Goal: Task Accomplishment & Management: Use online tool/utility

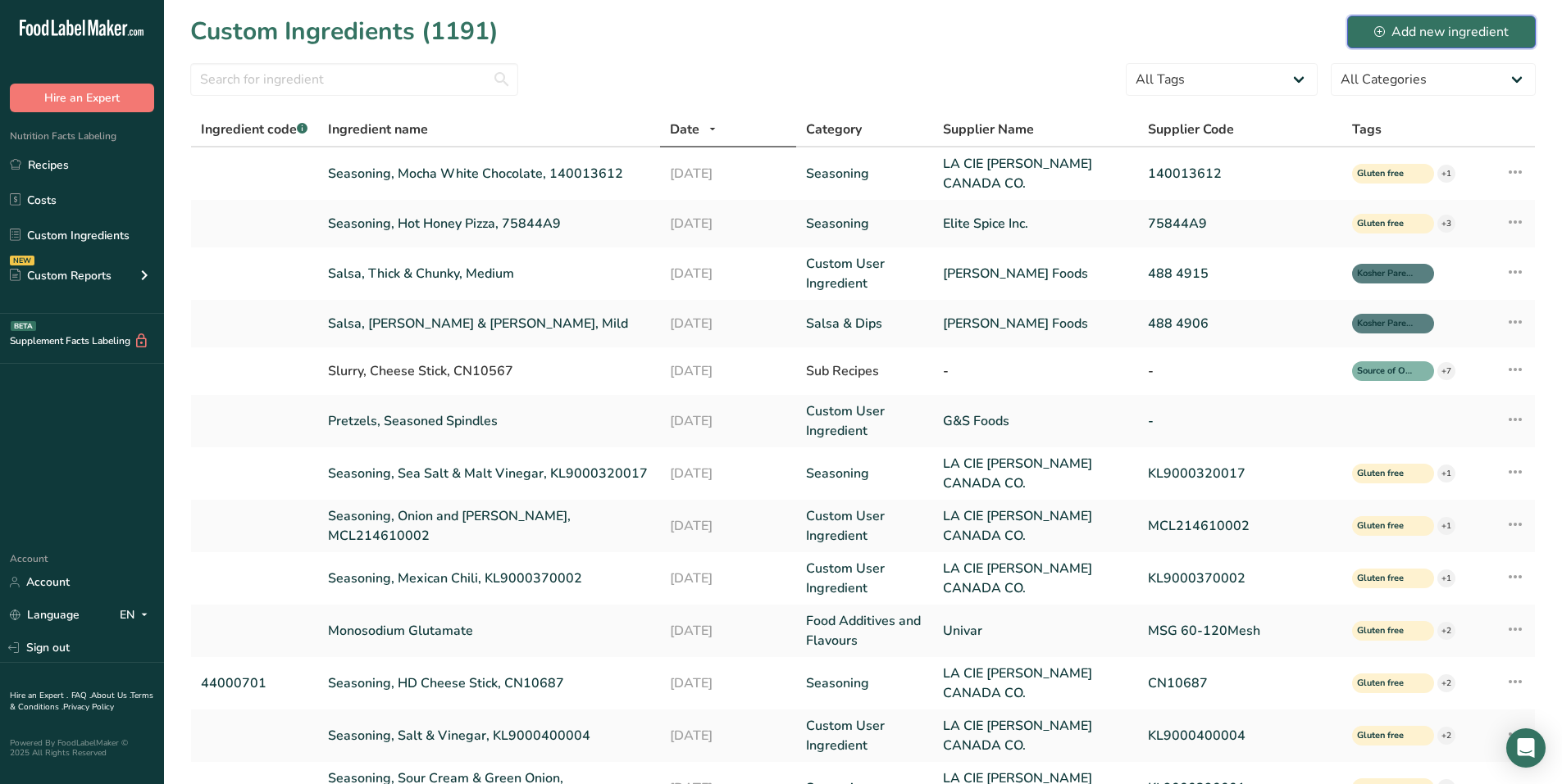
click at [1430, 32] on div "Add new ingredient" at bounding box center [1441, 32] width 135 height 19
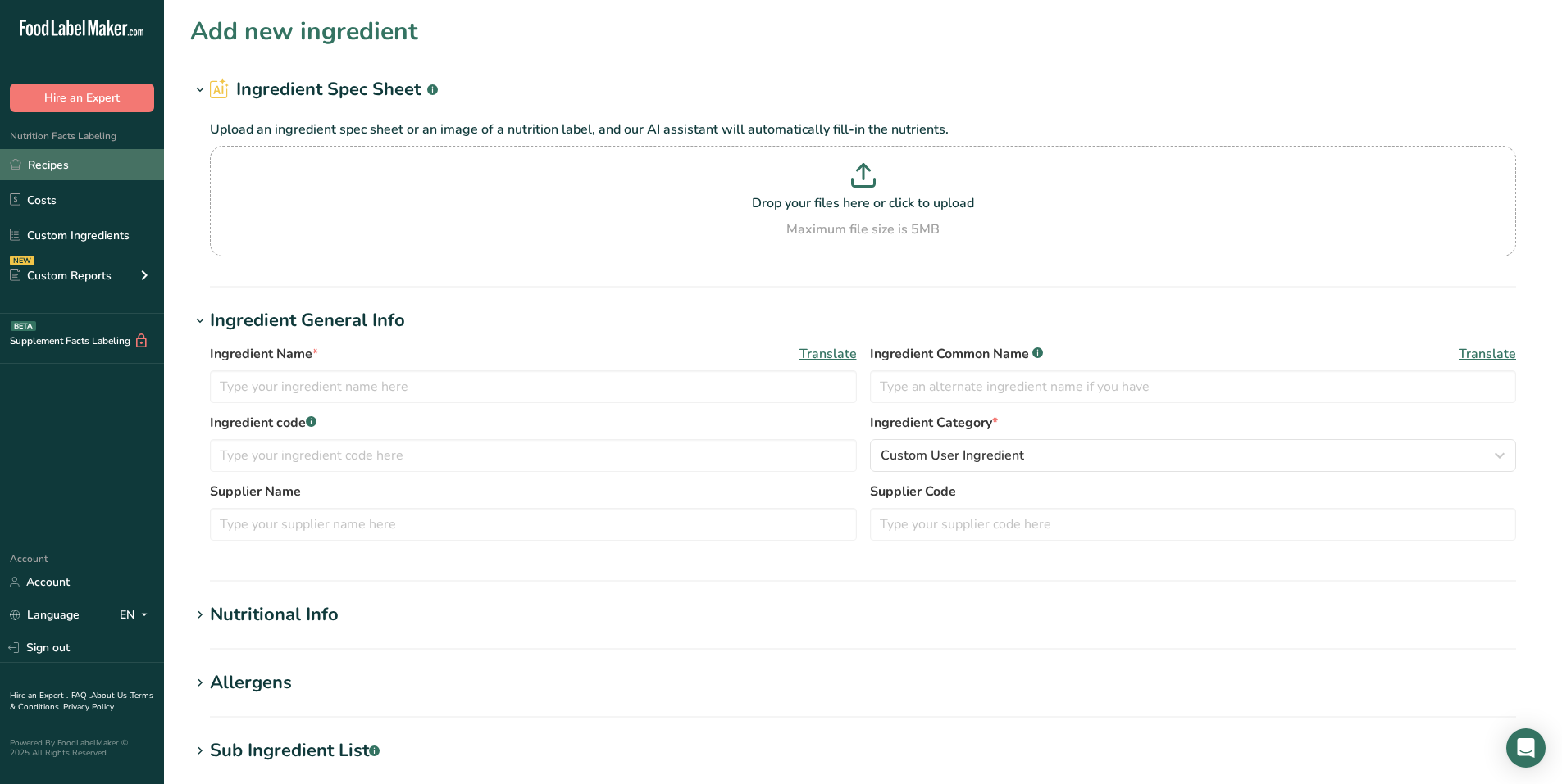
click at [26, 152] on link "Recipes" at bounding box center [82, 165] width 164 height 32
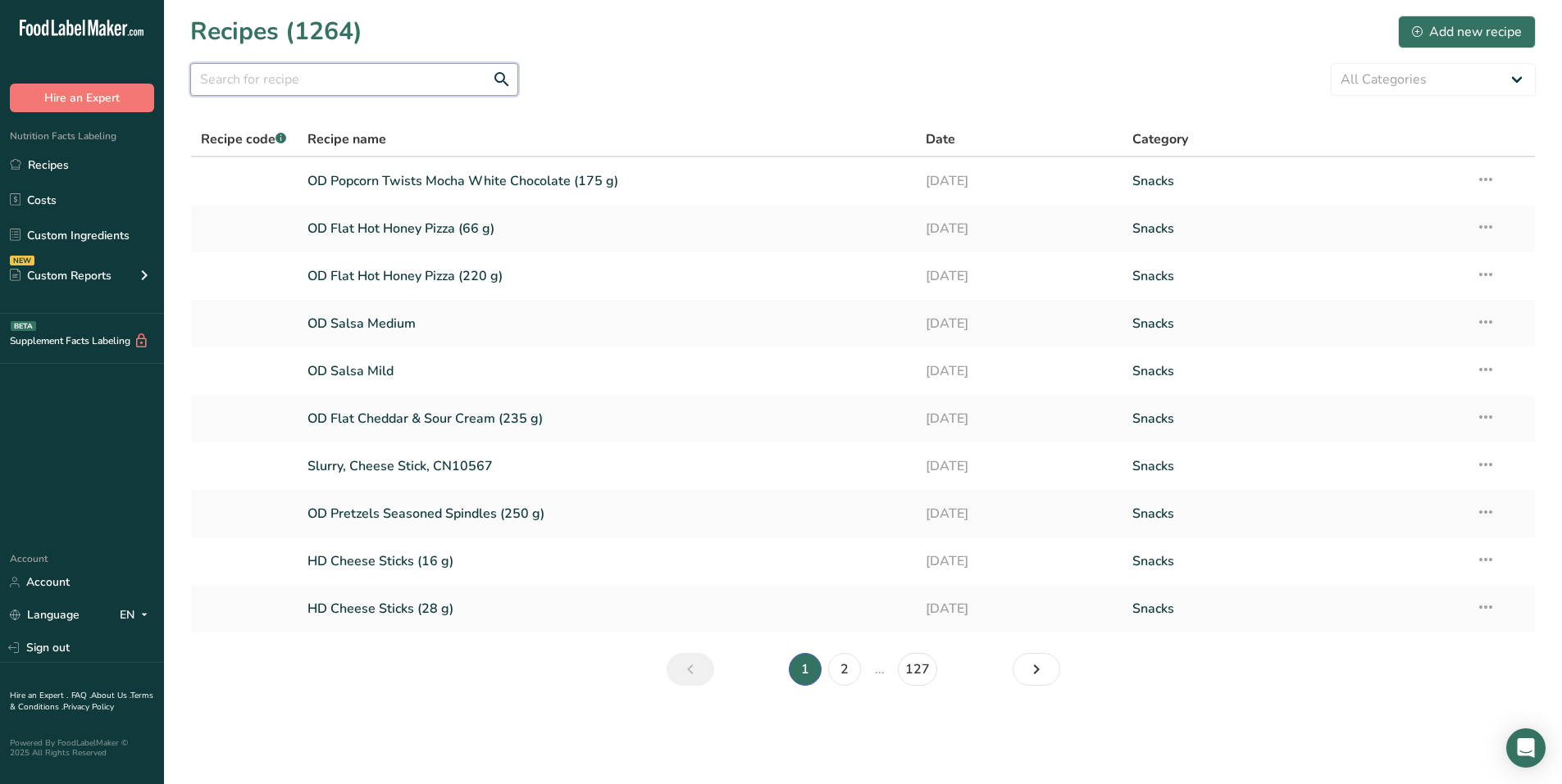
click at [327, 89] on input "text" at bounding box center [354, 79] width 328 height 32
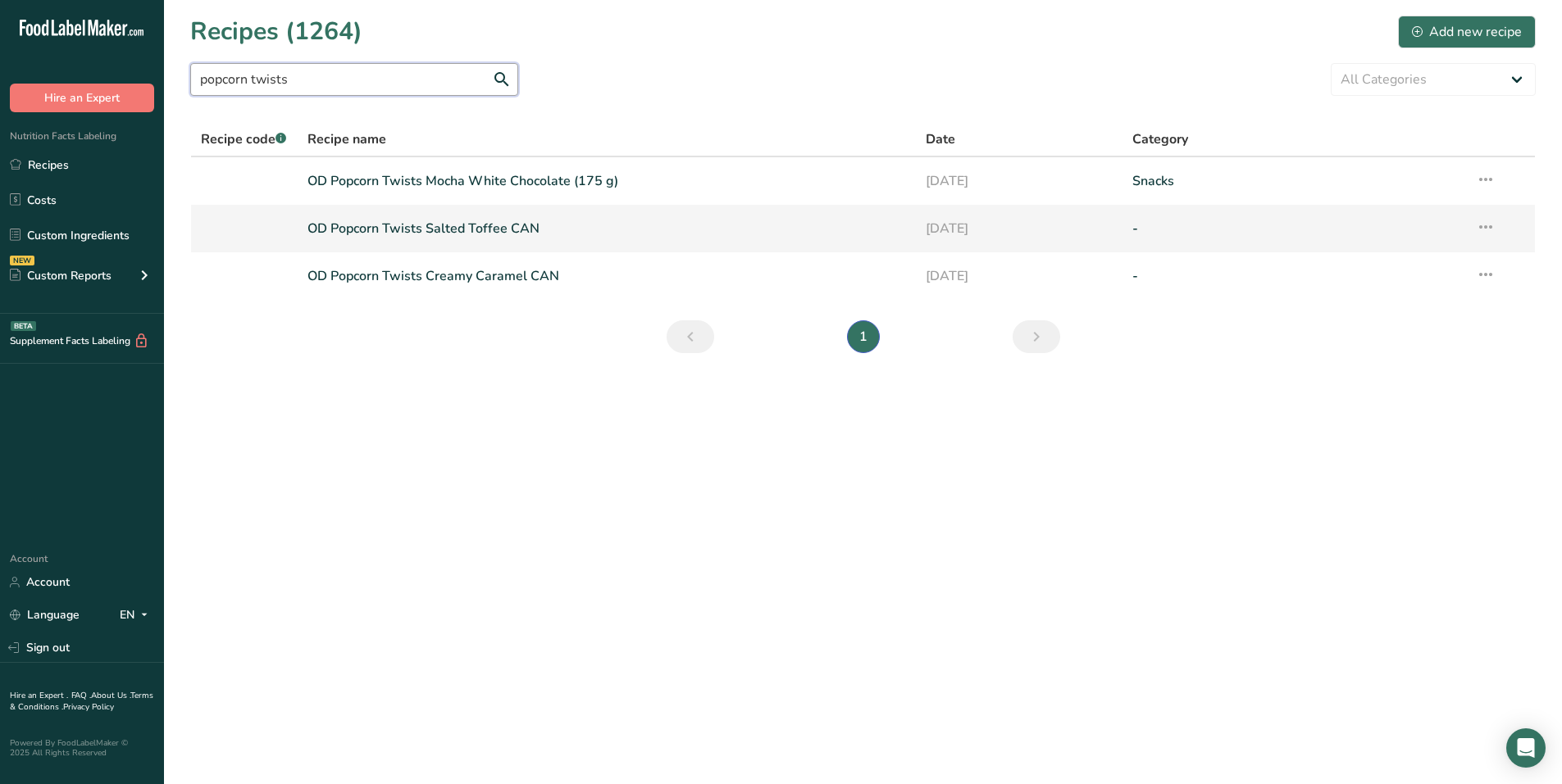
type input "popcorn twists"
click at [427, 225] on link "OD Popcorn Twists Salted Toffee CAN" at bounding box center [607, 228] width 600 height 34
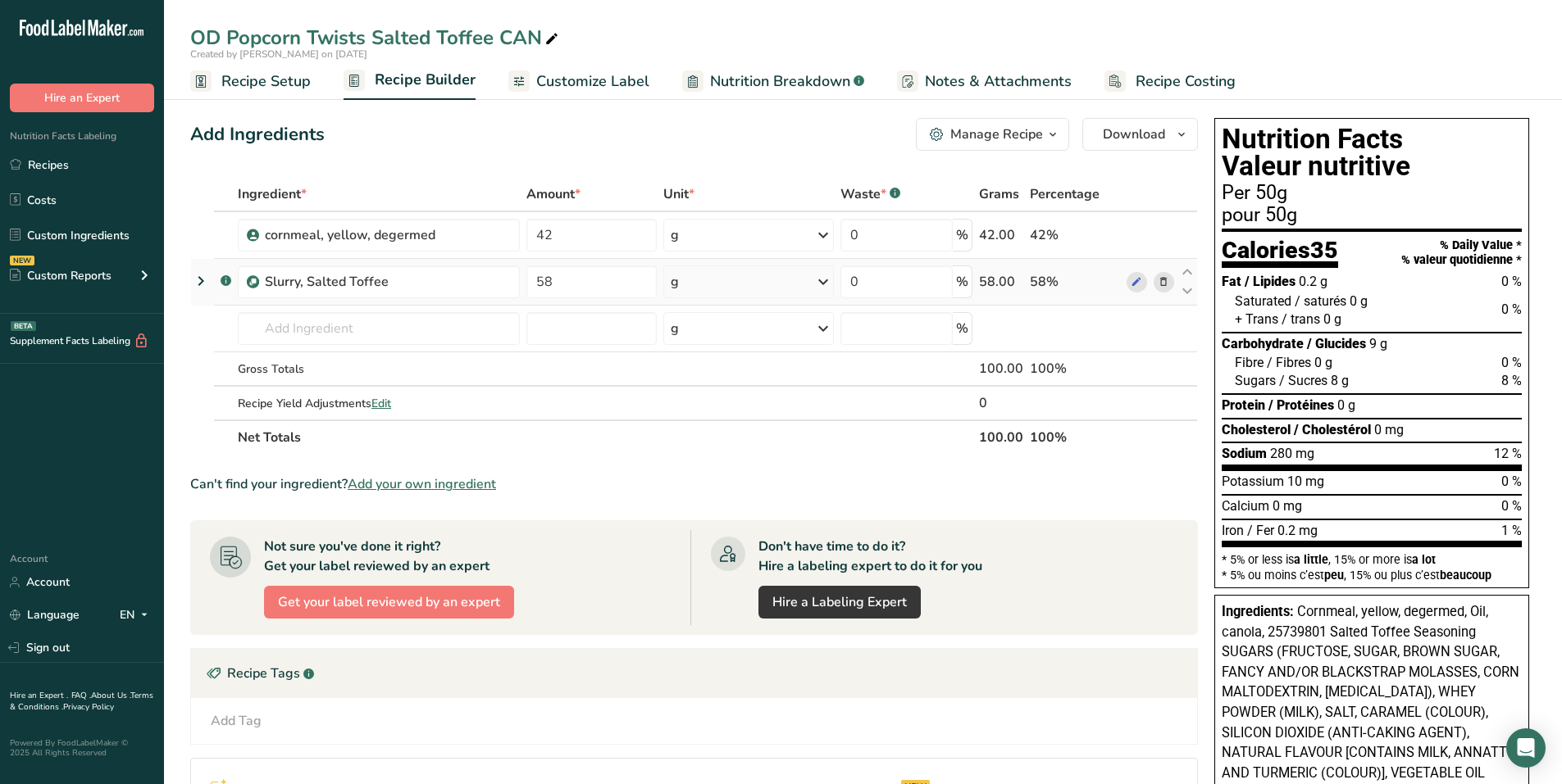
click at [200, 281] on icon at bounding box center [200, 281] width 19 height 30
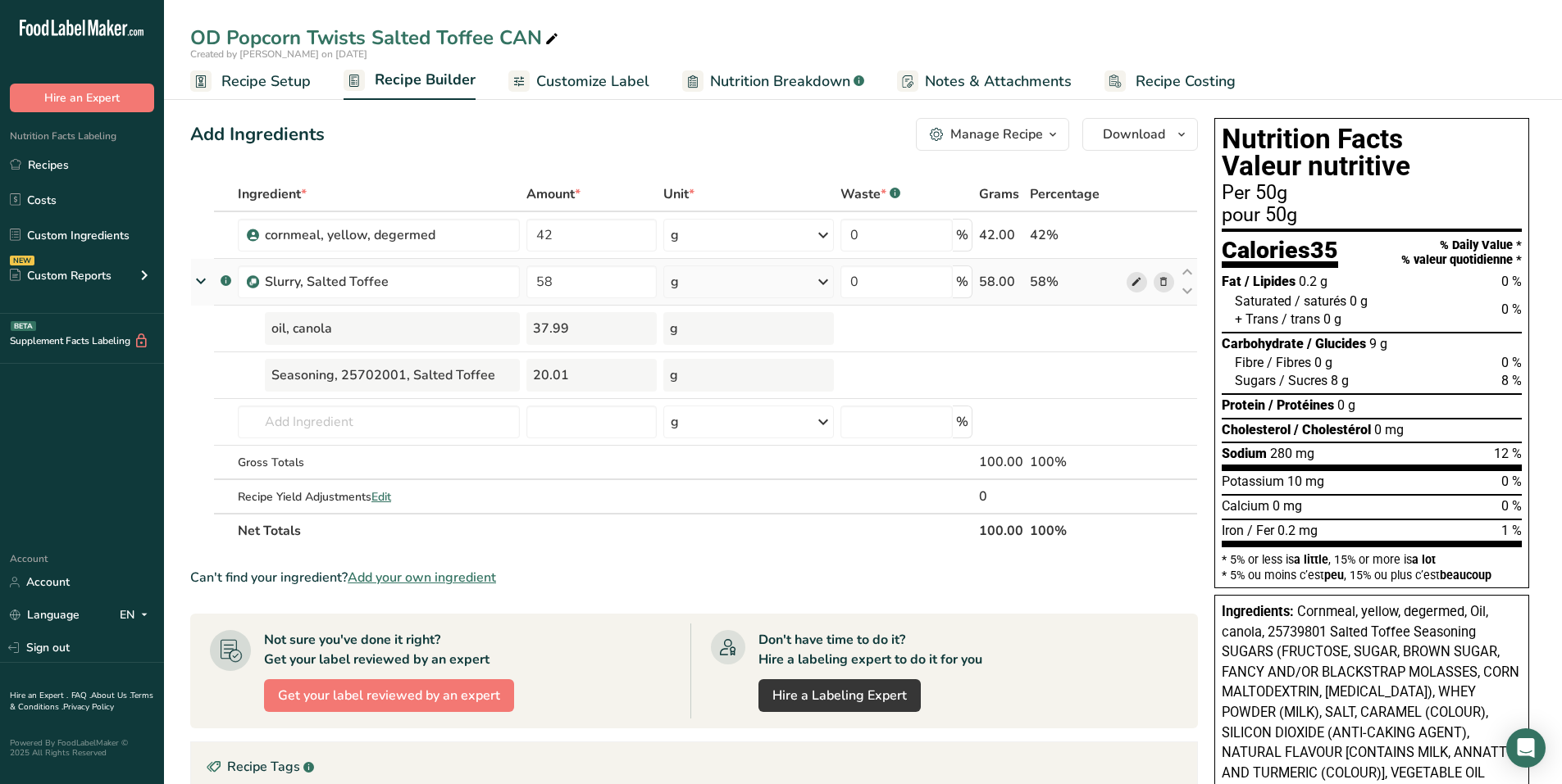
click at [1137, 280] on icon at bounding box center [1136, 282] width 11 height 18
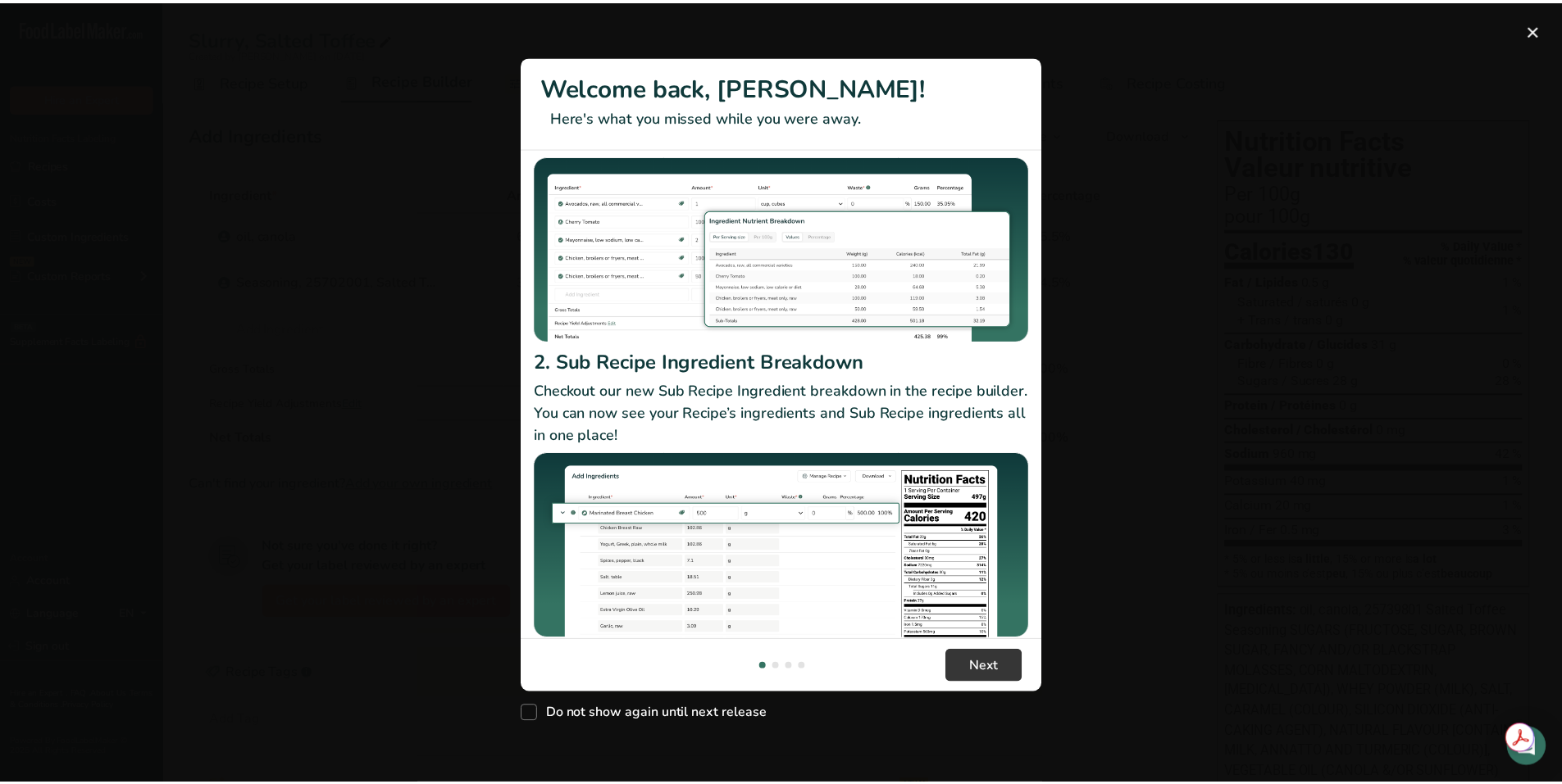
scroll to position [142, 0]
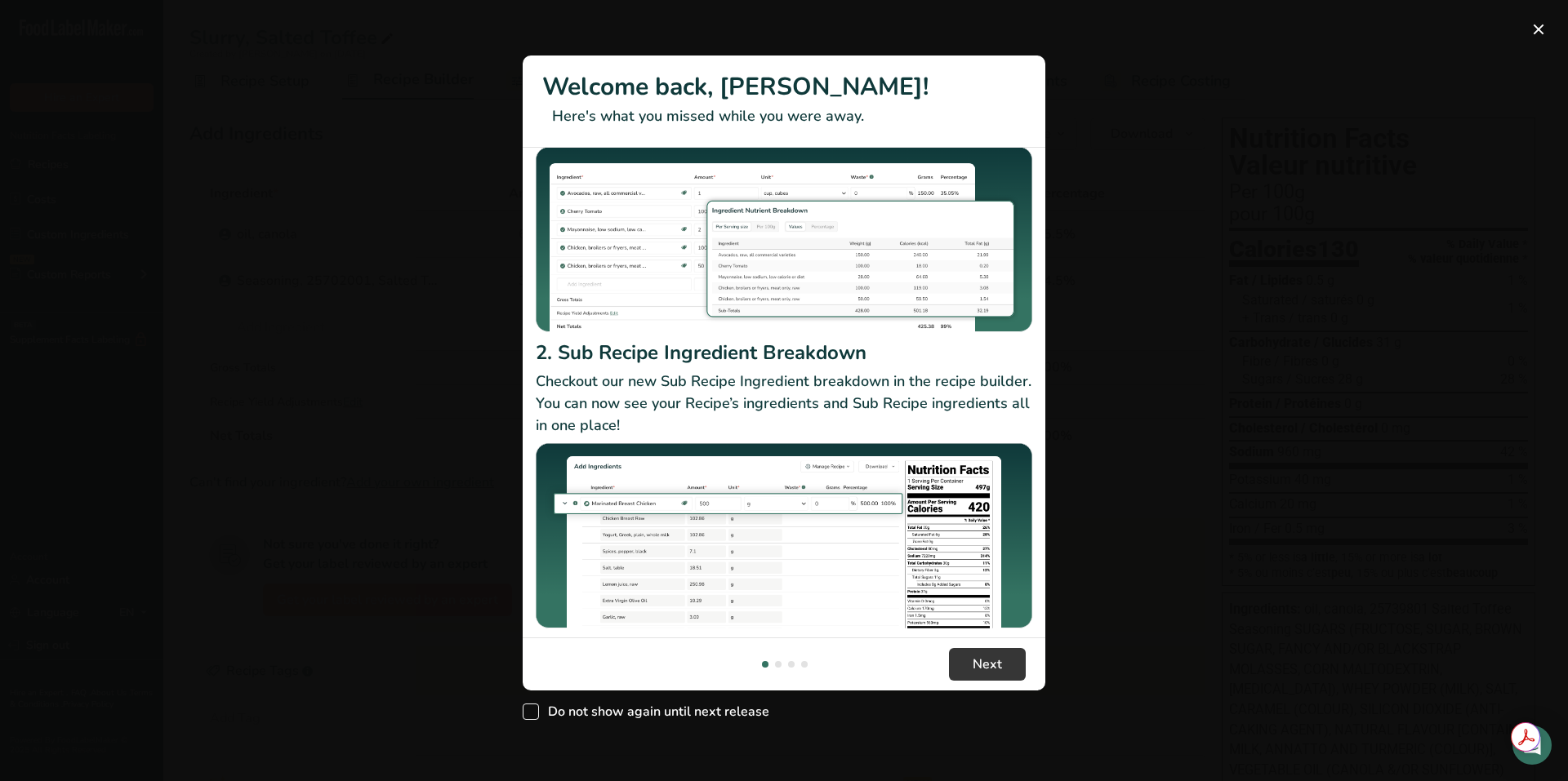
click at [536, 706] on span "New Features" at bounding box center [531, 712] width 17 height 17
click at [533, 707] on input "Do not show again until next release" at bounding box center [527, 712] width 10 height 10
checkbox input "true"
click at [1533, 35] on button "New Features" at bounding box center [1538, 30] width 26 height 26
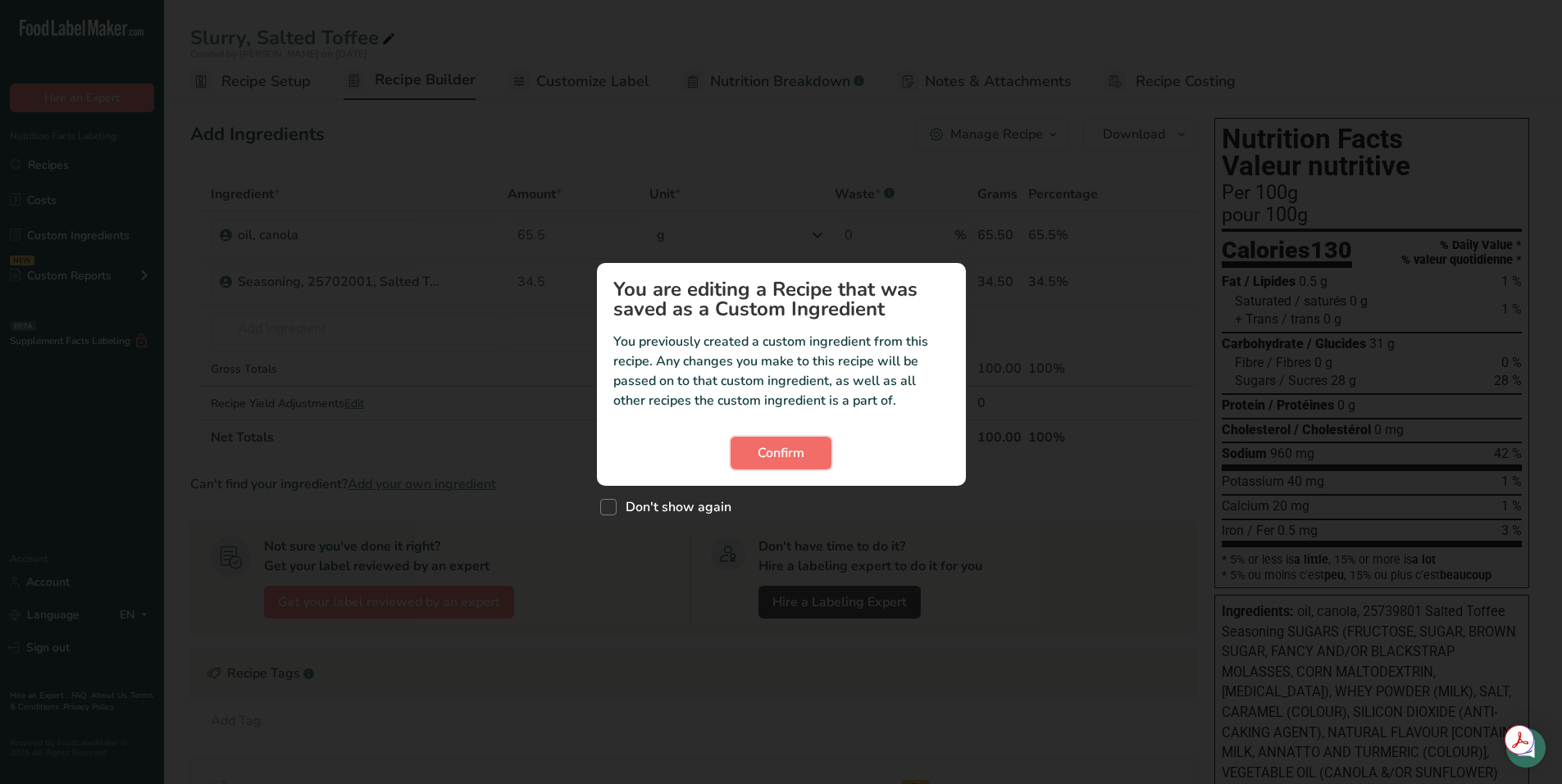
click at [763, 454] on span "Confirm" at bounding box center [781, 453] width 46 height 19
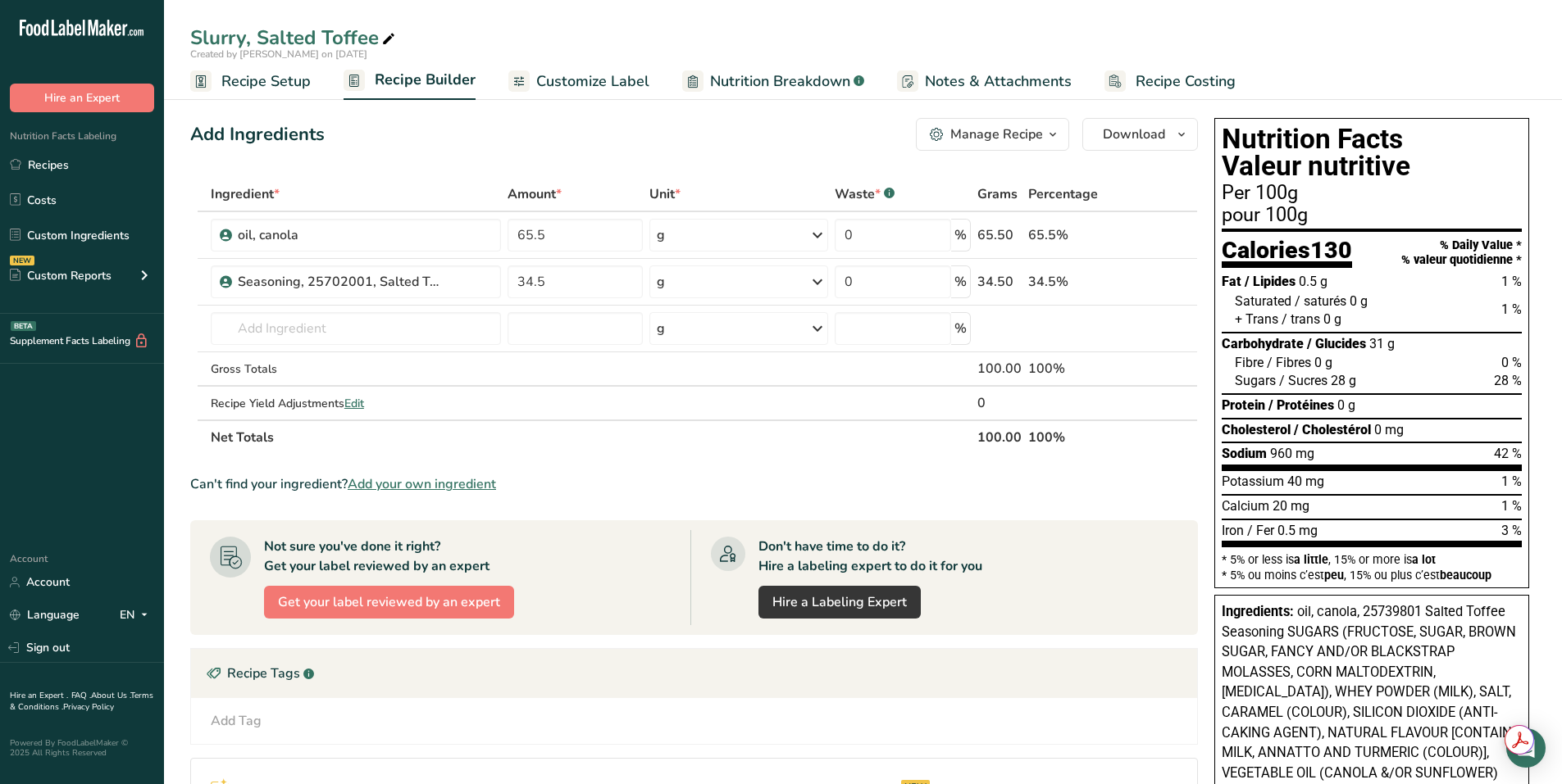
click at [1022, 133] on div "Manage Recipe" at bounding box center [997, 134] width 93 height 19
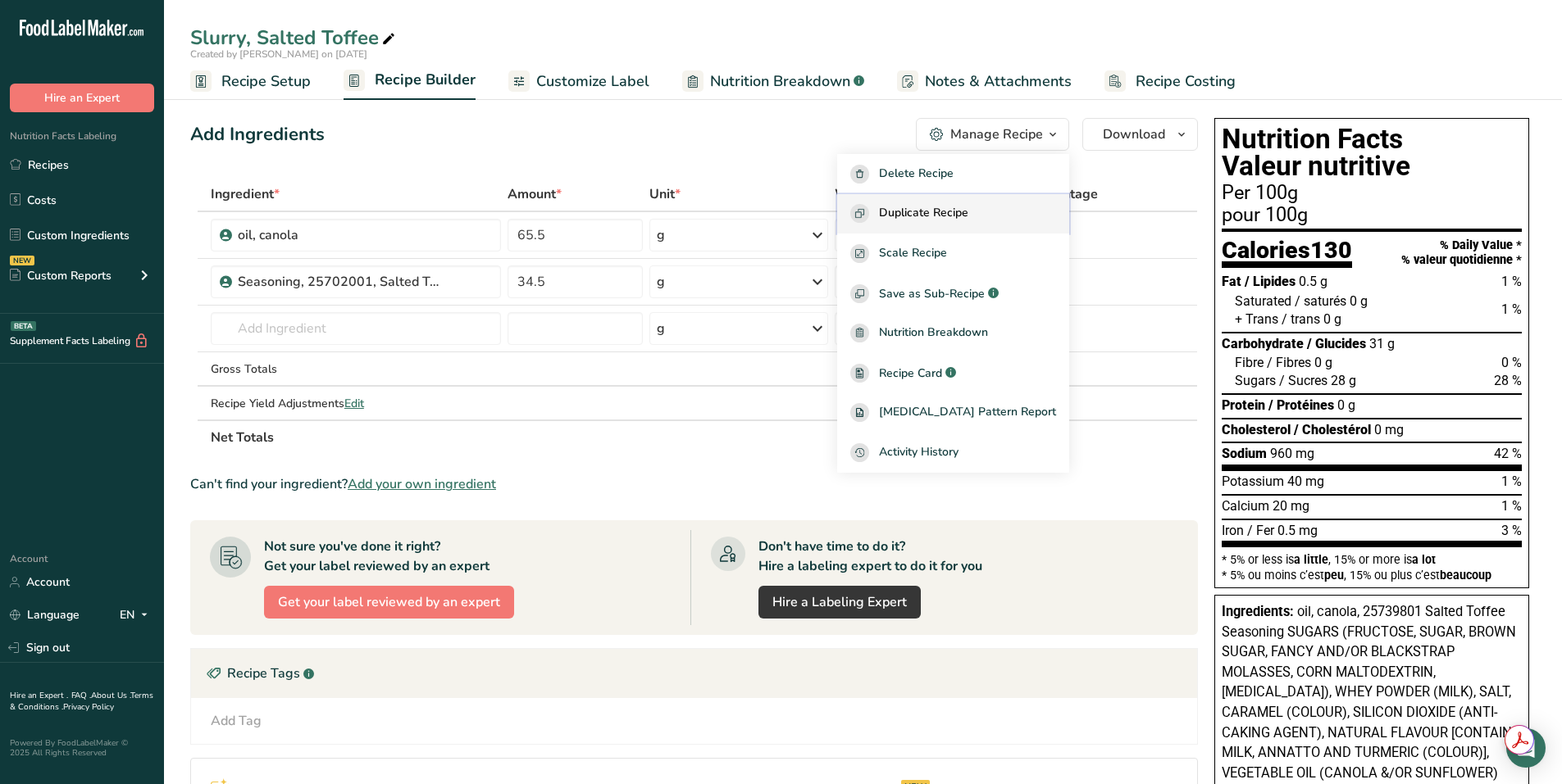
click at [968, 215] on span "Duplicate Recipe" at bounding box center [923, 213] width 89 height 19
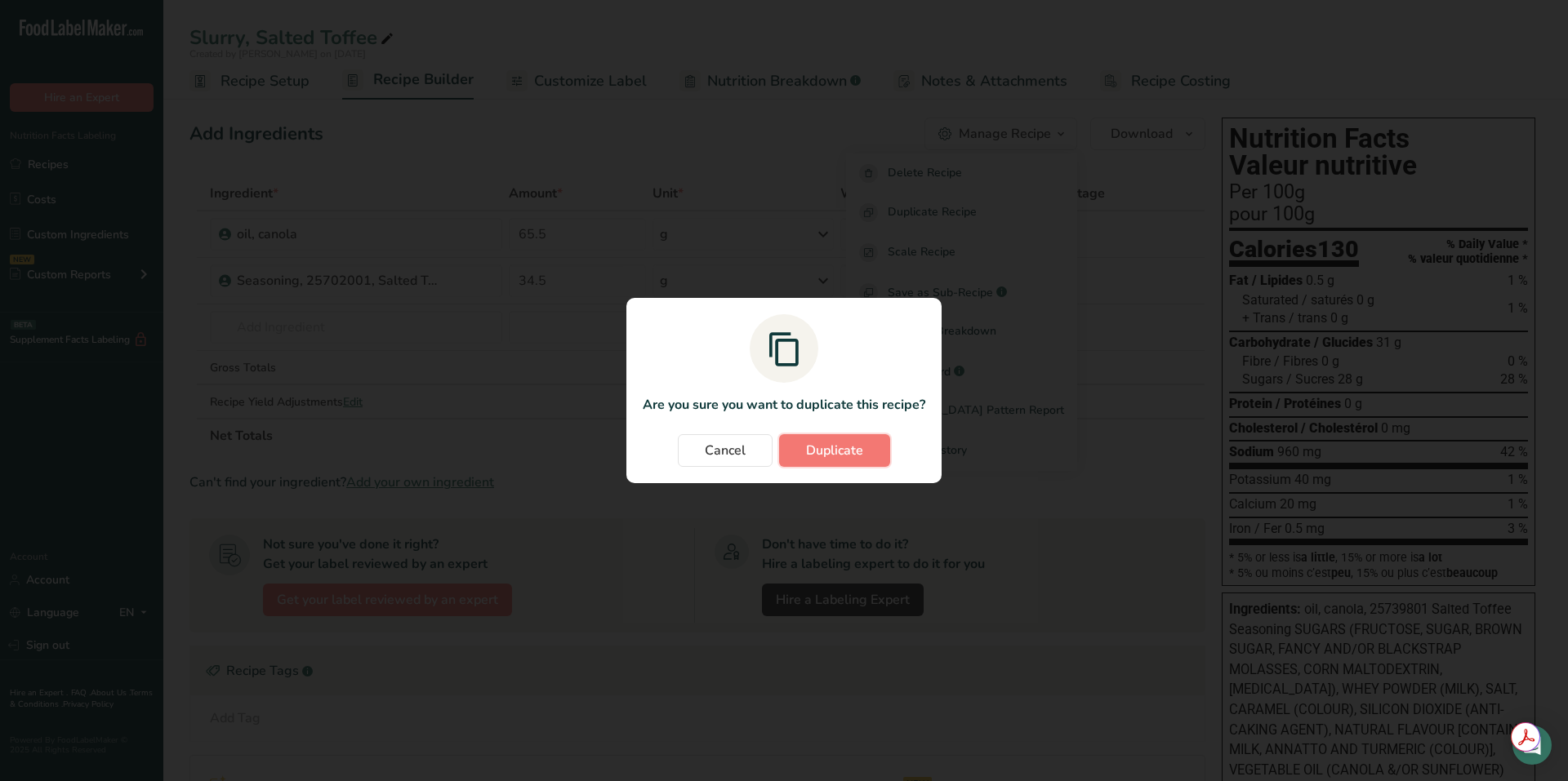
click at [837, 449] on span "Duplicate" at bounding box center [835, 450] width 57 height 19
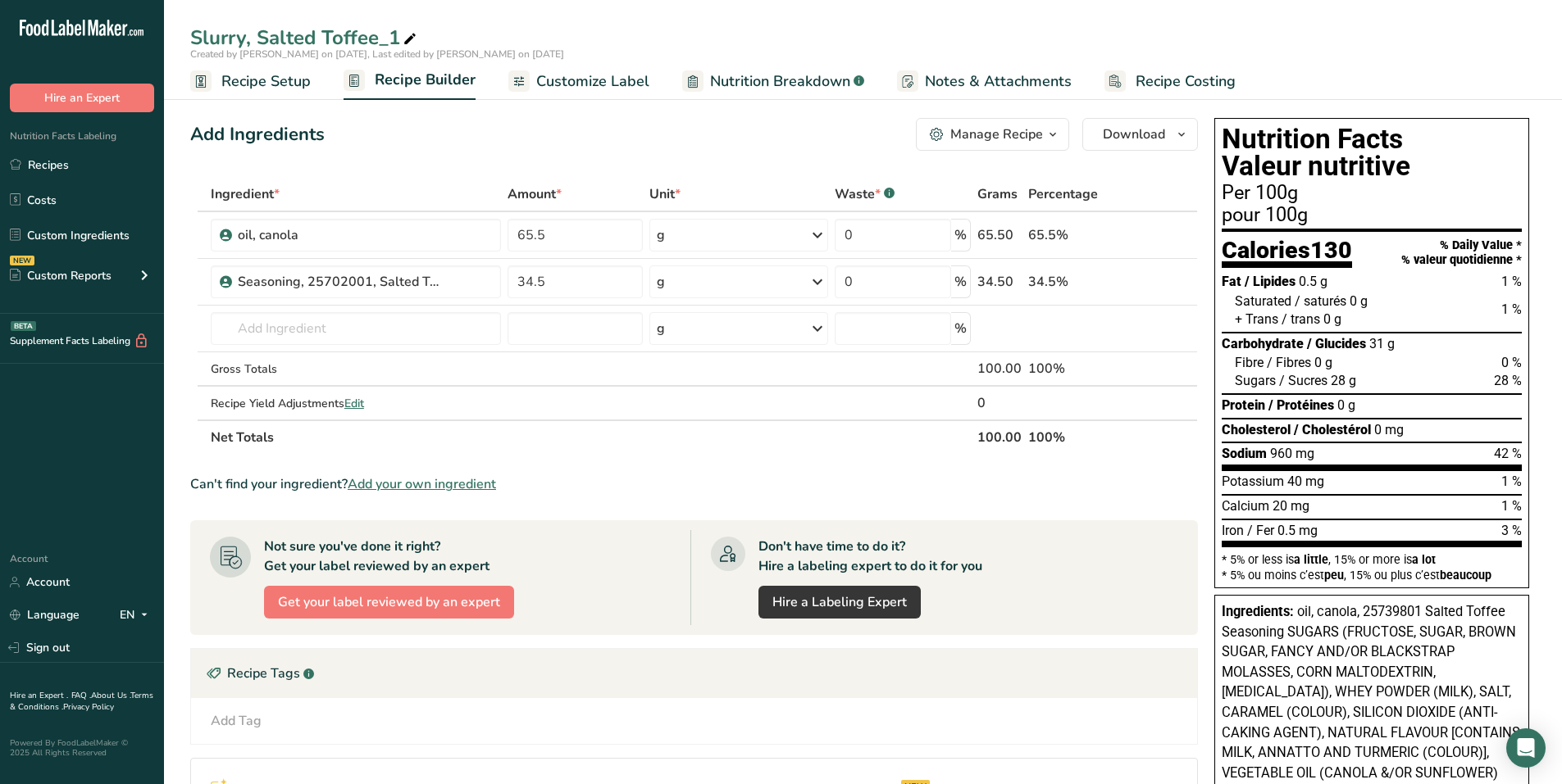
click at [405, 33] on icon at bounding box center [410, 39] width 15 height 23
drag, startPoint x: 255, startPoint y: 37, endPoint x: 475, endPoint y: 31, distance: 220.1
click at [475, 31] on input "Slurry, Salted Toffee_1" at bounding box center [863, 38] width 1346 height 30
type input "Slurry, Mocha White Chocolate"
click at [446, 276] on div "Seasoning, 25702001, Salted Toffee" at bounding box center [364, 281] width 253 height 19
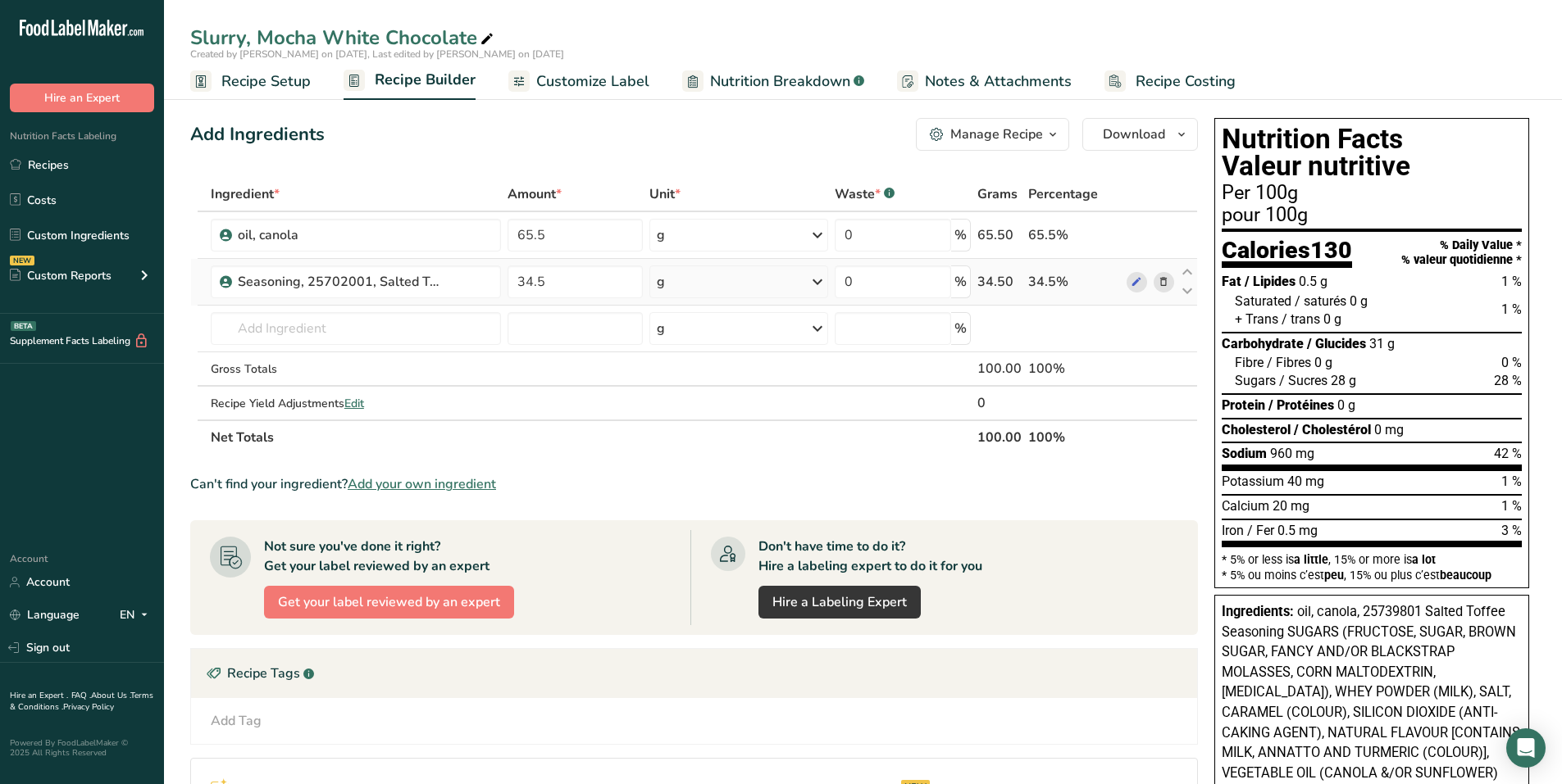
click at [1164, 285] on icon at bounding box center [1163, 282] width 11 height 18
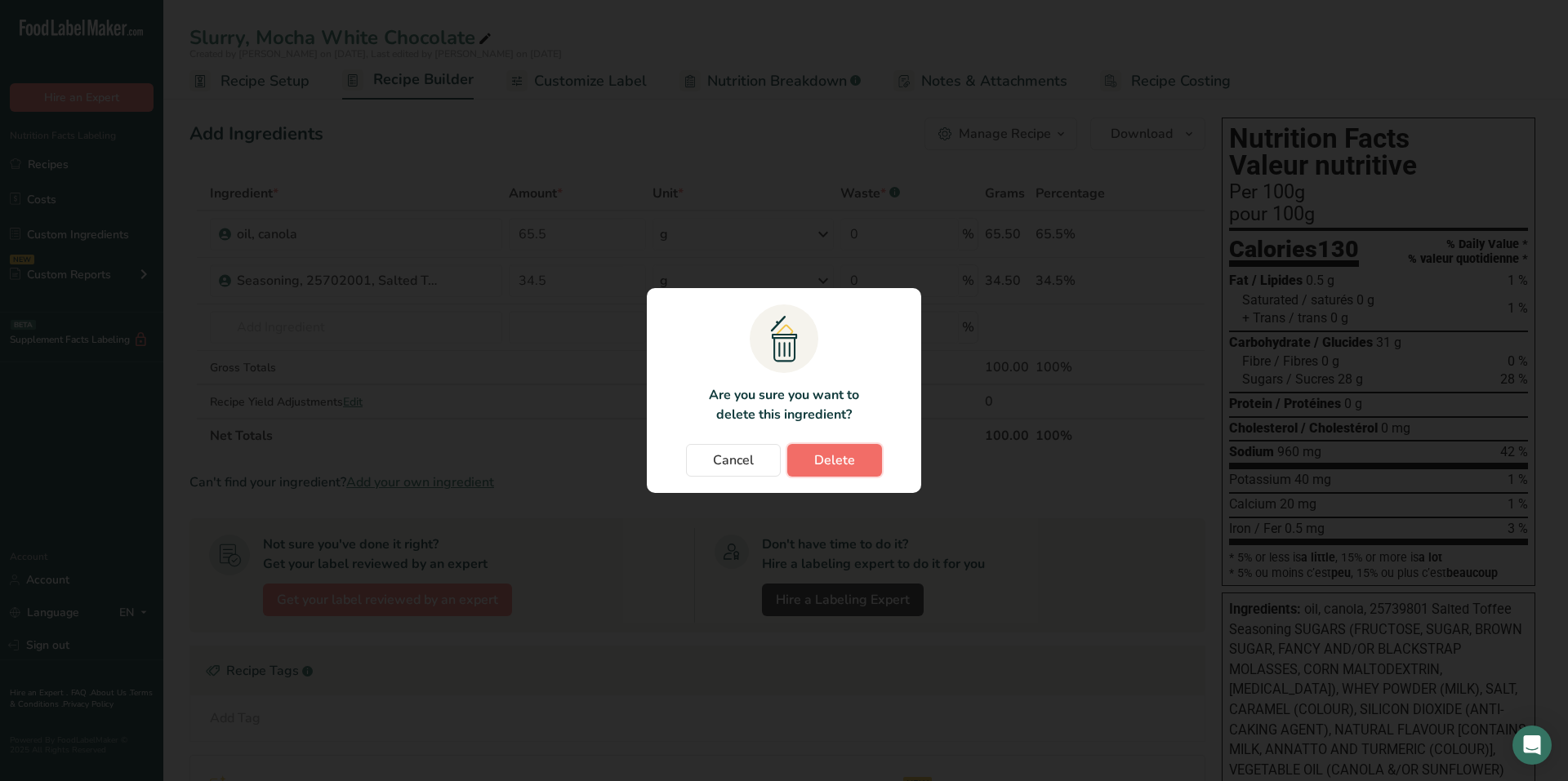
click at [860, 460] on button "Delete" at bounding box center [835, 460] width 94 height 32
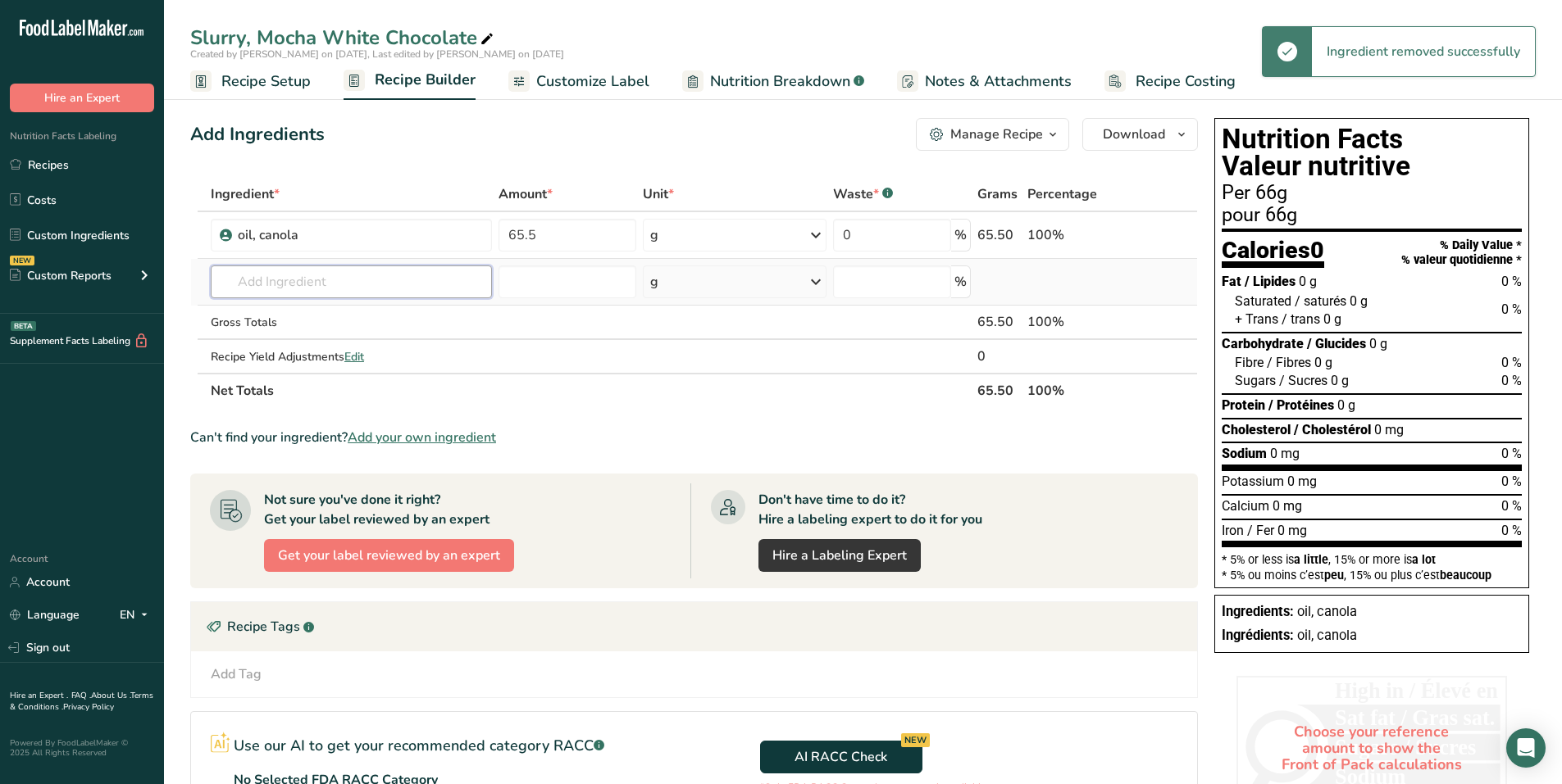
click at [272, 277] on input "text" at bounding box center [351, 281] width 281 height 32
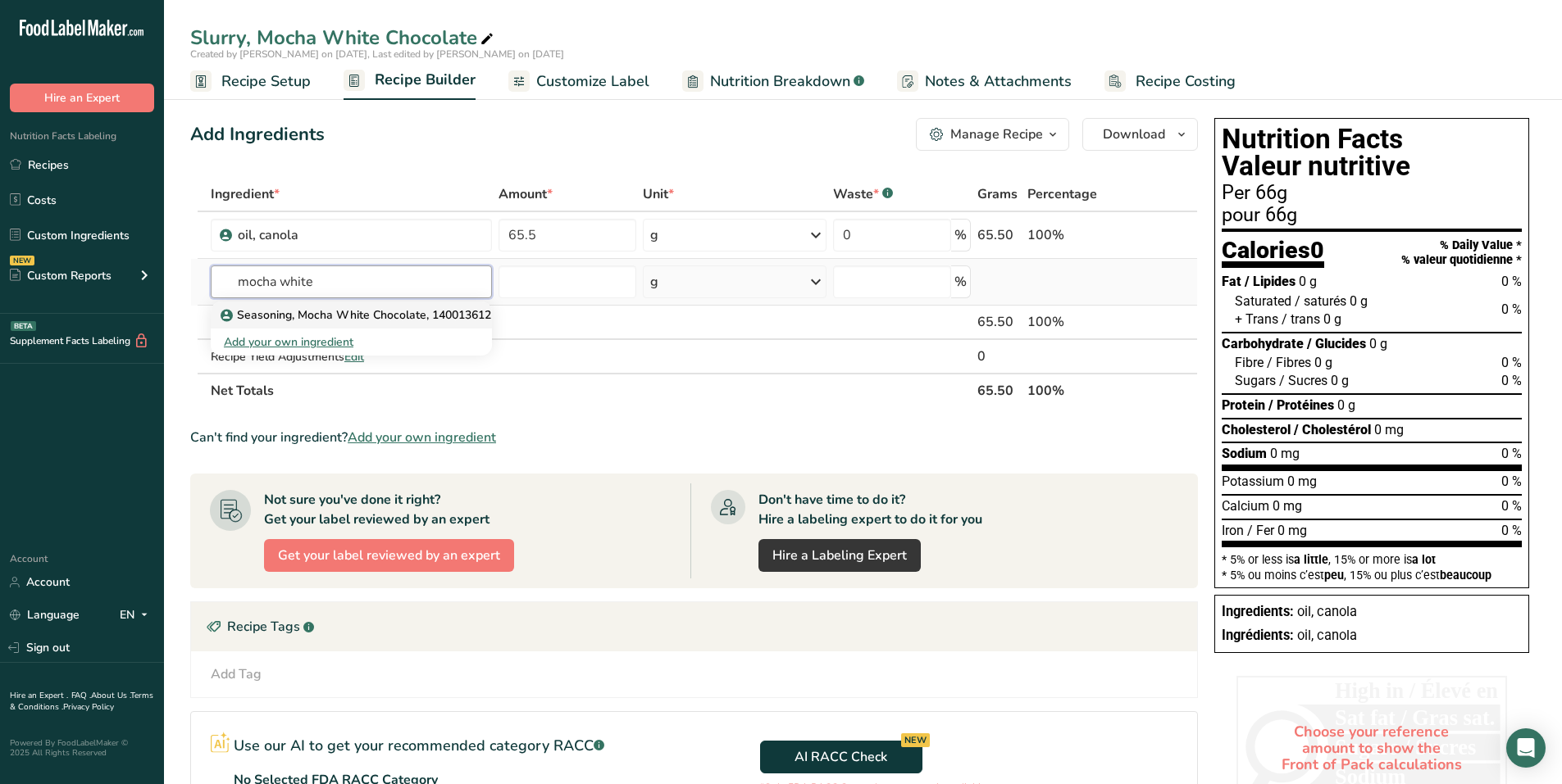
type input "mocha white"
click at [302, 310] on p "Seasoning, Mocha White Chocolate, 140013612" at bounding box center [357, 315] width 267 height 18
type input "Seasoning, Mocha White Chocolate, 140013612"
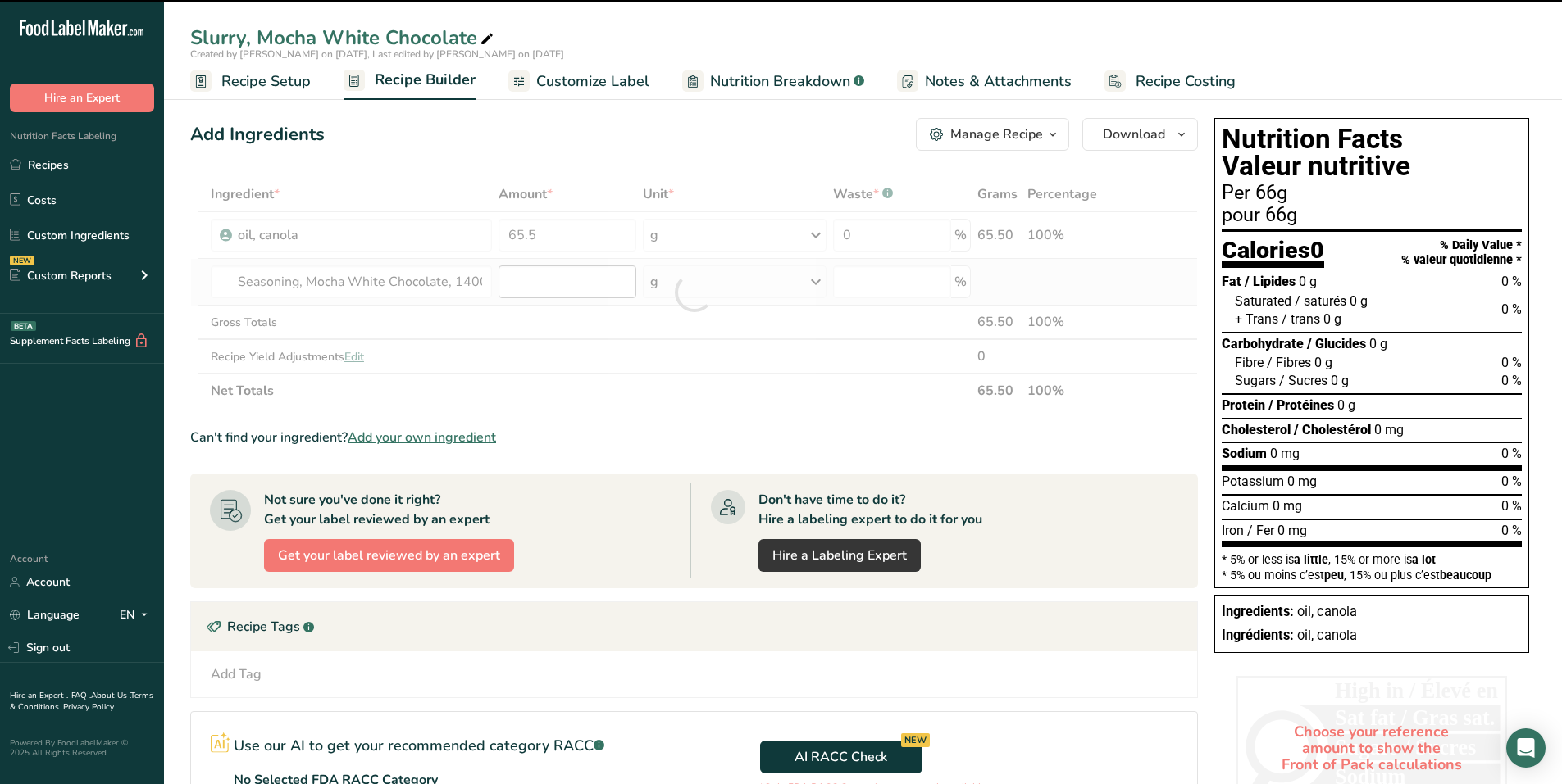
type input "0"
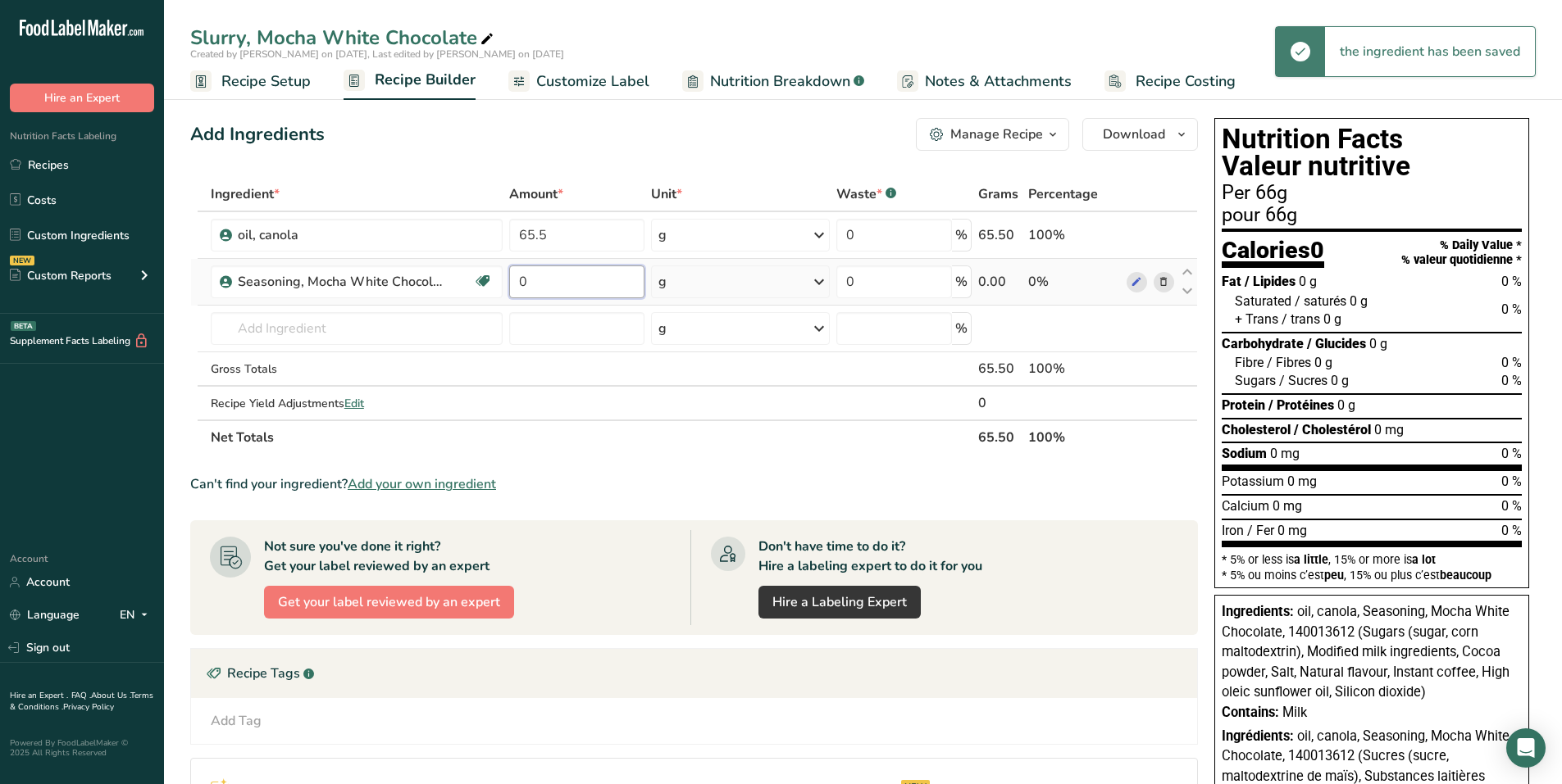
drag, startPoint x: 523, startPoint y: 277, endPoint x: 514, endPoint y: 276, distance: 9.1
click at [514, 276] on input "0" at bounding box center [577, 281] width 136 height 32
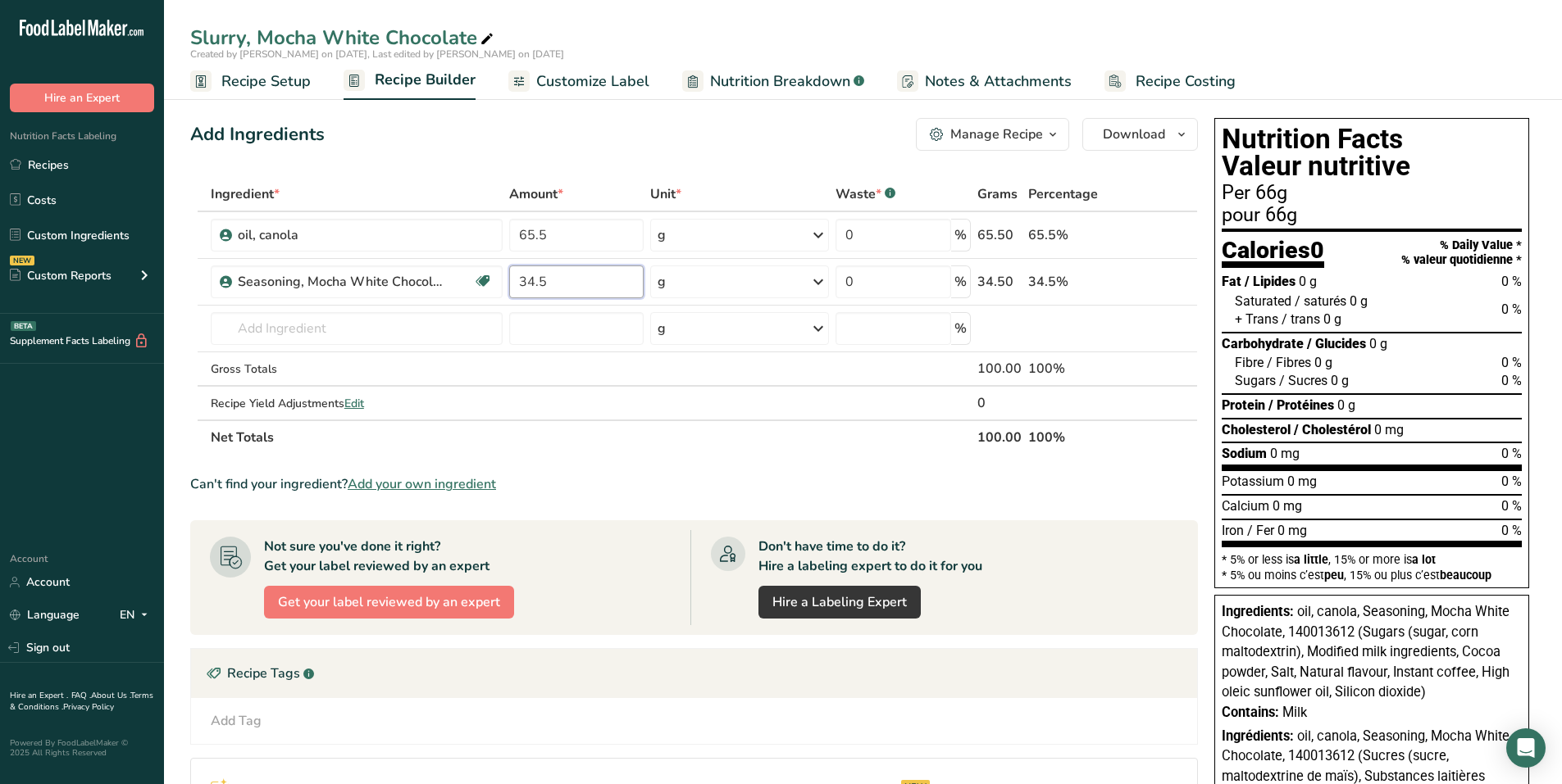
type input "34.5"
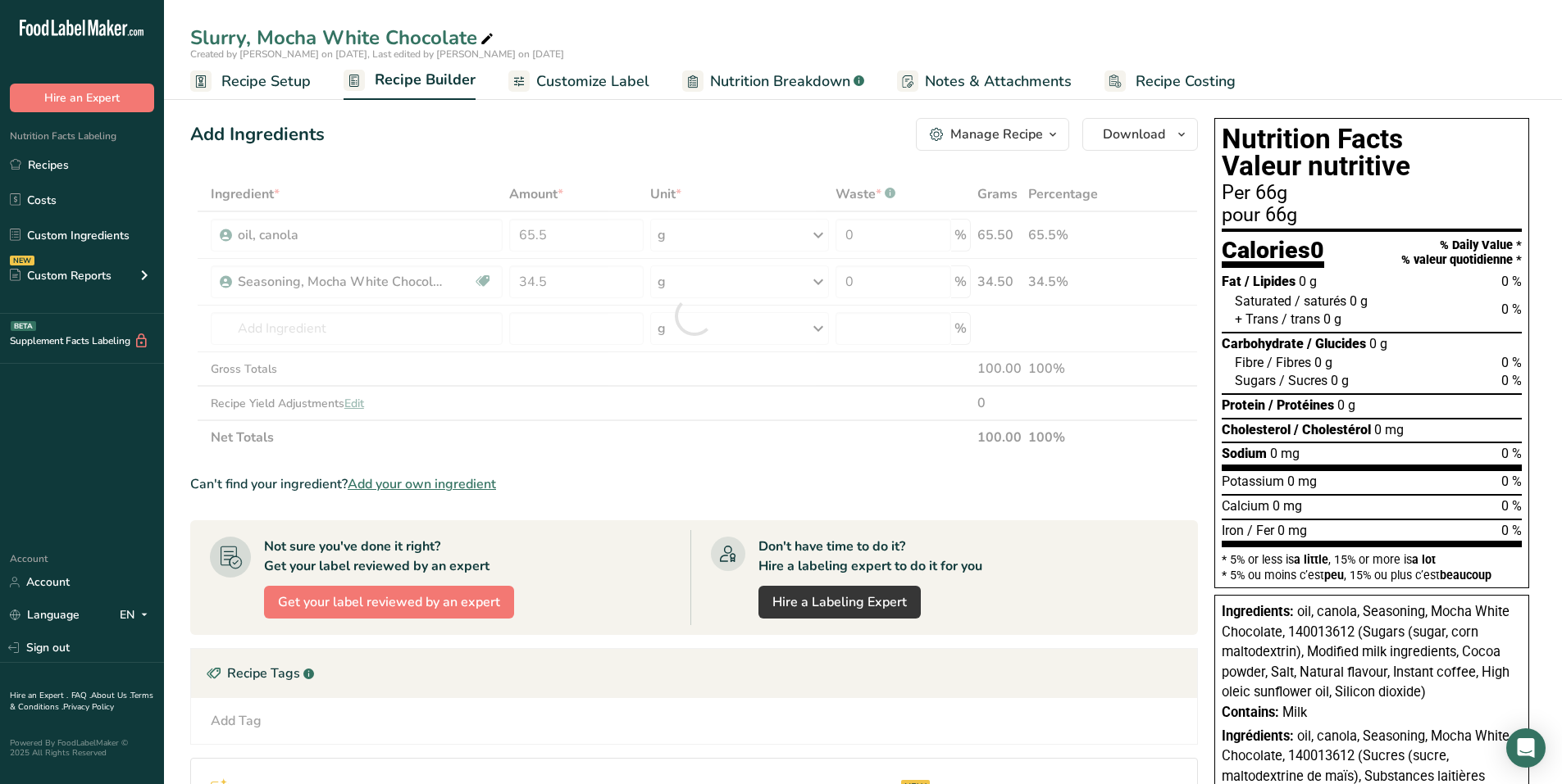
click at [593, 154] on div "Add Ingredients Manage Recipe Delete Recipe Duplicate Recipe Scale Recipe Save …" at bounding box center [699, 580] width 1017 height 937
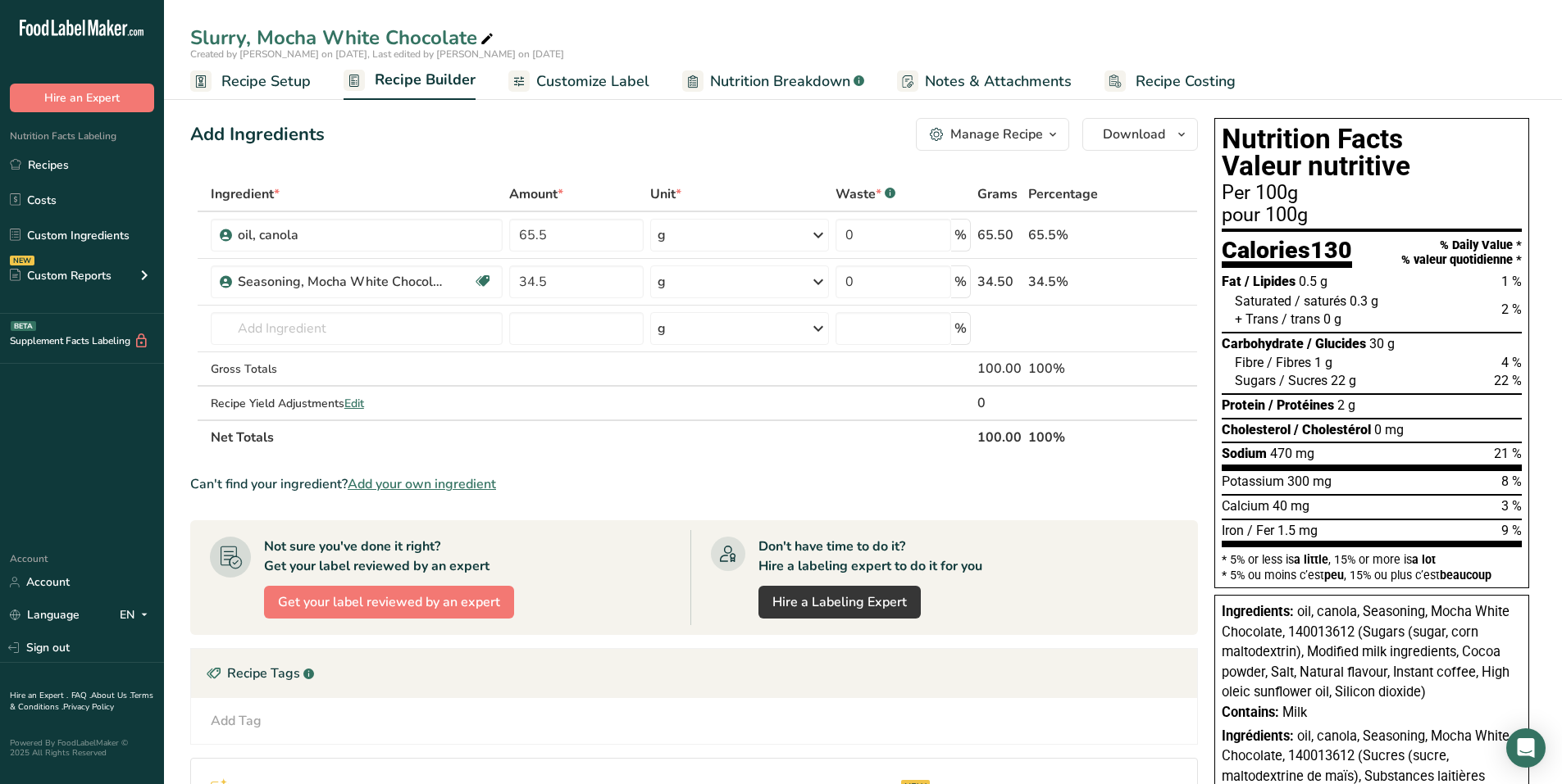
click at [595, 79] on span "Customize Label" at bounding box center [593, 82] width 113 height 22
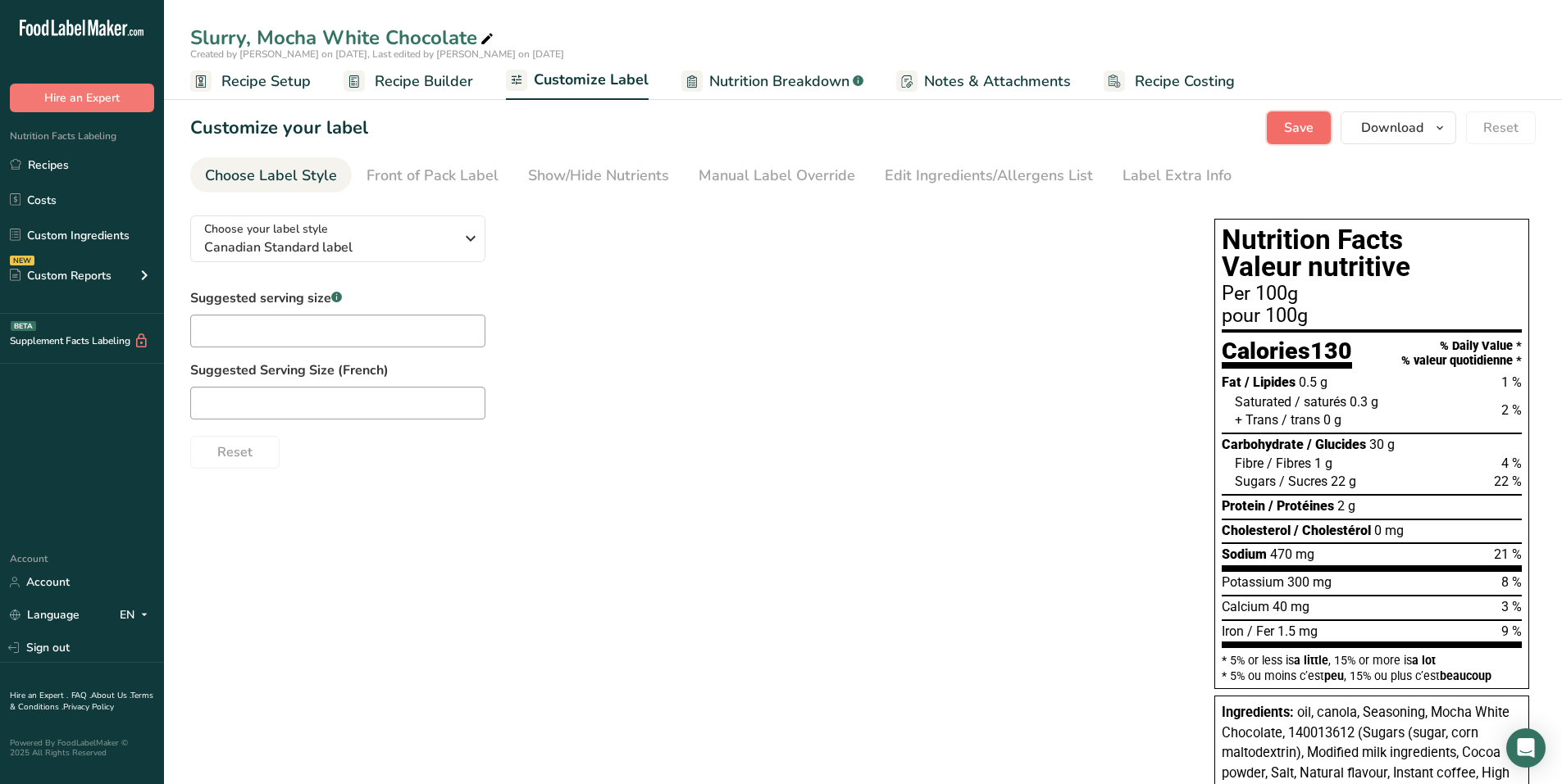
click at [1308, 129] on span "Save" at bounding box center [1298, 127] width 30 height 19
click at [48, 163] on link "Recipes" at bounding box center [82, 165] width 164 height 32
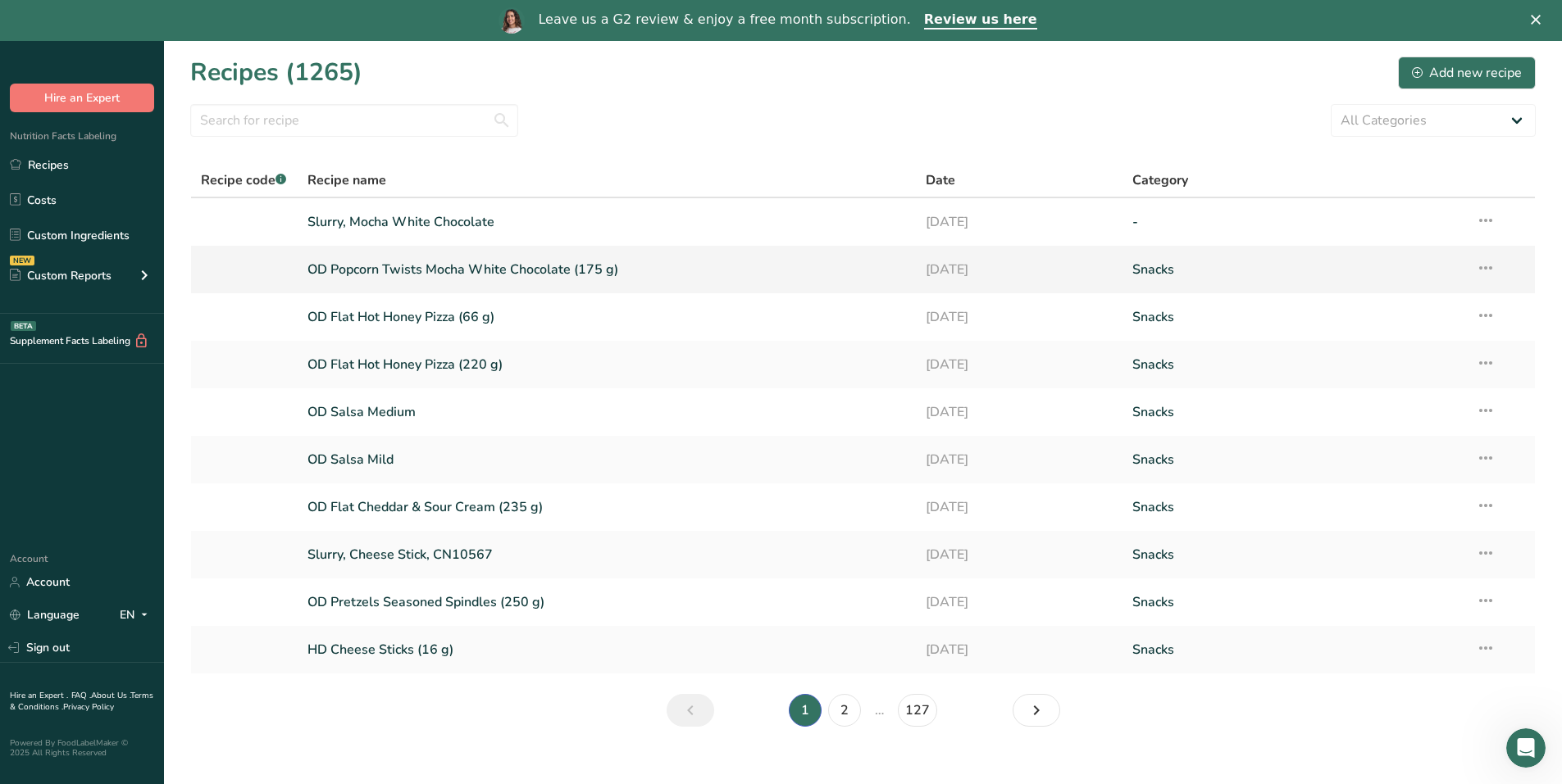
click at [418, 275] on link "OD Popcorn Twists Mocha White Chocolate (175 g)" at bounding box center [607, 269] width 600 height 34
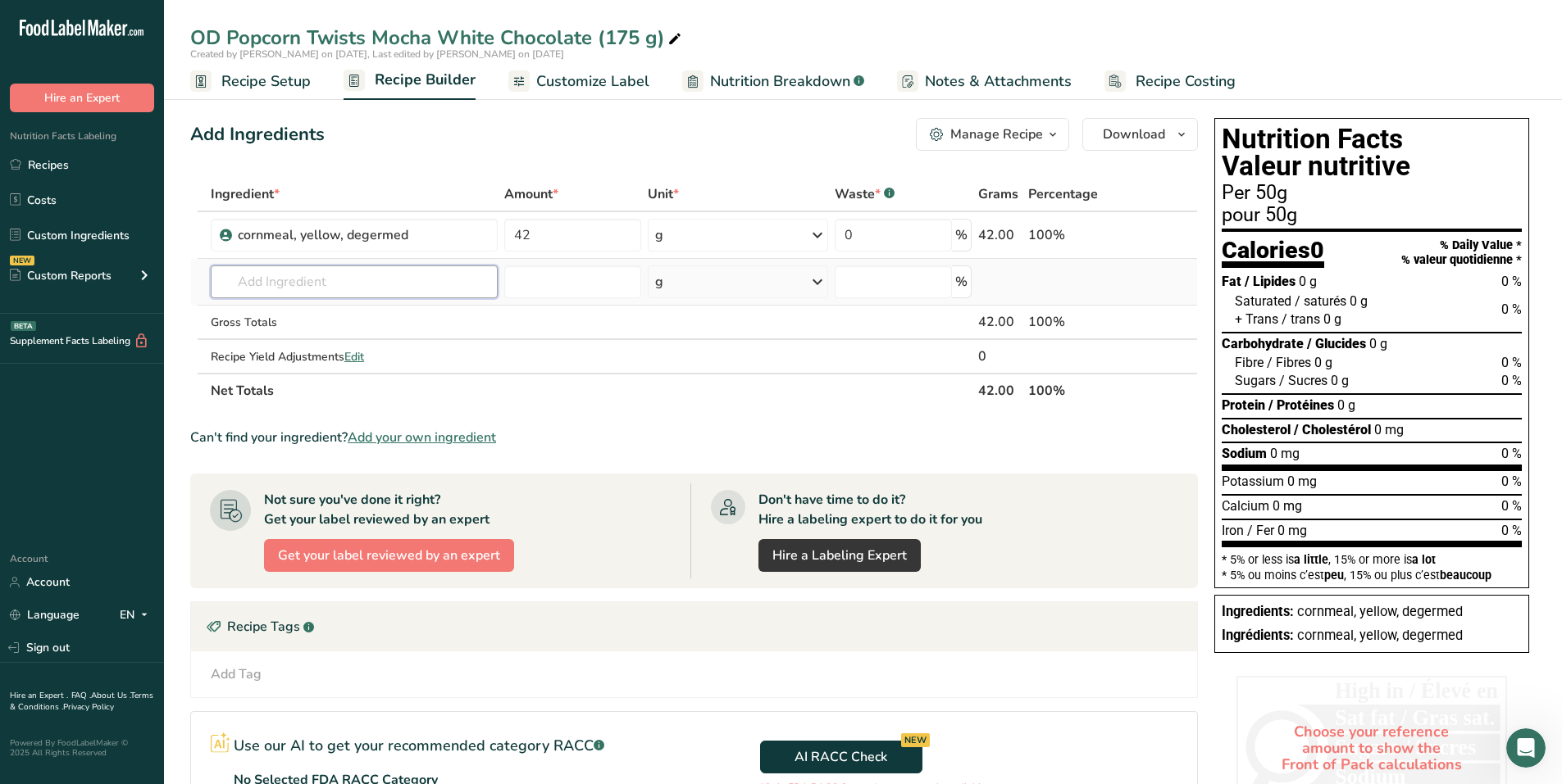
click at [349, 289] on input "text" at bounding box center [355, 281] width 288 height 32
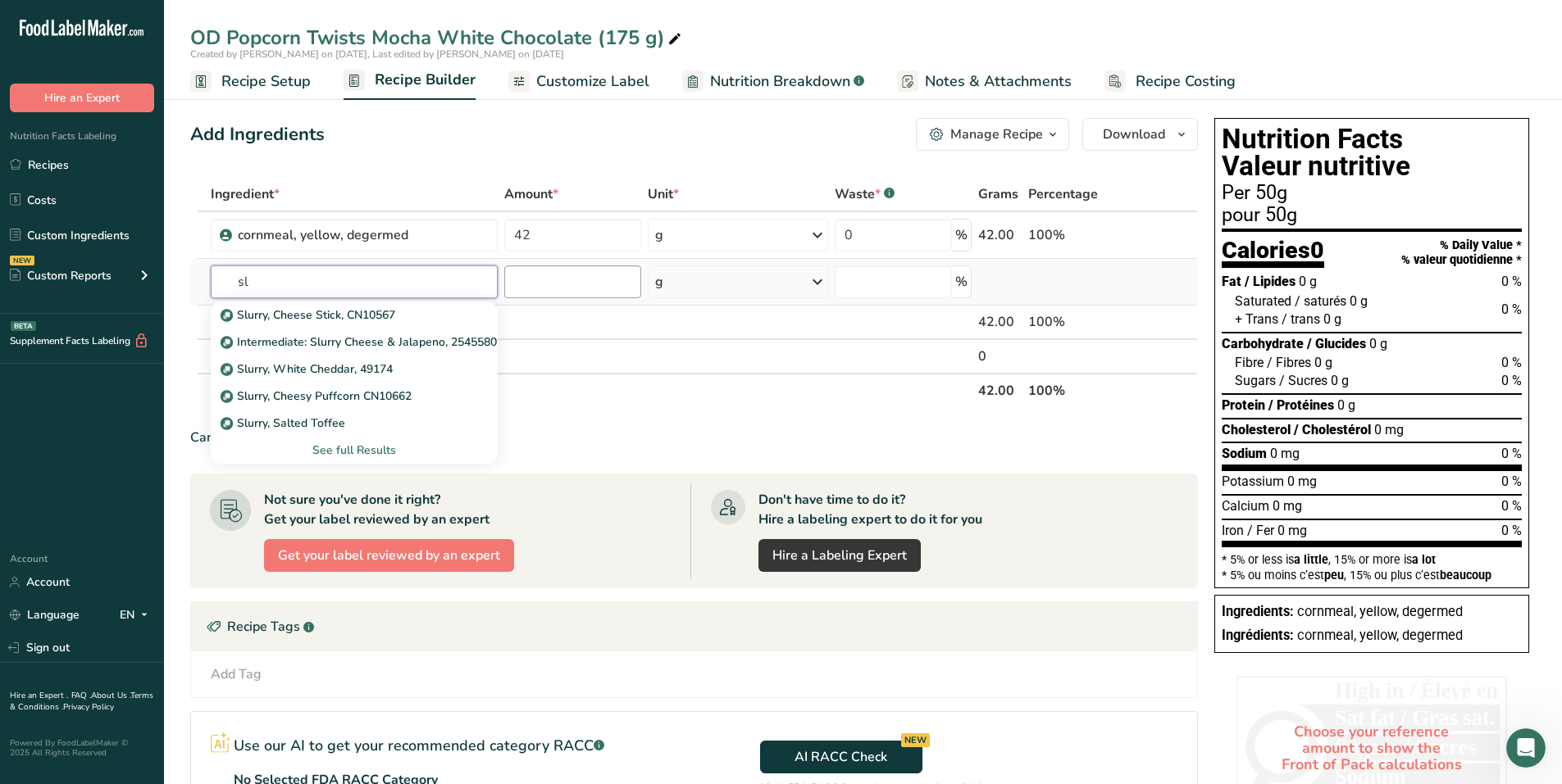
type input "s"
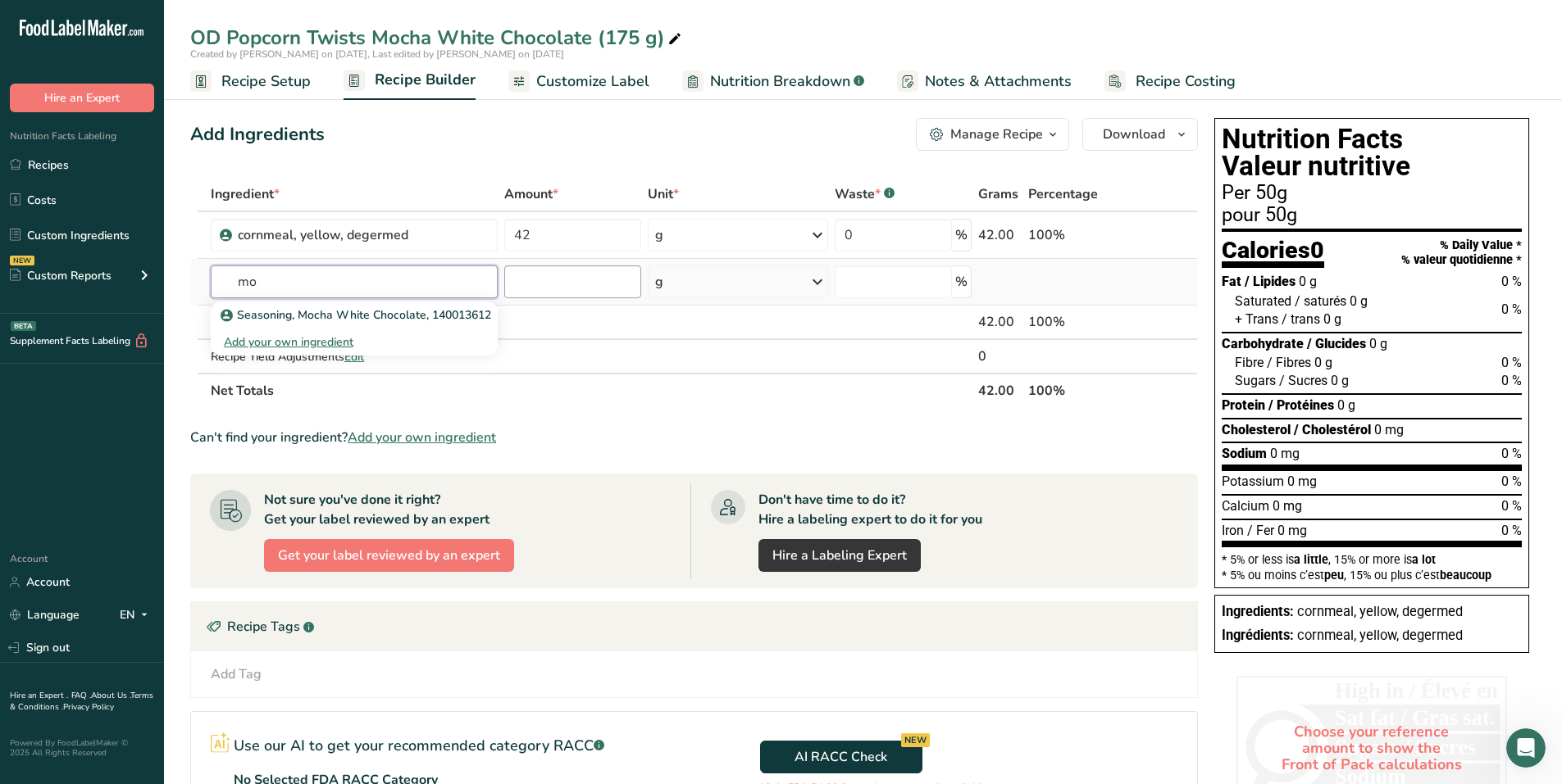
type input "m"
click at [256, 79] on span "Recipe Setup" at bounding box center [266, 82] width 89 height 22
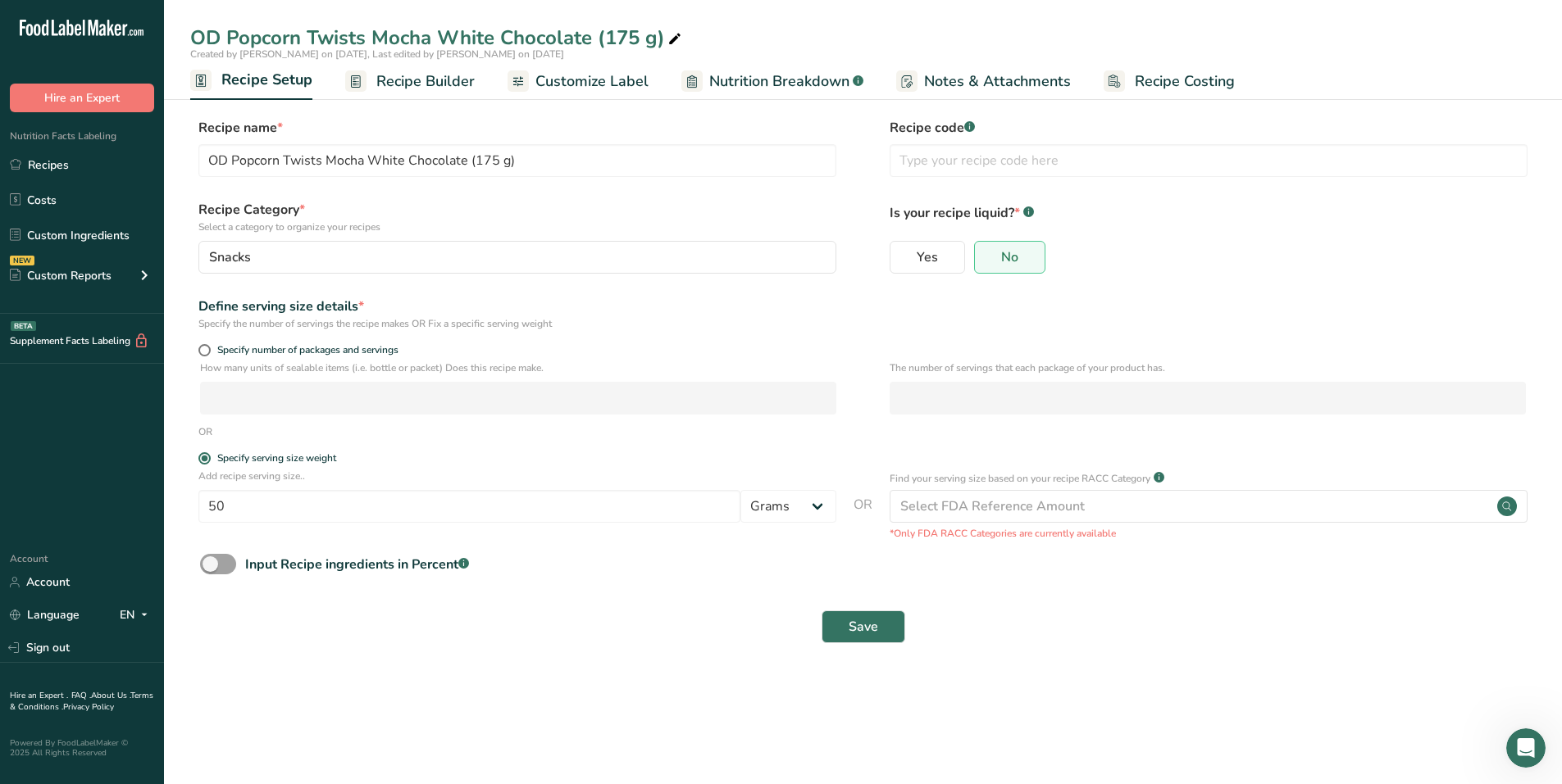
click at [397, 81] on span "Recipe Builder" at bounding box center [425, 82] width 98 height 22
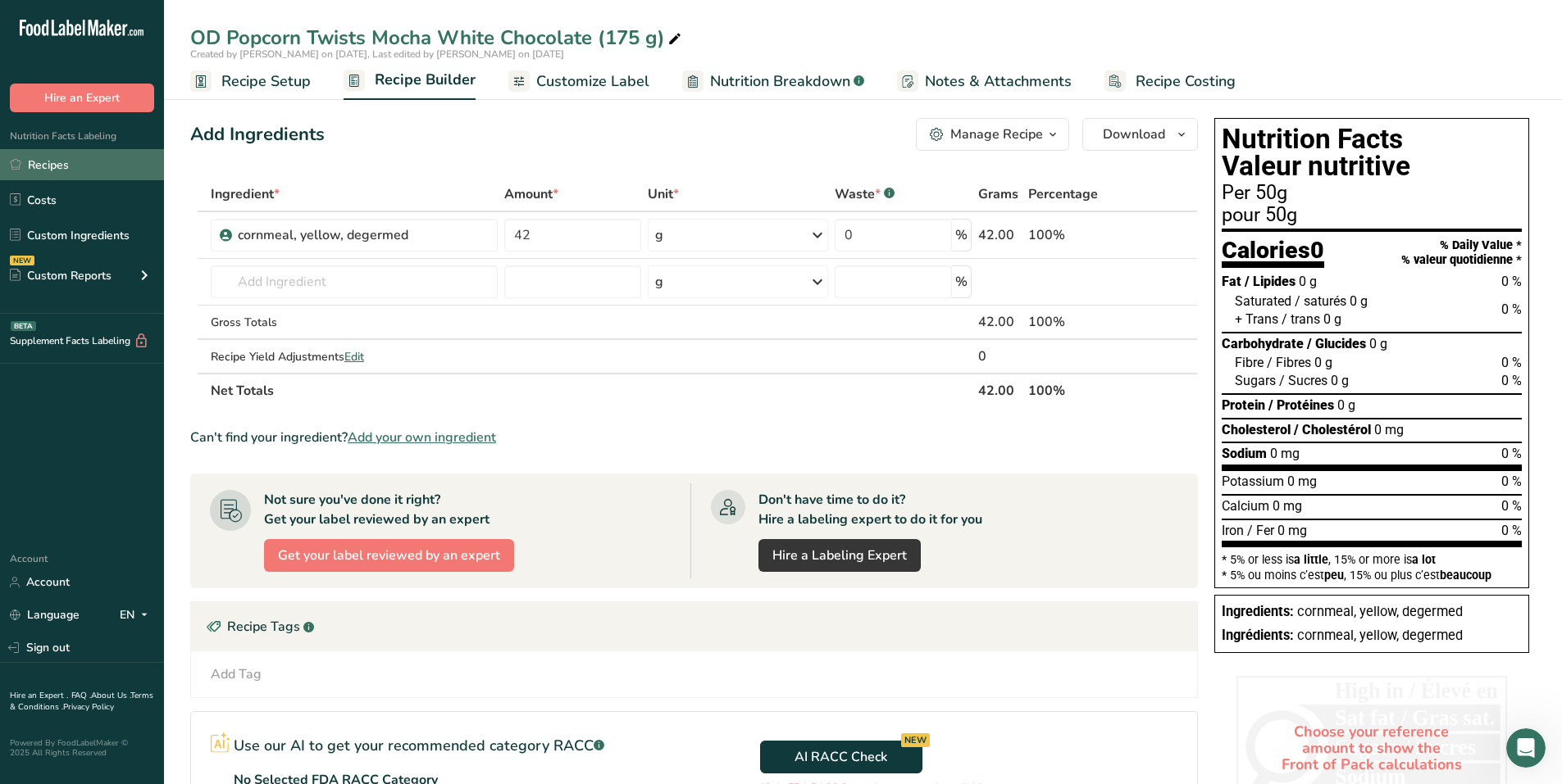
click at [73, 165] on link "Recipes" at bounding box center [82, 165] width 164 height 32
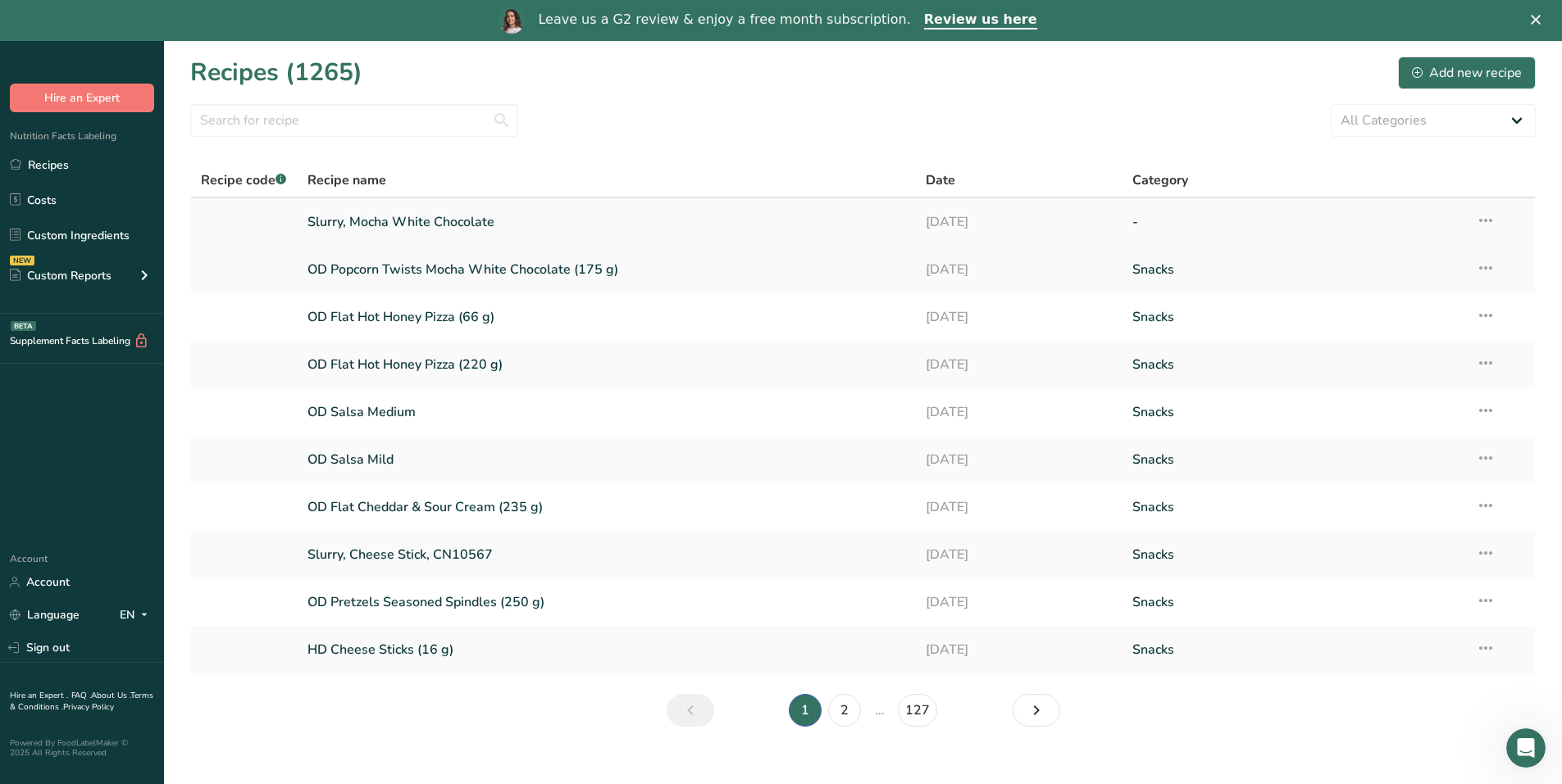
click at [391, 223] on link "Slurry, Mocha White Chocolate" at bounding box center [607, 222] width 600 height 34
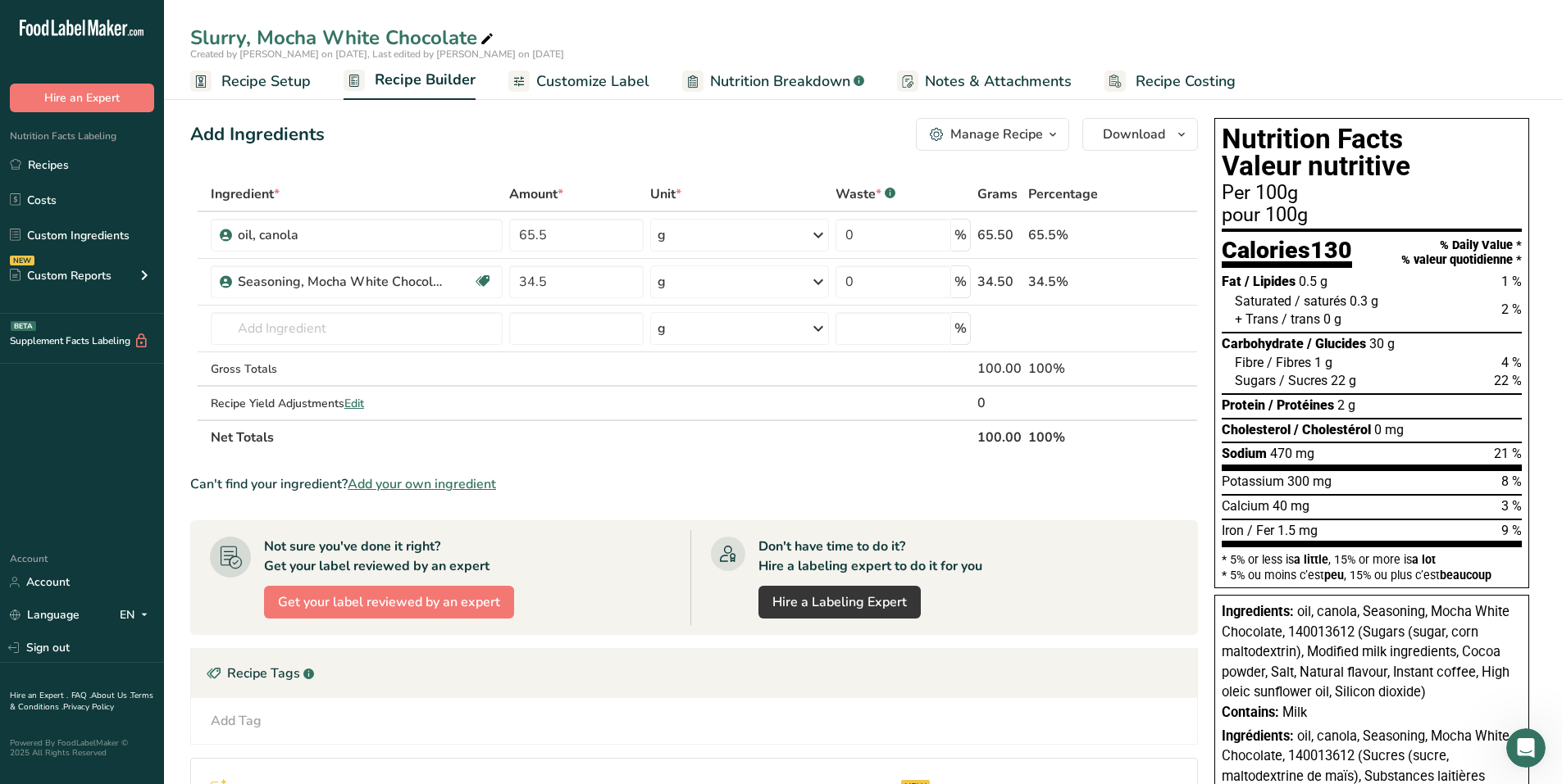
click at [249, 74] on span "Recipe Setup" at bounding box center [266, 82] width 89 height 22
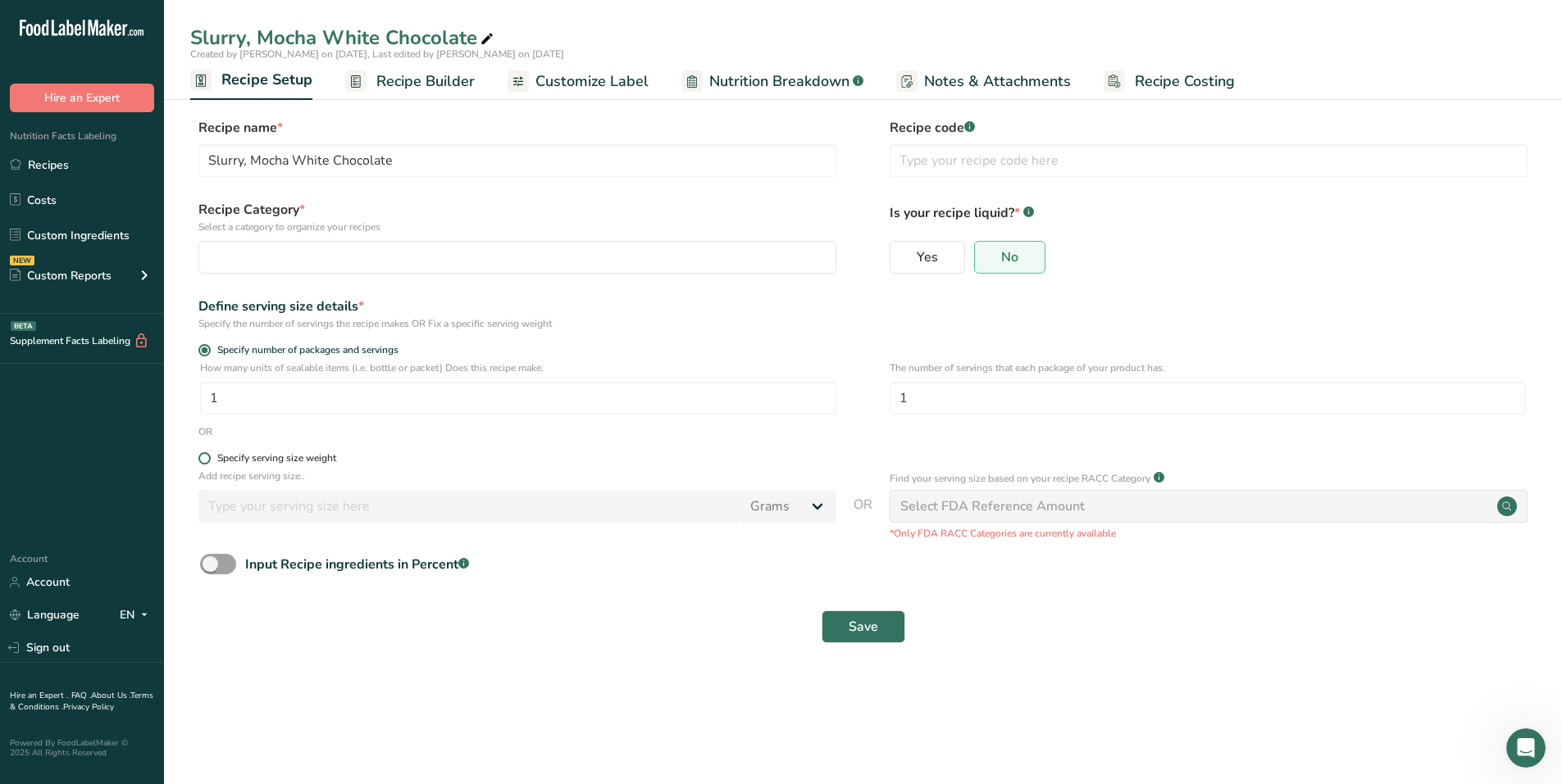
click at [206, 463] on span at bounding box center [204, 458] width 12 height 12
click at [206, 463] on input "Specify serving size weight" at bounding box center [203, 458] width 10 height 10
radio input "true"
radio input "false"
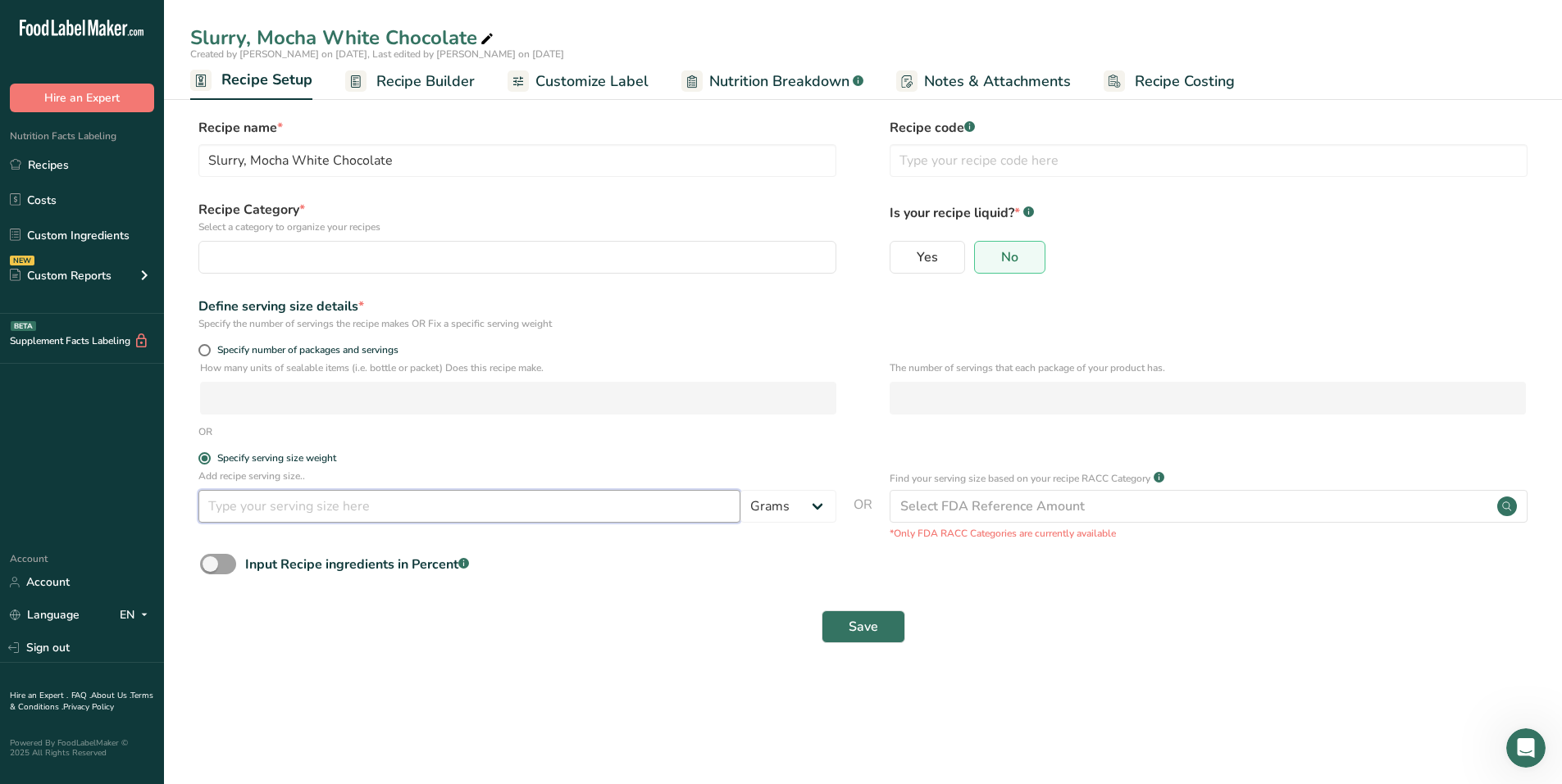
drag, startPoint x: 258, startPoint y: 503, endPoint x: 478, endPoint y: 504, distance: 220.0
click at [262, 506] on input "number" at bounding box center [470, 506] width 542 height 32
drag, startPoint x: 269, startPoint y: 514, endPoint x: 188, endPoint y: 509, distance: 81.2
click at [179, 509] on section "Recipe name * Slurry, Mocha White Chocolate Recipe code .a-a{fill:#347362;}.b-a…" at bounding box center [863, 382] width 1398 height 594
type input "100"
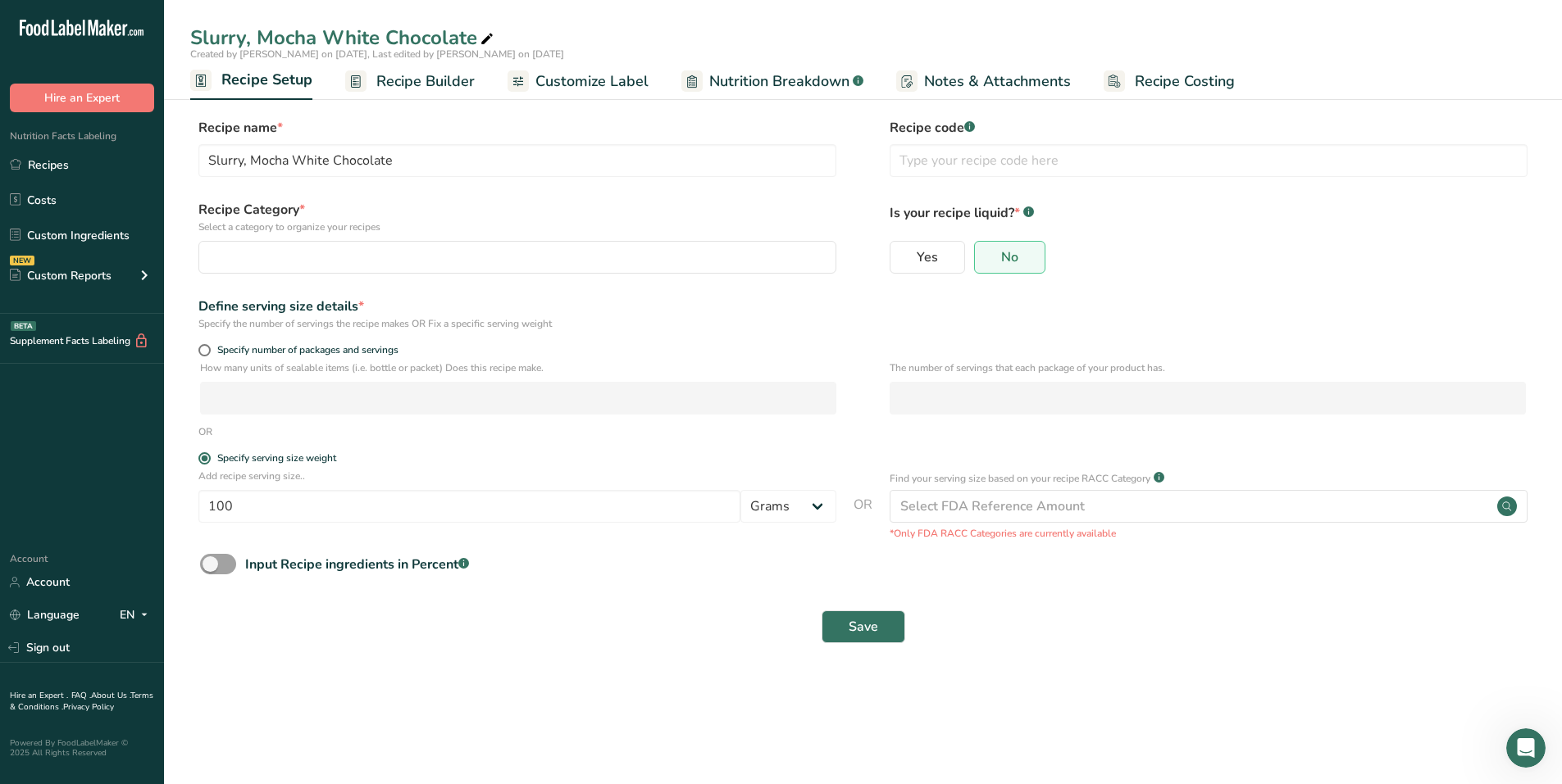
click at [635, 438] on div "OR" at bounding box center [863, 432] width 1346 height 15
click at [362, 257] on div "button" at bounding box center [512, 257] width 607 height 19
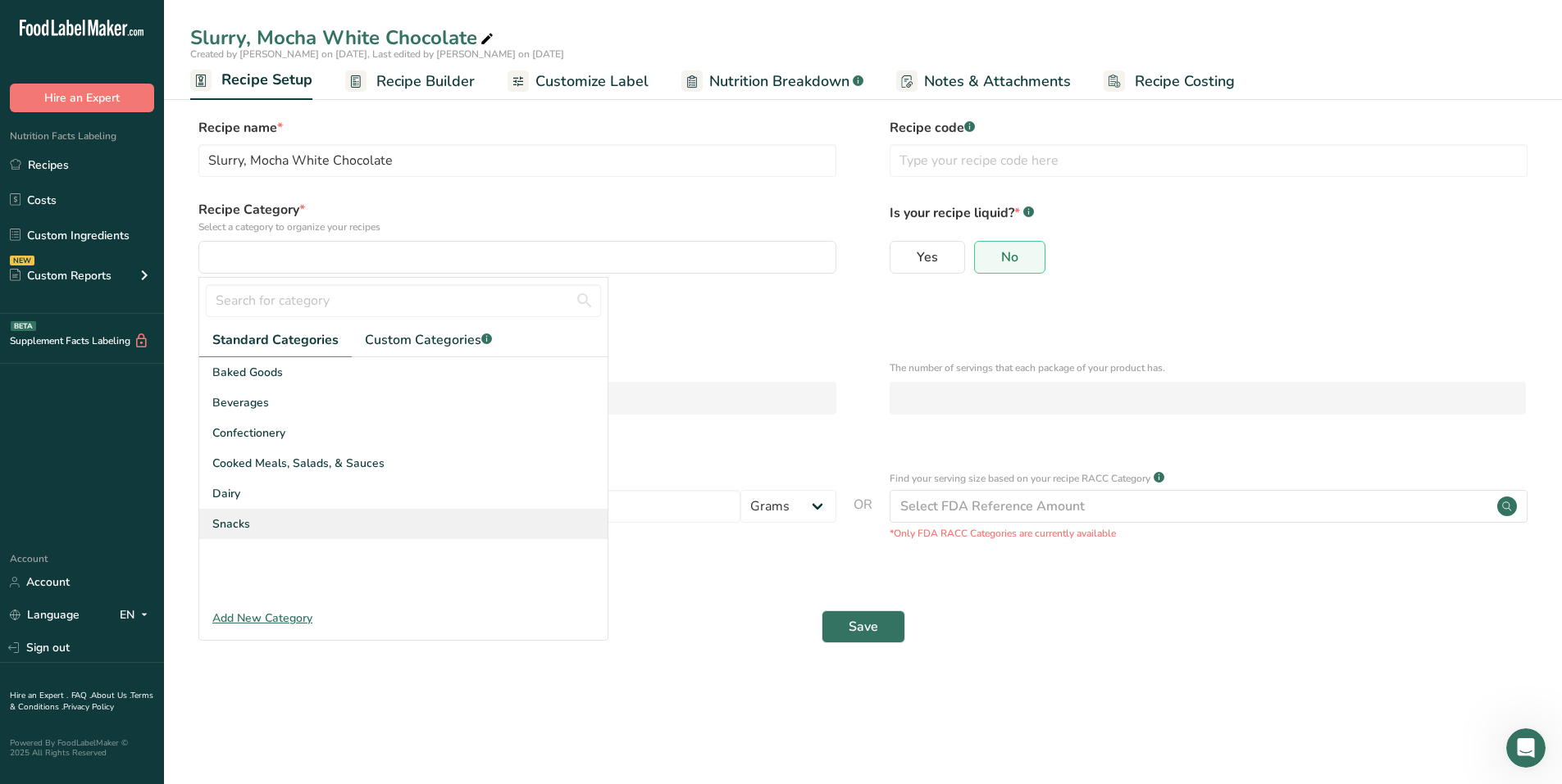
click at [233, 525] on span "Snacks" at bounding box center [231, 524] width 38 height 18
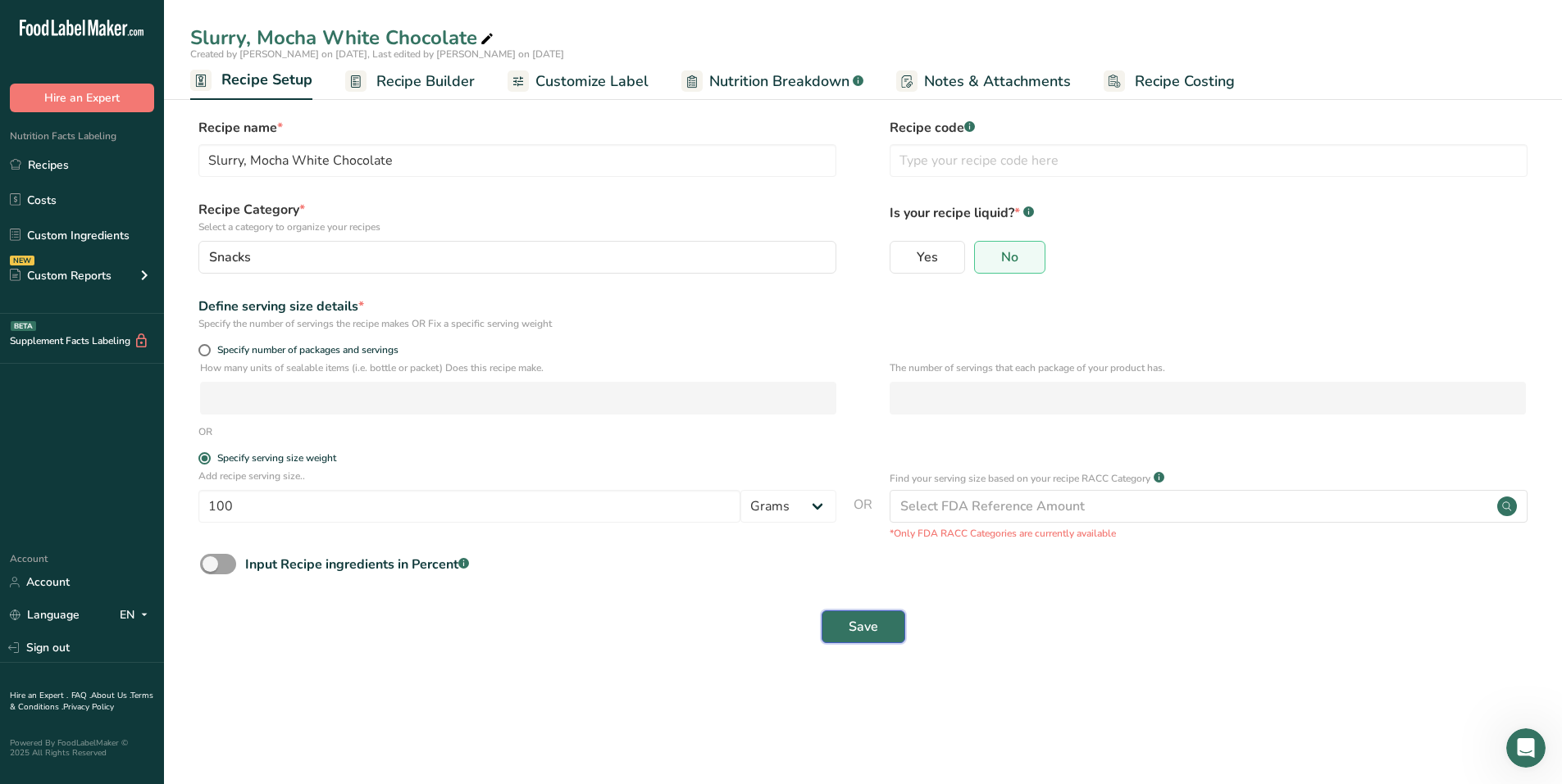
click at [869, 633] on span "Save" at bounding box center [863, 626] width 30 height 19
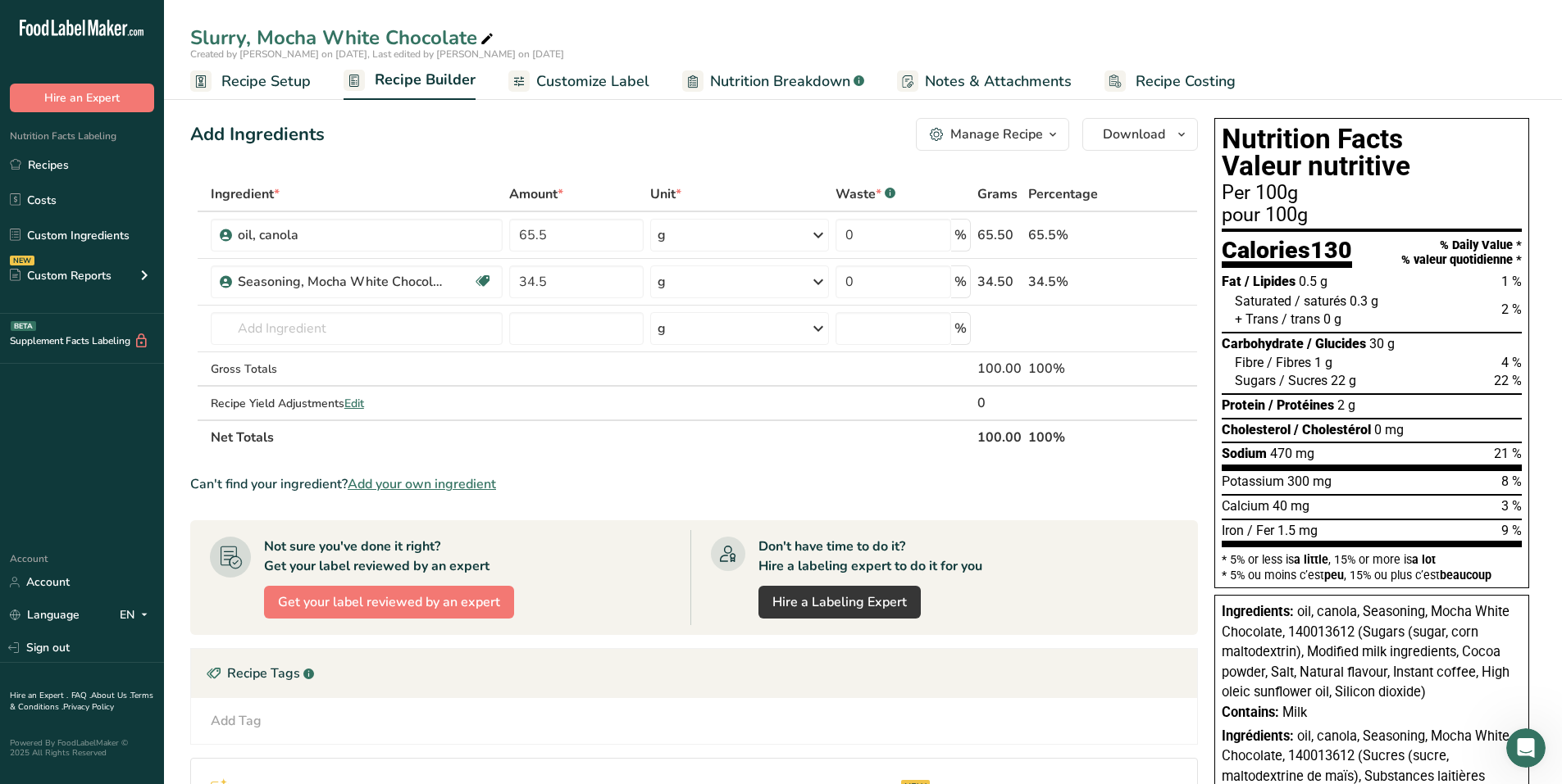
click at [1063, 126] on span "button" at bounding box center [1052, 134] width 19 height 19
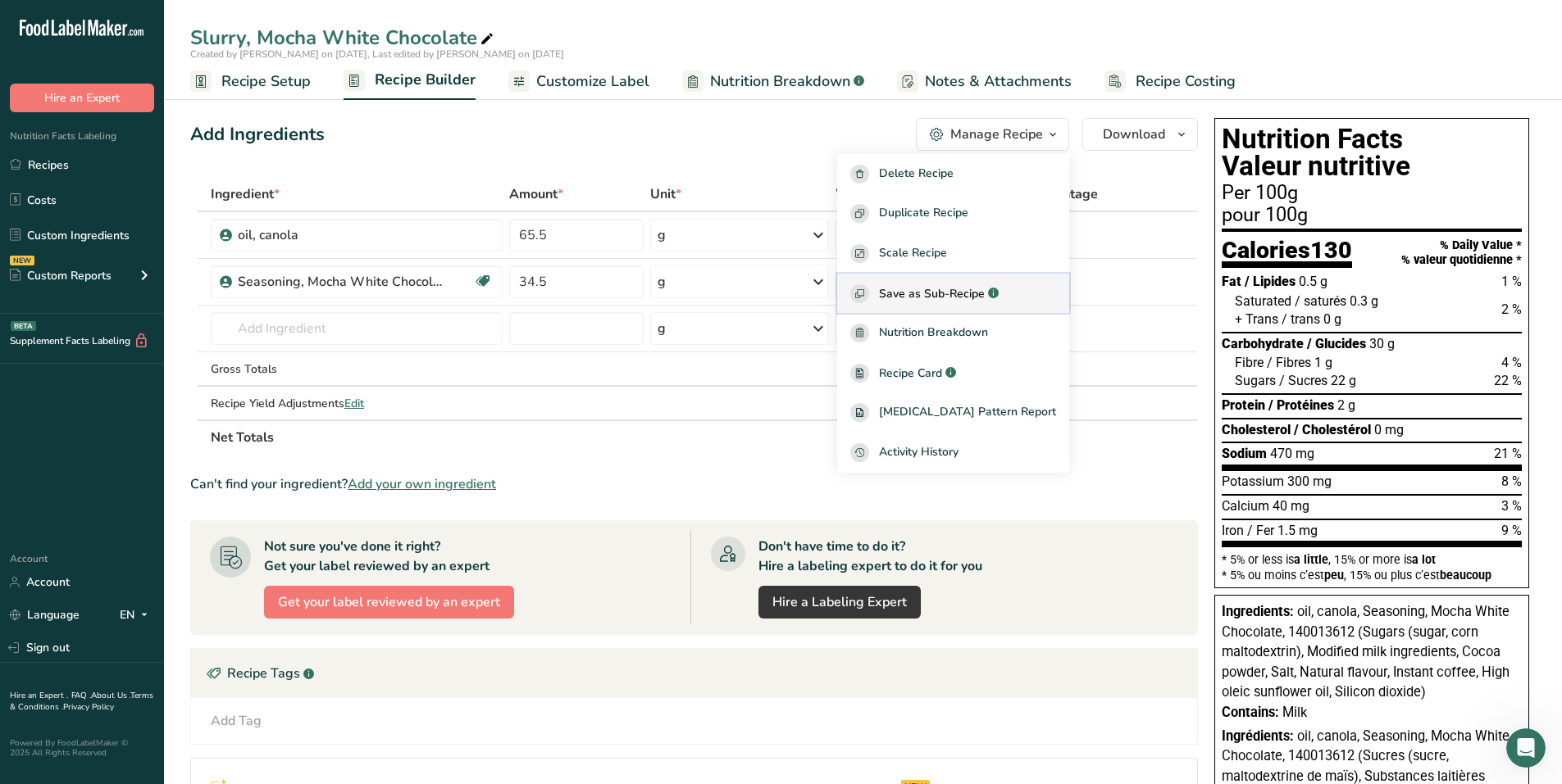
click at [985, 295] on span "Save as Sub-Recipe" at bounding box center [932, 293] width 106 height 18
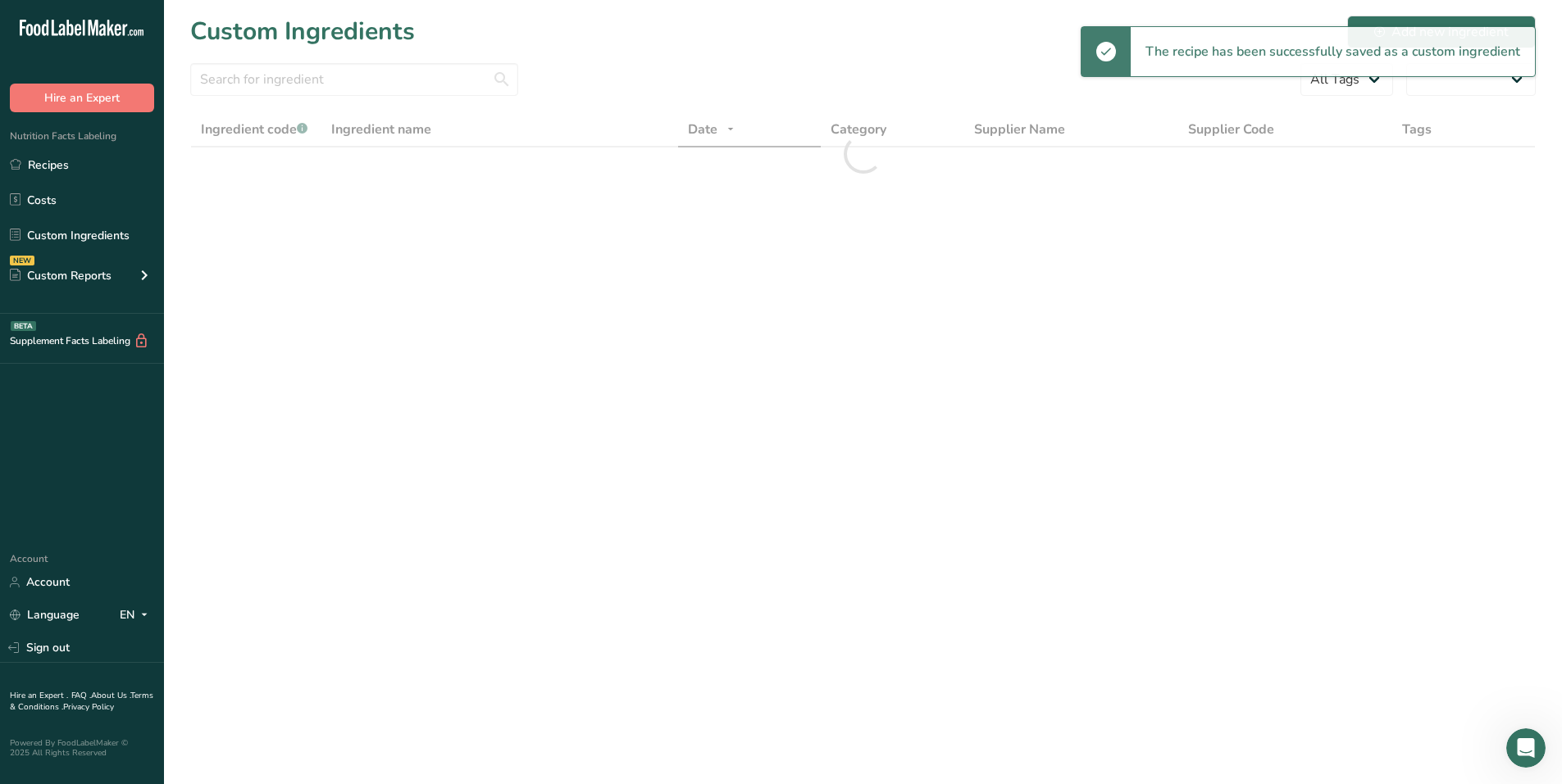
select select "30"
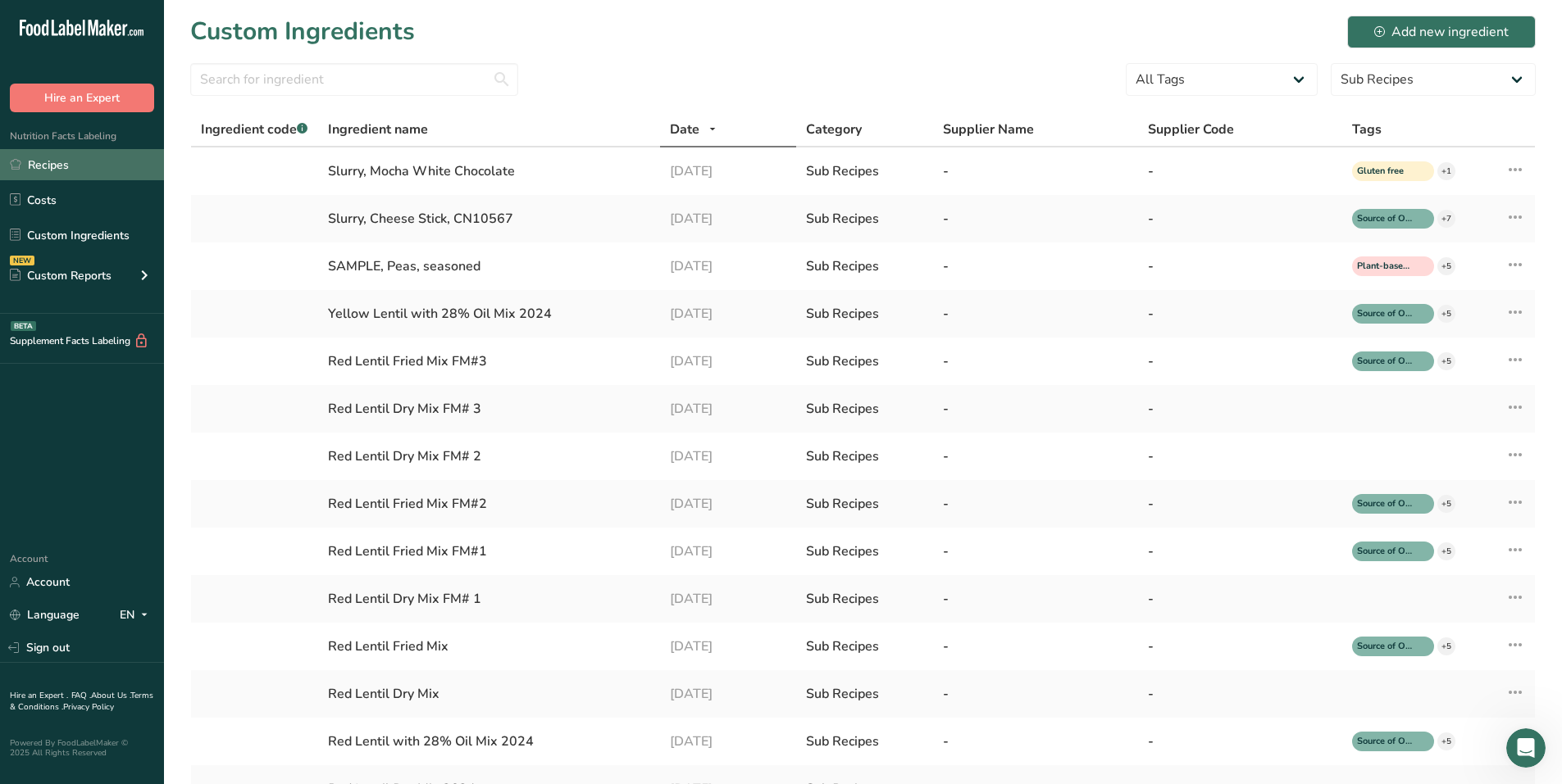
click at [76, 157] on link "Recipes" at bounding box center [82, 165] width 164 height 32
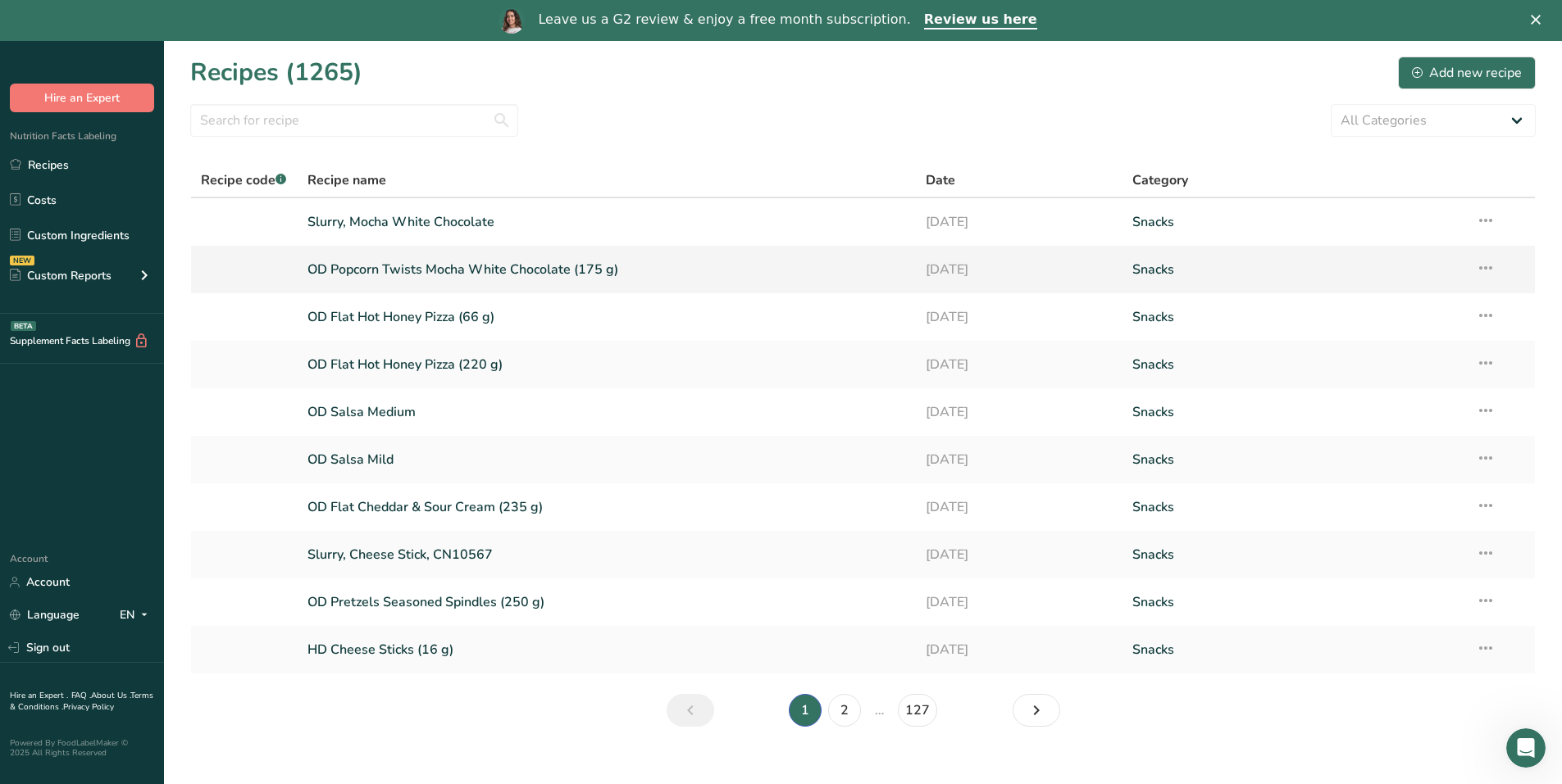
click at [448, 264] on link "OD Popcorn Twists Mocha White Chocolate (175 g)" at bounding box center [607, 269] width 600 height 34
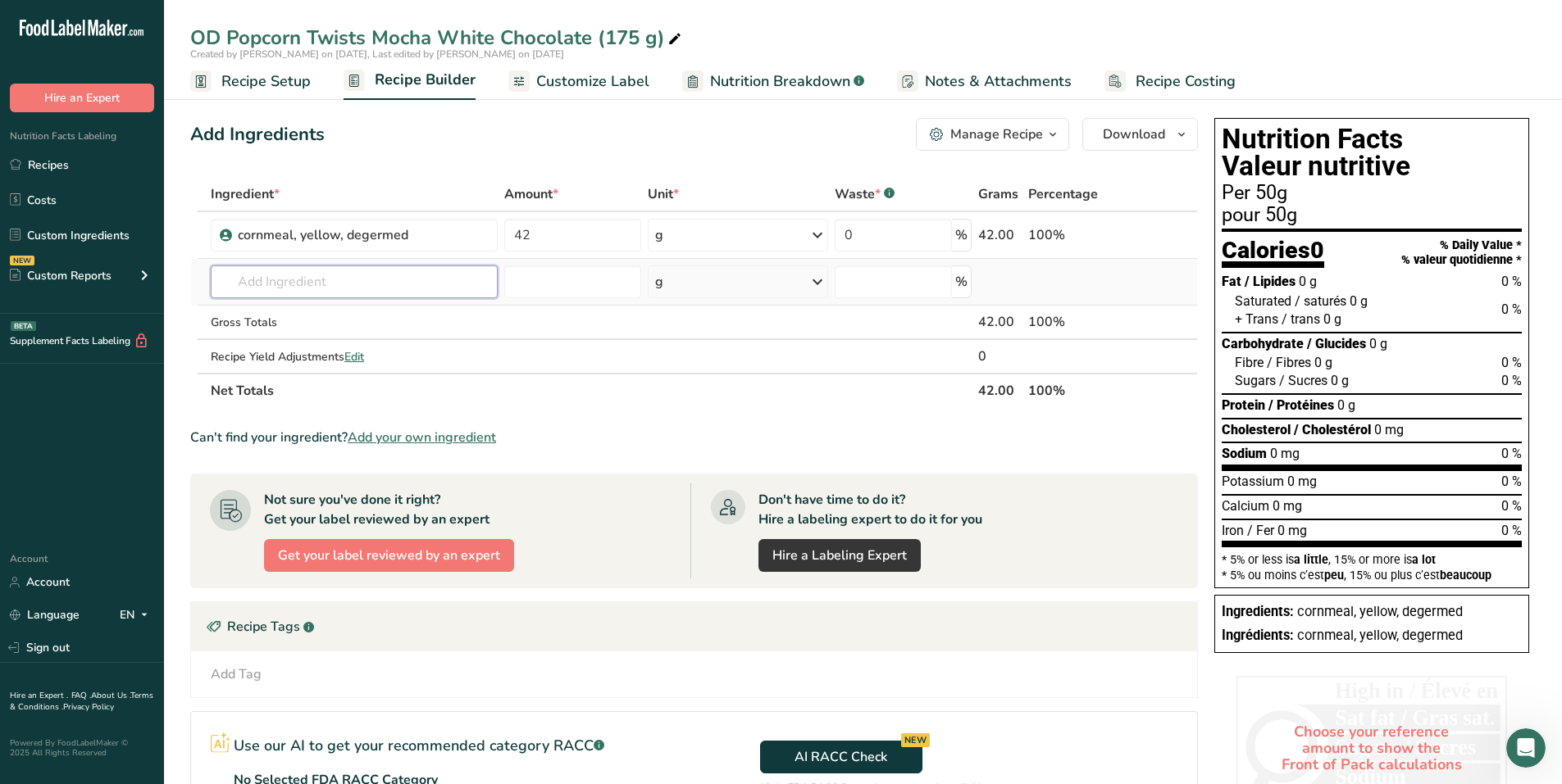
click at [326, 277] on input "text" at bounding box center [355, 281] width 288 height 32
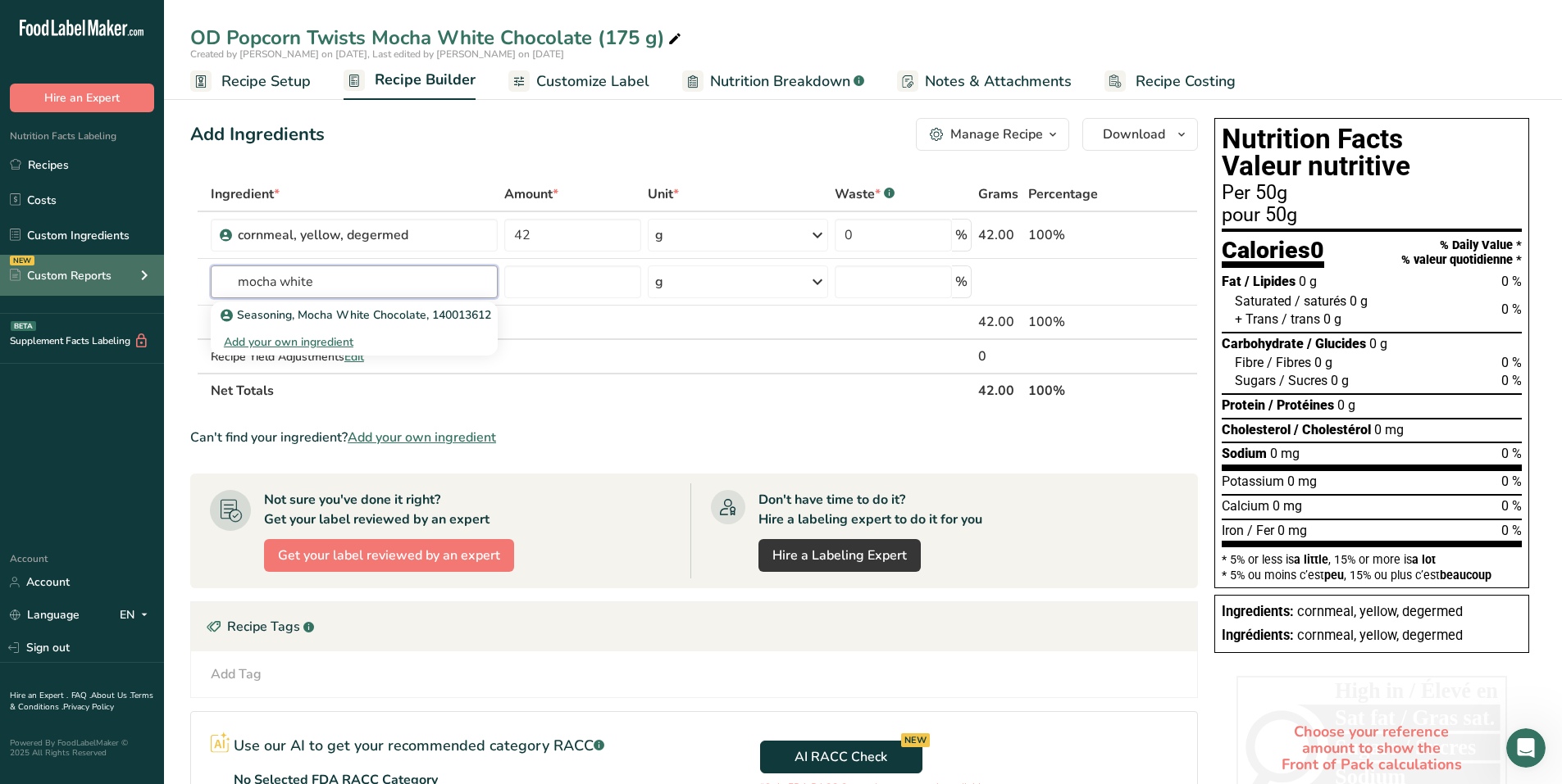
drag, startPoint x: 375, startPoint y: 280, endPoint x: 144, endPoint y: 282, distance: 231.0
click at [144, 282] on div ".a-20{fill:#fff;} Hire an Expert Nutrition Facts Labeling Recipes Costs Custom …" at bounding box center [781, 508] width 1562 height 1015
type input "mocha white"
click at [1055, 135] on icon "button" at bounding box center [1052, 135] width 13 height 20
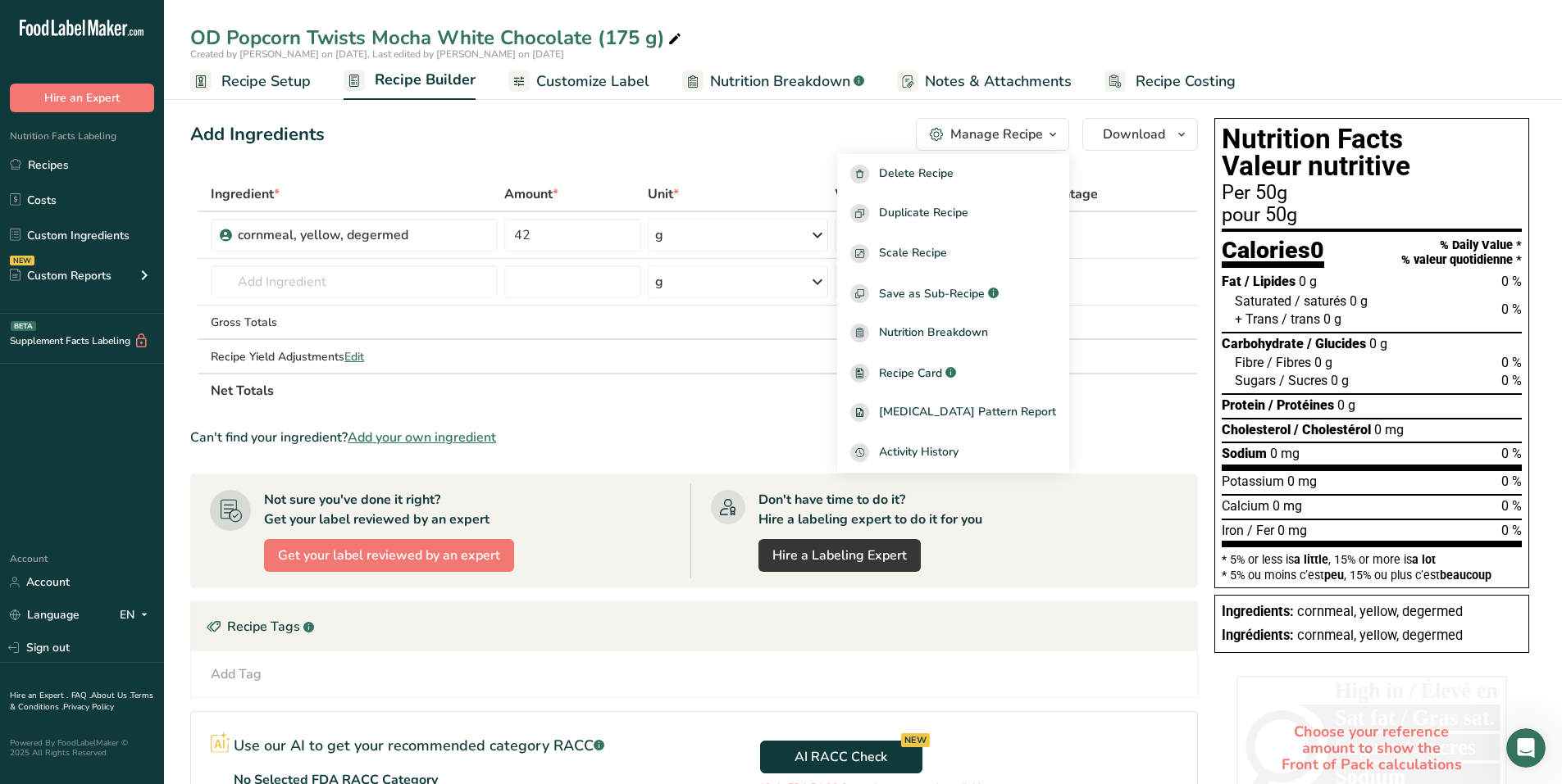
click at [1055, 135] on icon "button" at bounding box center [1052, 135] width 13 height 20
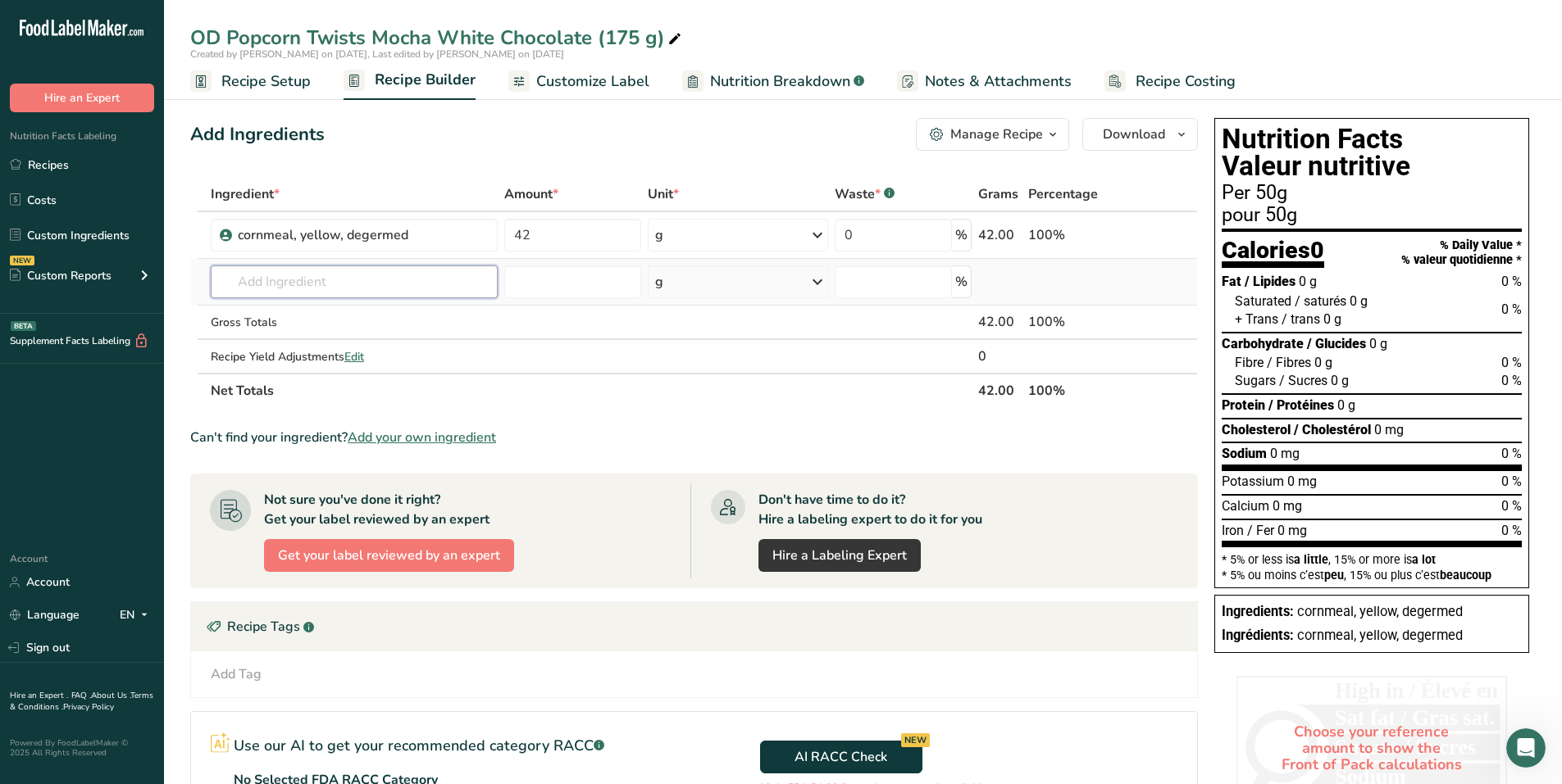
click at [279, 290] on input "text" at bounding box center [355, 281] width 288 height 32
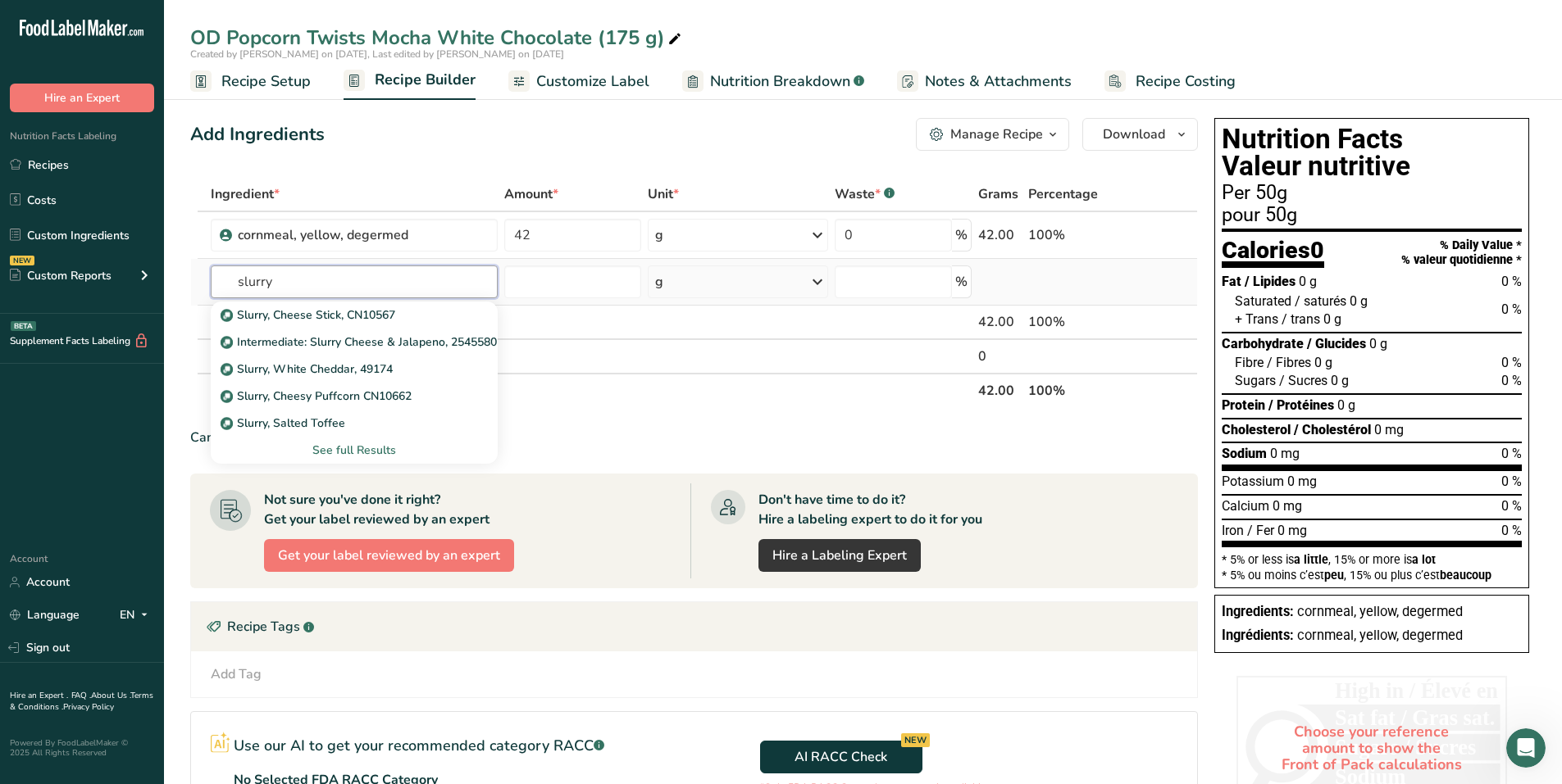
type input "slurry"
click at [345, 449] on div "See full Results" at bounding box center [355, 450] width 262 height 18
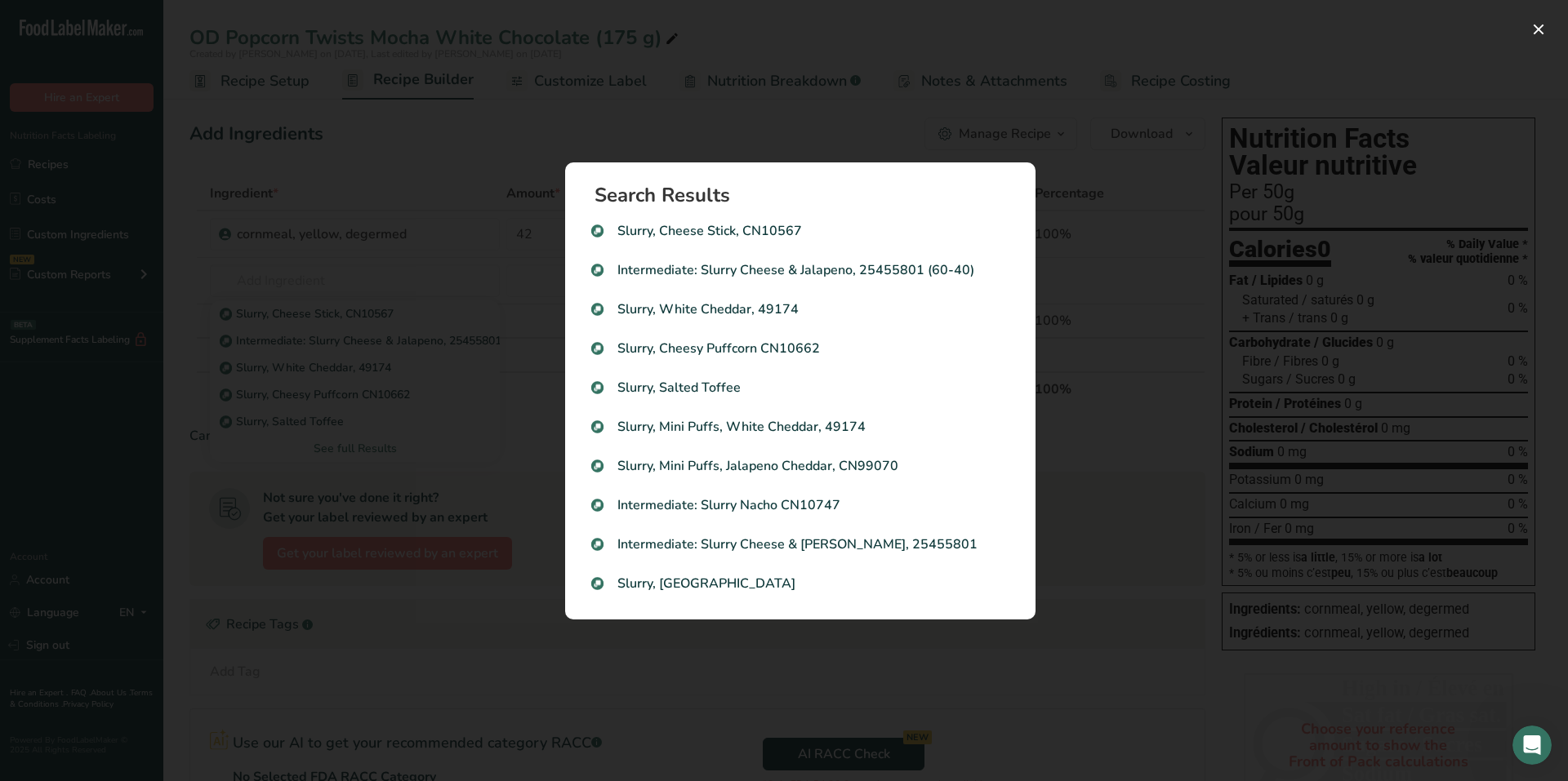
click at [863, 106] on div "Search results modal" at bounding box center [784, 390] width 1568 height 781
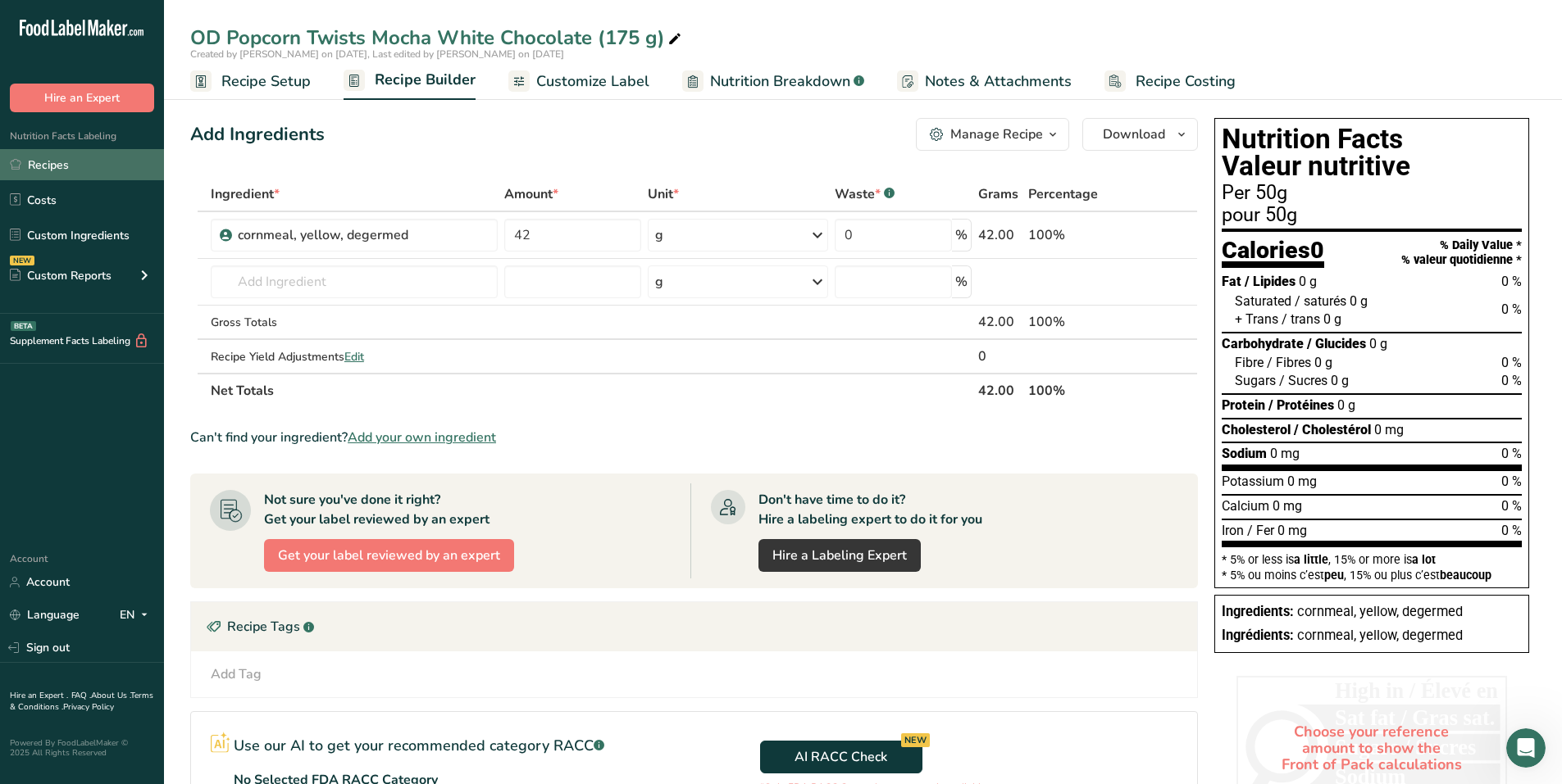
click at [28, 164] on link "Recipes" at bounding box center [82, 165] width 164 height 32
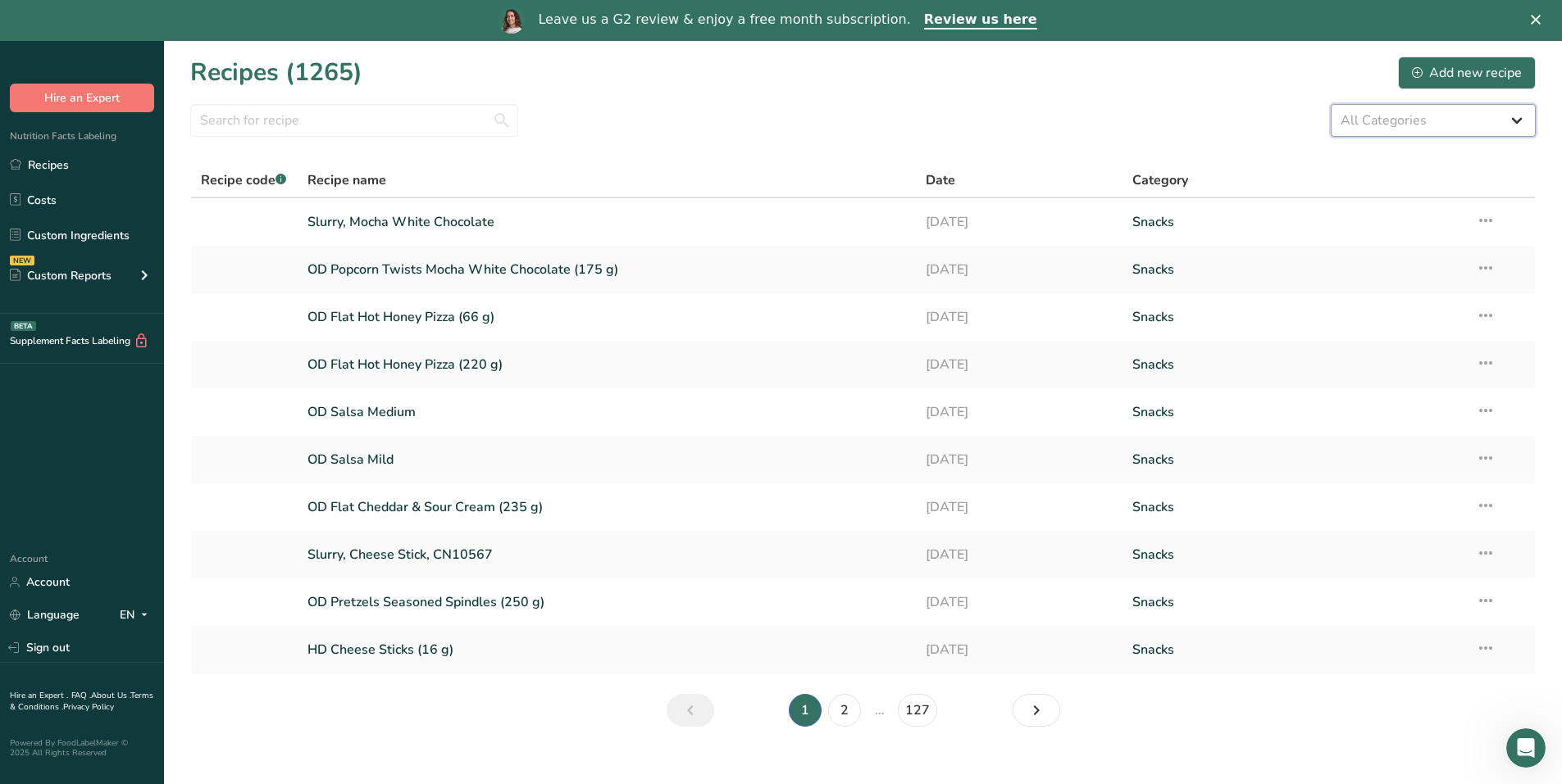
click at [1403, 118] on select "All Categories Baked Goods [GEOGRAPHIC_DATA] Confectionery Cooked Meals, Salads…" at bounding box center [1433, 120] width 205 height 32
click at [1174, 114] on div "All Categories Baked Goods [GEOGRAPHIC_DATA] Confectionery Cooked Meals, Salads…" at bounding box center [863, 120] width 1346 height 32
click at [303, 132] on input "text" at bounding box center [354, 120] width 328 height 32
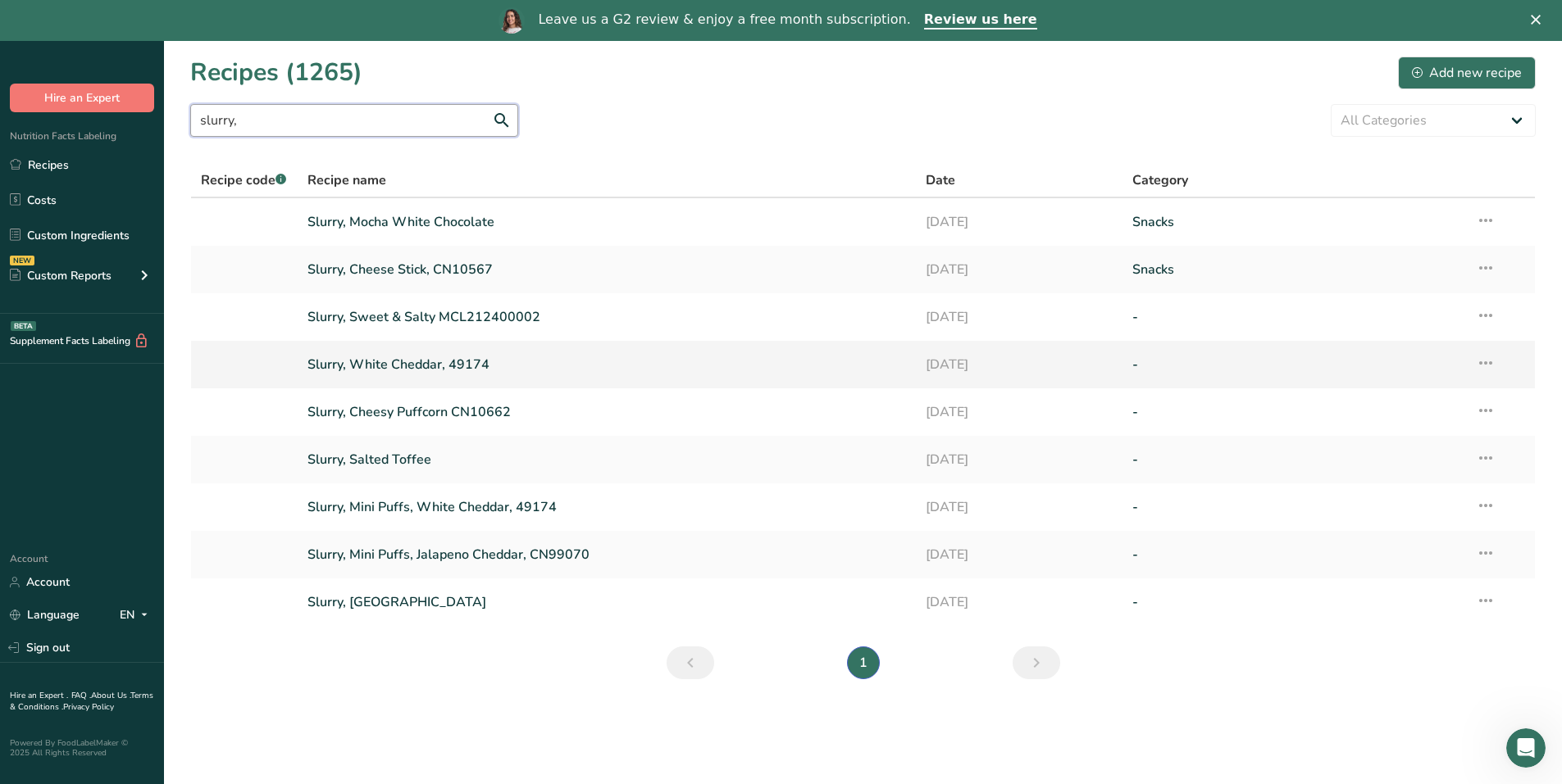
type input "slurry,"
click at [429, 366] on link "Slurry, White Cheddar, 49174" at bounding box center [607, 365] width 600 height 34
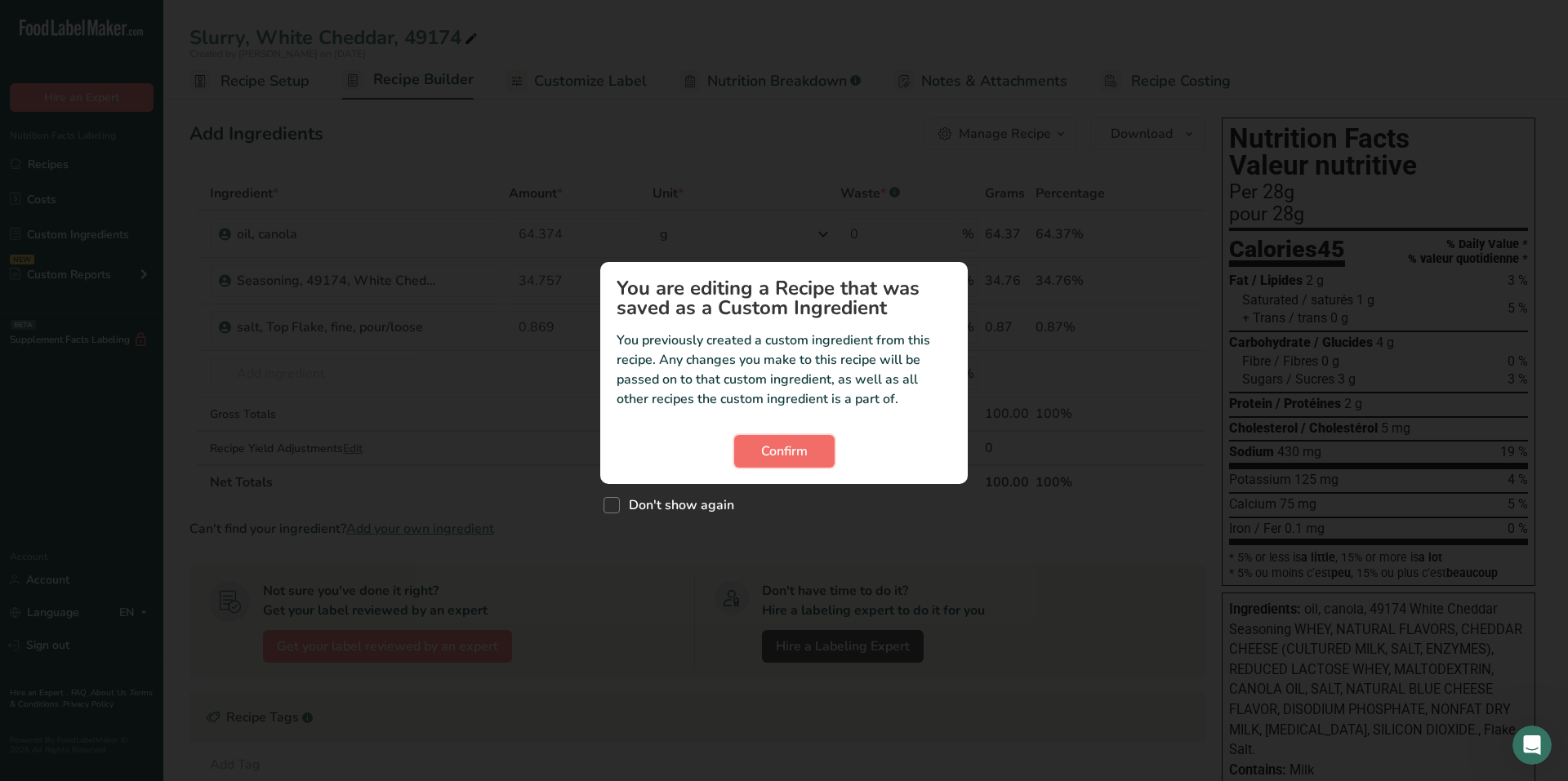
click at [774, 450] on span "Confirm" at bounding box center [784, 451] width 46 height 19
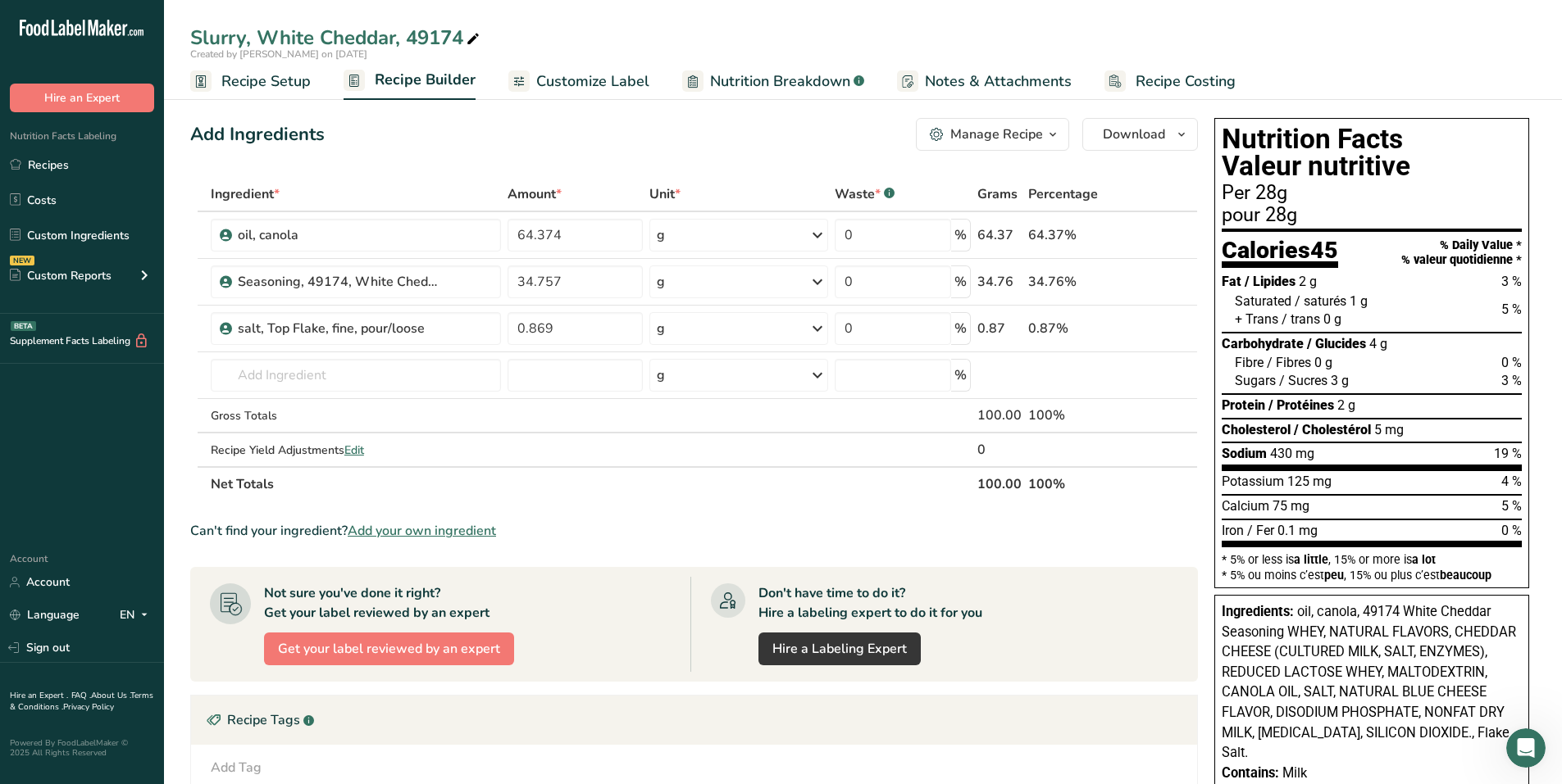
click at [250, 90] on span "Recipe Setup" at bounding box center [266, 82] width 89 height 22
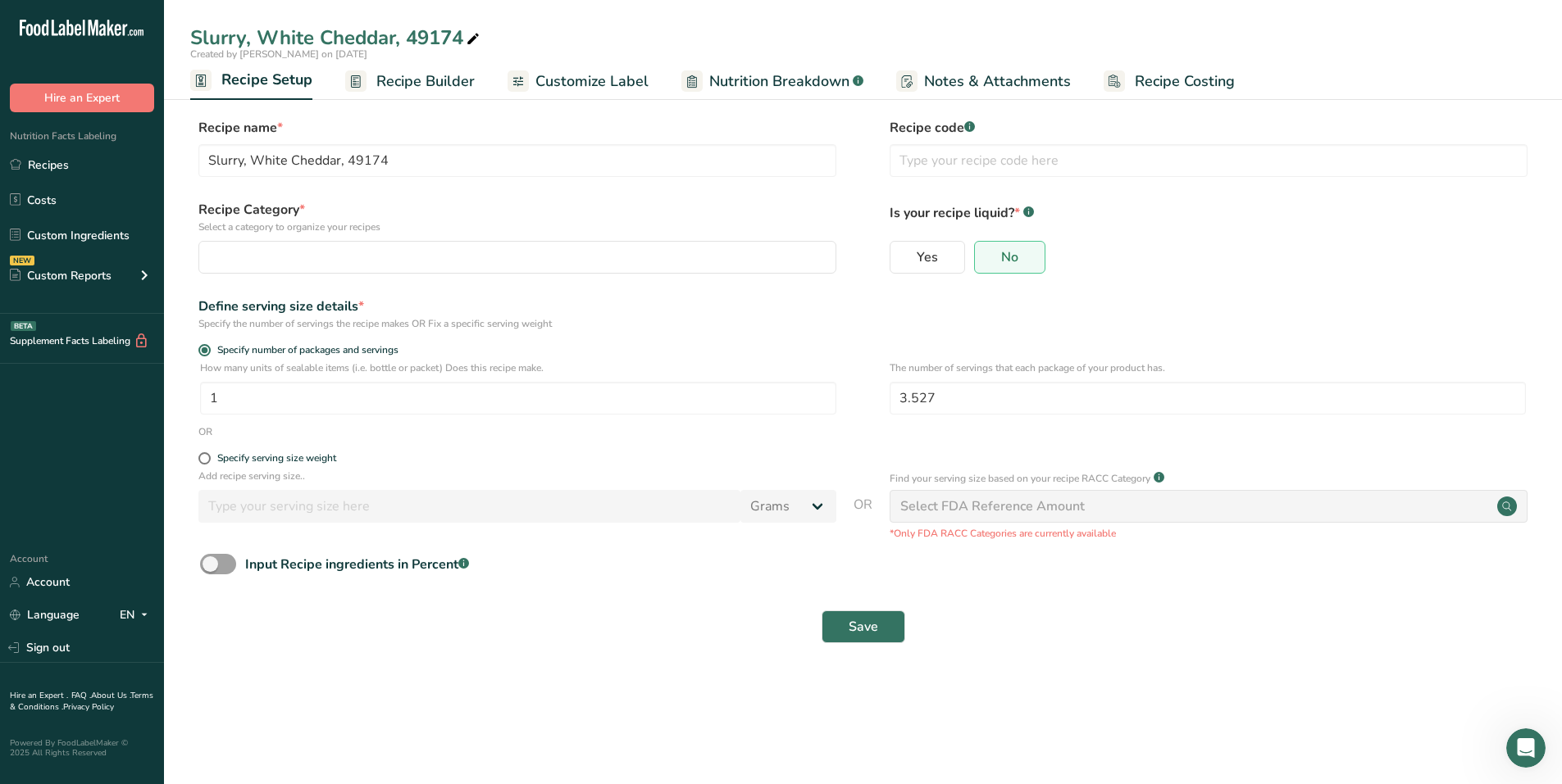
click at [583, 78] on span "Customize Label" at bounding box center [592, 82] width 113 height 22
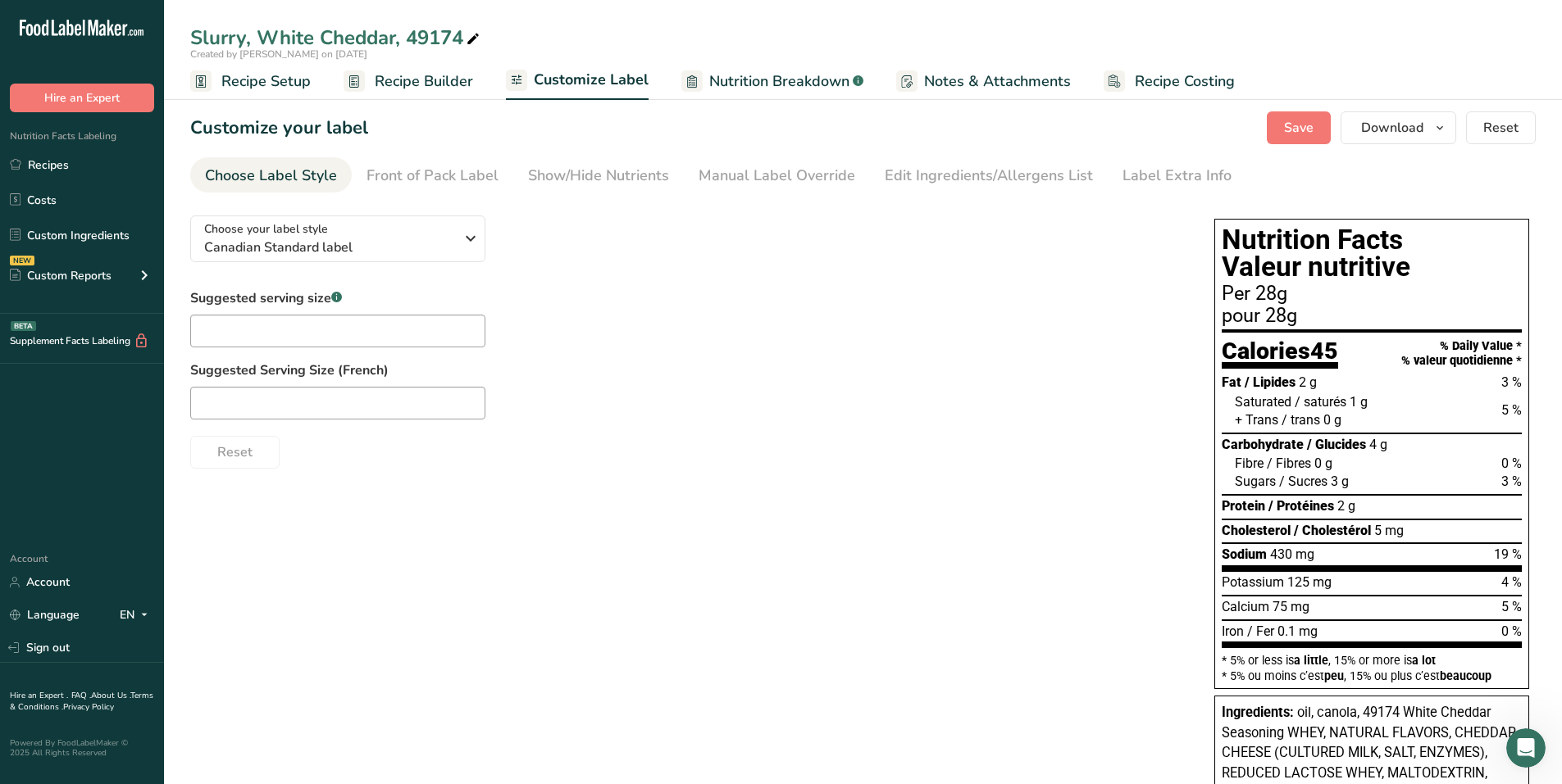
click at [792, 85] on span "Nutrition Breakdown" at bounding box center [779, 82] width 140 height 22
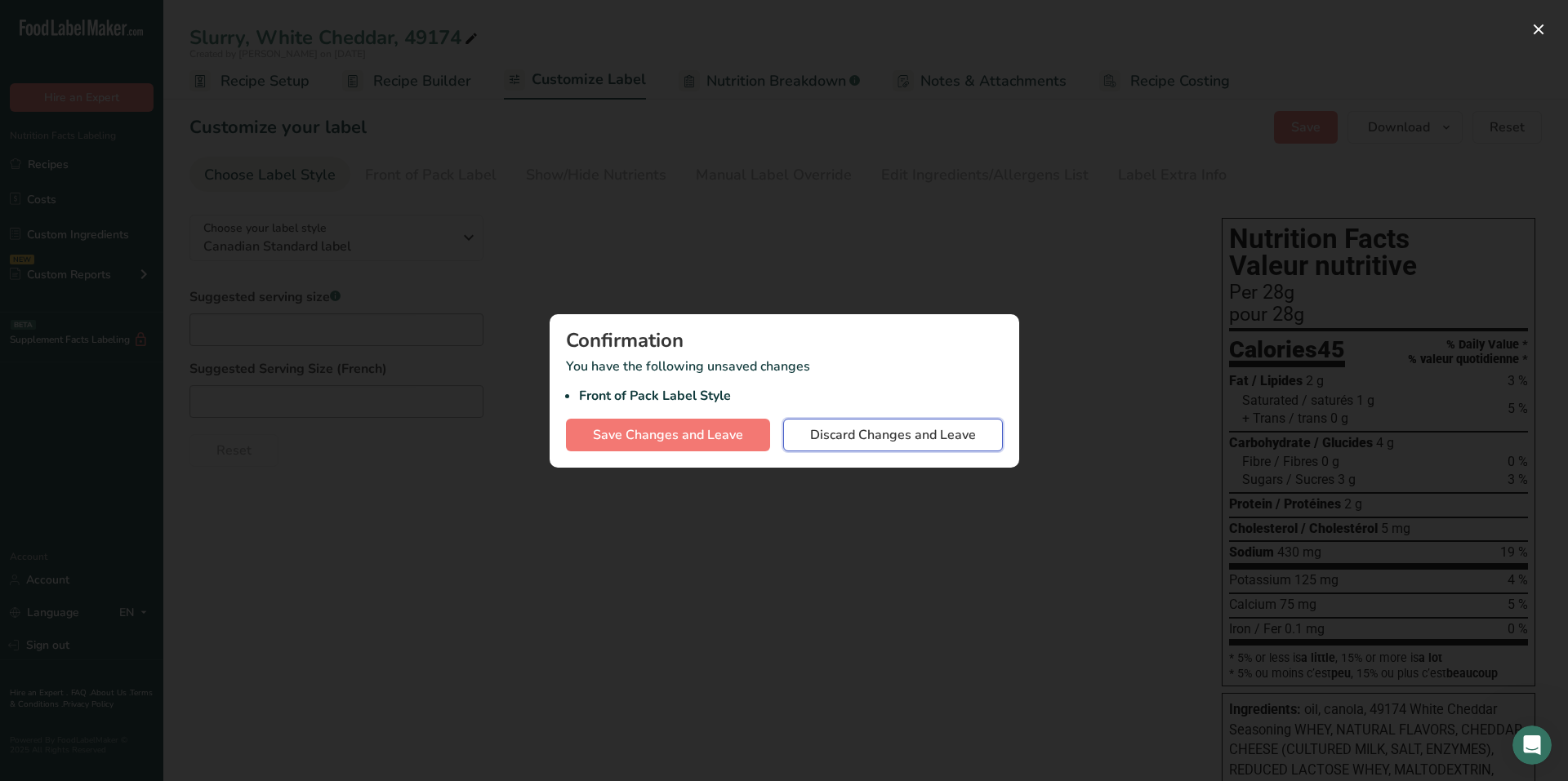
click at [946, 426] on span "Discard Changes and Leave" at bounding box center [892, 434] width 165 height 19
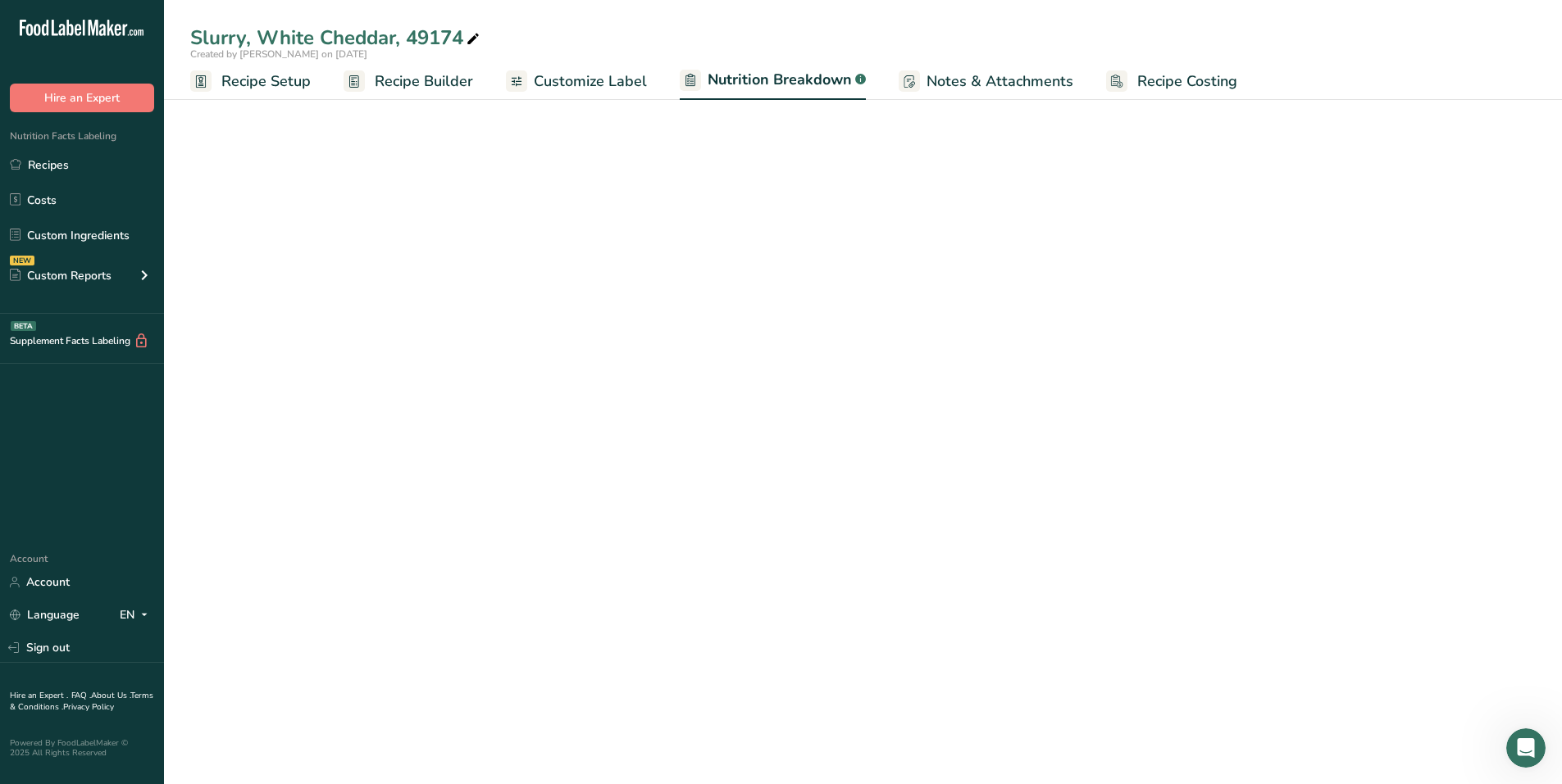
select select "Calories"
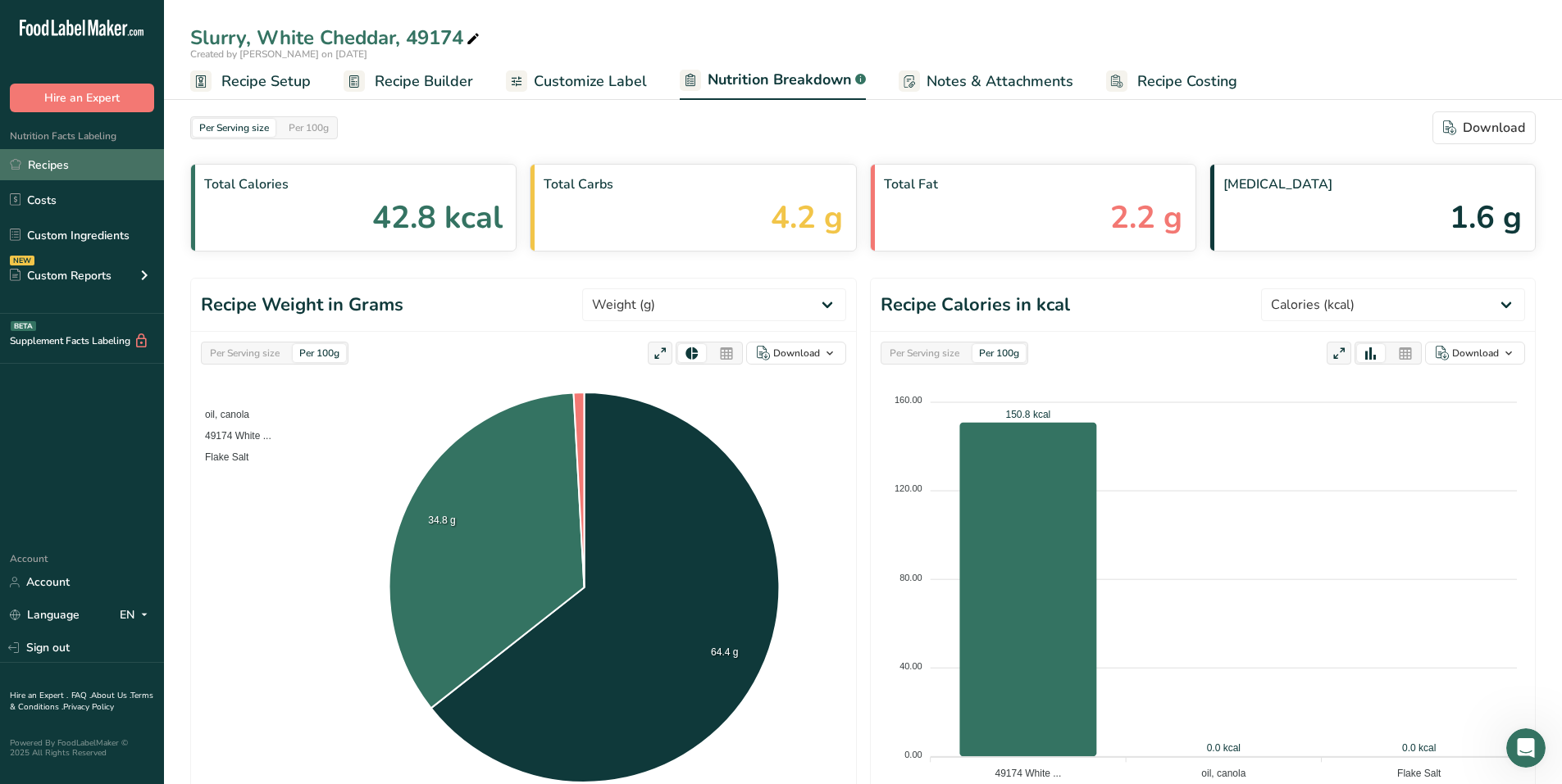
click at [45, 160] on link "Recipes" at bounding box center [82, 165] width 164 height 32
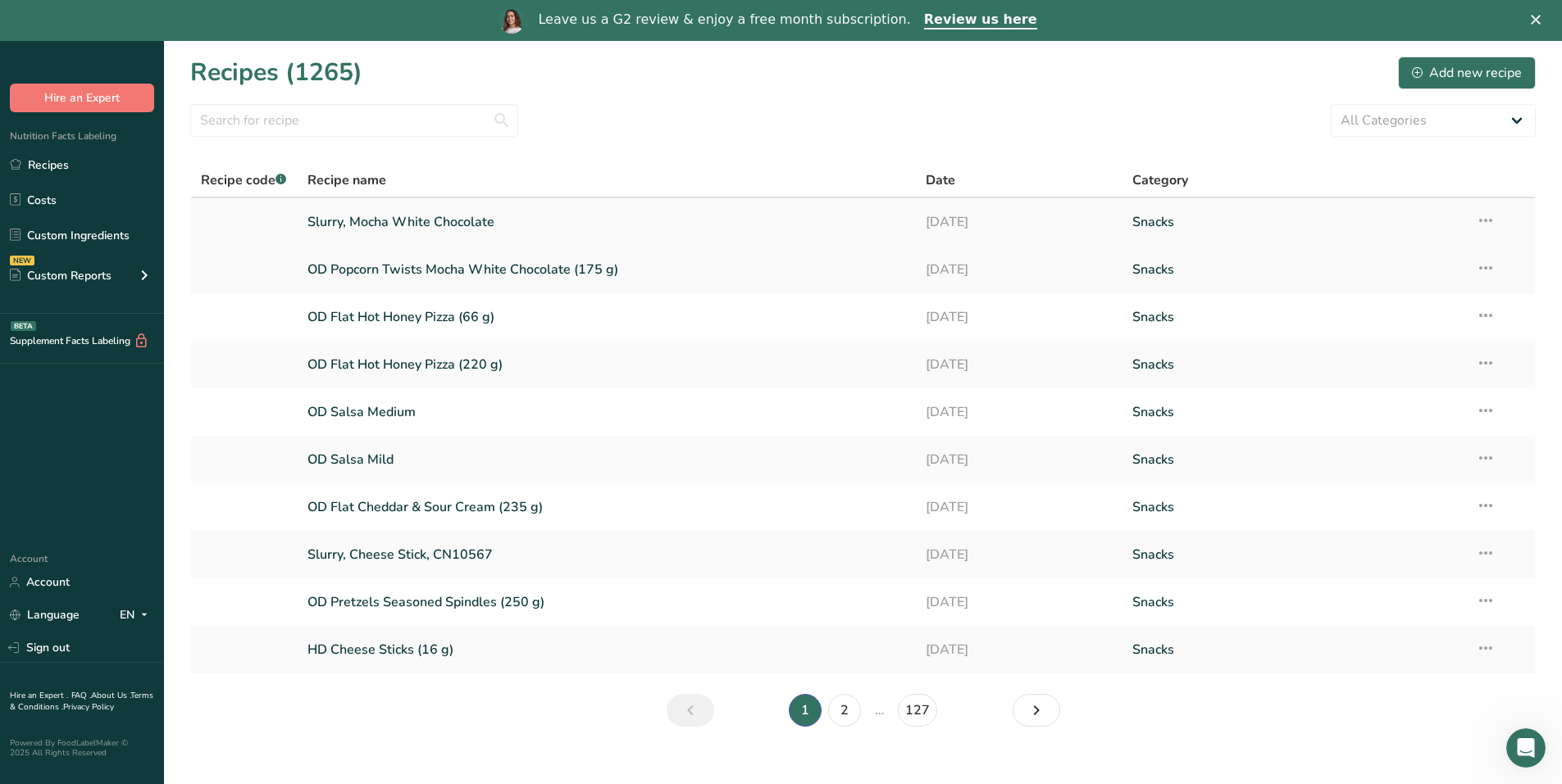
click at [458, 203] on td "Slurry, Mocha White Chocolate" at bounding box center [607, 222] width 619 height 47
click at [446, 213] on link "Slurry, Mocha White Chocolate" at bounding box center [607, 222] width 600 height 34
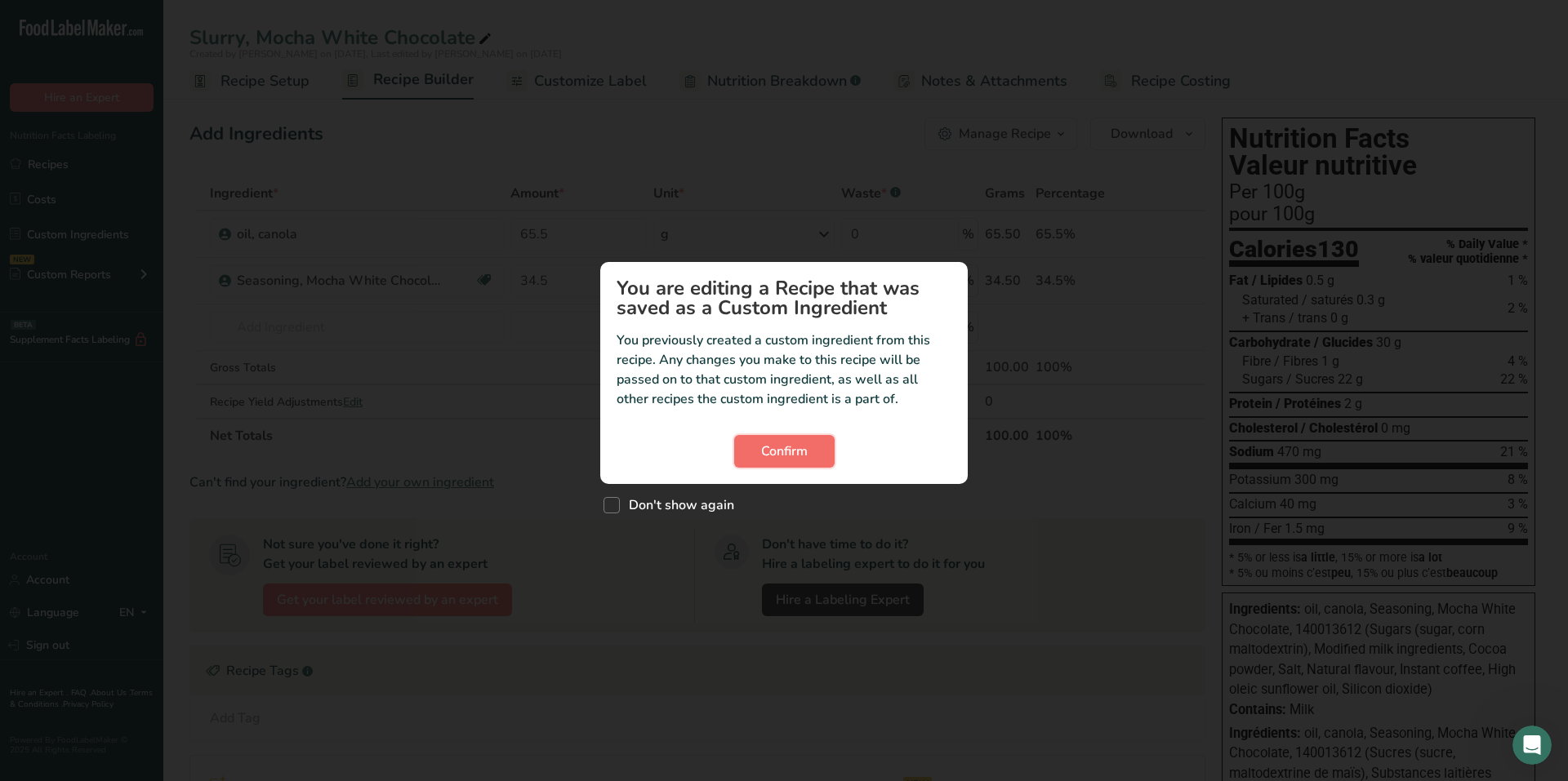
click at [797, 456] on span "Confirm" at bounding box center [784, 451] width 46 height 19
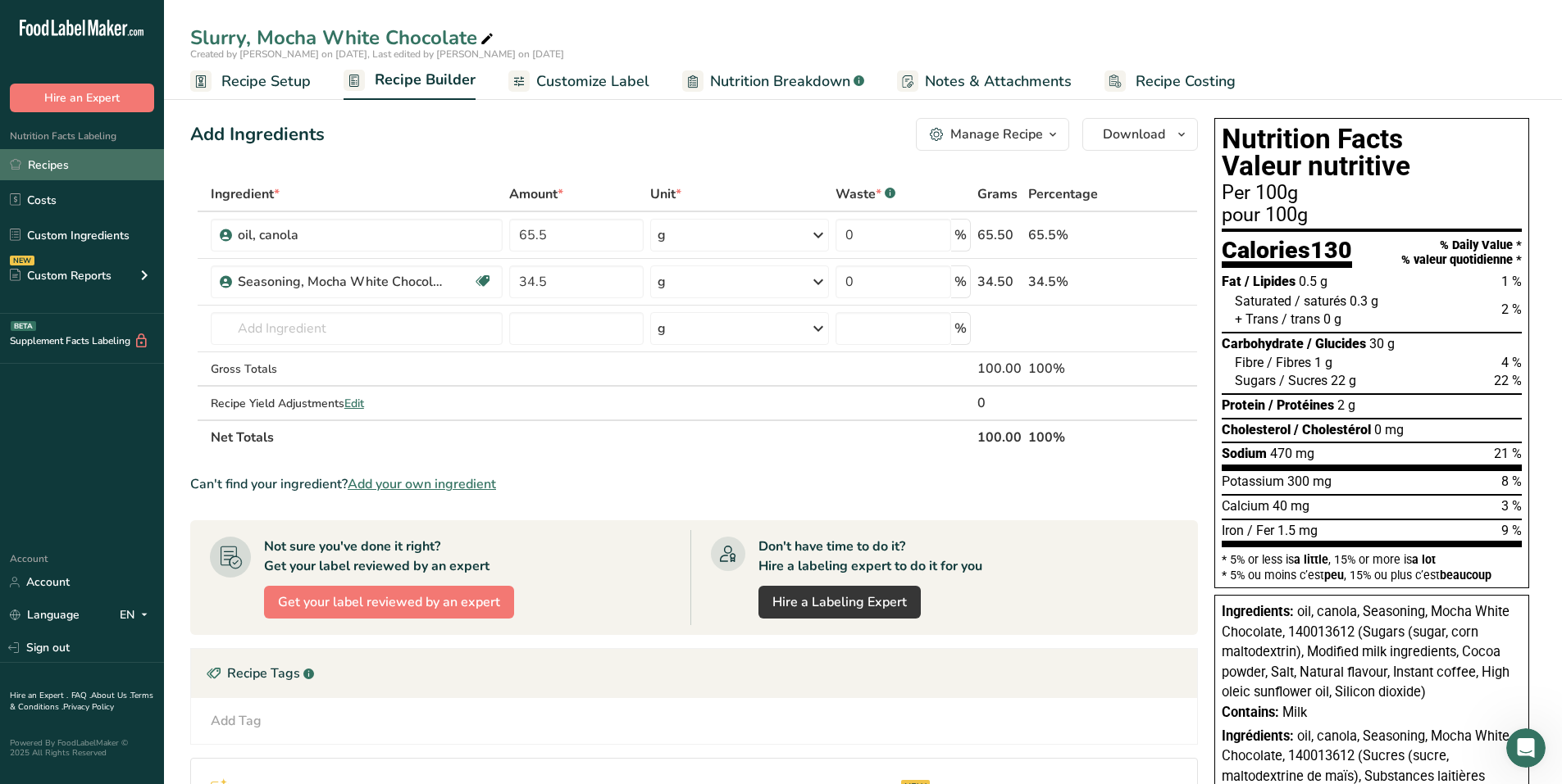
click at [62, 162] on link "Recipes" at bounding box center [82, 165] width 164 height 32
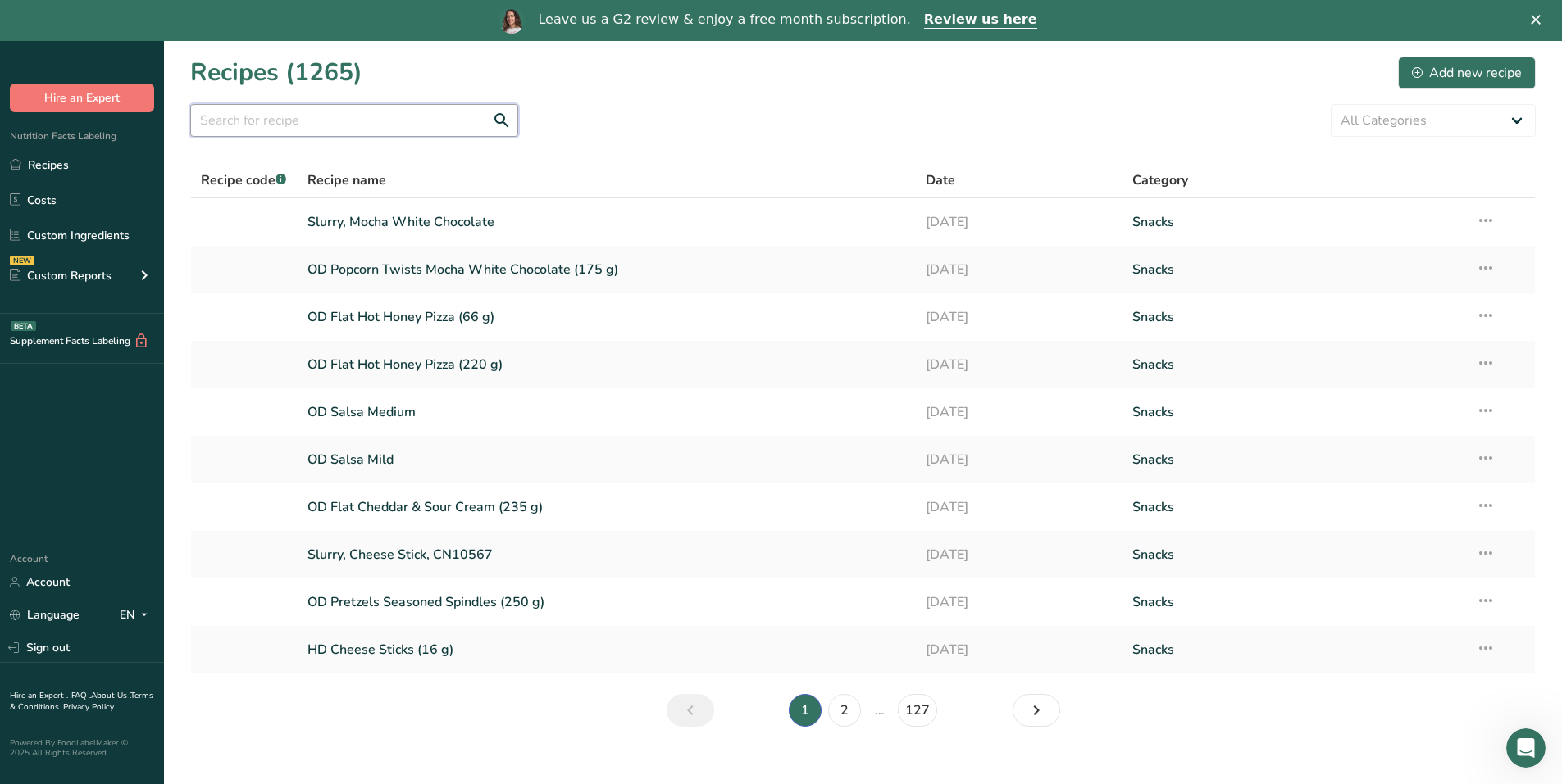
click at [458, 130] on input "text" at bounding box center [354, 120] width 328 height 32
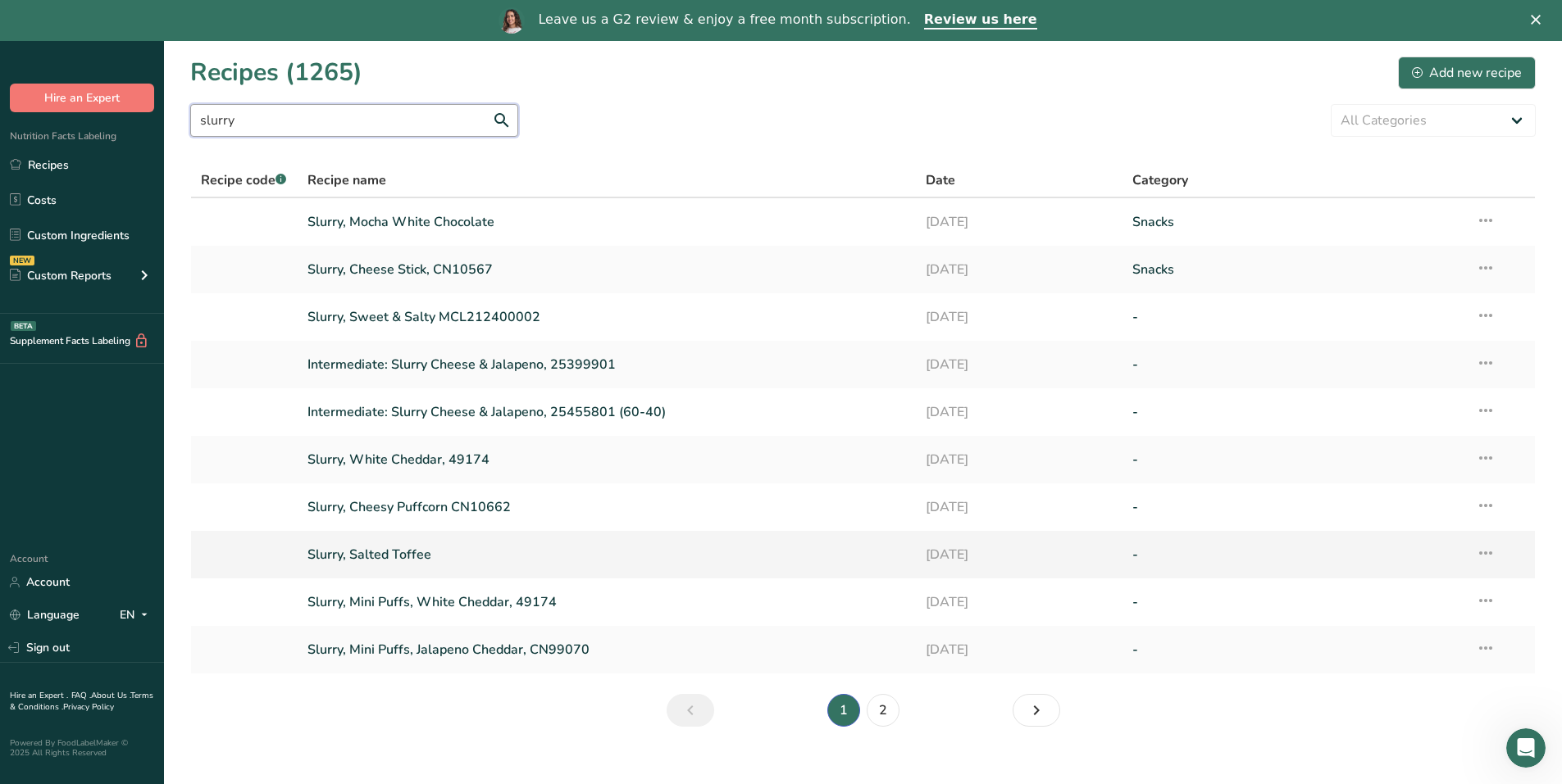
type input "slurry"
click at [382, 550] on link "Slurry, Salted Toffee" at bounding box center [607, 555] width 600 height 34
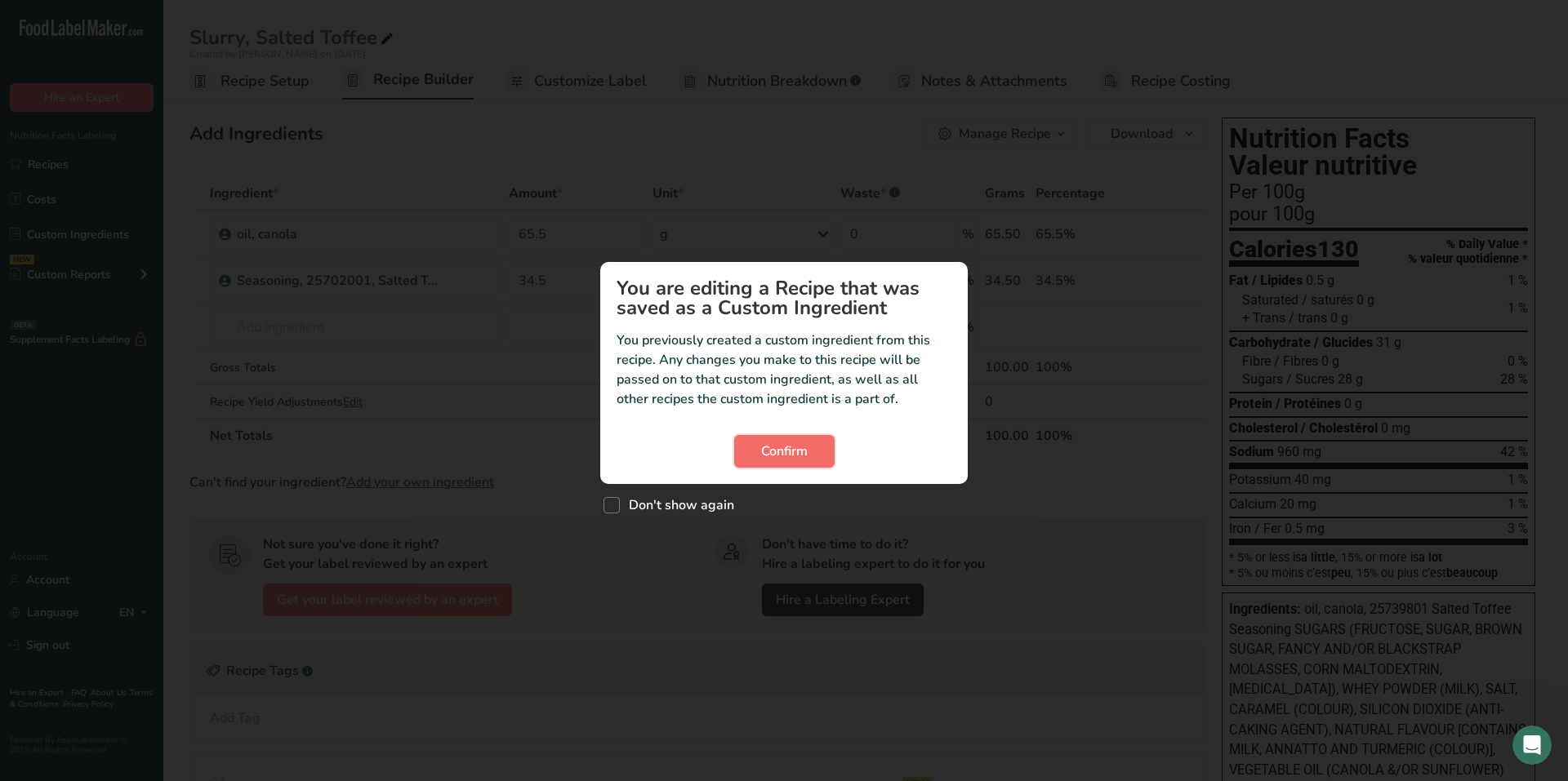
click at [783, 452] on span "Confirm" at bounding box center [784, 451] width 46 height 19
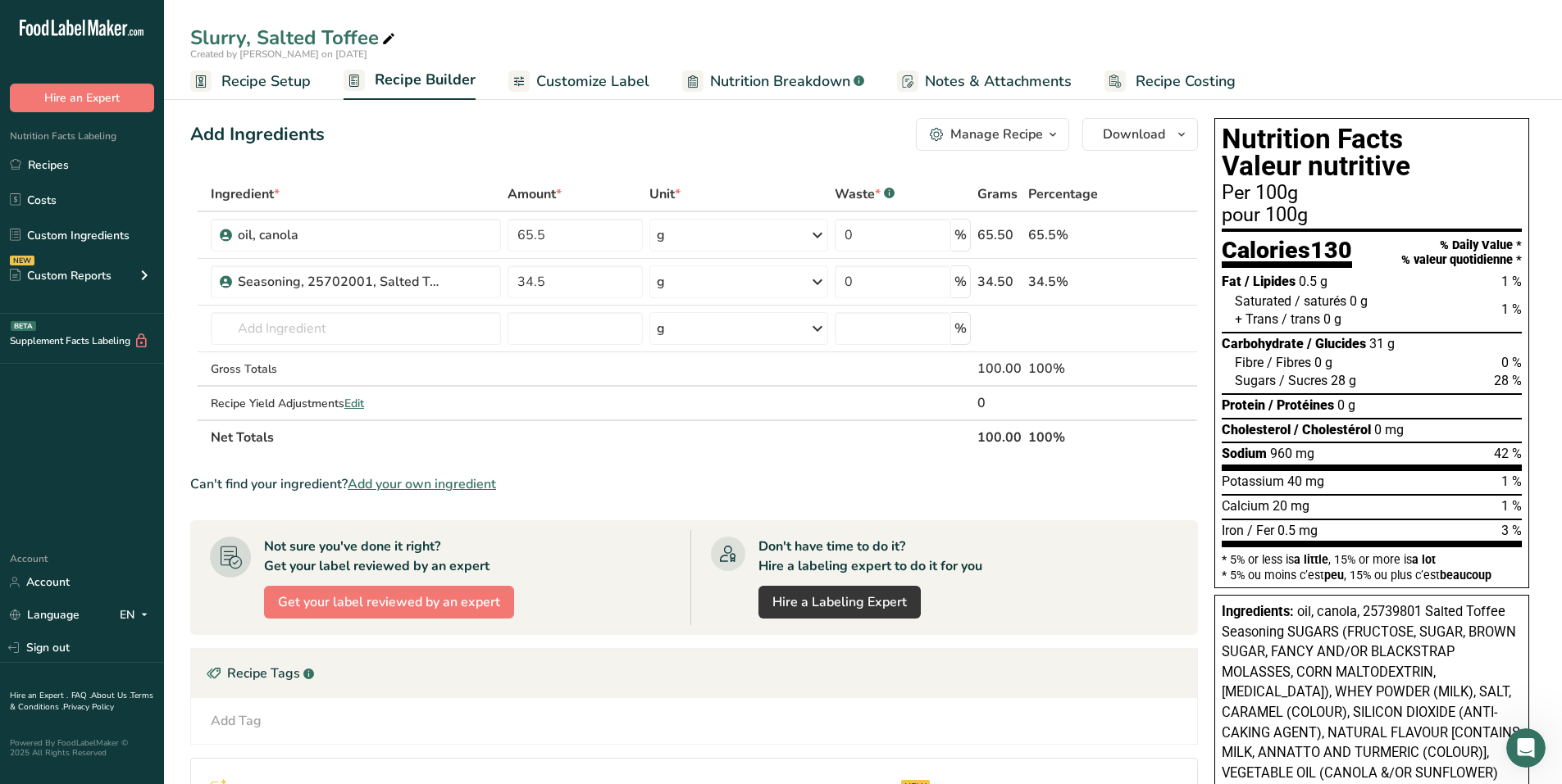
click at [292, 79] on span "Recipe Setup" at bounding box center [266, 82] width 89 height 22
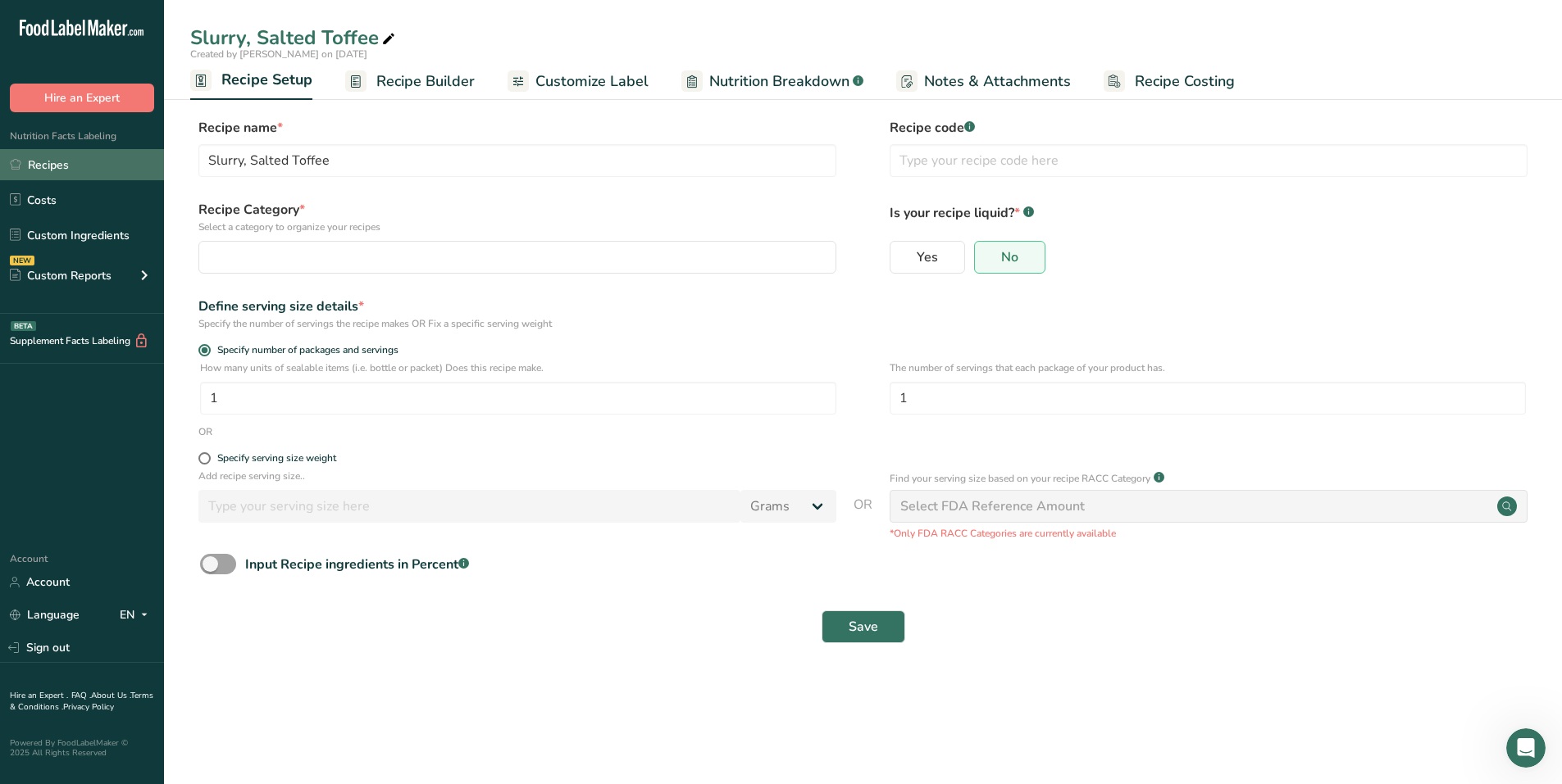
click at [56, 163] on link "Recipes" at bounding box center [82, 165] width 164 height 32
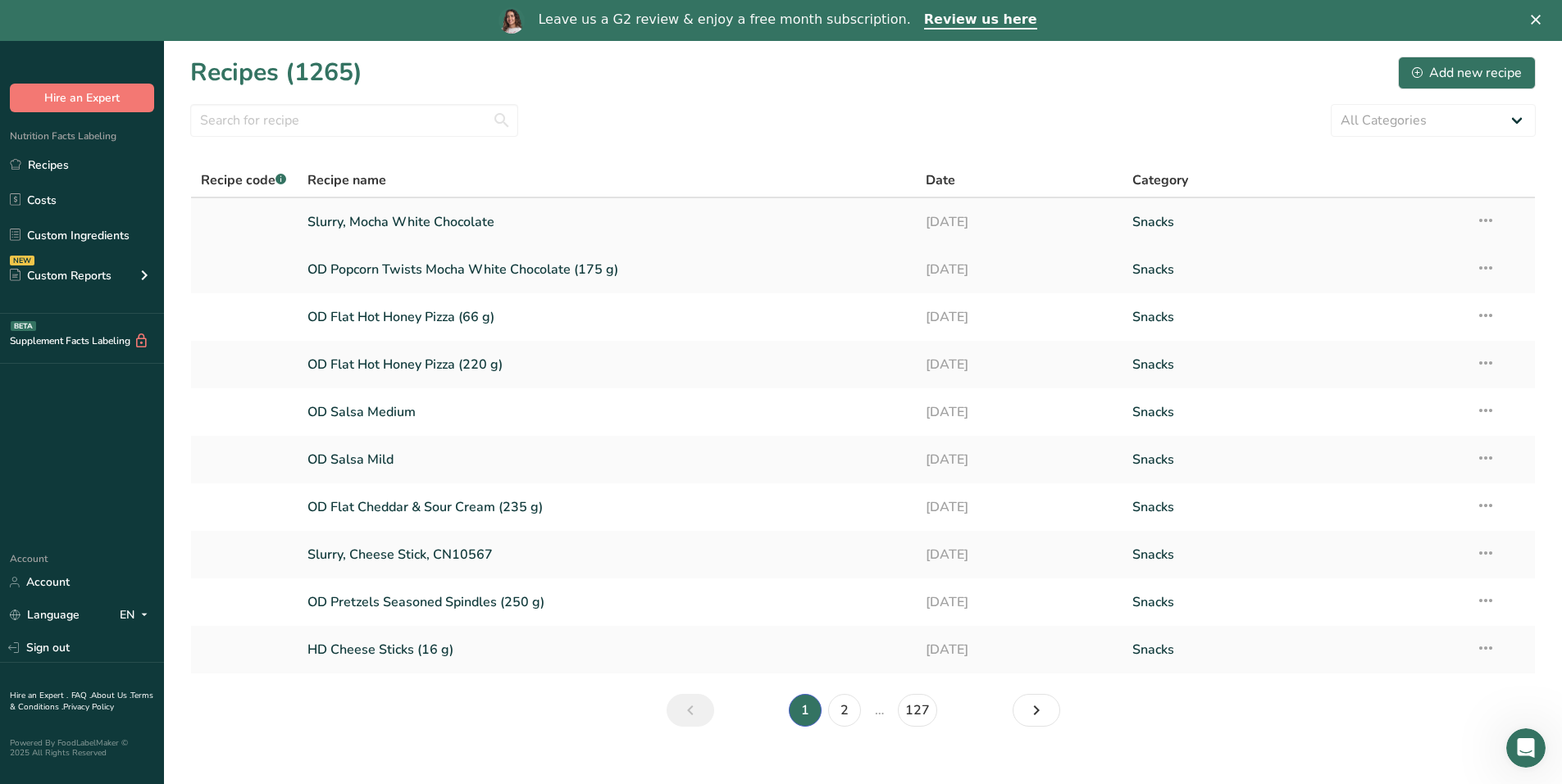
click at [377, 217] on link "Slurry, Mocha White Chocolate" at bounding box center [607, 222] width 600 height 34
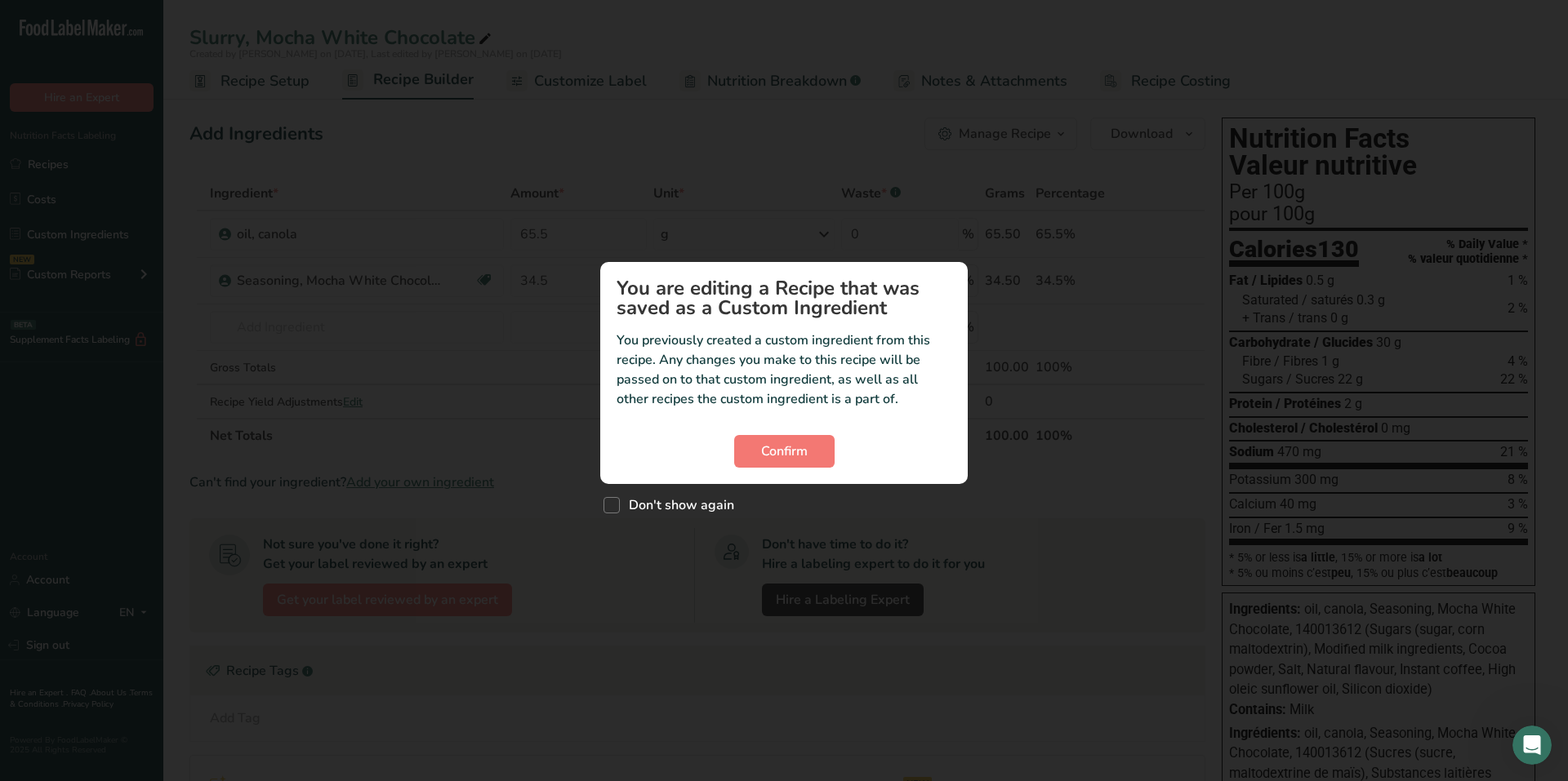
click at [839, 459] on div "Confirm" at bounding box center [784, 451] width 335 height 32
click at [807, 453] on button "Confirm" at bounding box center [784, 451] width 101 height 32
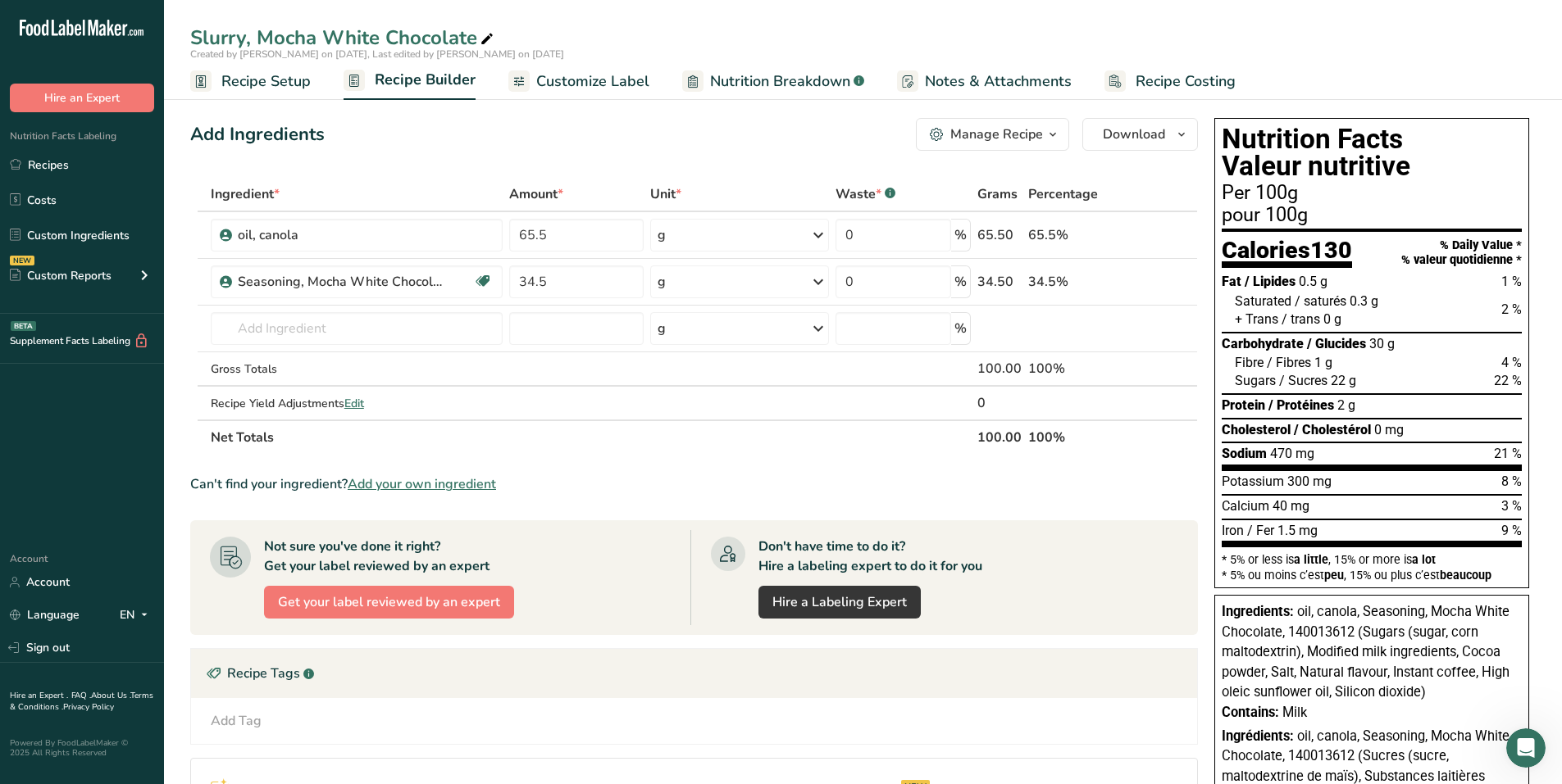
click at [235, 61] on ul "Recipe Setup Recipe Builder Customize Label Nutrition Breakdown .a-a{fill:#3473…" at bounding box center [863, 81] width 1398 height 39
click at [234, 84] on span "Recipe Setup" at bounding box center [266, 82] width 89 height 22
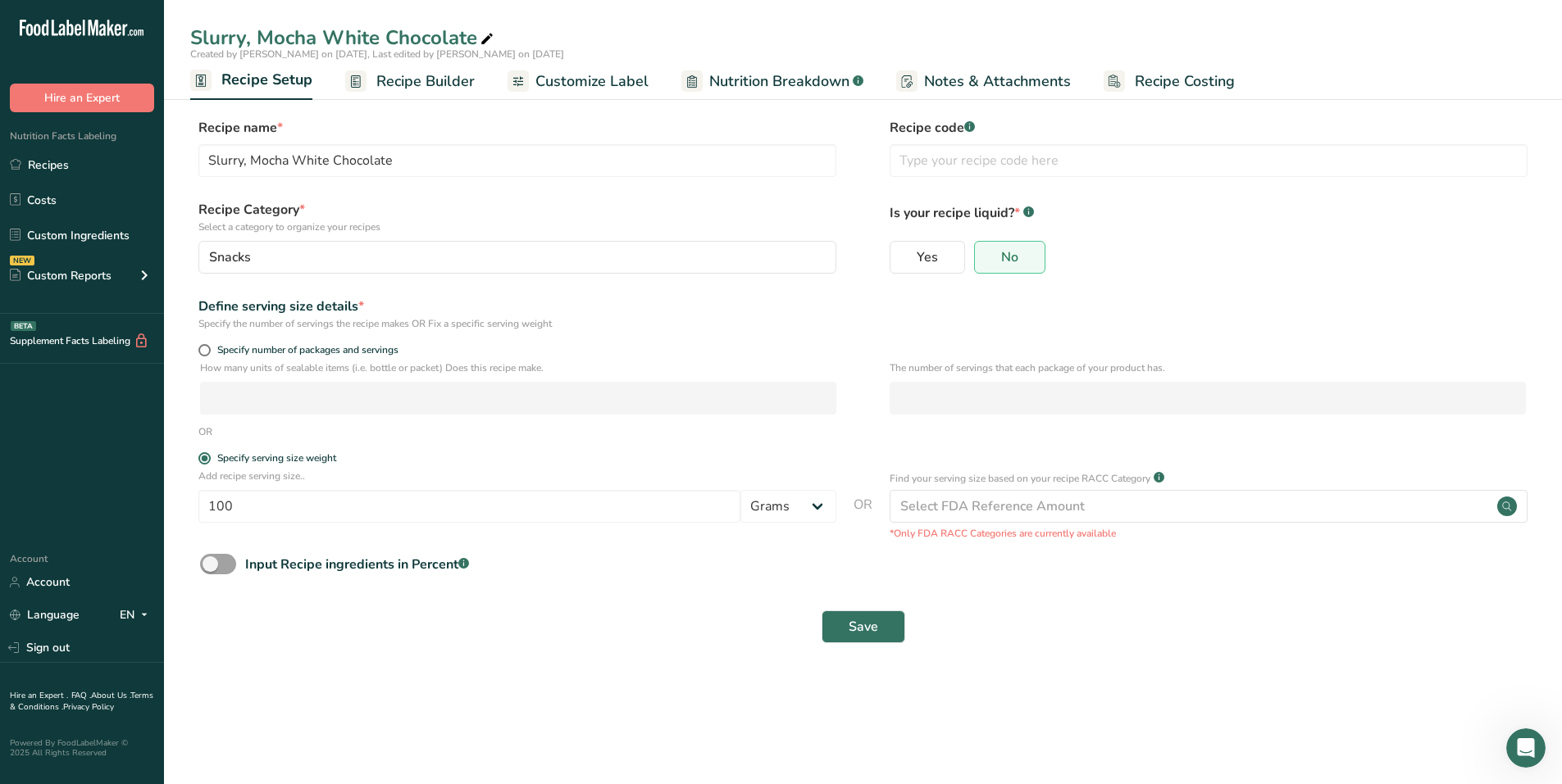
click at [208, 357] on div "Specify number of packages and servings" at bounding box center [517, 353] width 638 height 17
click at [207, 352] on span at bounding box center [204, 350] width 12 height 12
click at [207, 352] on input "Specify number of packages and servings" at bounding box center [203, 350] width 10 height 10
radio input "true"
radio input "false"
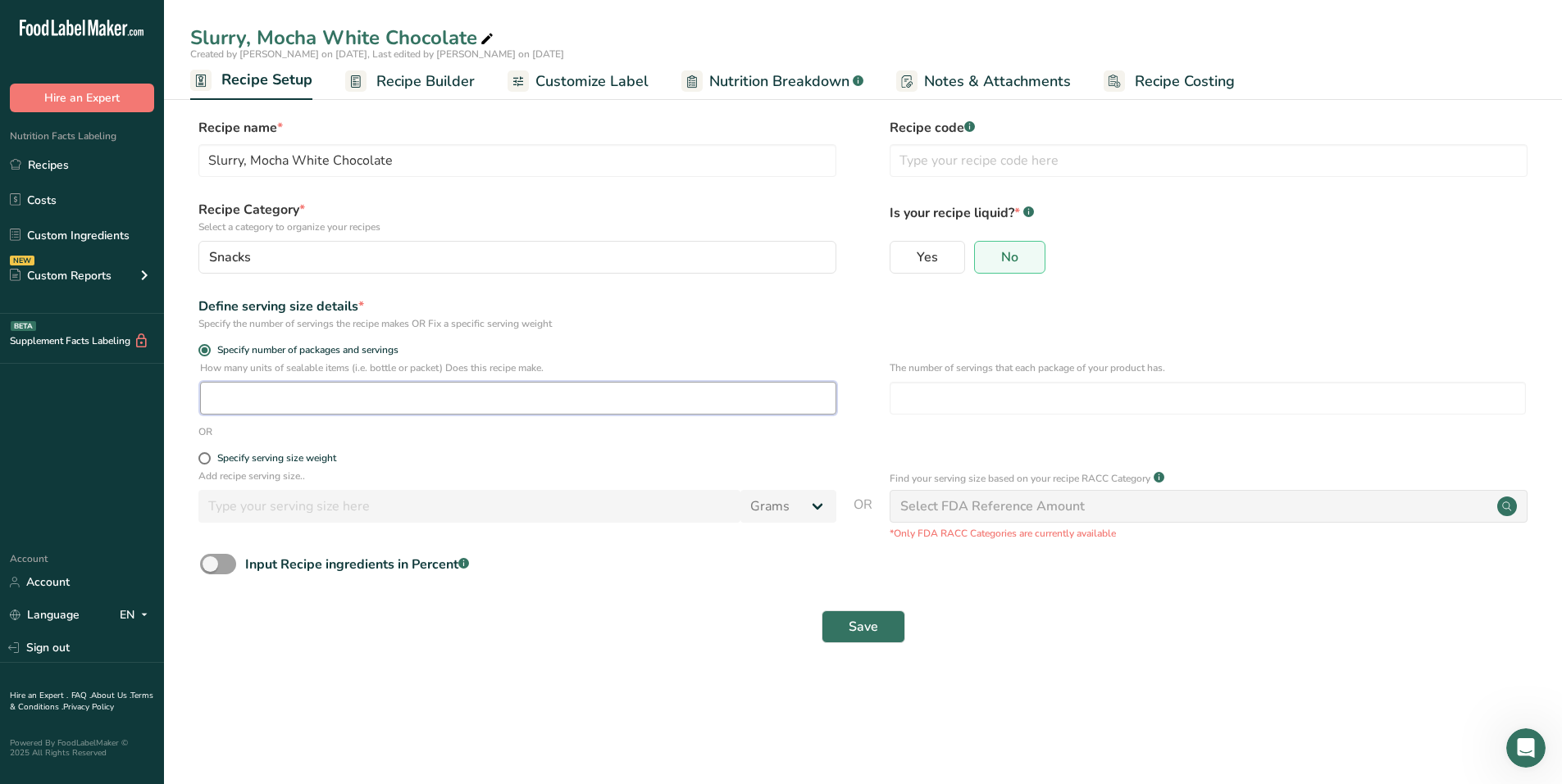
click at [228, 391] on input "number" at bounding box center [519, 398] width 637 height 32
type input "1"
click at [913, 415] on div "The number of servings that each package of your product has." at bounding box center [1207, 392] width 637 height 64
click at [919, 405] on input "number" at bounding box center [1207, 398] width 637 height 32
type input "1"
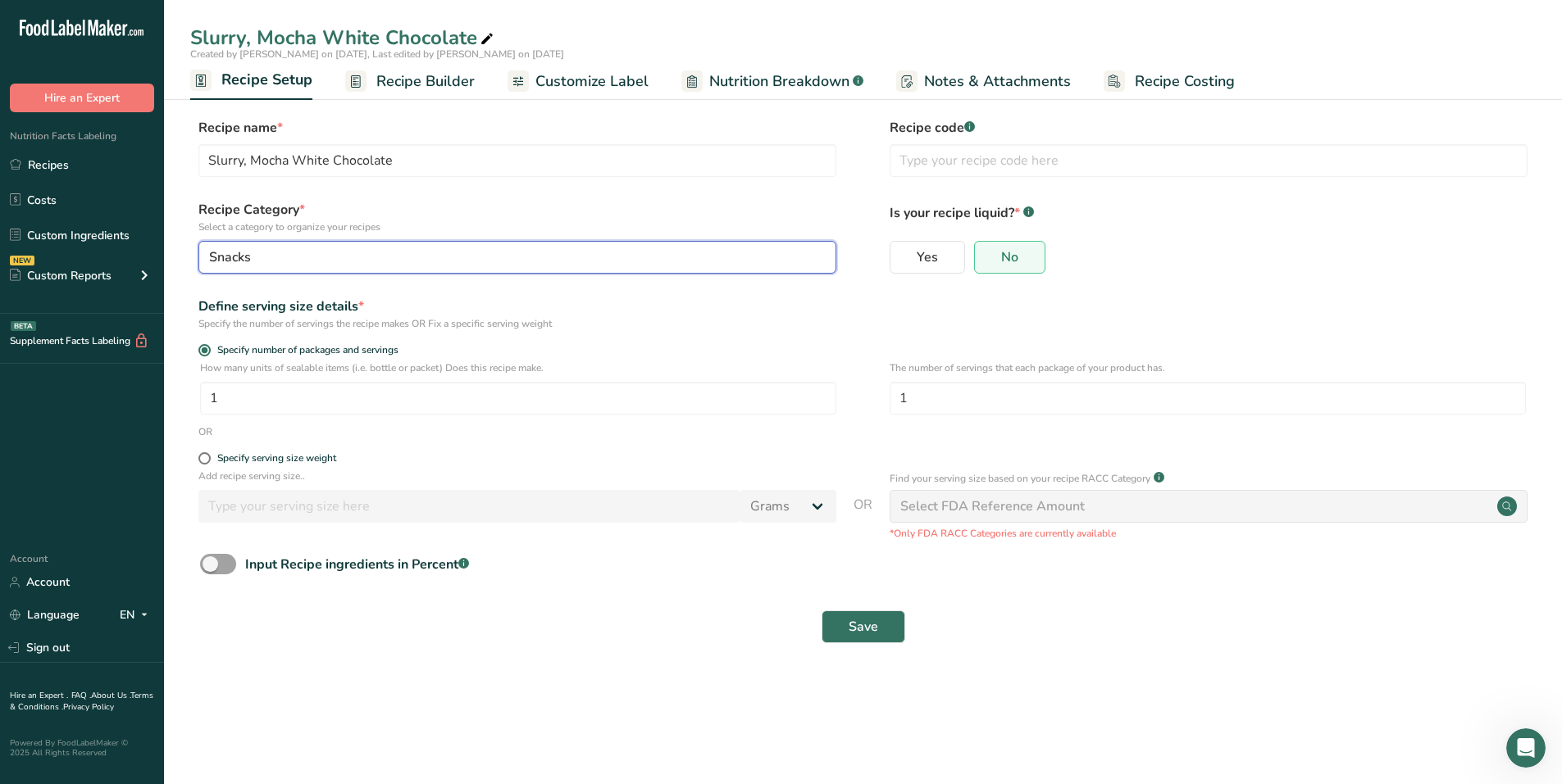
click at [312, 253] on div "Snacks" at bounding box center [512, 257] width 607 height 19
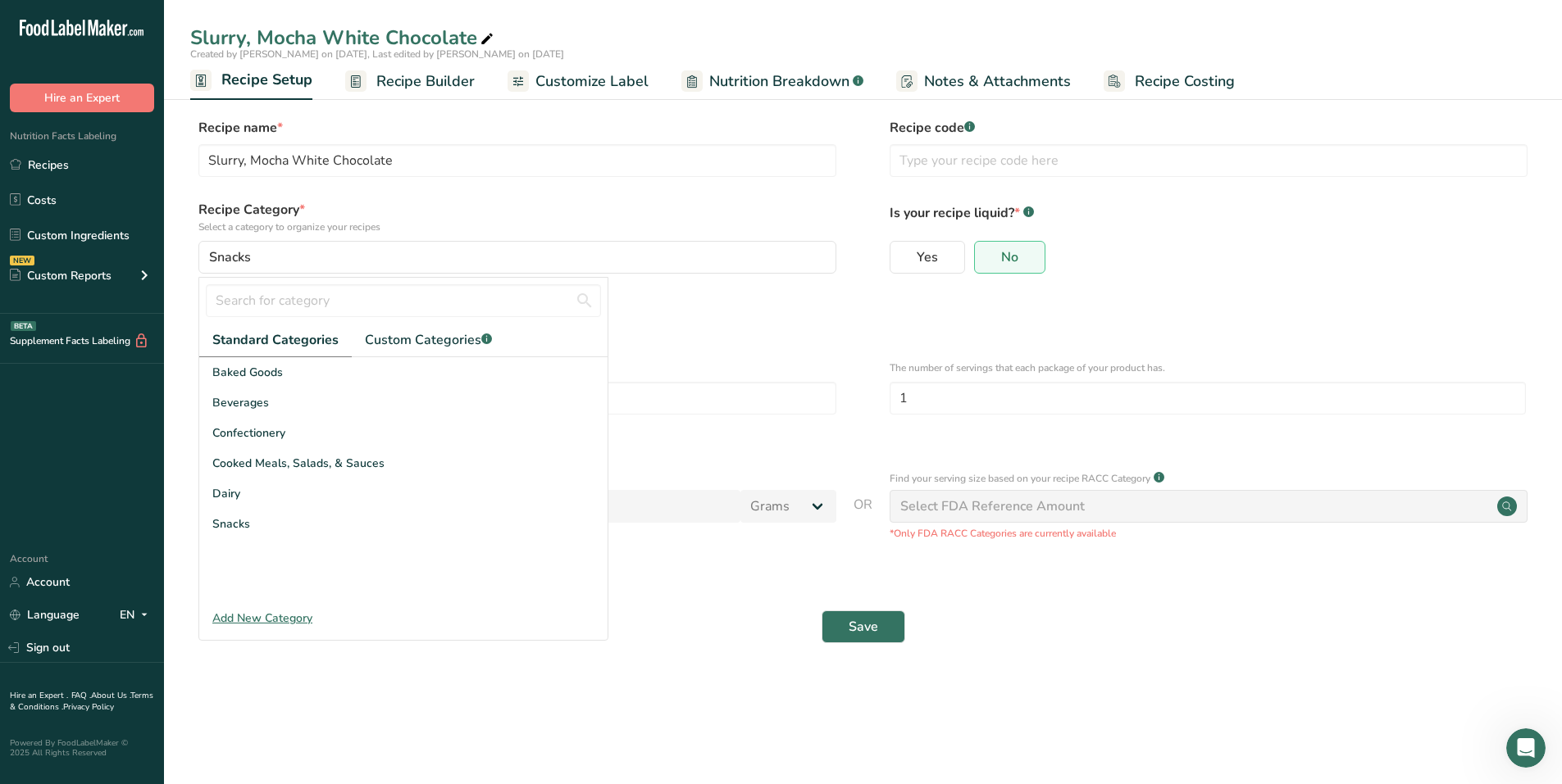
click at [252, 555] on div "Baked Goods [GEOGRAPHIC_DATA] Confectionery Cooked Meals, Salads, & Sauces [GEO…" at bounding box center [404, 480] width 408 height 246
click at [251, 550] on div "Baked Goods [GEOGRAPHIC_DATA] Confectionery Cooked Meals, Salads, & Sauces [GEO…" at bounding box center [404, 480] width 408 height 246
click at [295, 273] on button "Snacks" at bounding box center [517, 257] width 638 height 32
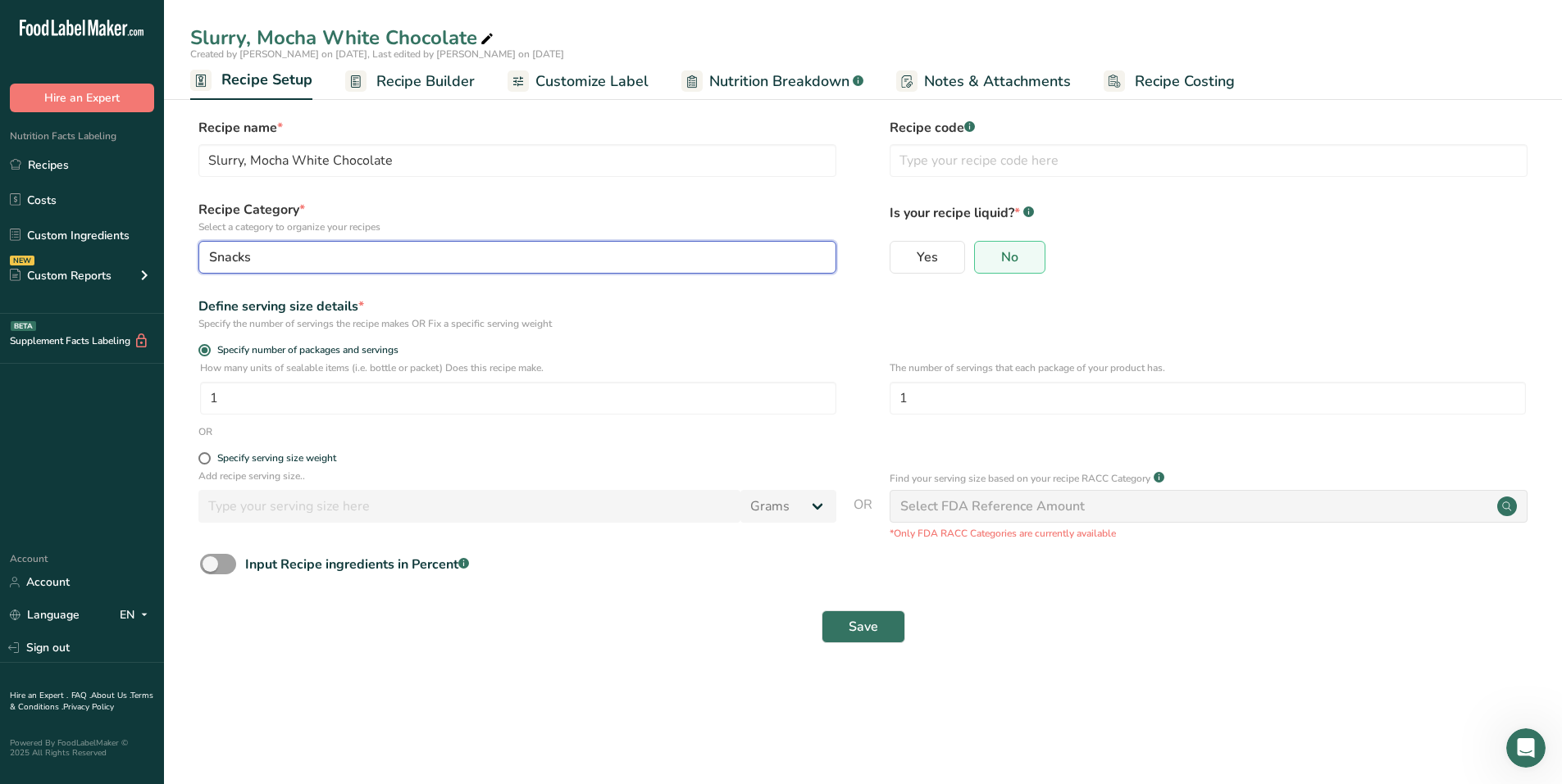
click at [276, 261] on div "Snacks" at bounding box center [512, 257] width 607 height 19
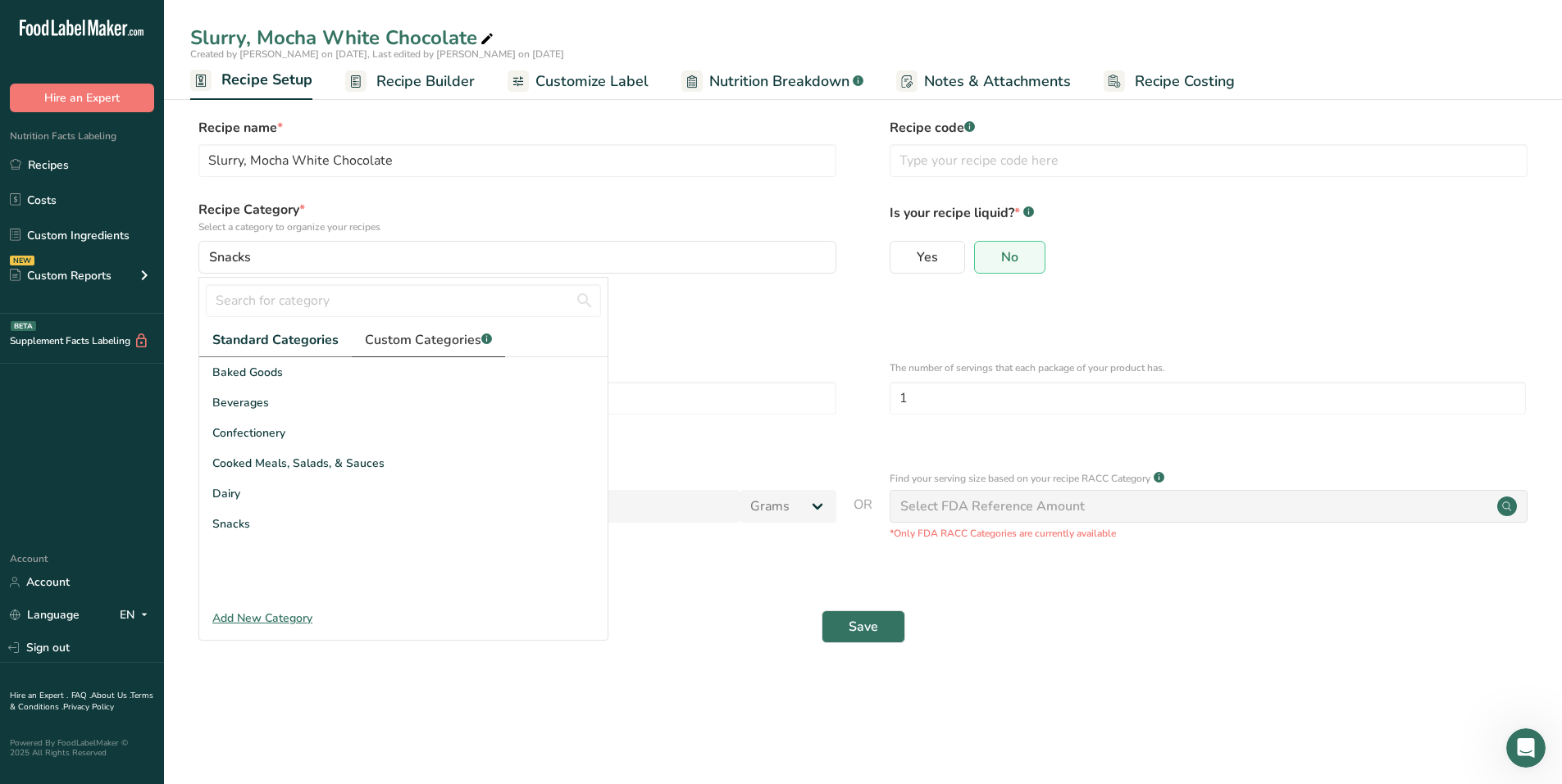
click at [397, 336] on span "Custom Categories .a-a{fill:#347362;}.b-a{fill:#fff;}" at bounding box center [428, 340] width 127 height 19
click at [336, 376] on div "No categories found" at bounding box center [404, 373] width 408 height 19
click at [449, 358] on div "No categories found" at bounding box center [404, 480] width 408 height 246
click at [441, 375] on div "No categories found" at bounding box center [404, 373] width 408 height 19
click at [708, 336] on form "Recipe name * Slurry, Mocha White Chocolate Recipe code .a-a{fill:#347362;}.b-a…" at bounding box center [863, 385] width 1346 height 535
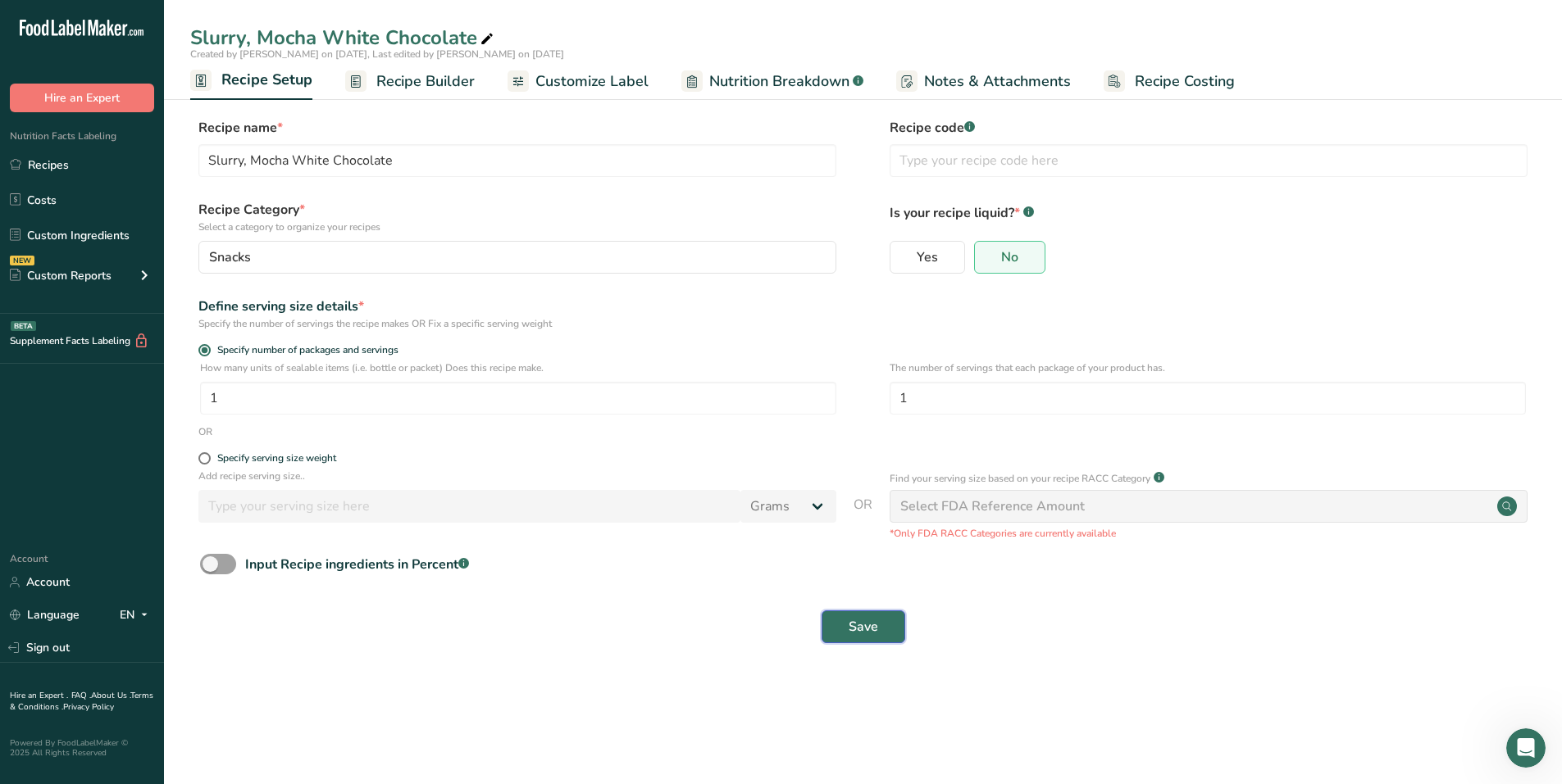
click at [870, 635] on span "Save" at bounding box center [863, 626] width 30 height 19
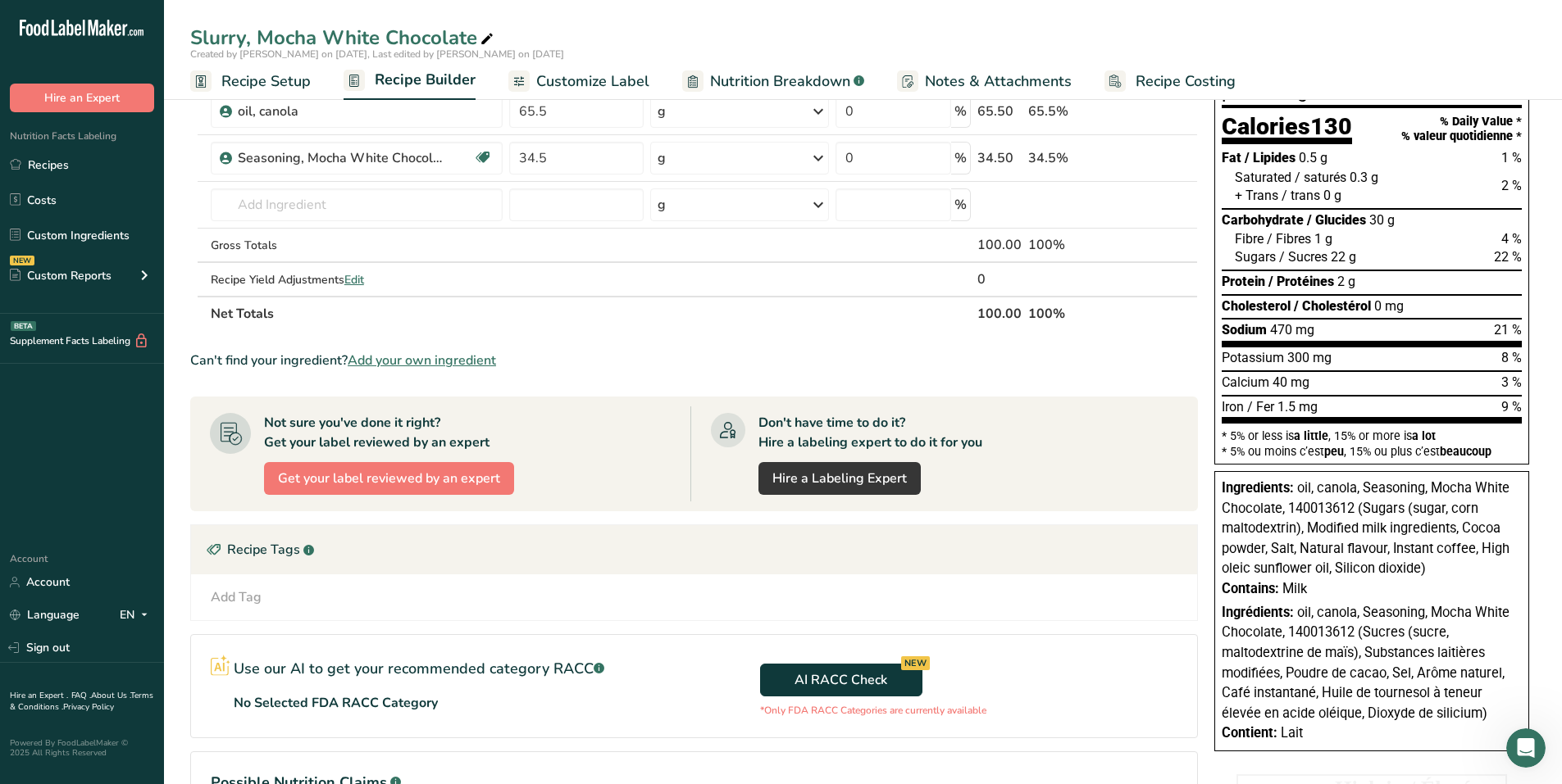
scroll to position [290, 0]
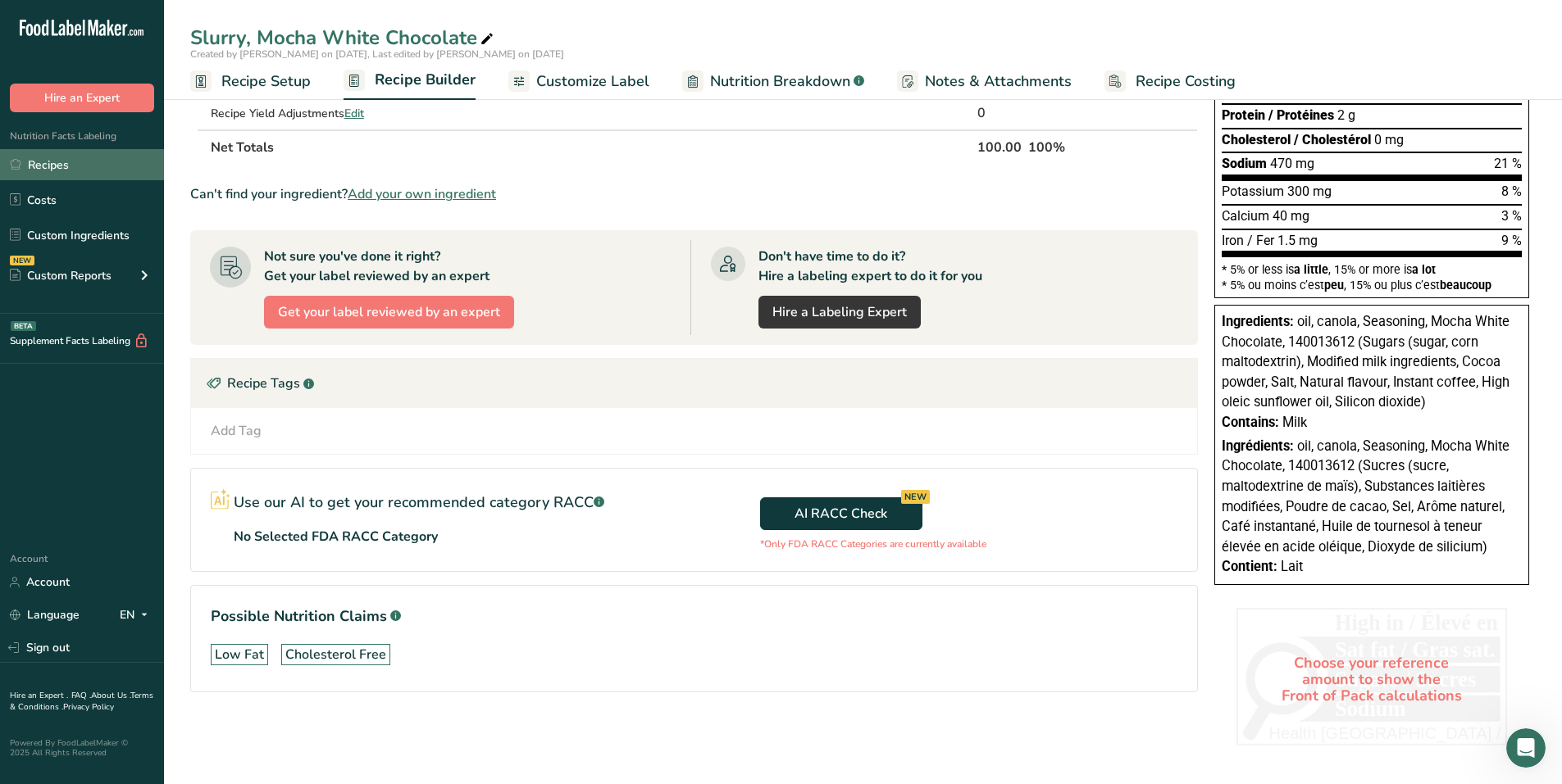
click at [55, 163] on link "Recipes" at bounding box center [82, 165] width 164 height 32
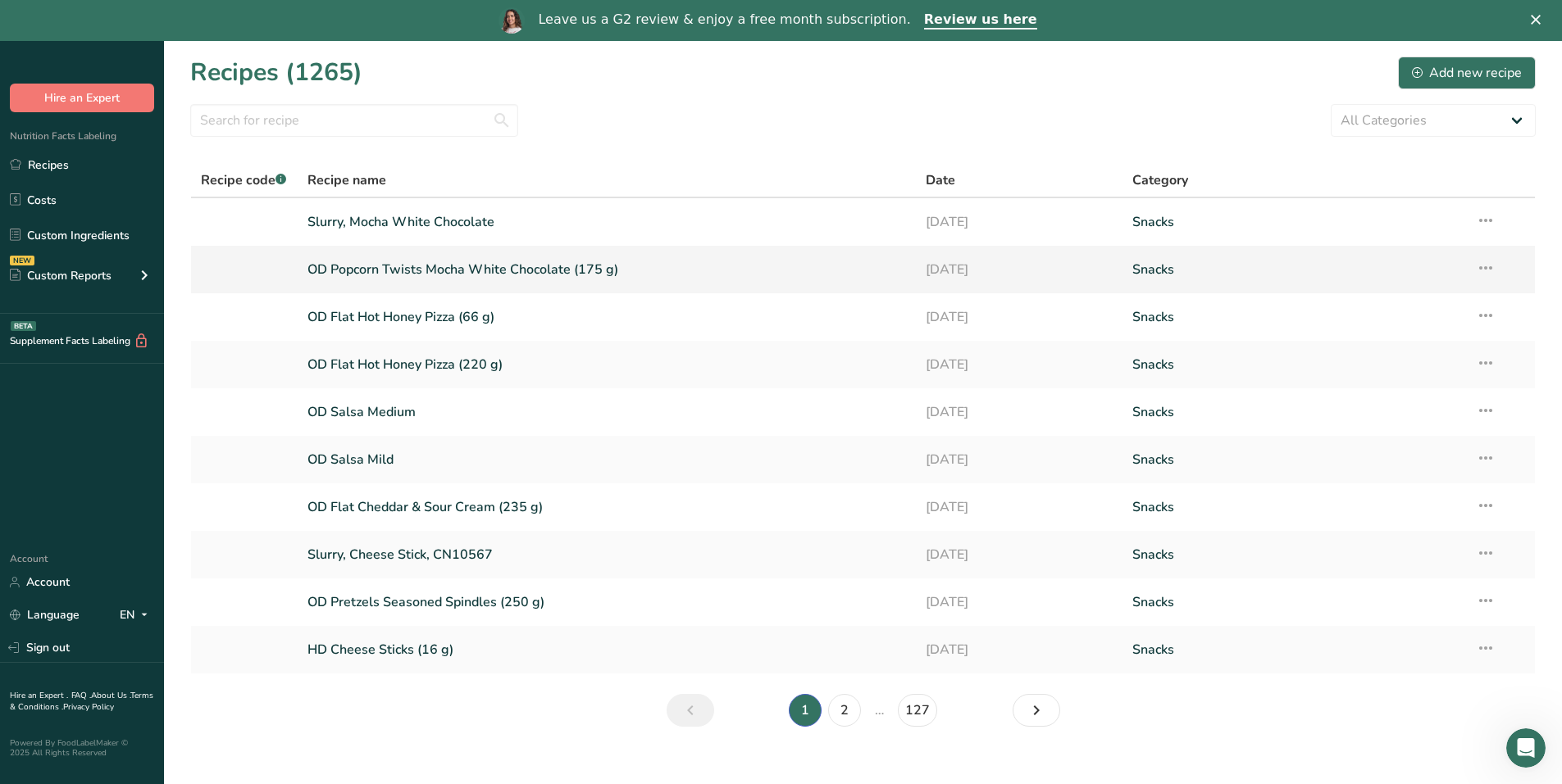
click at [408, 270] on link "OD Popcorn Twists Mocha White Chocolate (175 g)" at bounding box center [607, 269] width 600 height 34
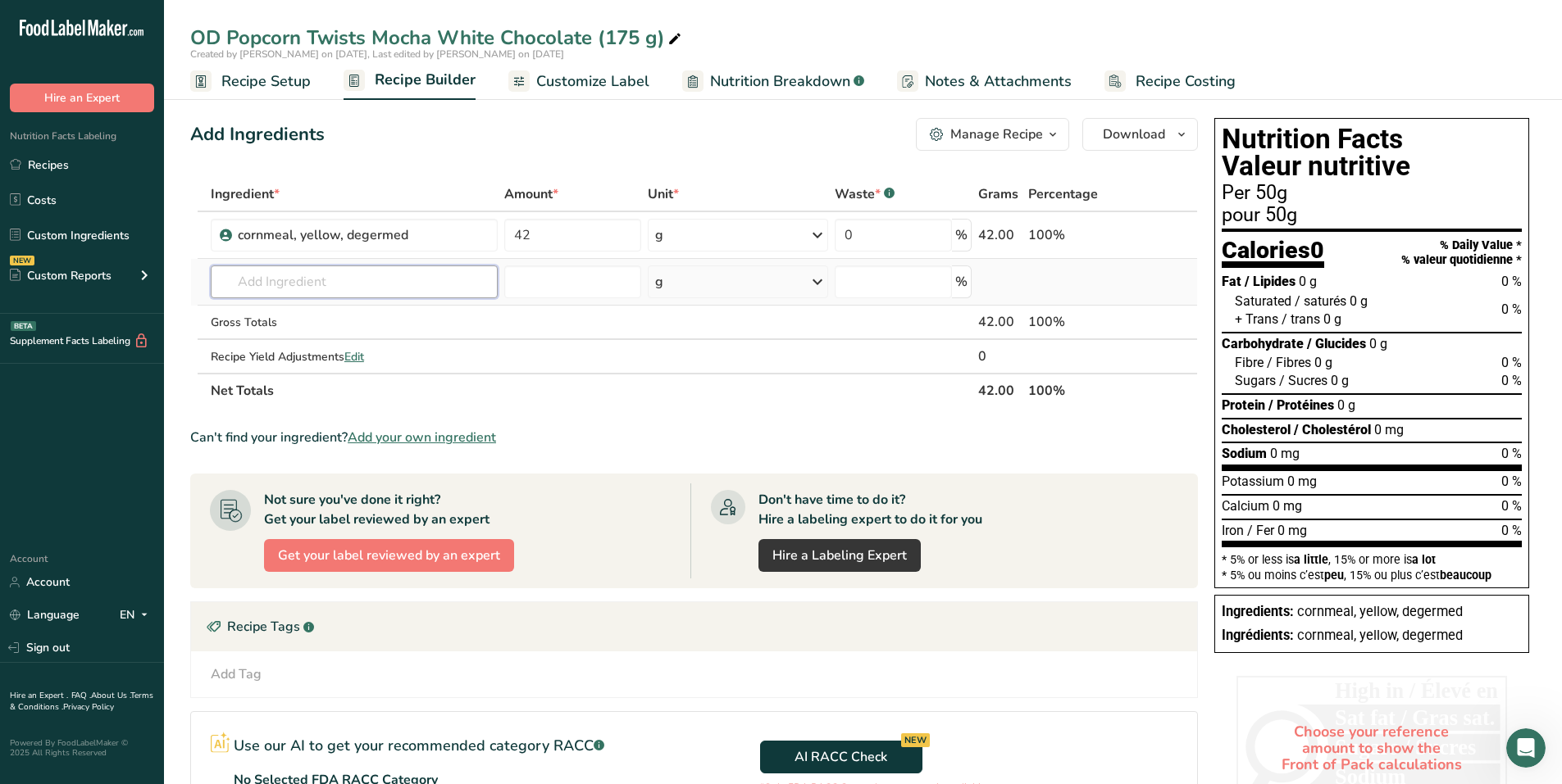
click at [257, 277] on input "text" at bounding box center [355, 281] width 288 height 32
type input "s"
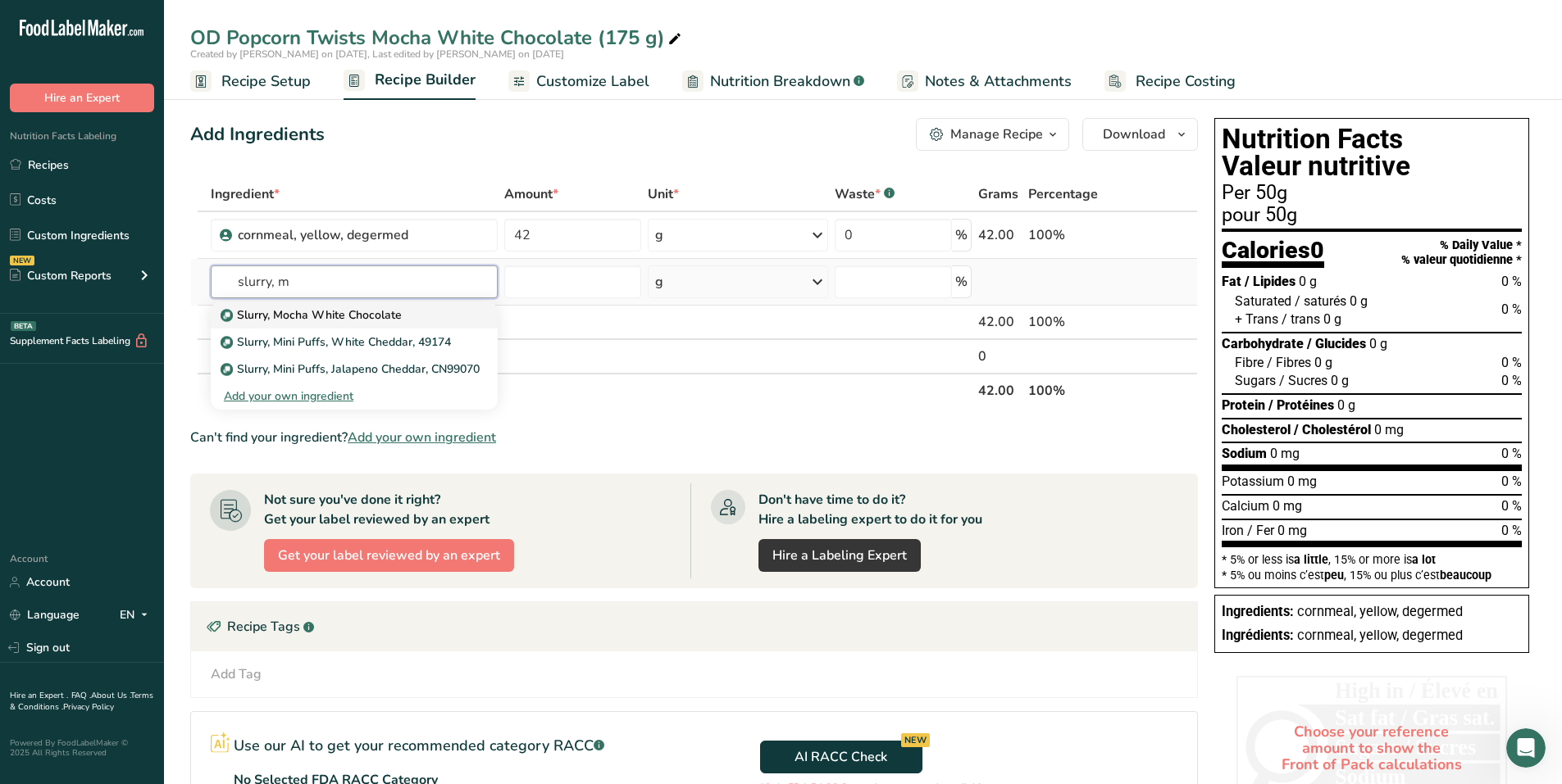
type input "slurry, m"
click at [378, 313] on p "Slurry, Mocha White Chocolate" at bounding box center [313, 315] width 178 height 18
type input "Slurry, Mocha White Chocolate"
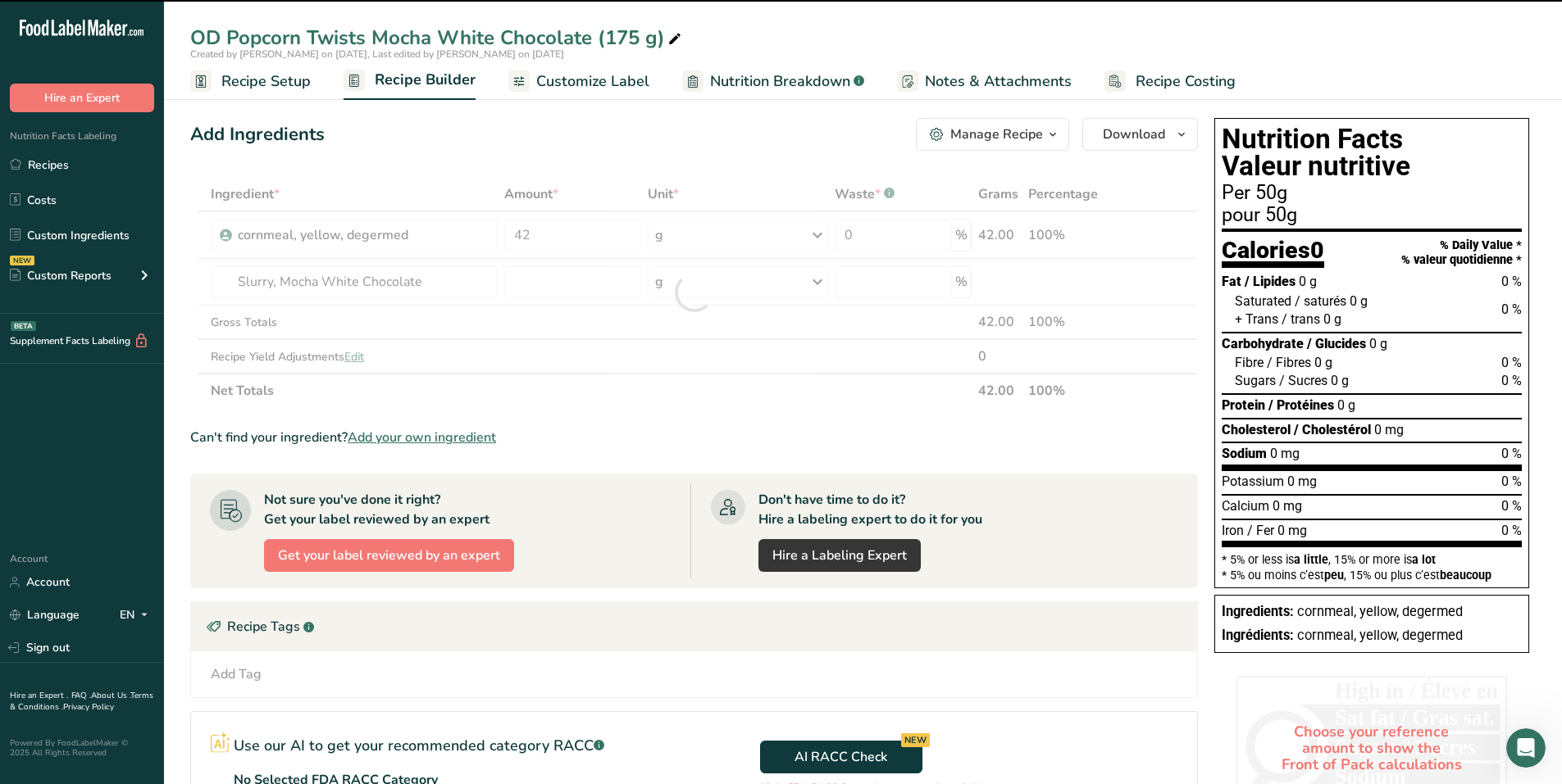
type input "0"
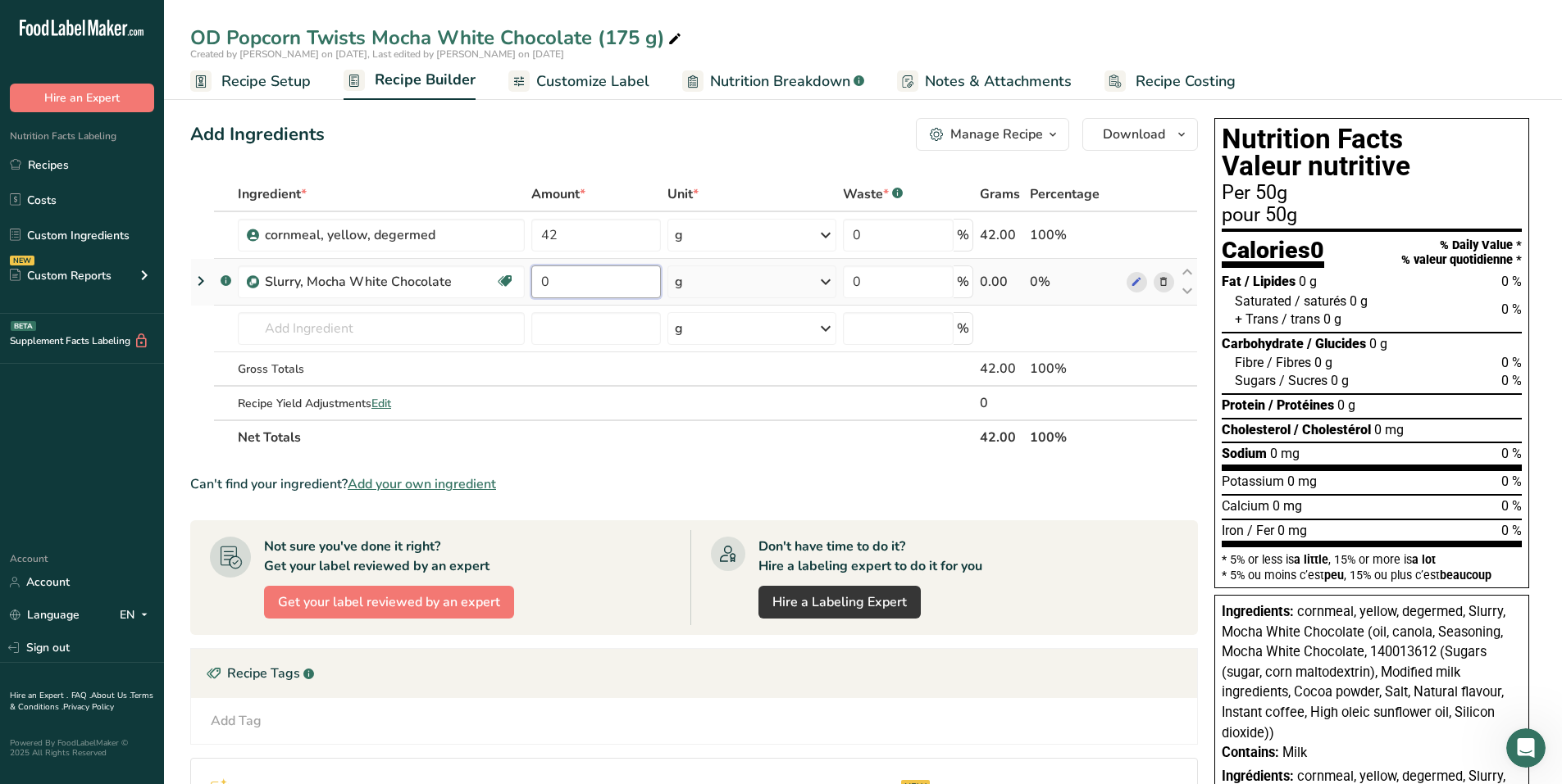
drag, startPoint x: 587, startPoint y: 279, endPoint x: 549, endPoint y: 284, distance: 38.3
click at [549, 284] on input "0" at bounding box center [596, 281] width 130 height 32
drag, startPoint x: 587, startPoint y: 284, endPoint x: 511, endPoint y: 277, distance: 76.3
click at [511, 277] on tr ".a-a{fill:#347362;}.b-a{fill:#fff;} Slurry, Mocha White Chocolate Gluten free K…" at bounding box center [694, 282] width 1006 height 46
type input "58"
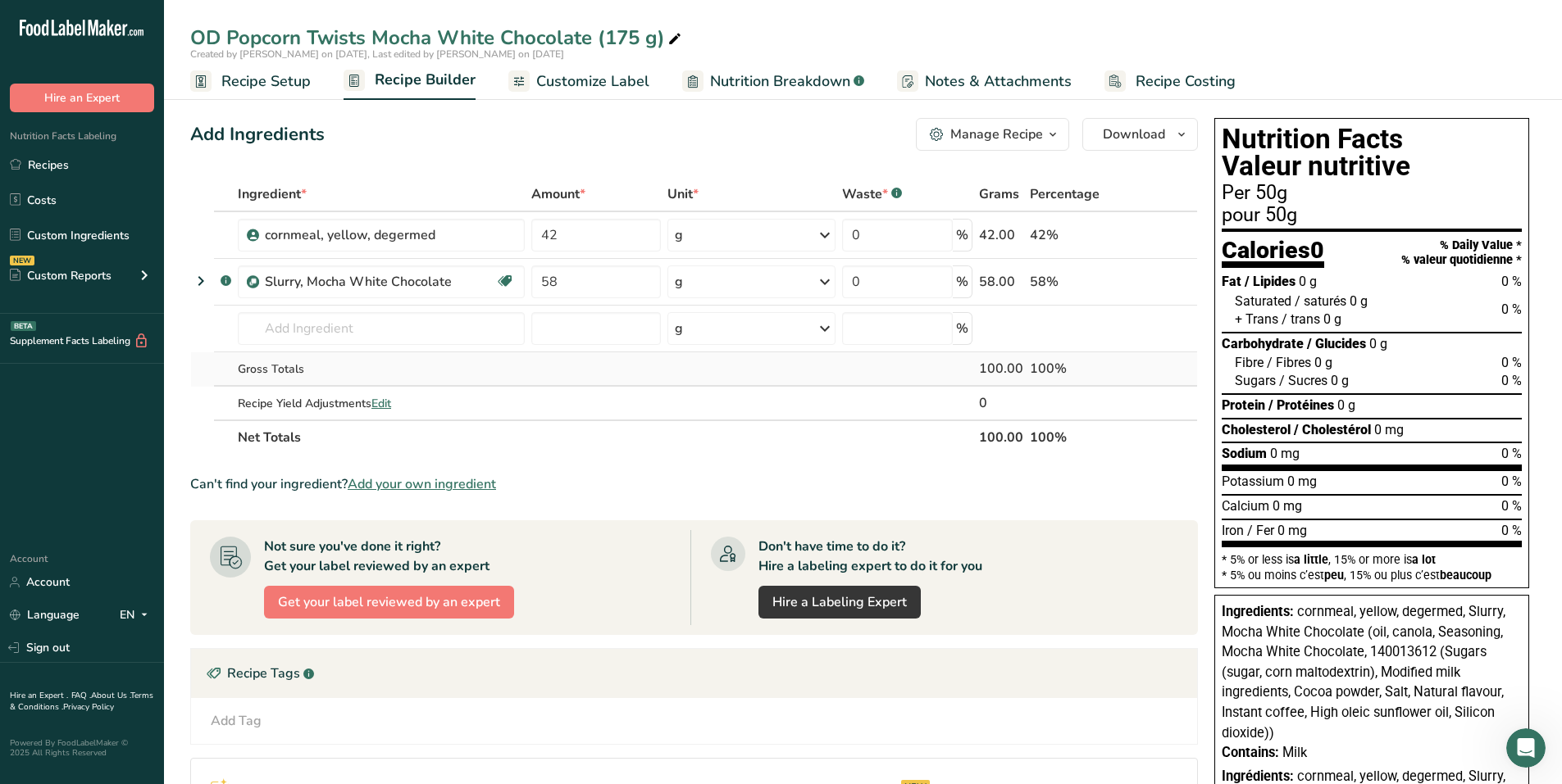
click at [545, 362] on div "Ingredient * Amount * Unit * Waste * .a-a{fill:#347362;}.b-a{fill:#fff;} Grams …" at bounding box center [694, 315] width 1008 height 277
click at [198, 282] on icon at bounding box center [200, 281] width 19 height 30
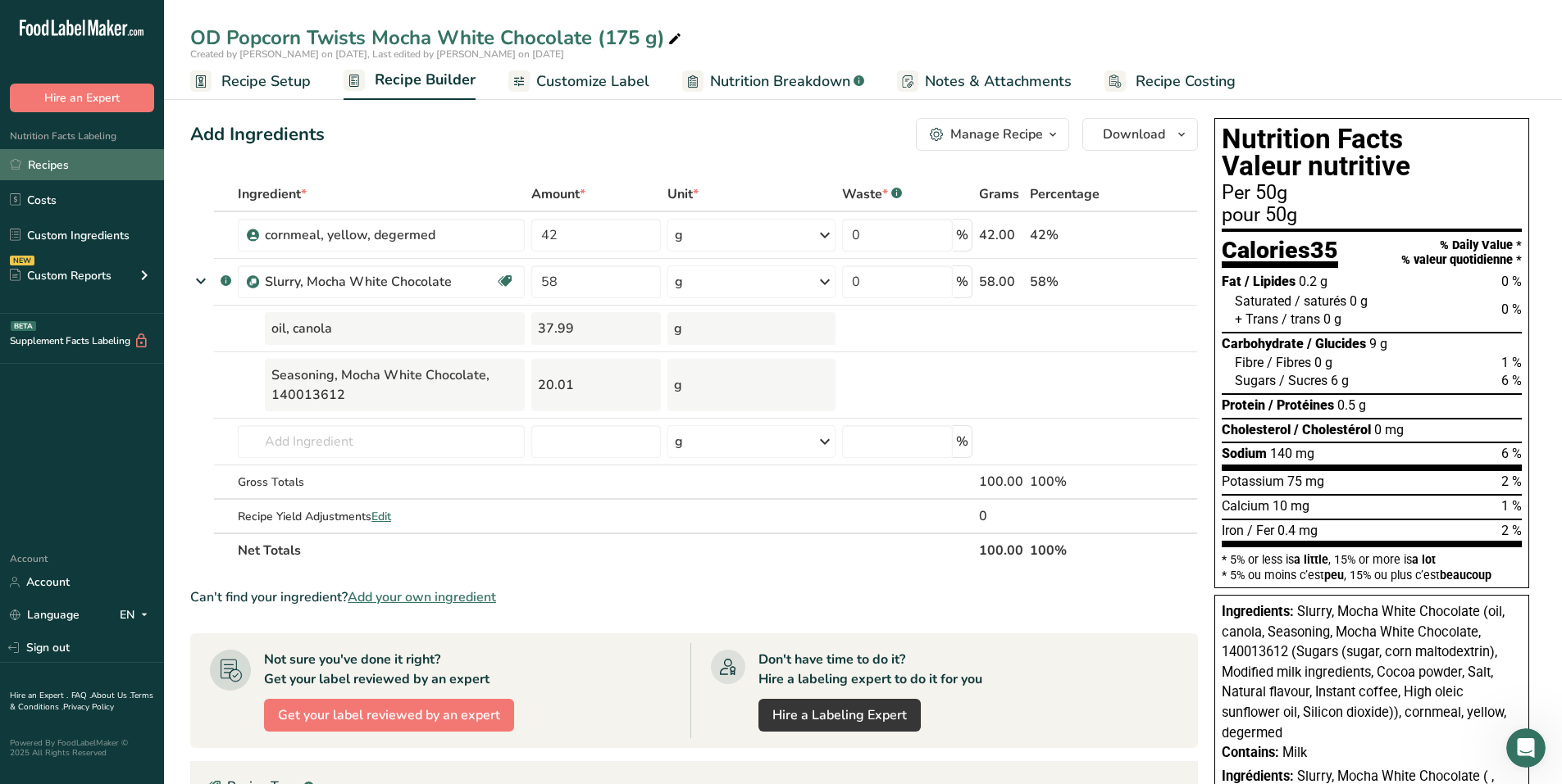
click at [84, 174] on link "Recipes" at bounding box center [82, 165] width 164 height 32
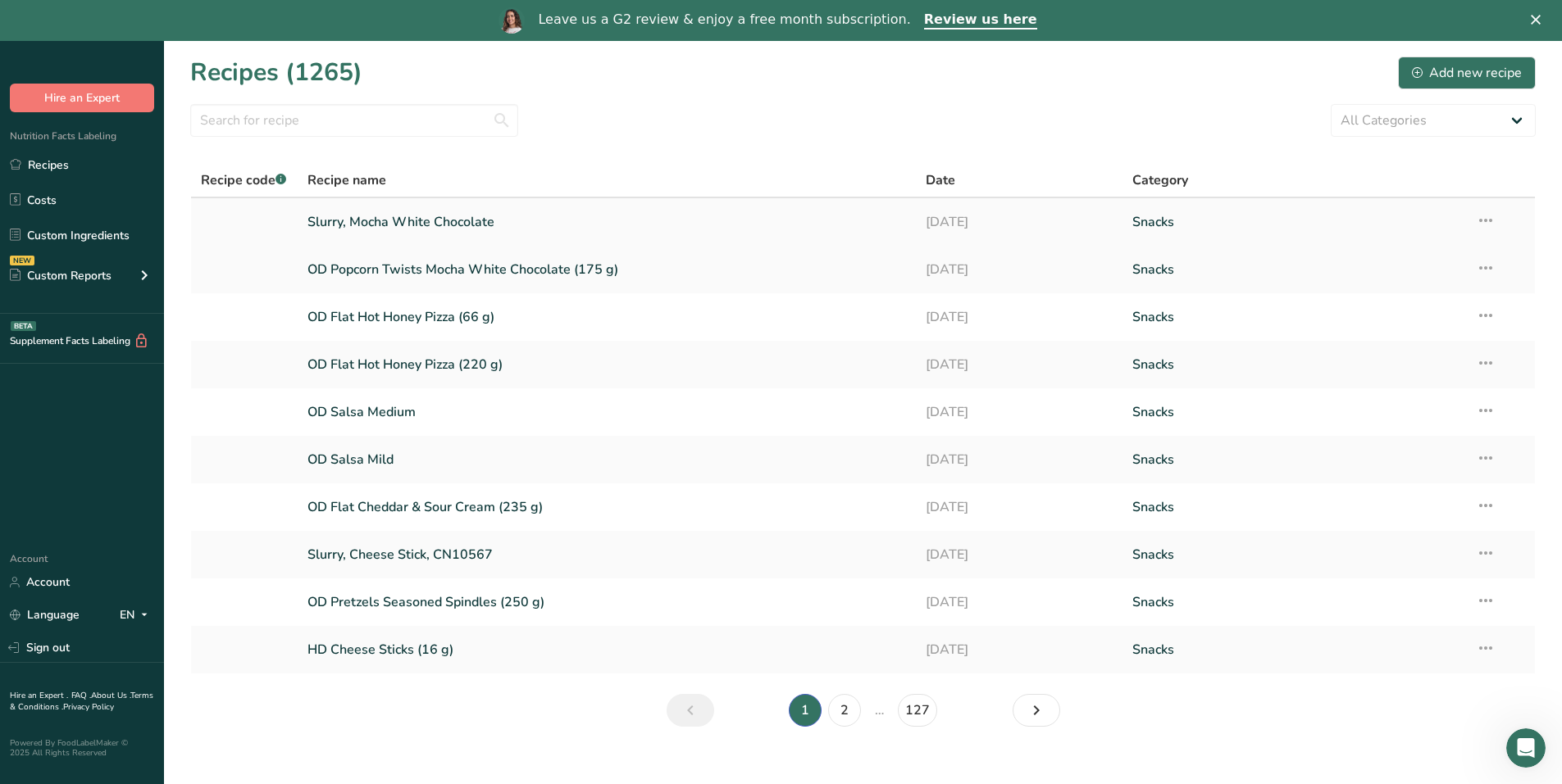
click at [428, 215] on link "Slurry, Mocha White Chocolate" at bounding box center [607, 222] width 600 height 34
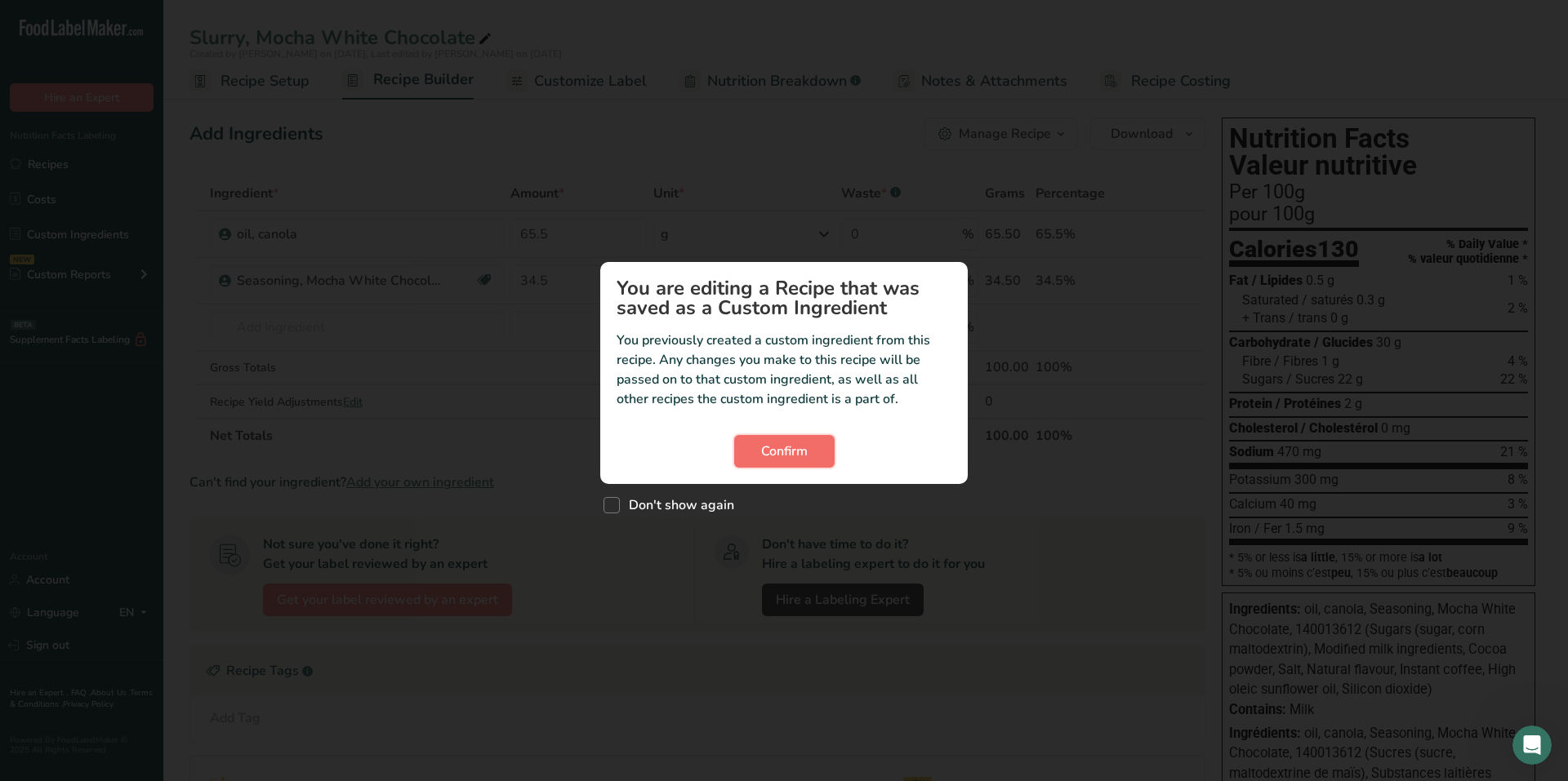
click at [795, 453] on span "Confirm" at bounding box center [784, 451] width 46 height 19
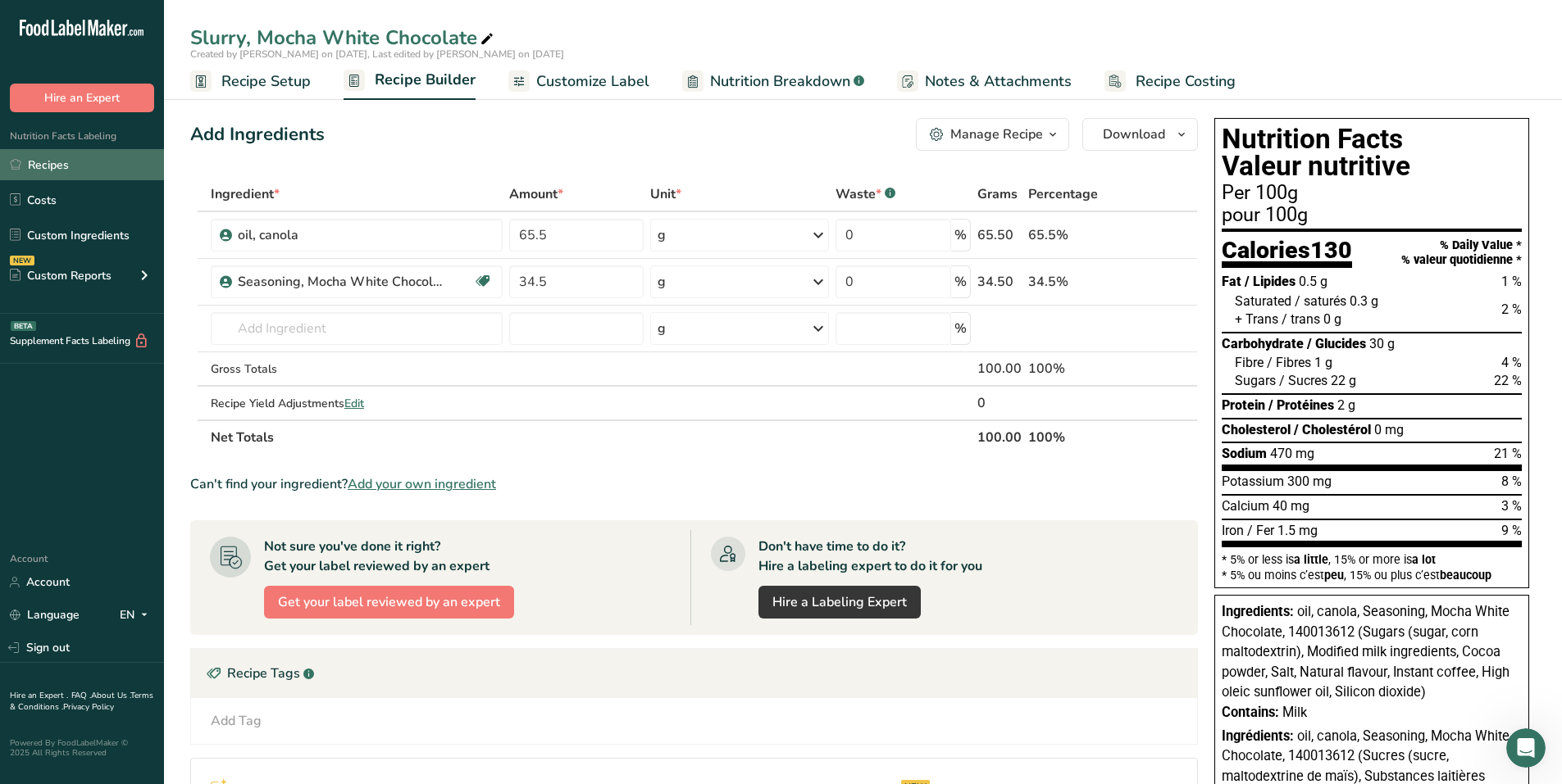
click at [71, 171] on link "Recipes" at bounding box center [82, 165] width 164 height 32
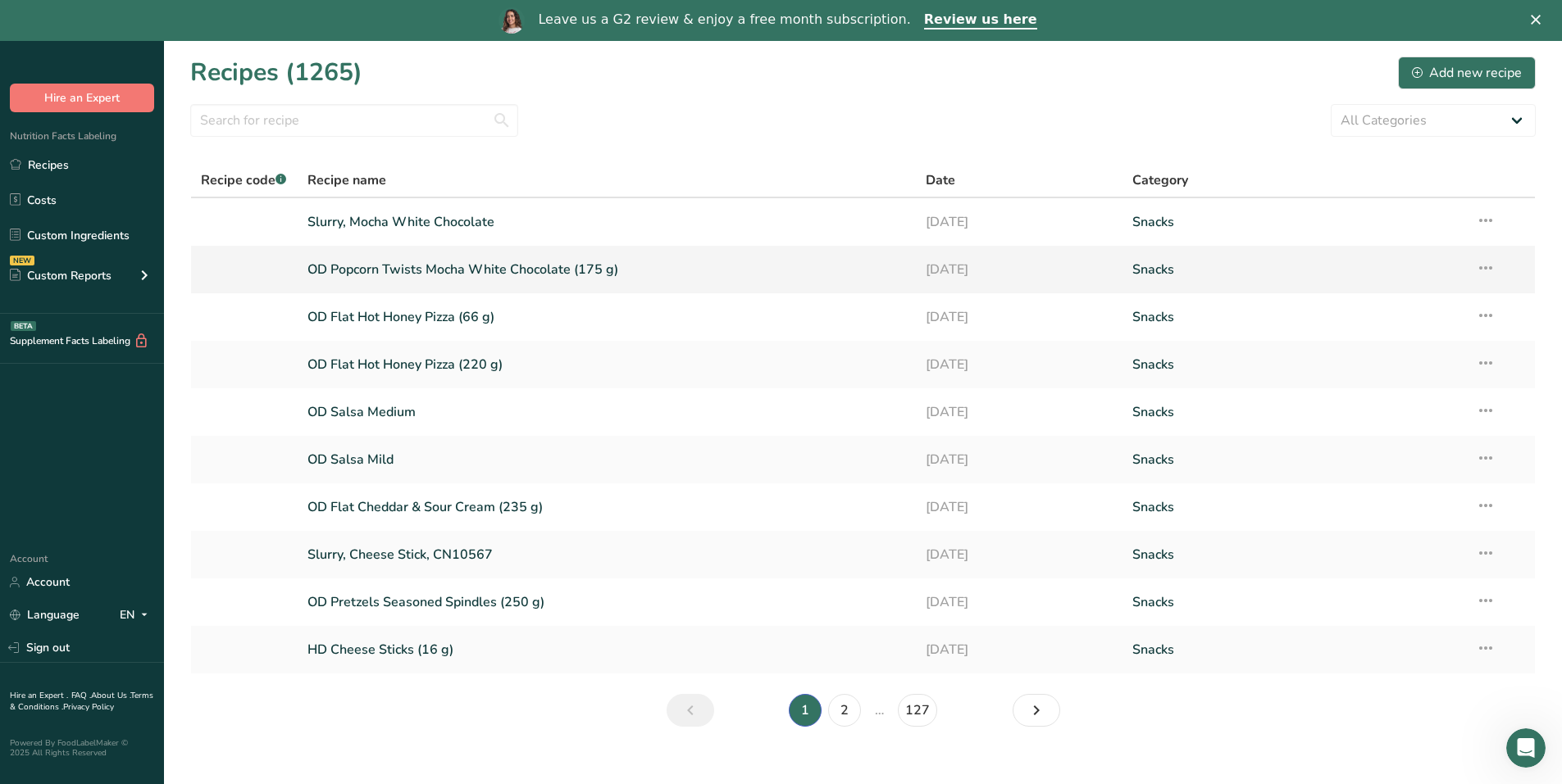
click at [461, 277] on link "OD Popcorn Twists Mocha White Chocolate (175 g)" at bounding box center [607, 269] width 600 height 34
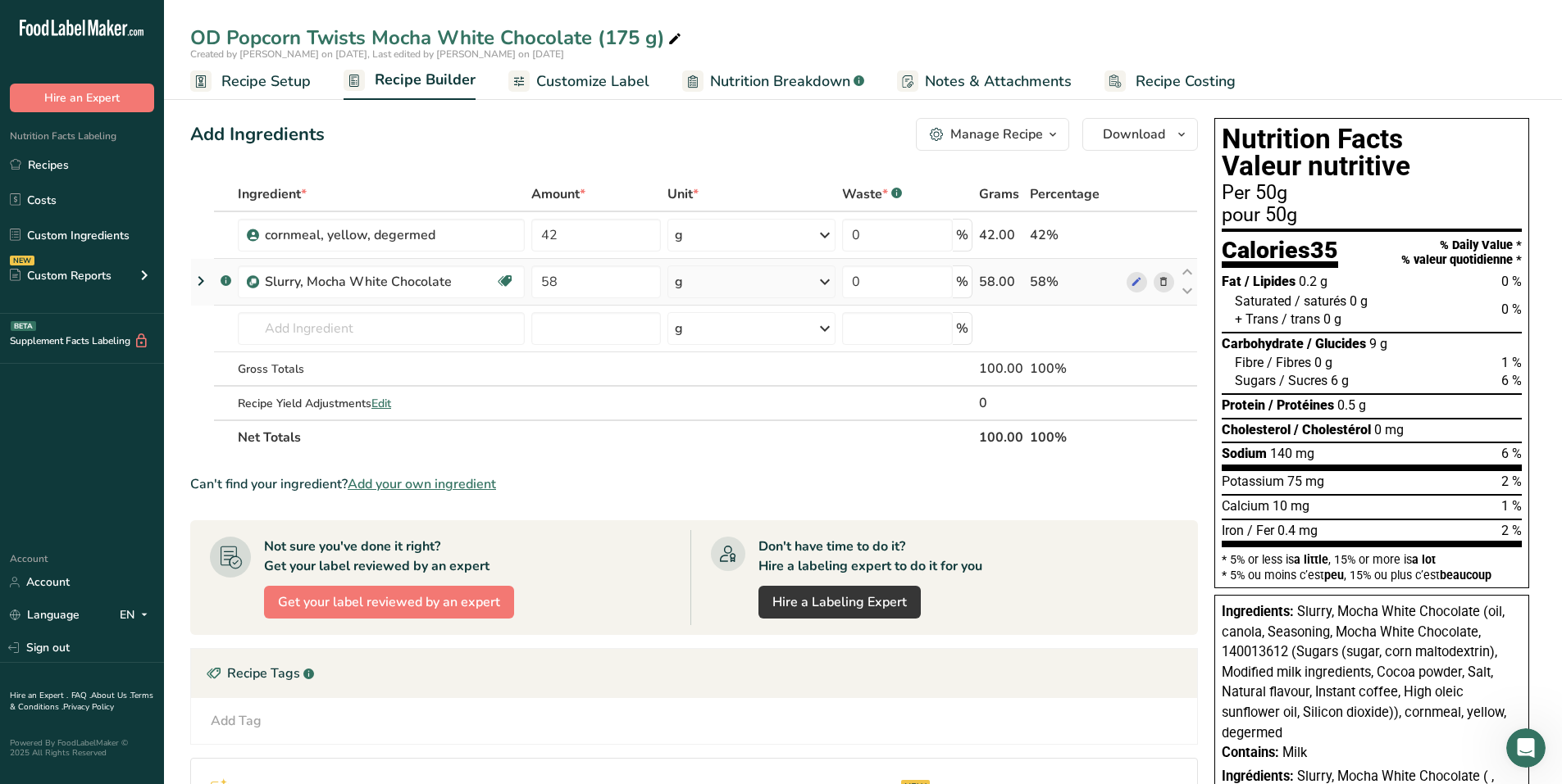
click at [193, 282] on icon at bounding box center [200, 281] width 19 height 30
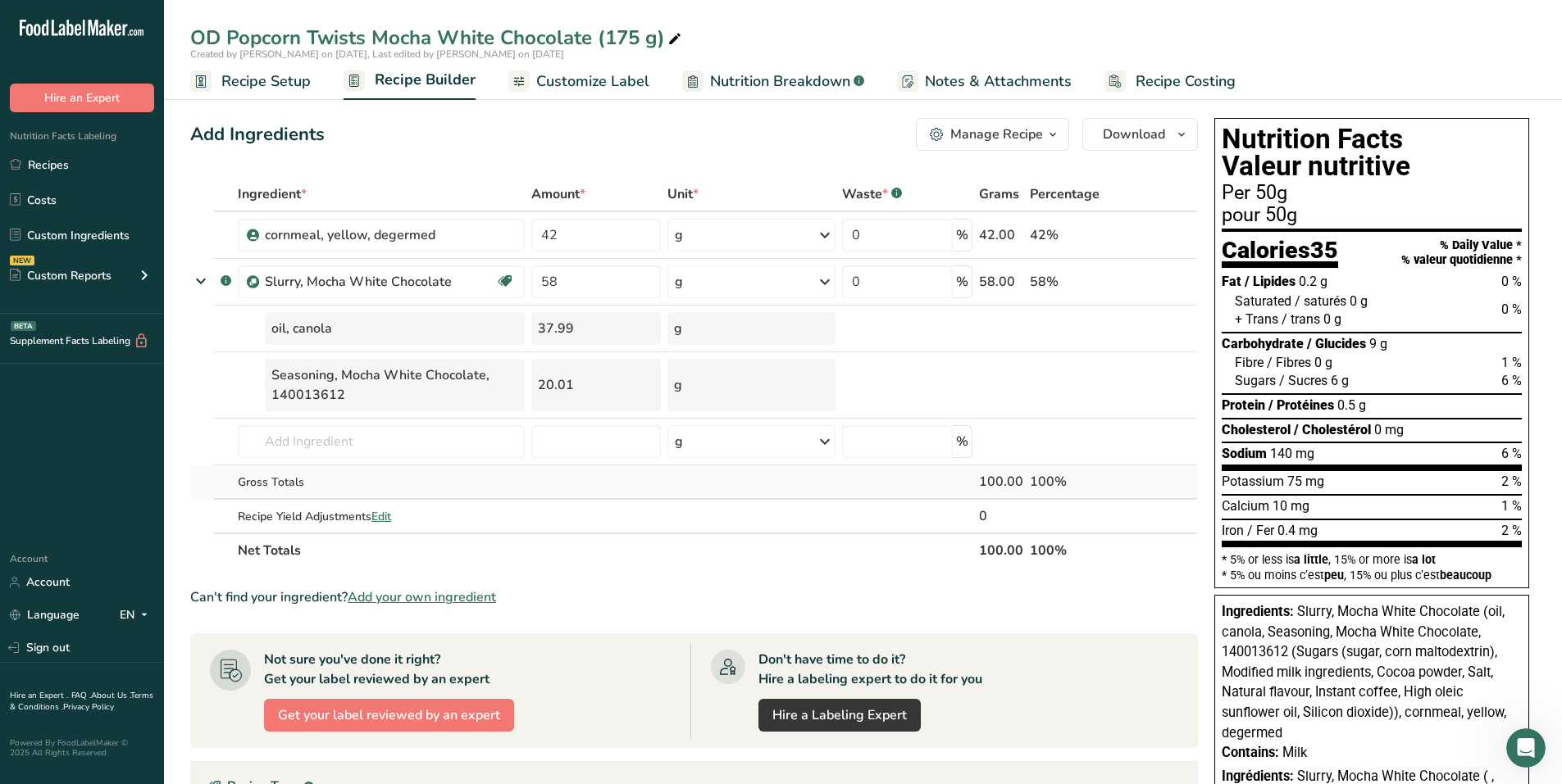
click at [641, 492] on td at bounding box center [596, 482] width 136 height 34
click at [589, 83] on span "Customize Label" at bounding box center [593, 82] width 113 height 22
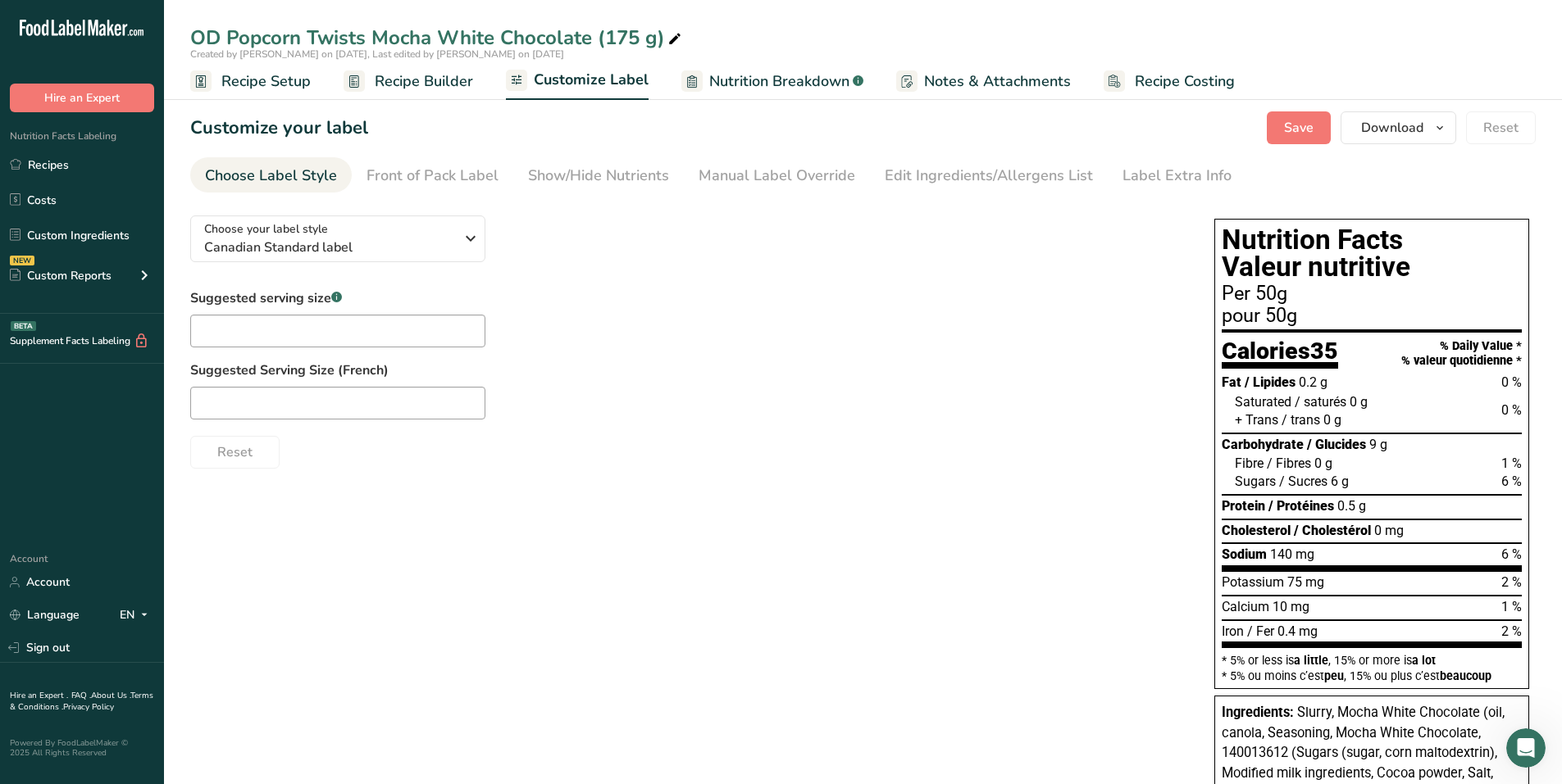
click at [265, 86] on span "Recipe Setup" at bounding box center [266, 82] width 89 height 22
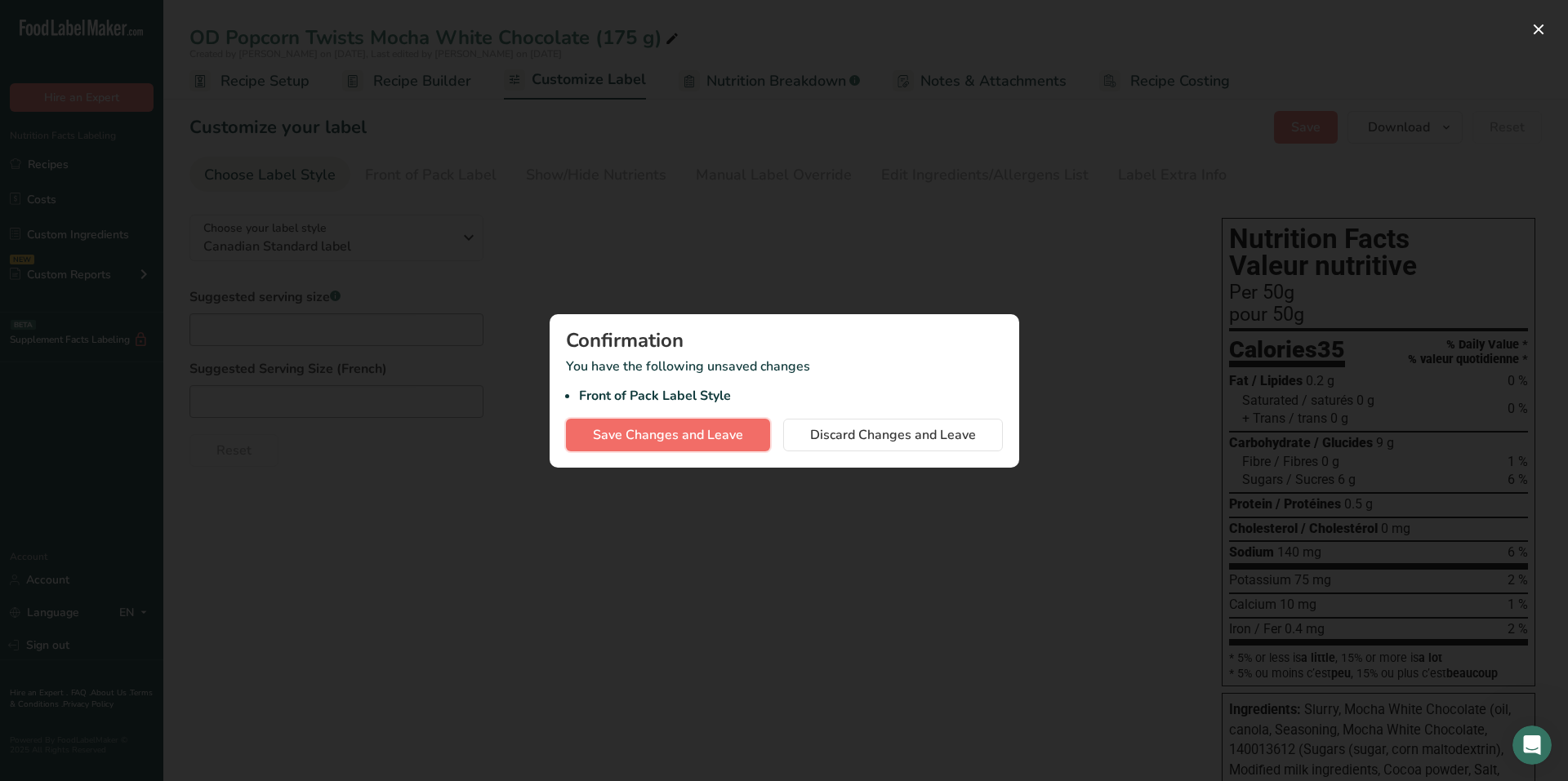
click at [648, 427] on span "Save Changes and Leave" at bounding box center [668, 434] width 151 height 19
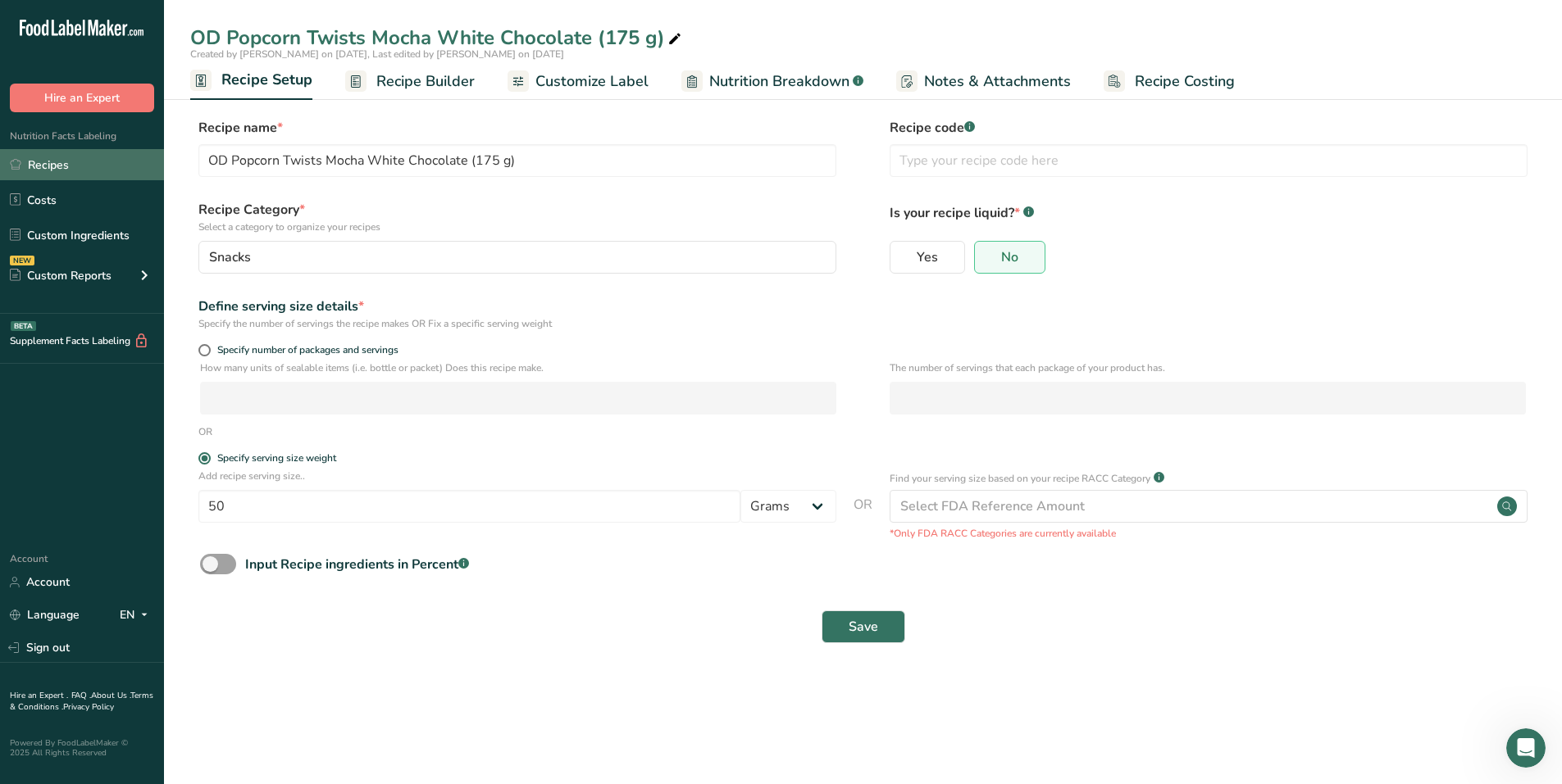
click at [105, 161] on link "Recipes" at bounding box center [82, 165] width 164 height 32
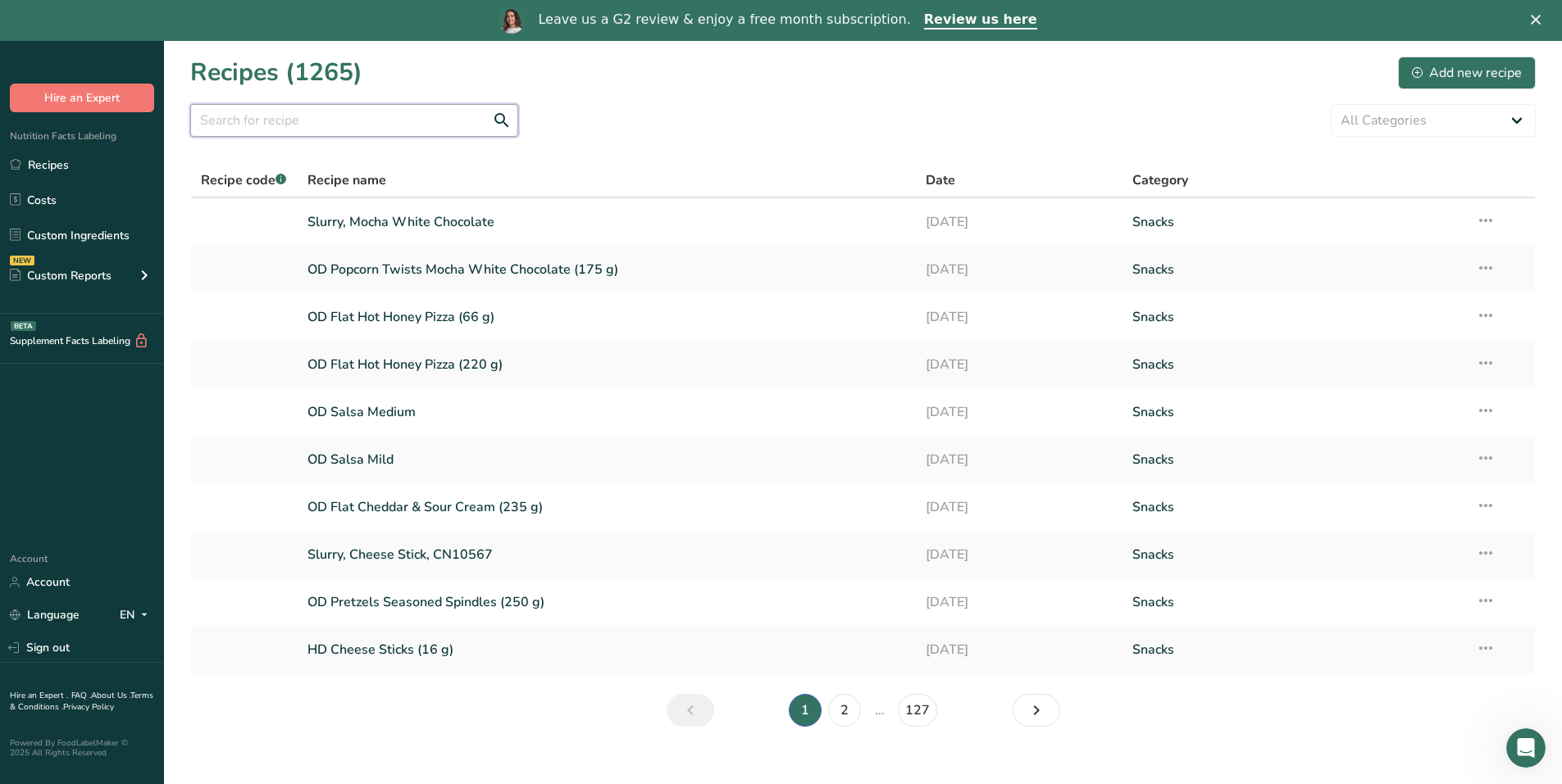
click at [401, 123] on input "text" at bounding box center [354, 120] width 328 height 32
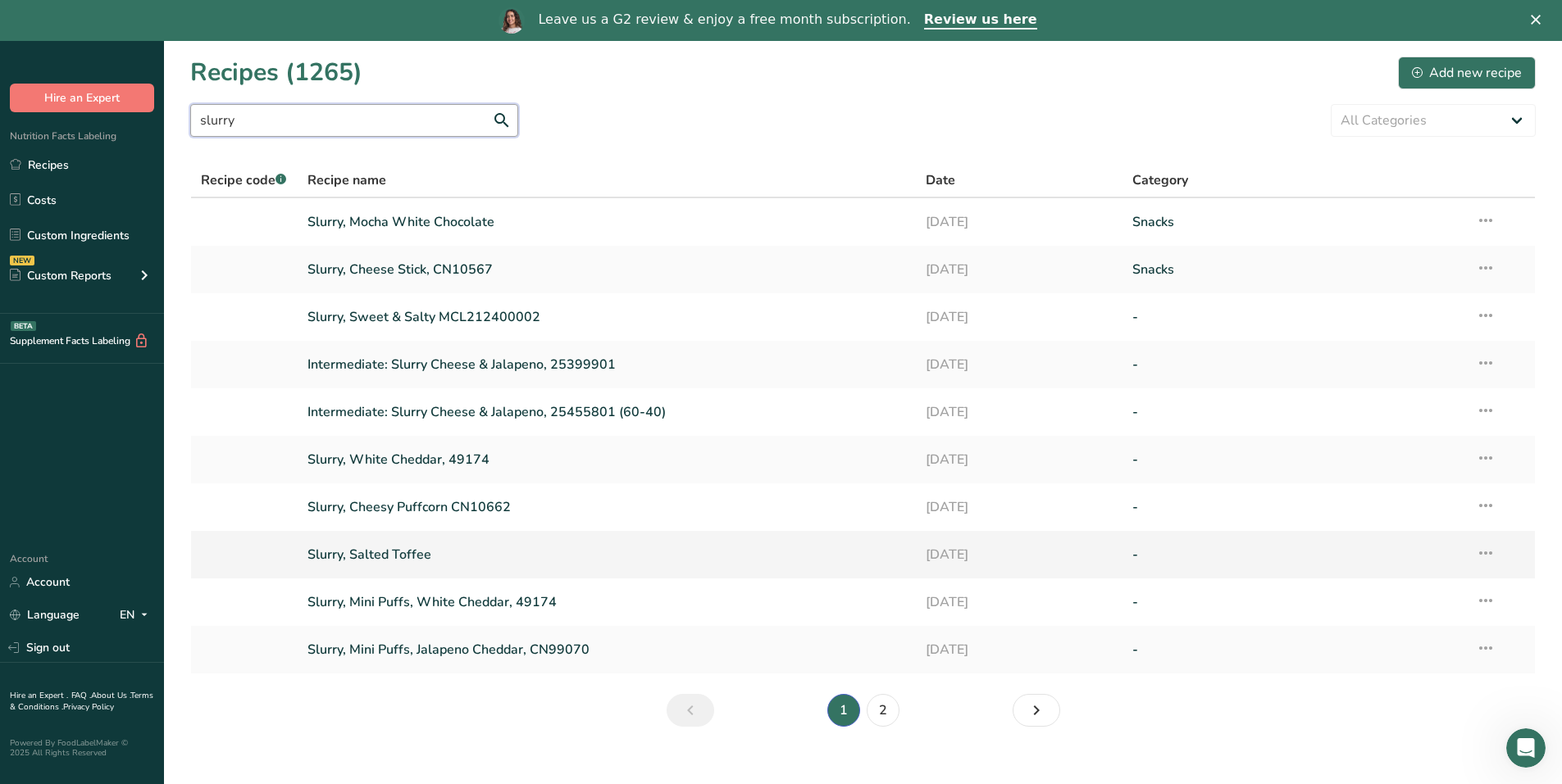
type input "slurry"
click at [392, 559] on link "Slurry, Salted Toffee" at bounding box center [607, 555] width 600 height 34
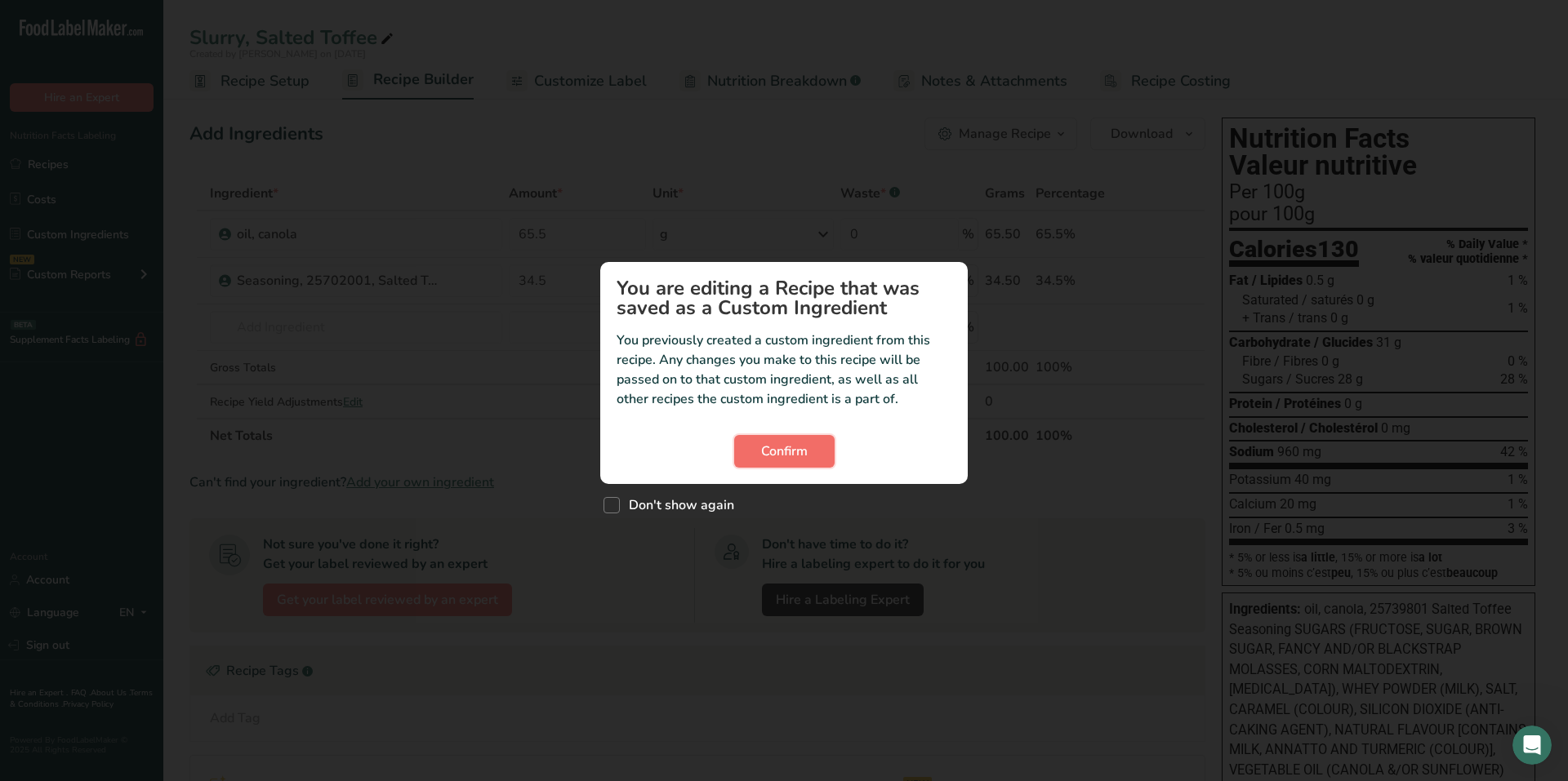
click at [809, 455] on button "Confirm" at bounding box center [784, 451] width 101 height 32
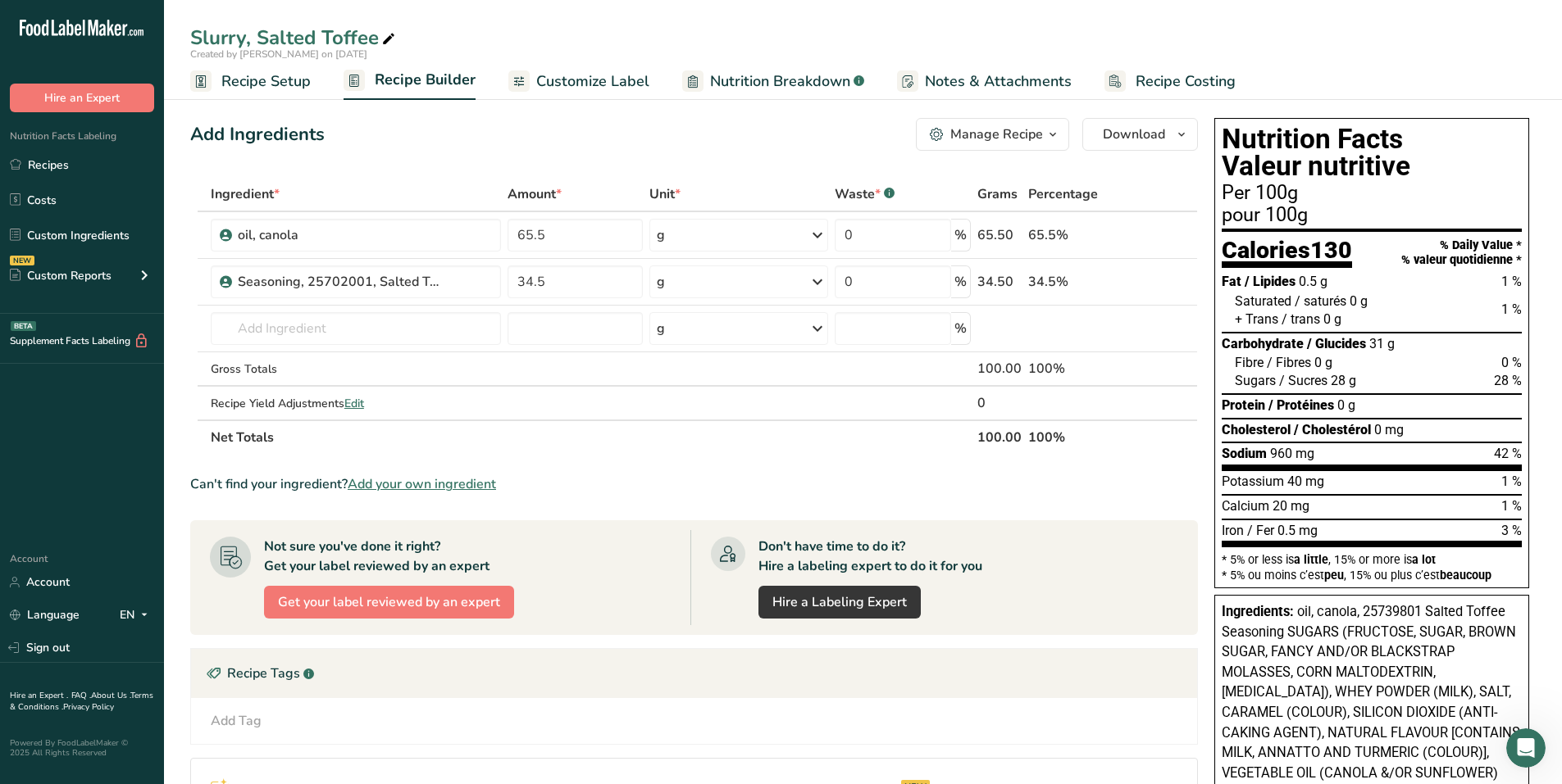
click at [292, 85] on span "Recipe Setup" at bounding box center [266, 82] width 89 height 22
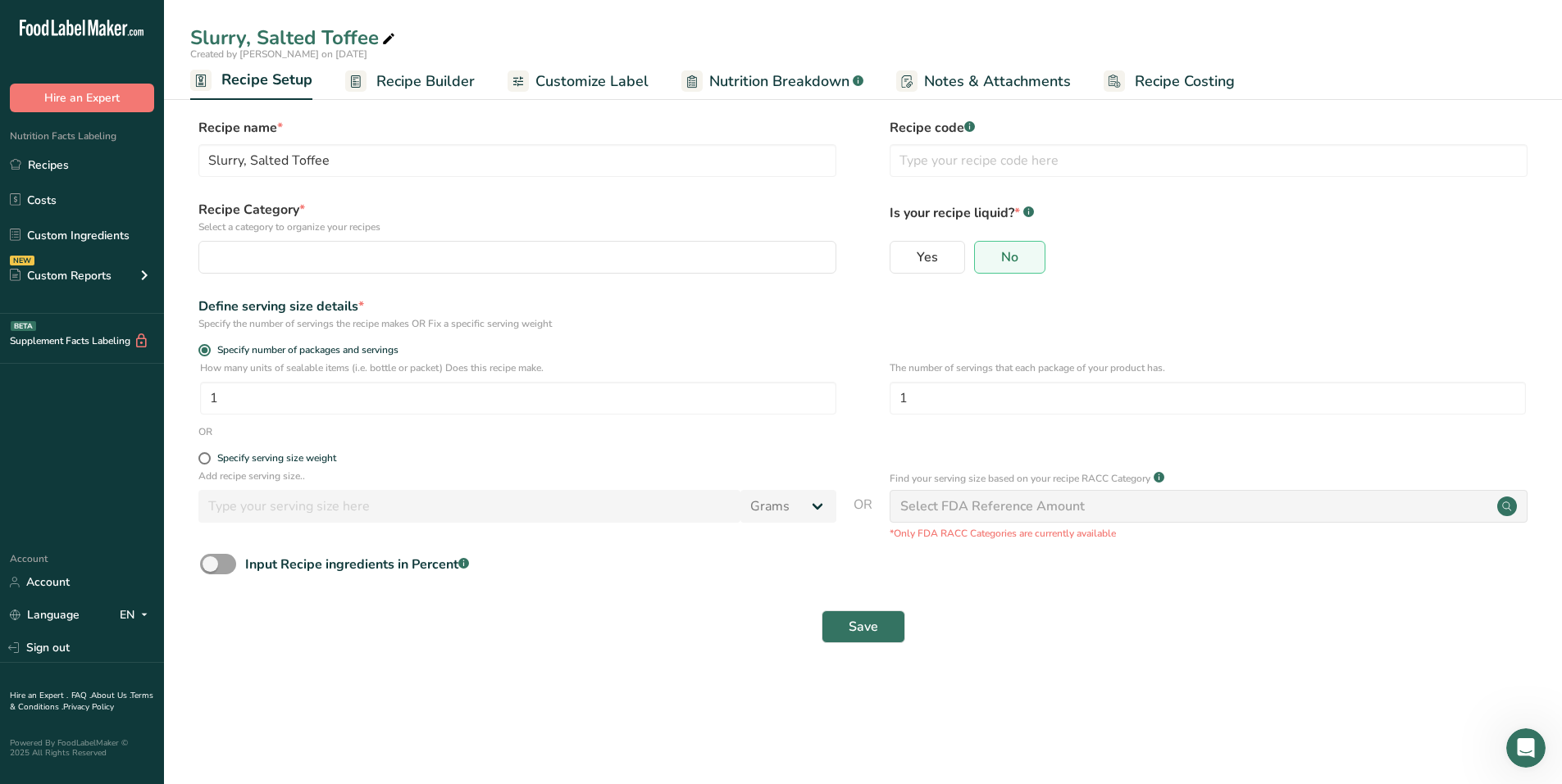
click at [424, 88] on span "Recipe Builder" at bounding box center [425, 82] width 98 height 22
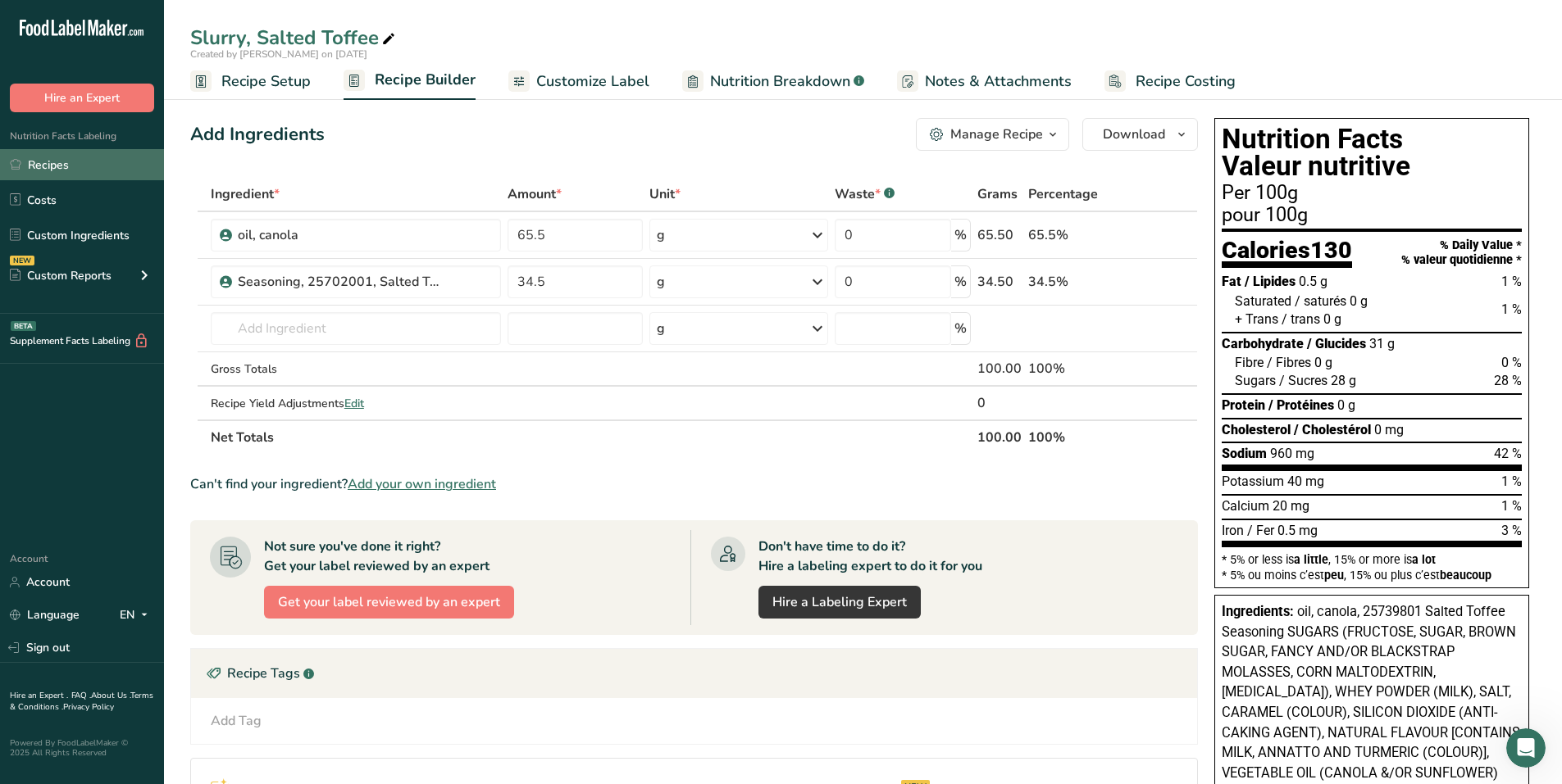
click at [90, 161] on link "Recipes" at bounding box center [82, 165] width 164 height 32
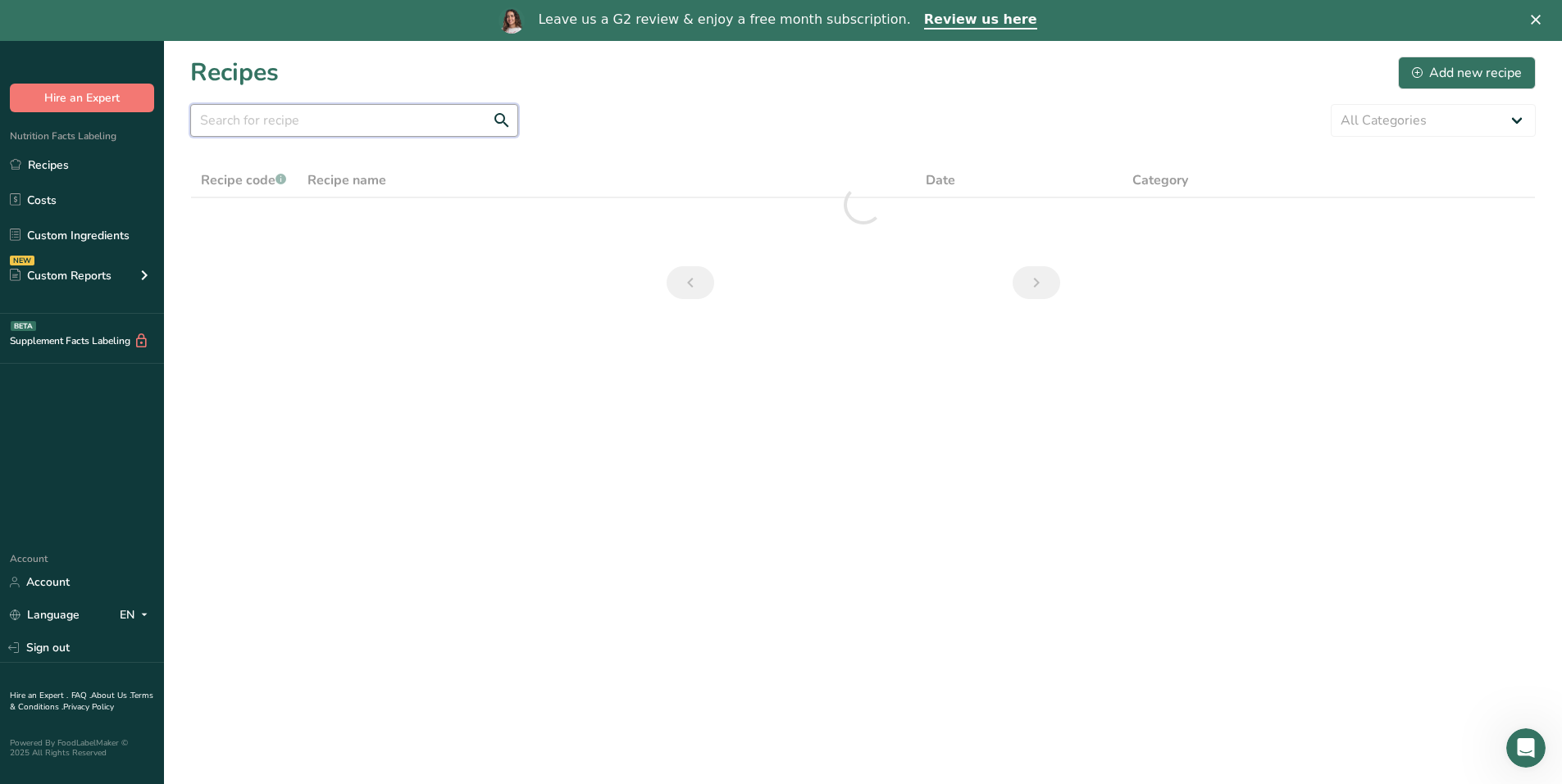
click at [323, 123] on input "text" at bounding box center [354, 120] width 328 height 32
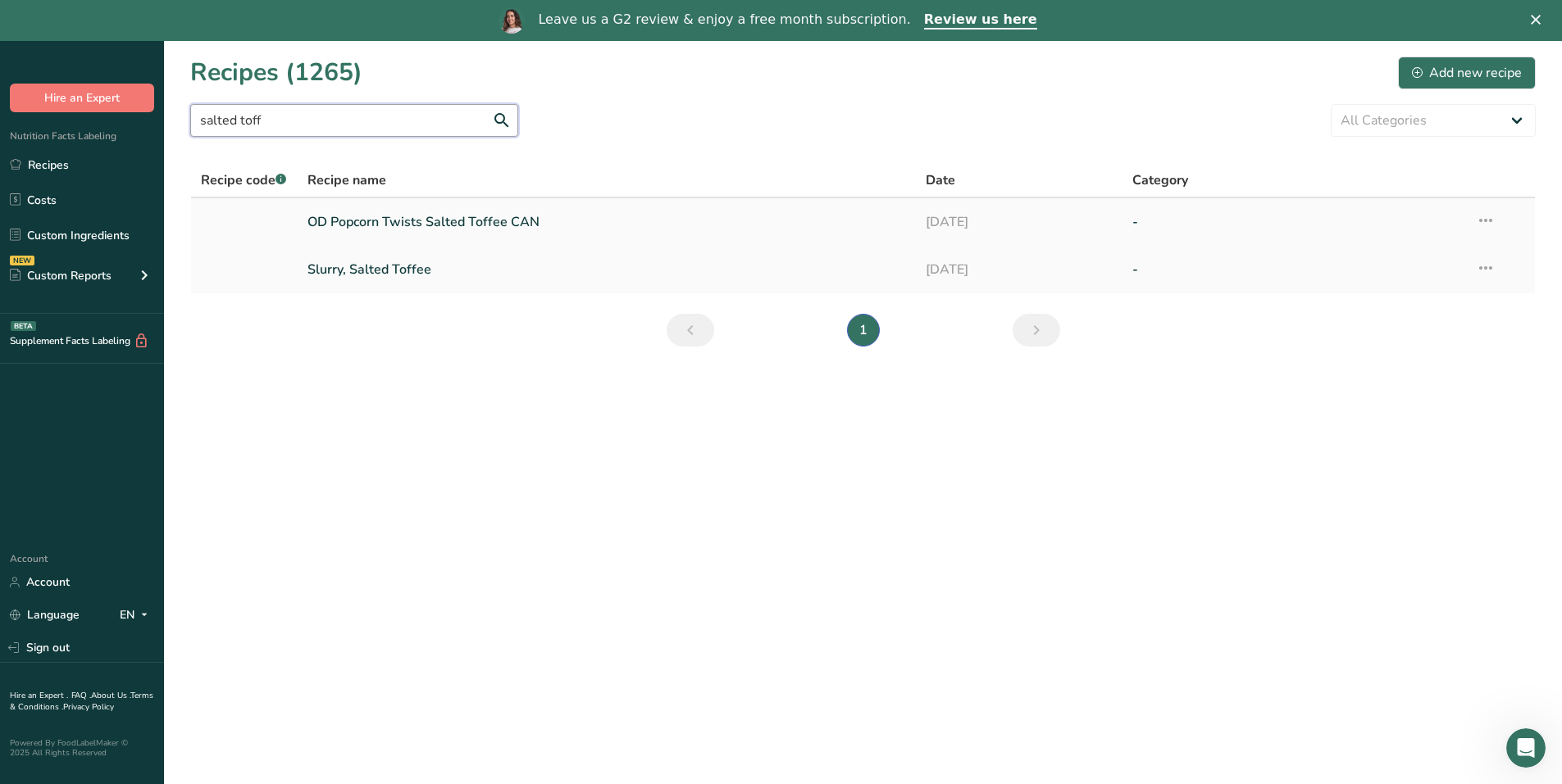
type input "salted toff"
click at [390, 225] on link "OD Popcorn Twists Salted Toffee CAN" at bounding box center [607, 222] width 600 height 34
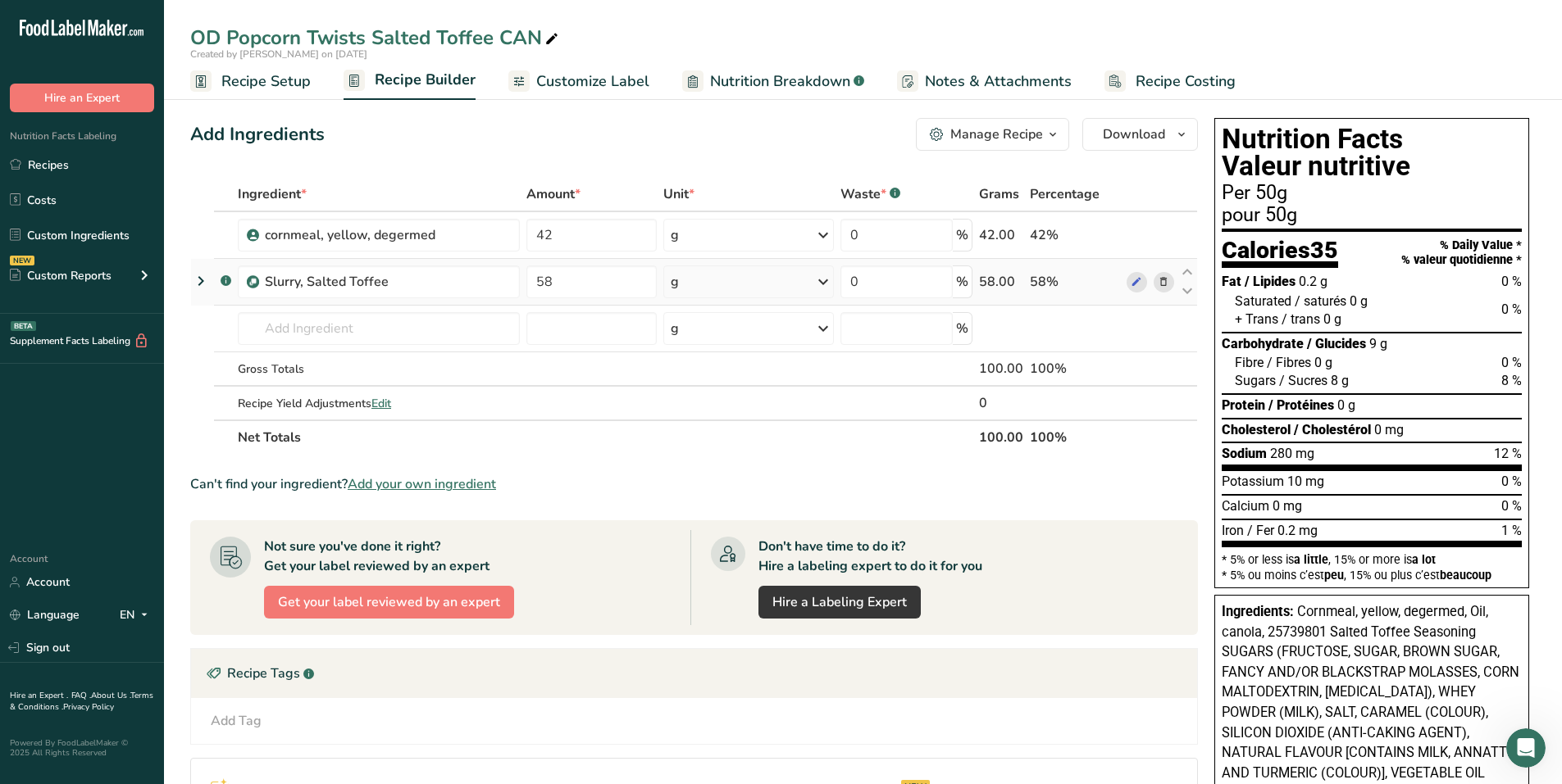
click at [195, 280] on icon at bounding box center [200, 281] width 19 height 30
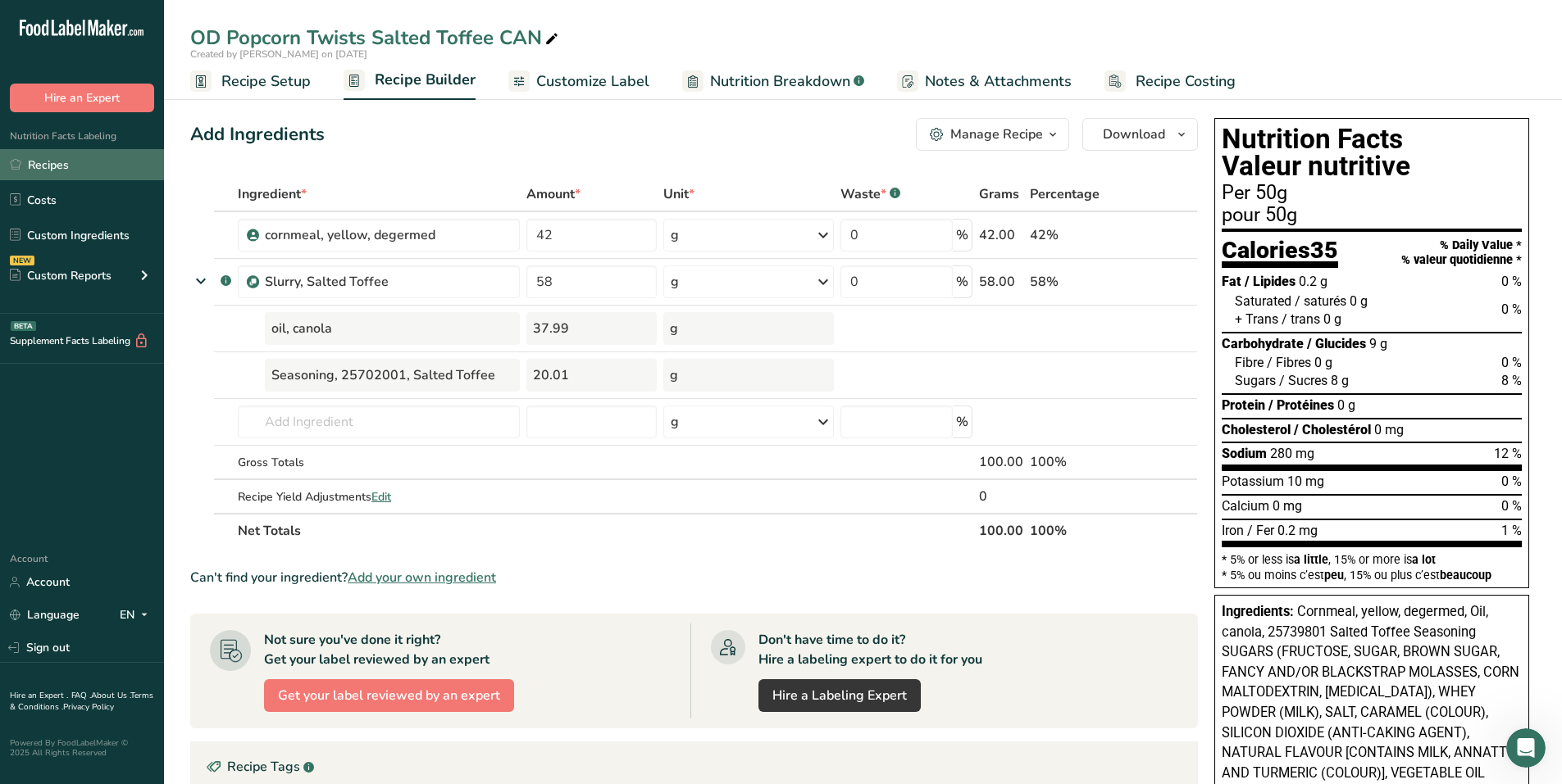
click at [60, 174] on link "Recipes" at bounding box center [82, 165] width 164 height 32
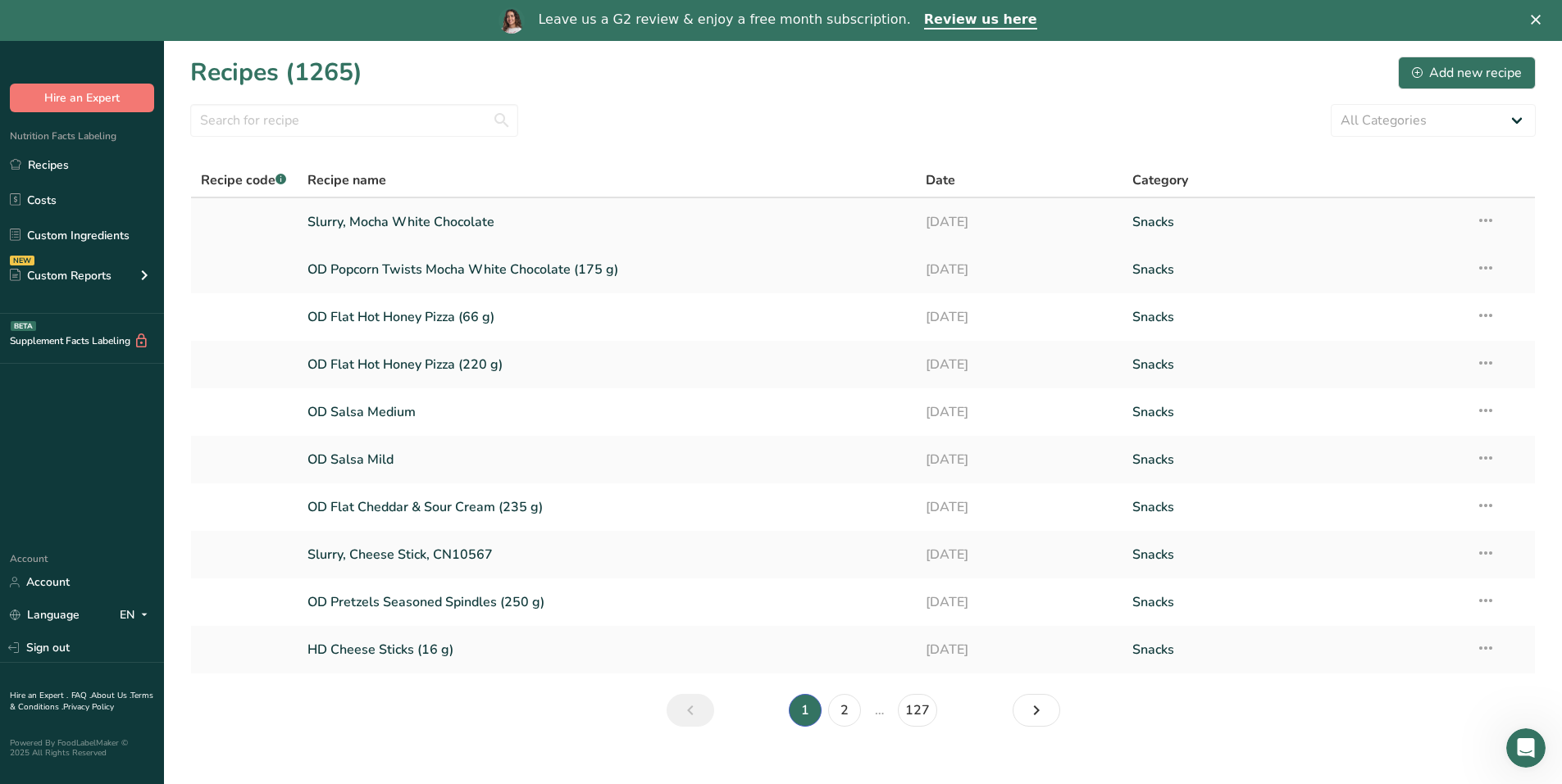
click at [383, 217] on link "Slurry, Mocha White Chocolate" at bounding box center [607, 222] width 600 height 34
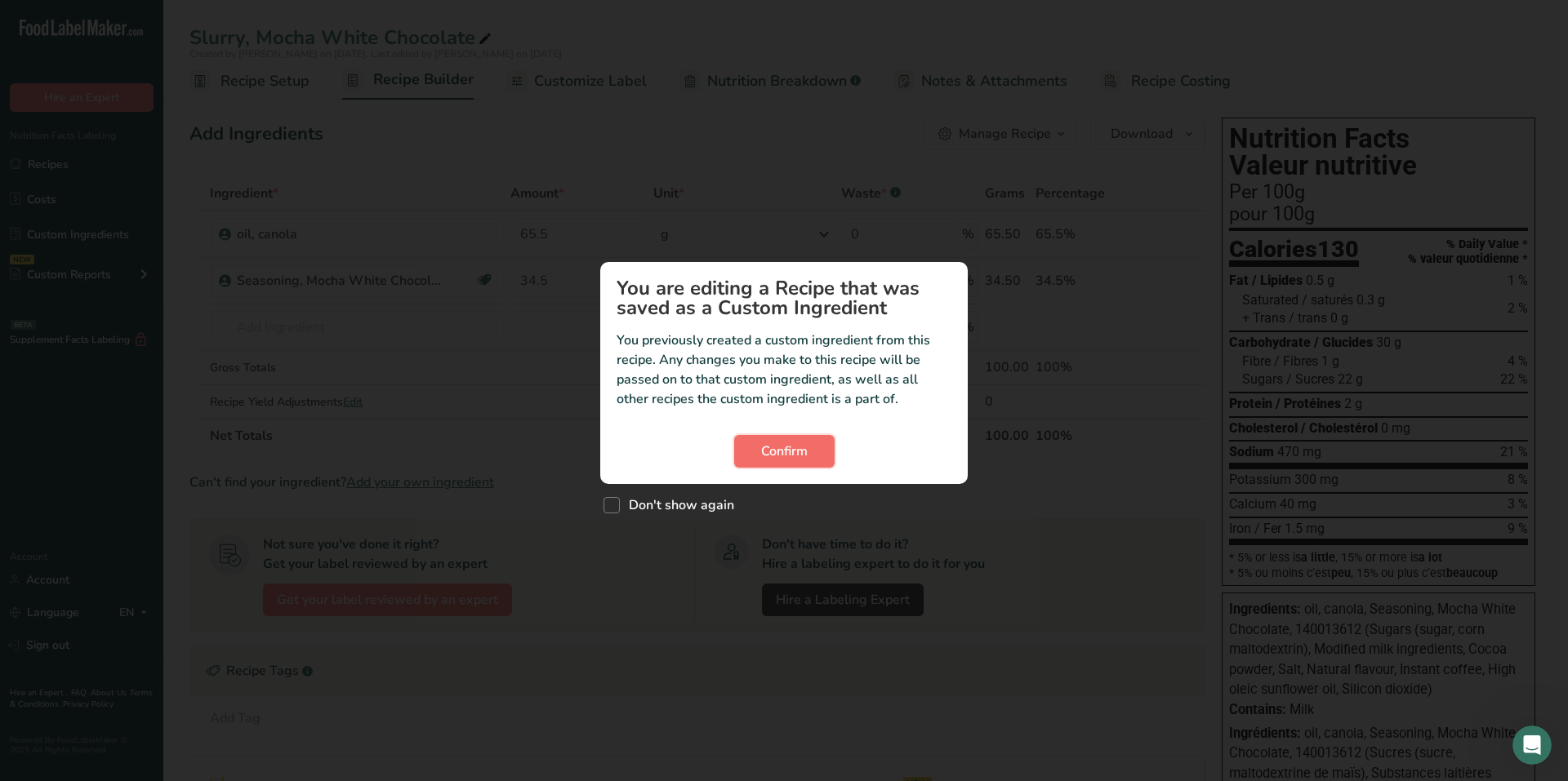
click at [802, 452] on span "Confirm" at bounding box center [784, 451] width 46 height 19
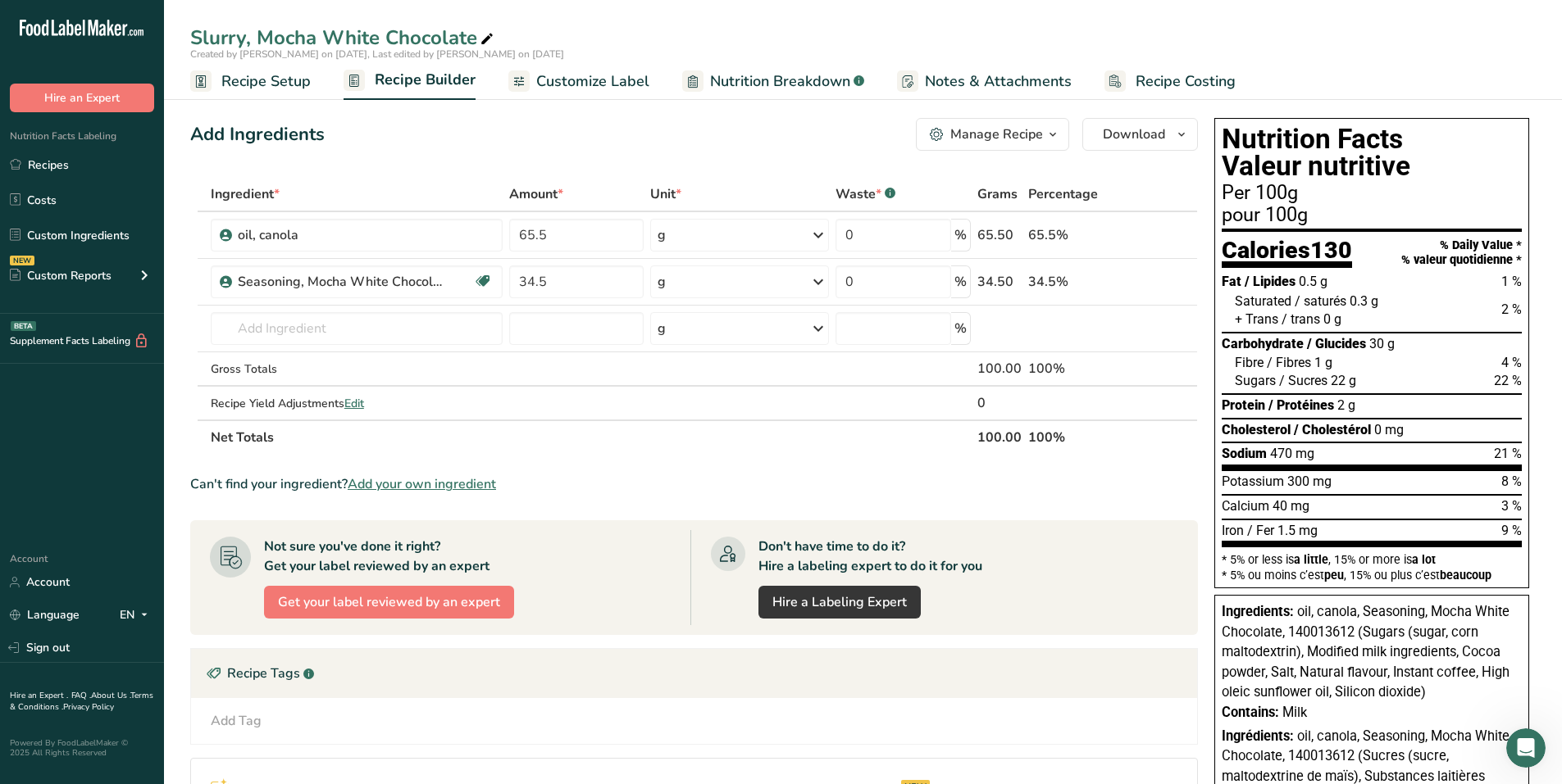
click at [265, 83] on span "Recipe Setup" at bounding box center [266, 82] width 89 height 22
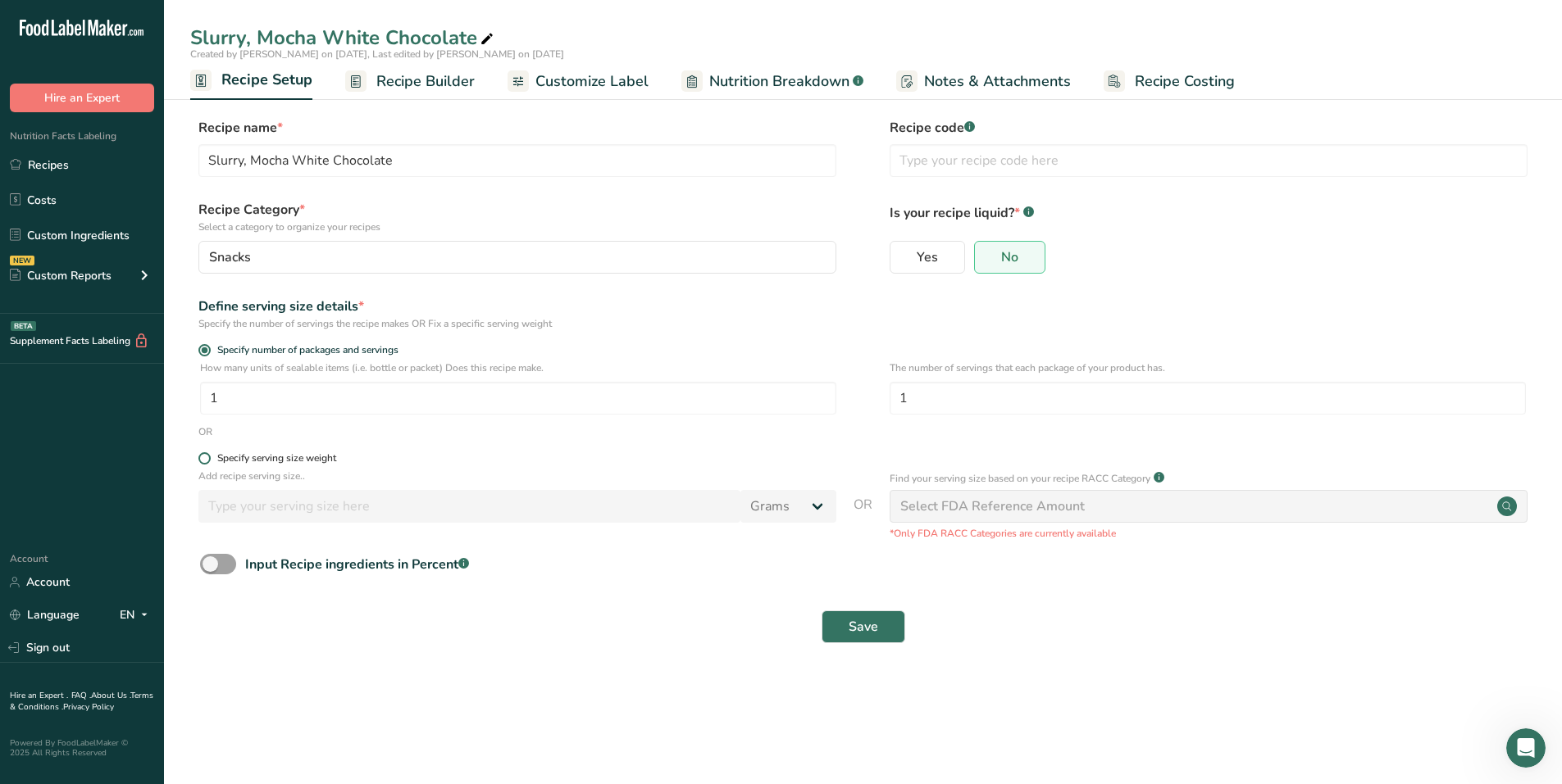
click at [206, 464] on span at bounding box center [204, 458] width 12 height 12
click at [206, 464] on input "Specify serving size weight" at bounding box center [203, 458] width 10 height 10
radio input "true"
radio input "false"
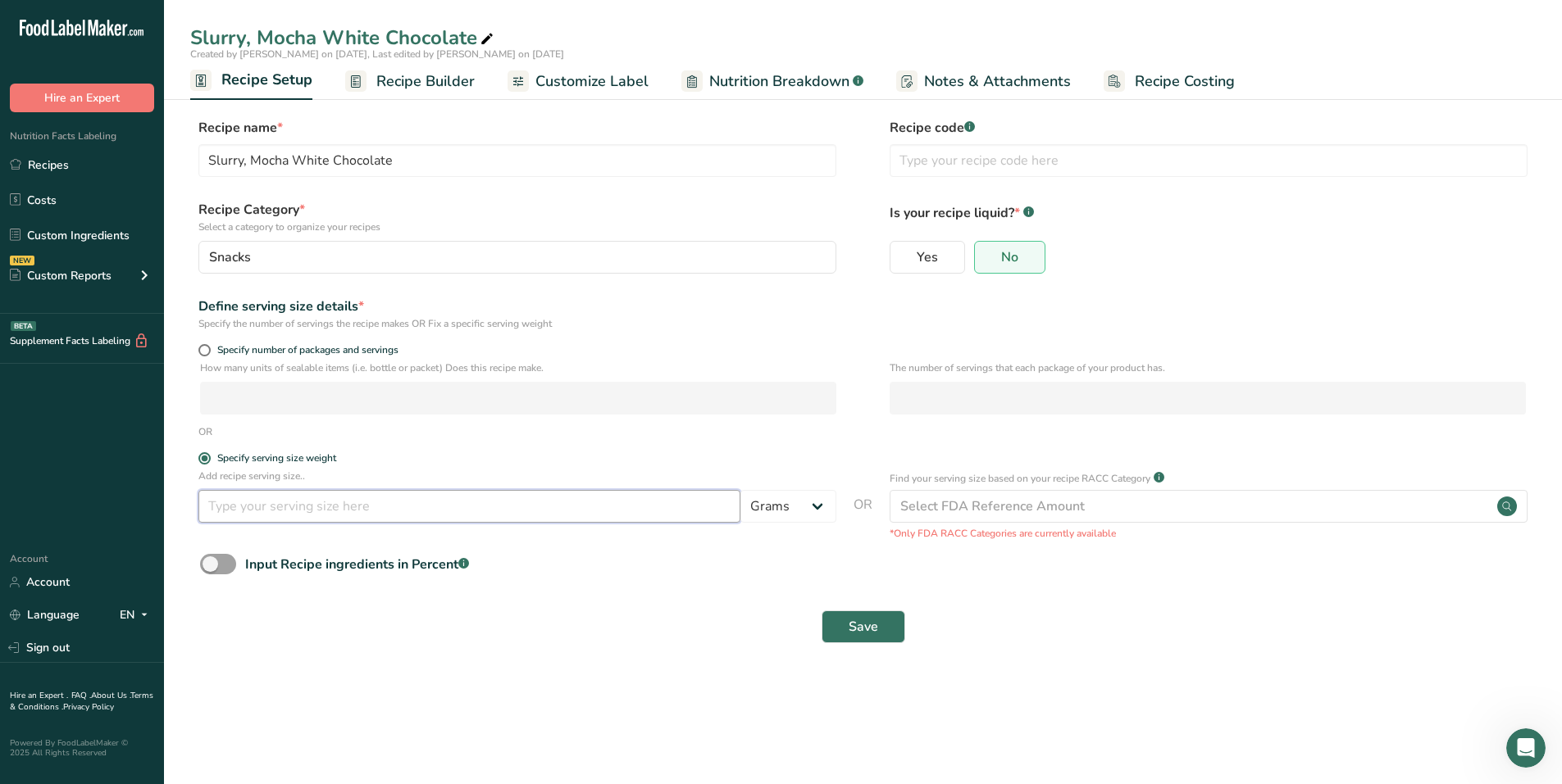
drag, startPoint x: 277, startPoint y: 502, endPoint x: 296, endPoint y: 503, distance: 19.0
click at [278, 502] on input "number" at bounding box center [470, 506] width 542 height 32
type input "100"
click at [874, 629] on span "Save" at bounding box center [863, 626] width 30 height 19
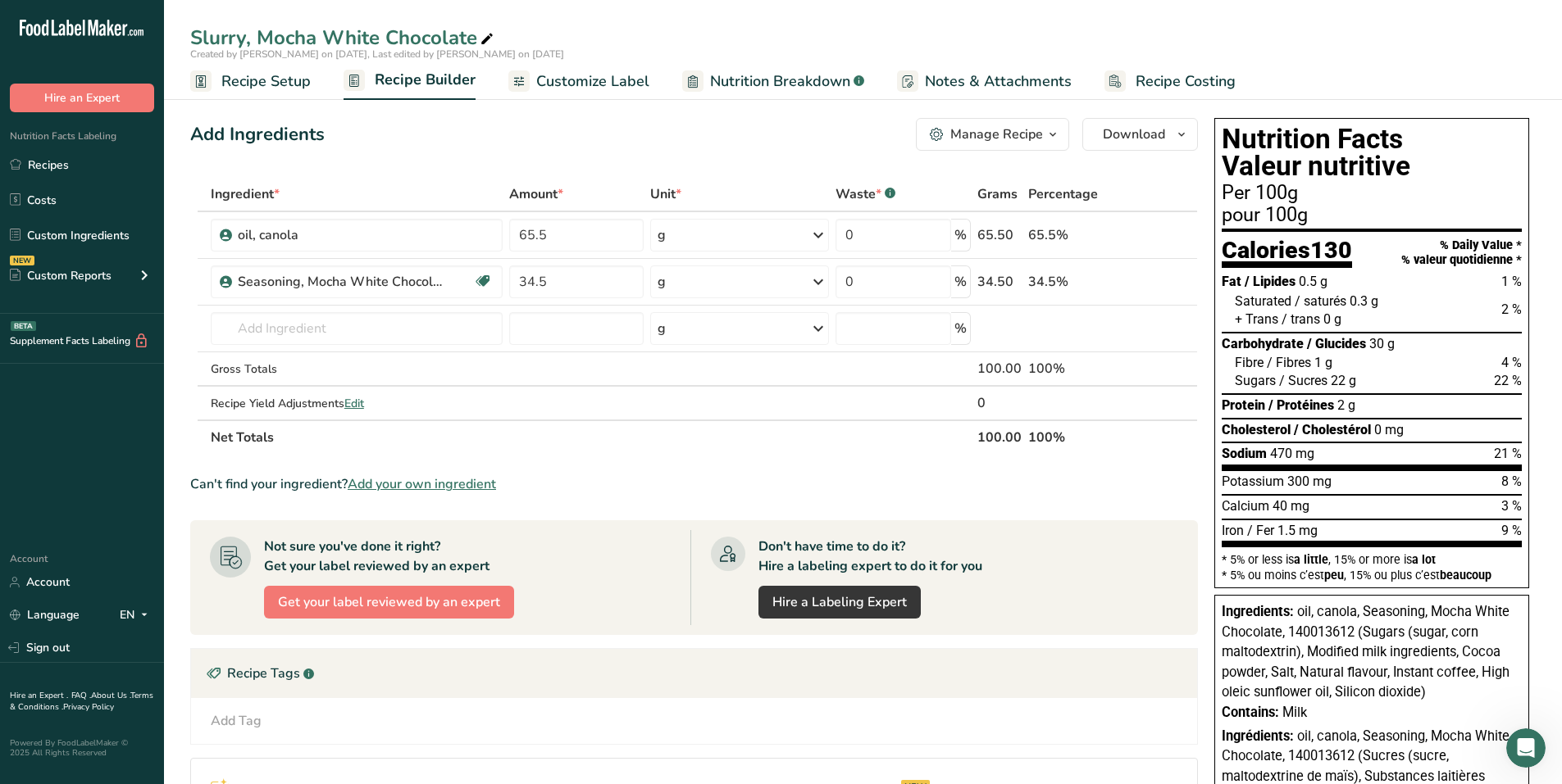
click at [658, 453] on th "Net Totals" at bounding box center [591, 436] width 768 height 34
click at [322, 228] on div "oil, canola" at bounding box center [340, 235] width 205 height 19
click at [316, 236] on div "oil, canola" at bounding box center [340, 235] width 205 height 19
click at [412, 395] on div "Recipe Yield Adjustments Edit" at bounding box center [356, 404] width 291 height 18
click at [67, 163] on link "Recipes" at bounding box center [82, 165] width 164 height 32
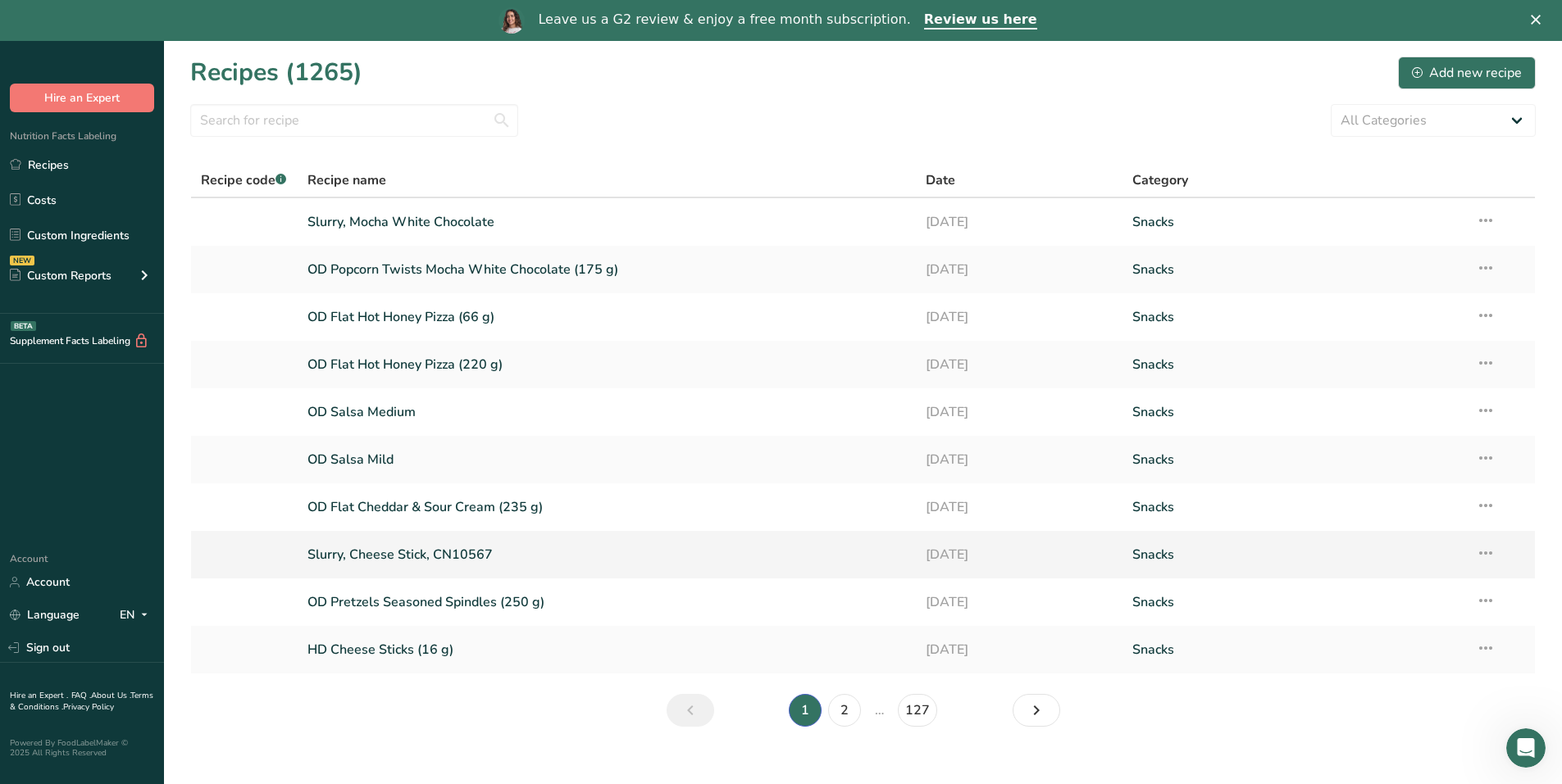
click at [386, 559] on link "Slurry, Cheese Stick, CN10567" at bounding box center [607, 555] width 600 height 34
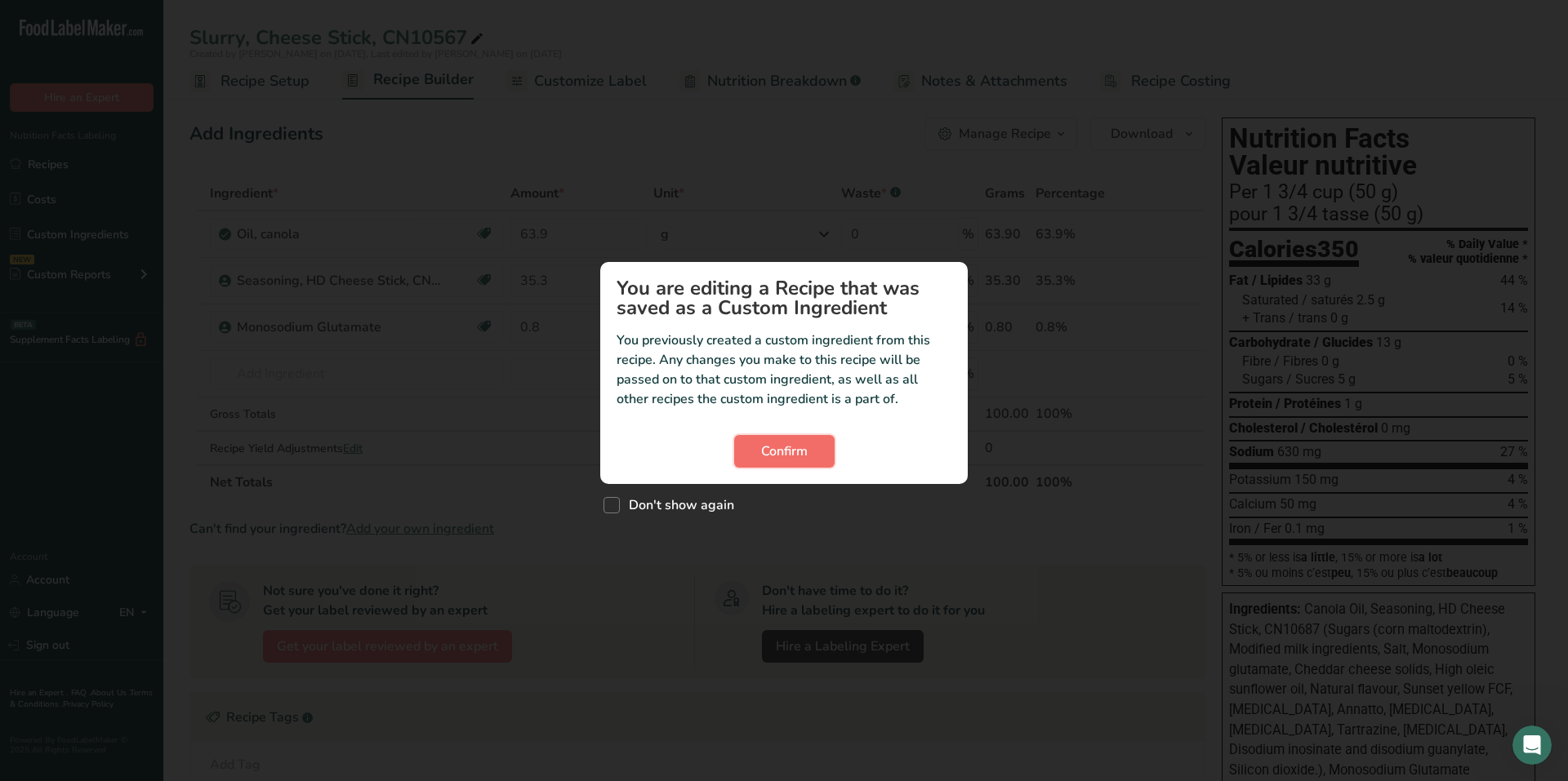
click at [789, 451] on span "Confirm" at bounding box center [784, 451] width 46 height 19
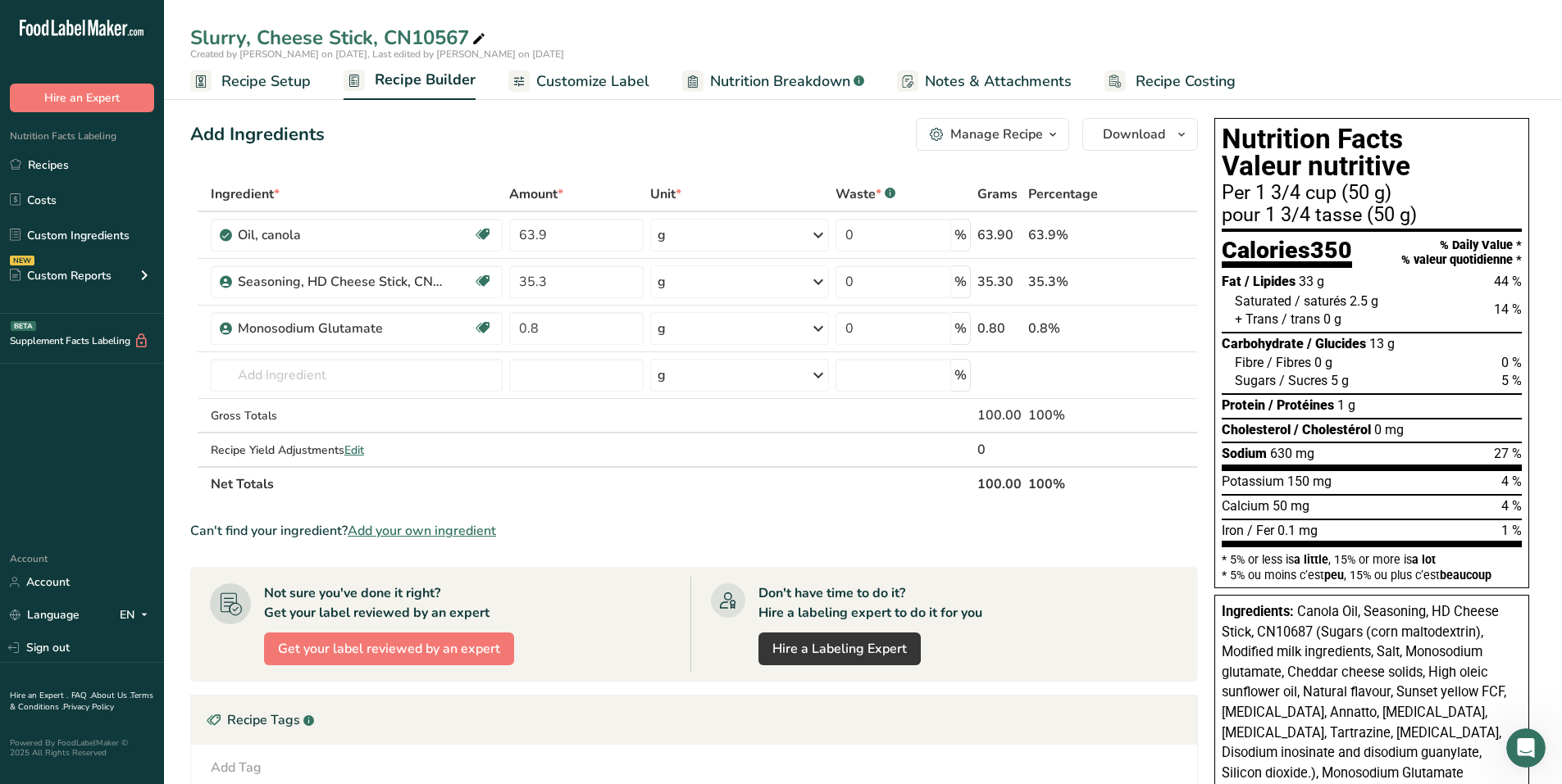
click at [248, 81] on span "Recipe Setup" at bounding box center [266, 82] width 89 height 22
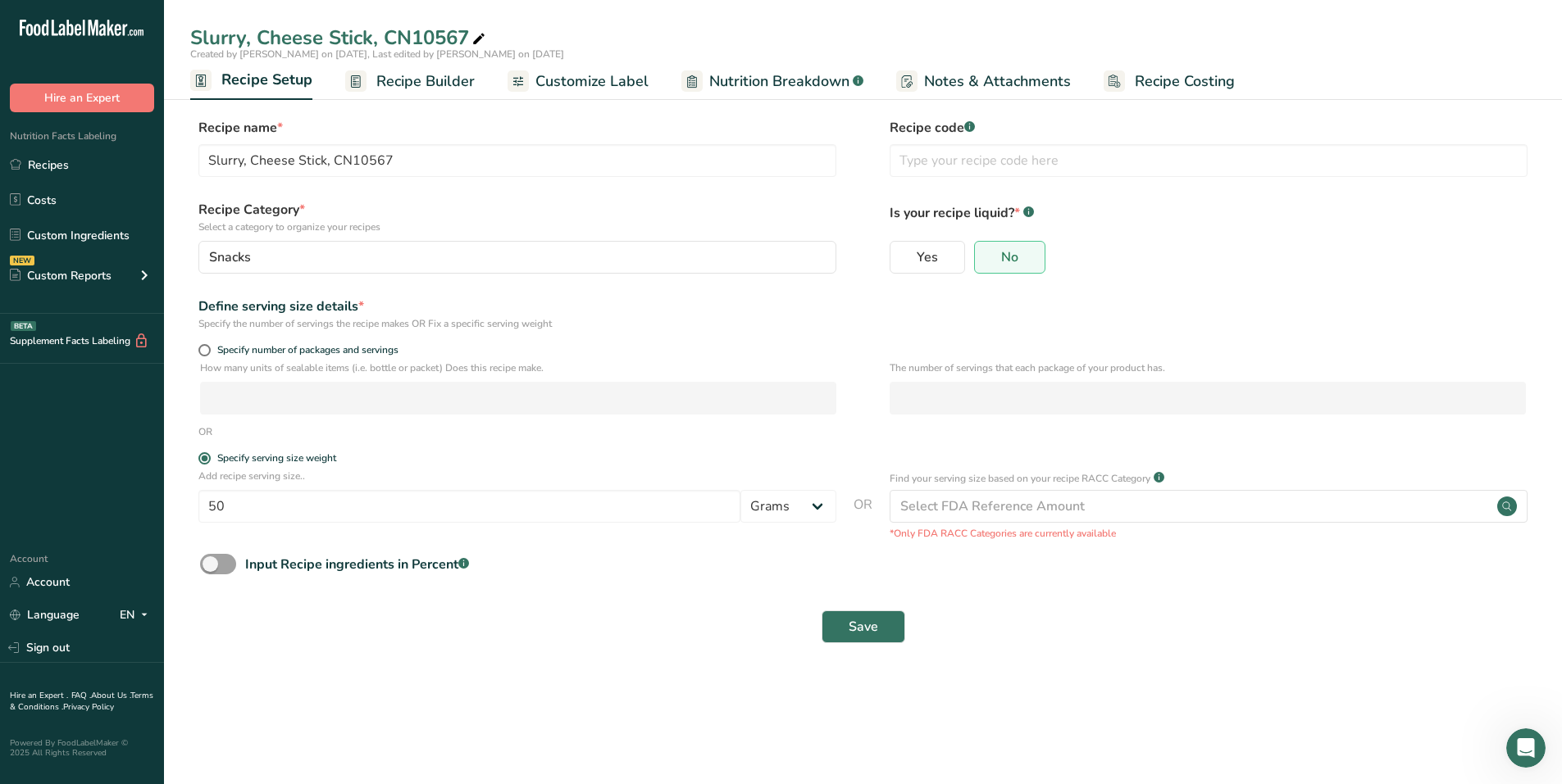
click at [398, 74] on span "Recipe Builder" at bounding box center [425, 82] width 98 height 22
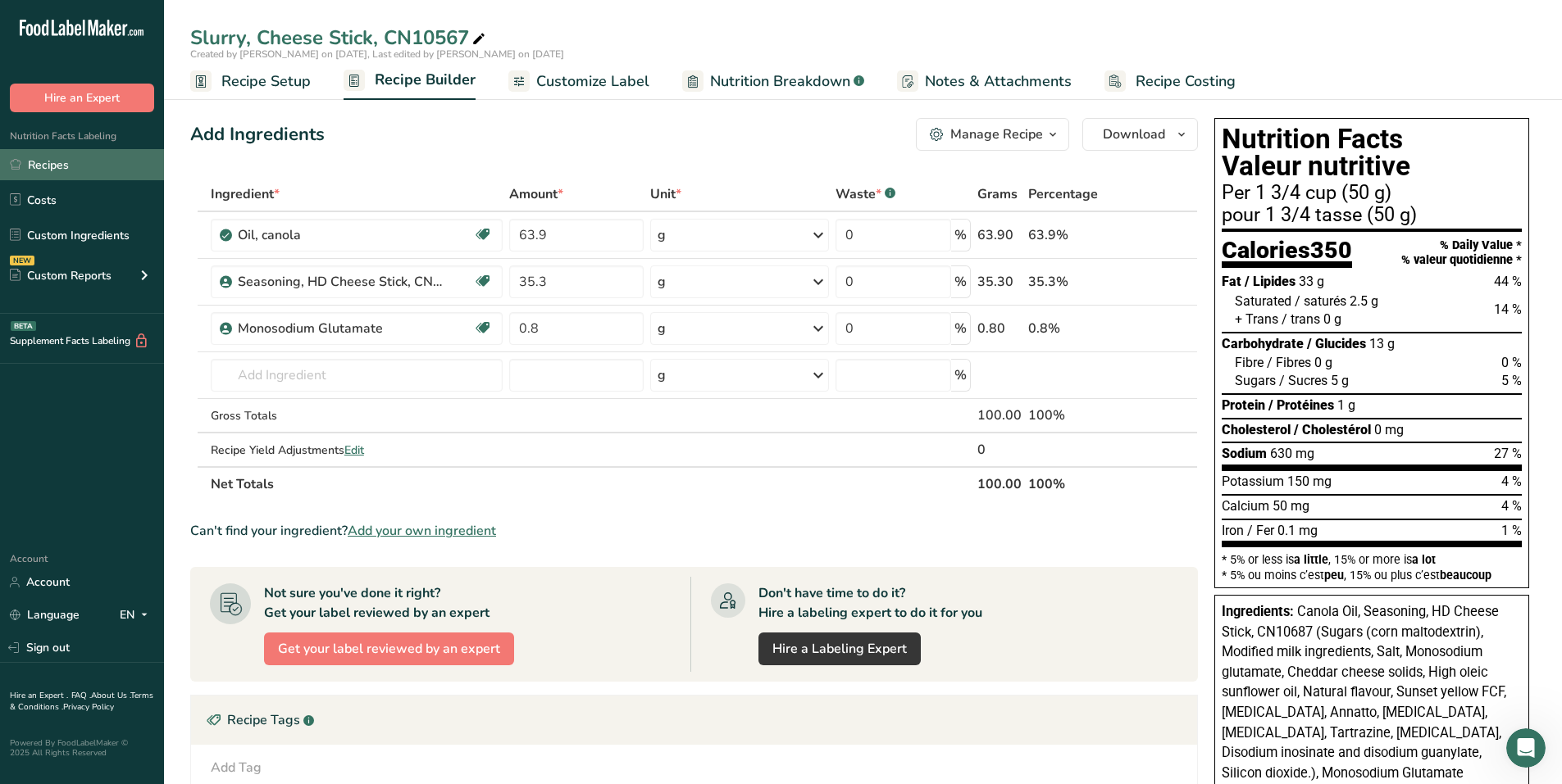
click at [69, 161] on link "Recipes" at bounding box center [82, 165] width 164 height 32
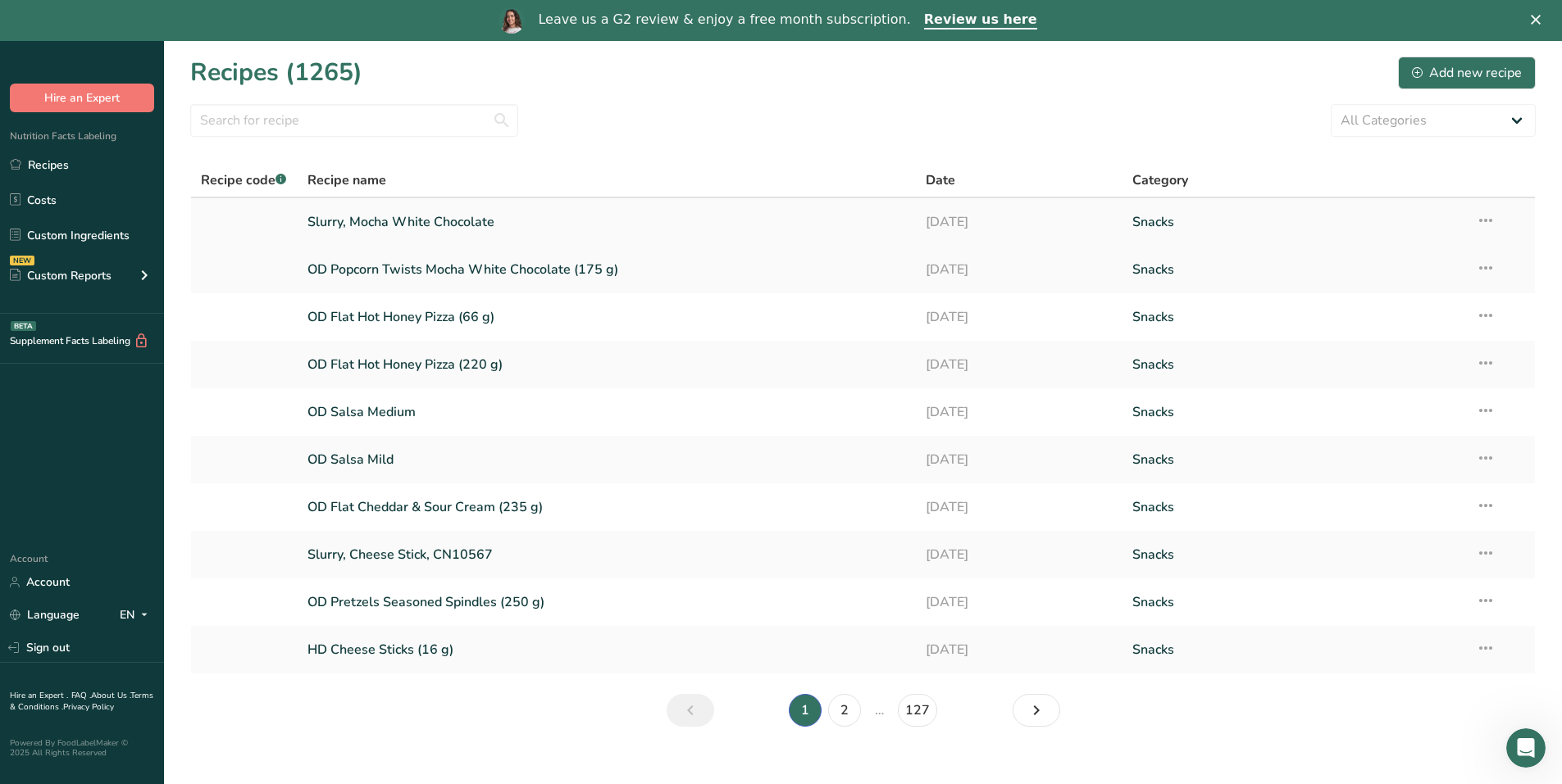
click at [448, 229] on link "Slurry, Mocha White Chocolate" at bounding box center [607, 222] width 600 height 34
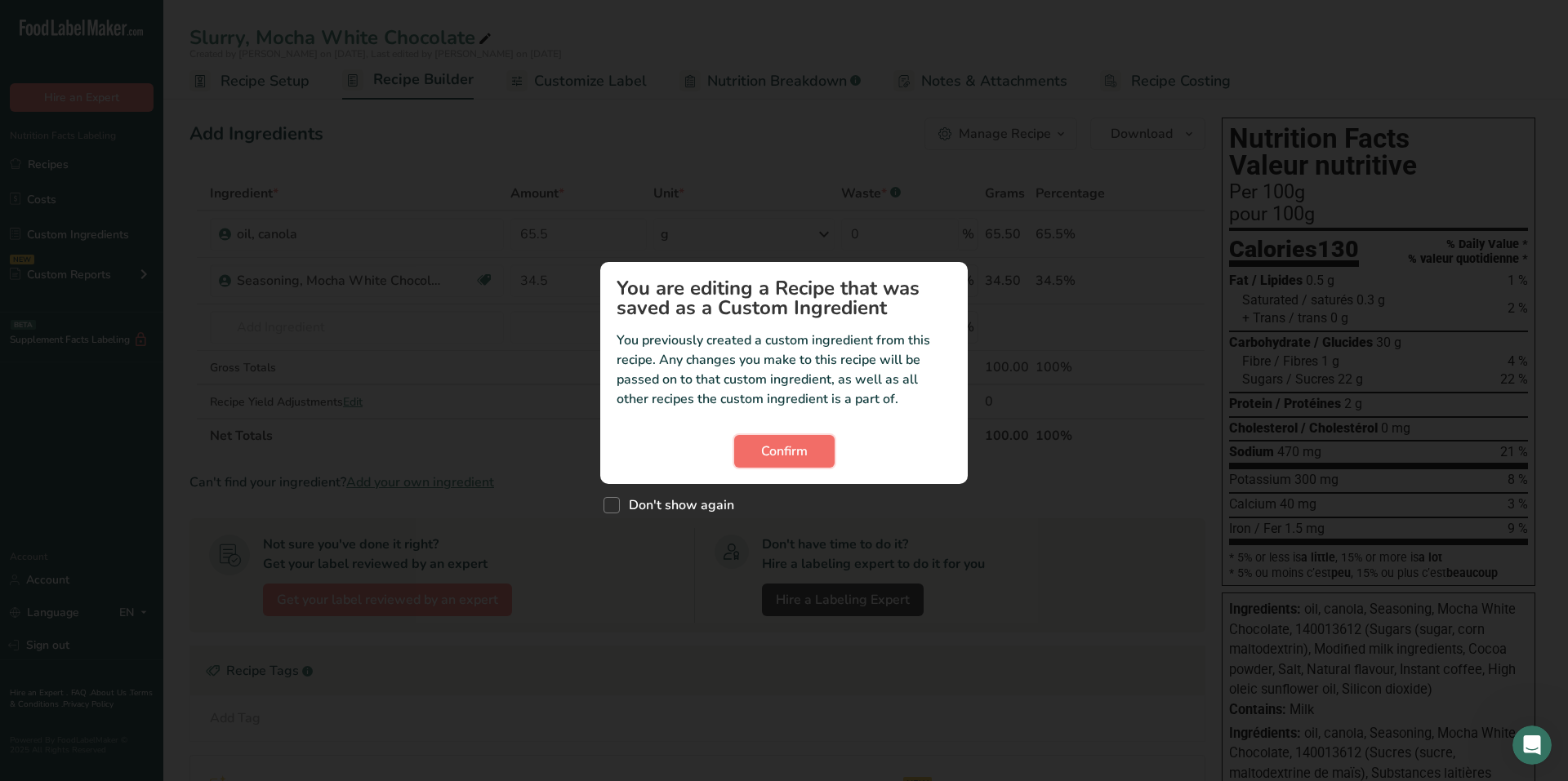
click at [808, 452] on button "Confirm" at bounding box center [784, 451] width 101 height 32
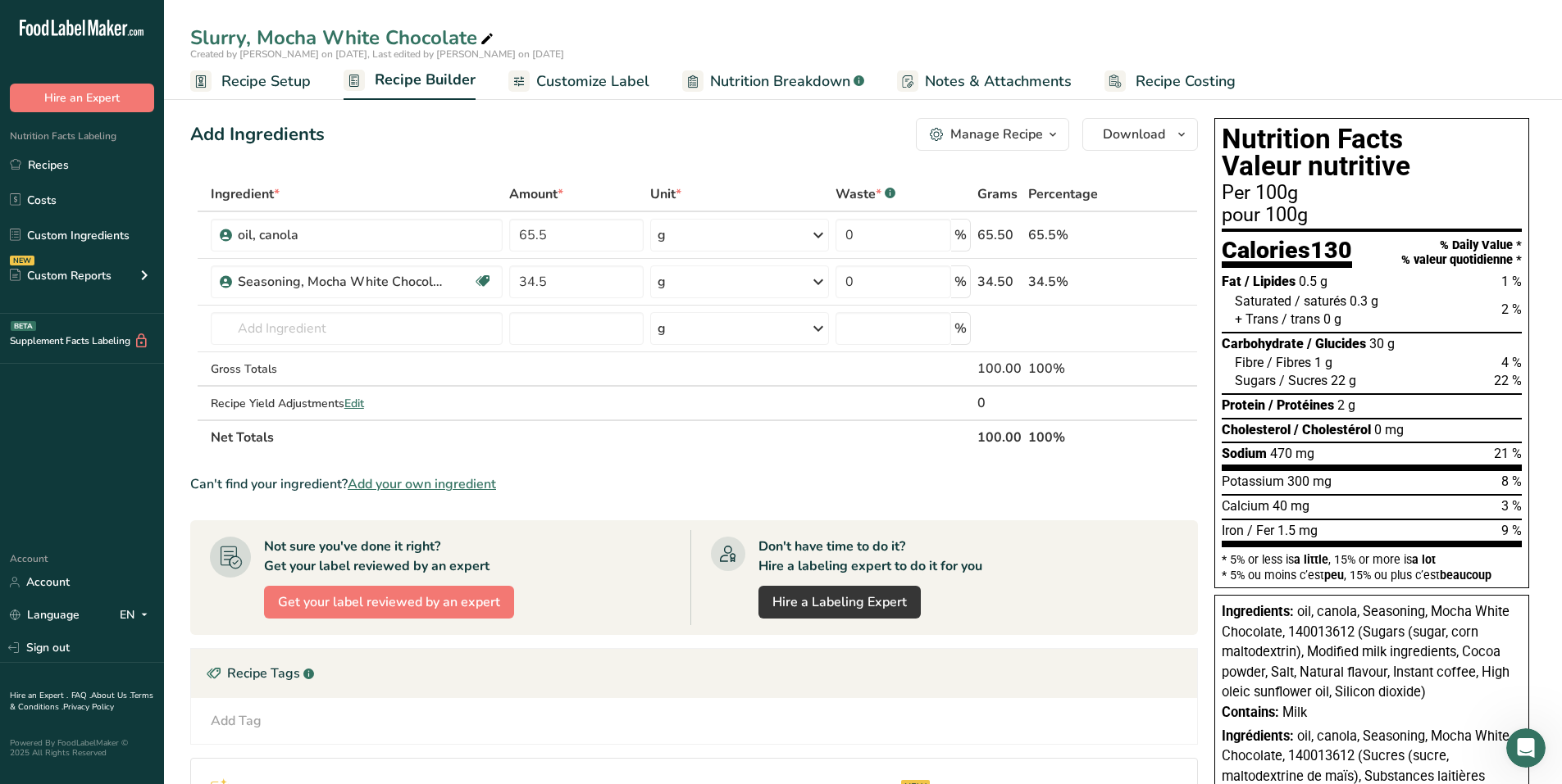
click at [562, 79] on span "Customize Label" at bounding box center [593, 82] width 113 height 22
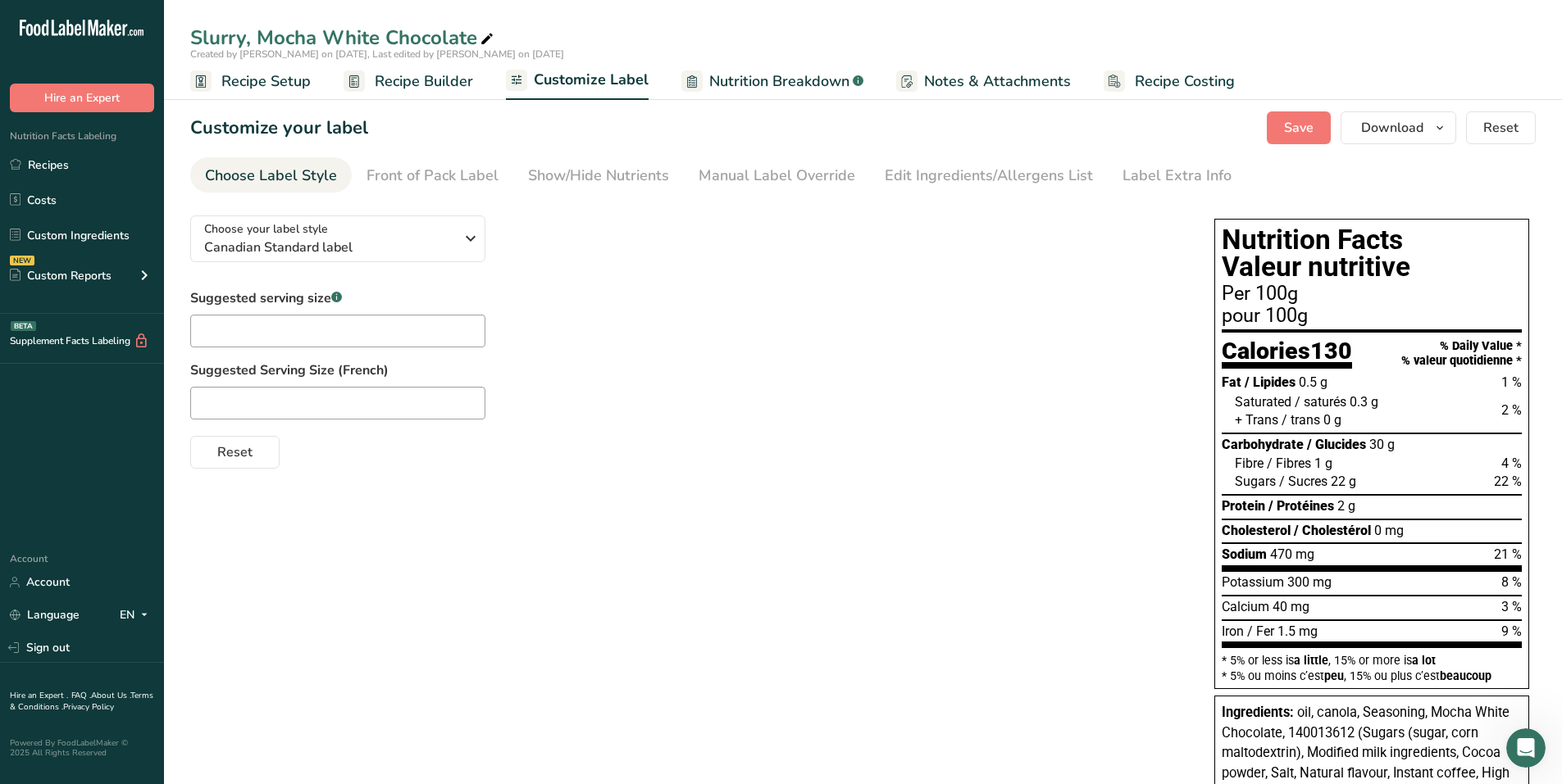
click at [399, 80] on span "Recipe Builder" at bounding box center [424, 82] width 98 height 22
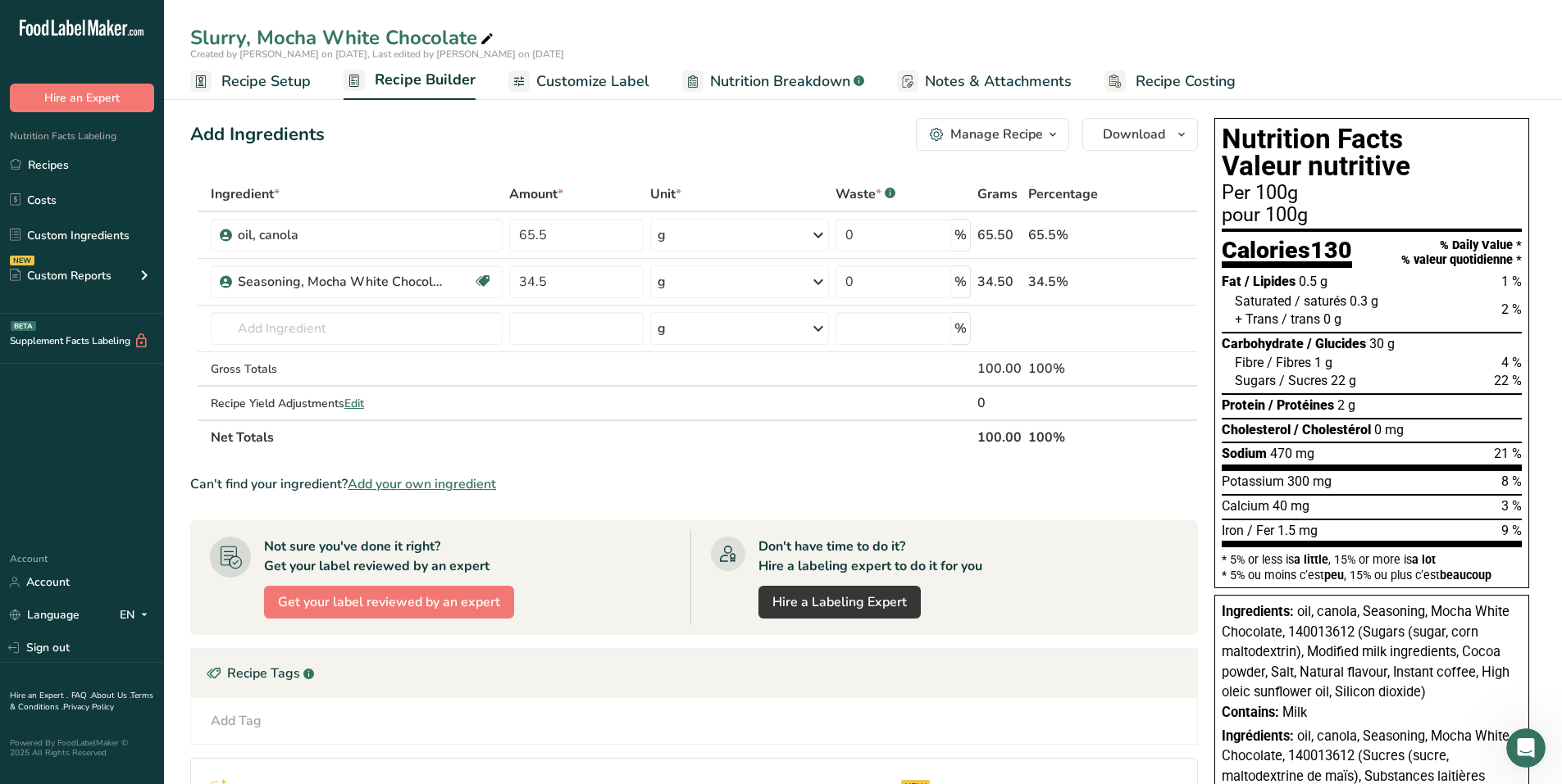
click at [576, 81] on span "Customize Label" at bounding box center [593, 82] width 113 height 22
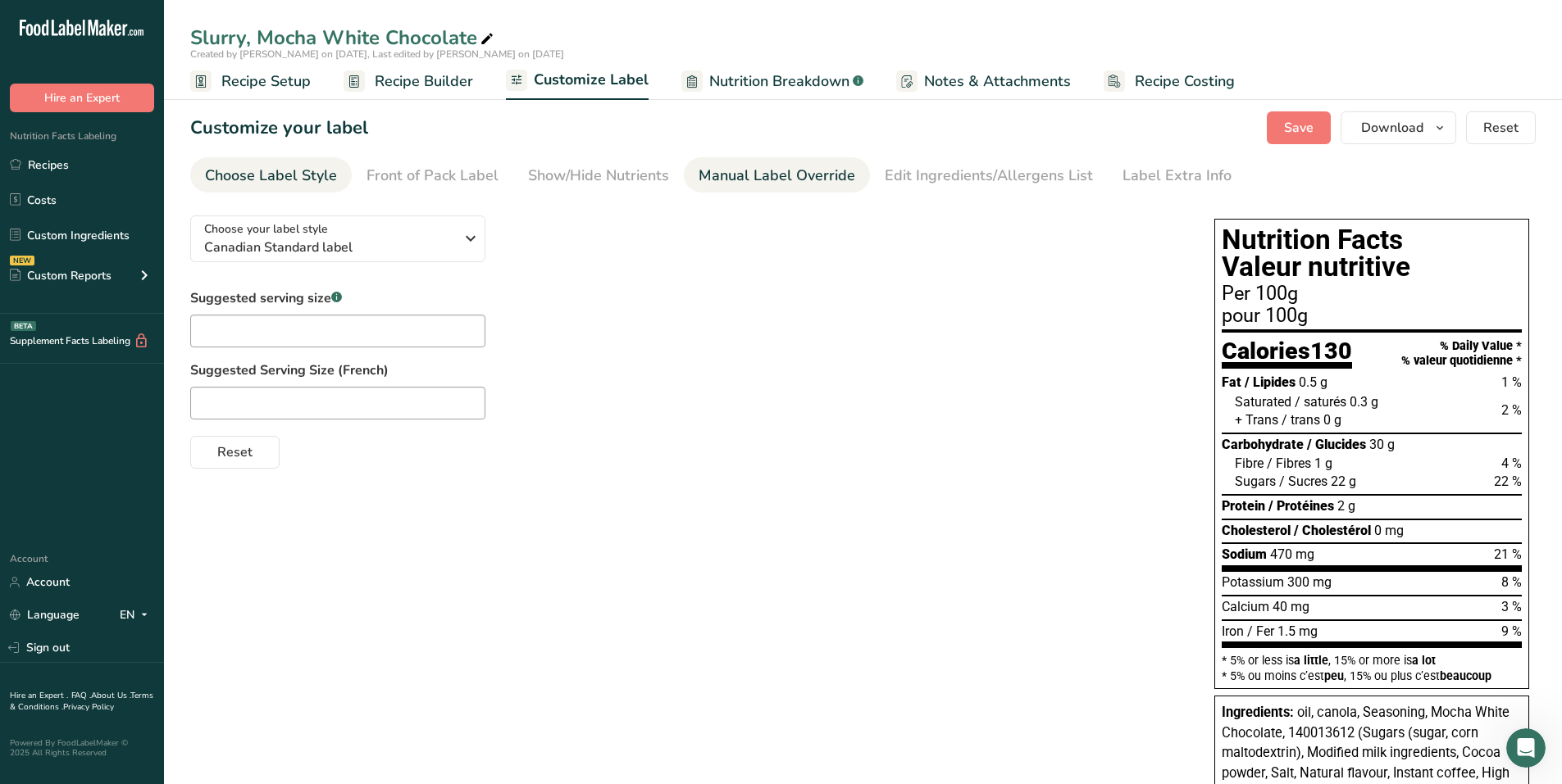
click at [785, 176] on div "Manual Label Override" at bounding box center [777, 176] width 157 height 22
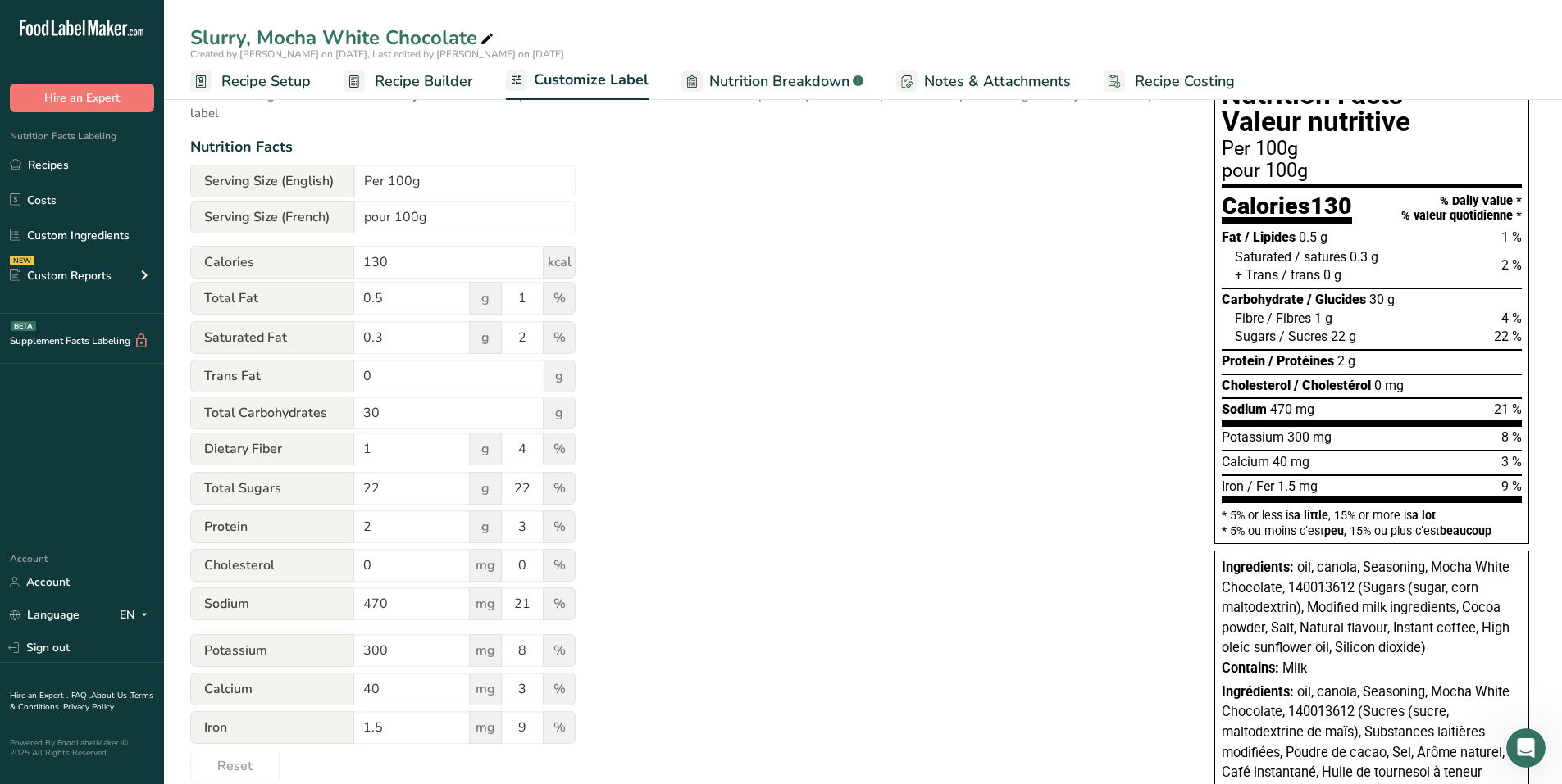
scroll to position [235, 0]
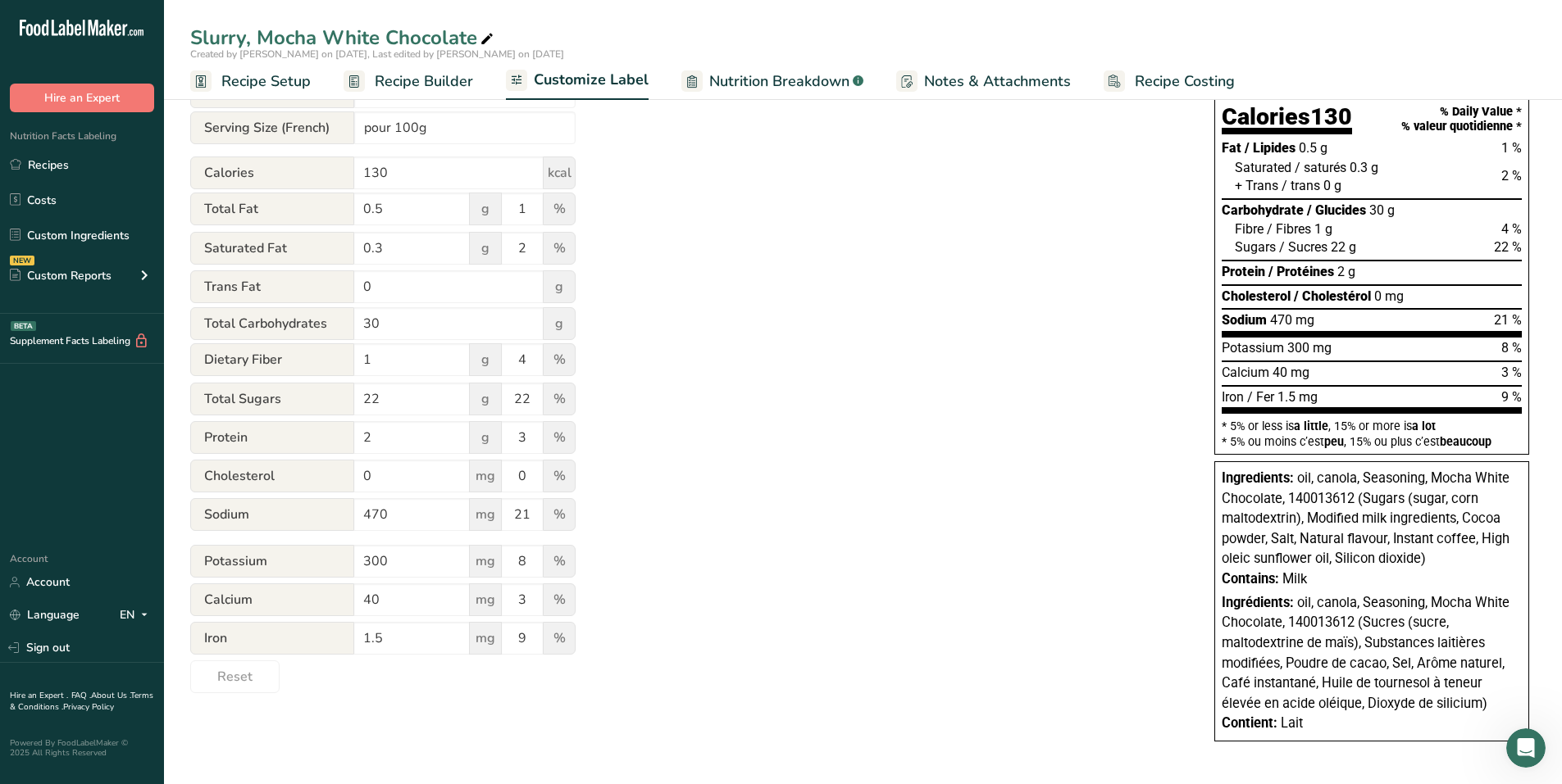
click at [380, 76] on span "Recipe Builder" at bounding box center [424, 82] width 98 height 22
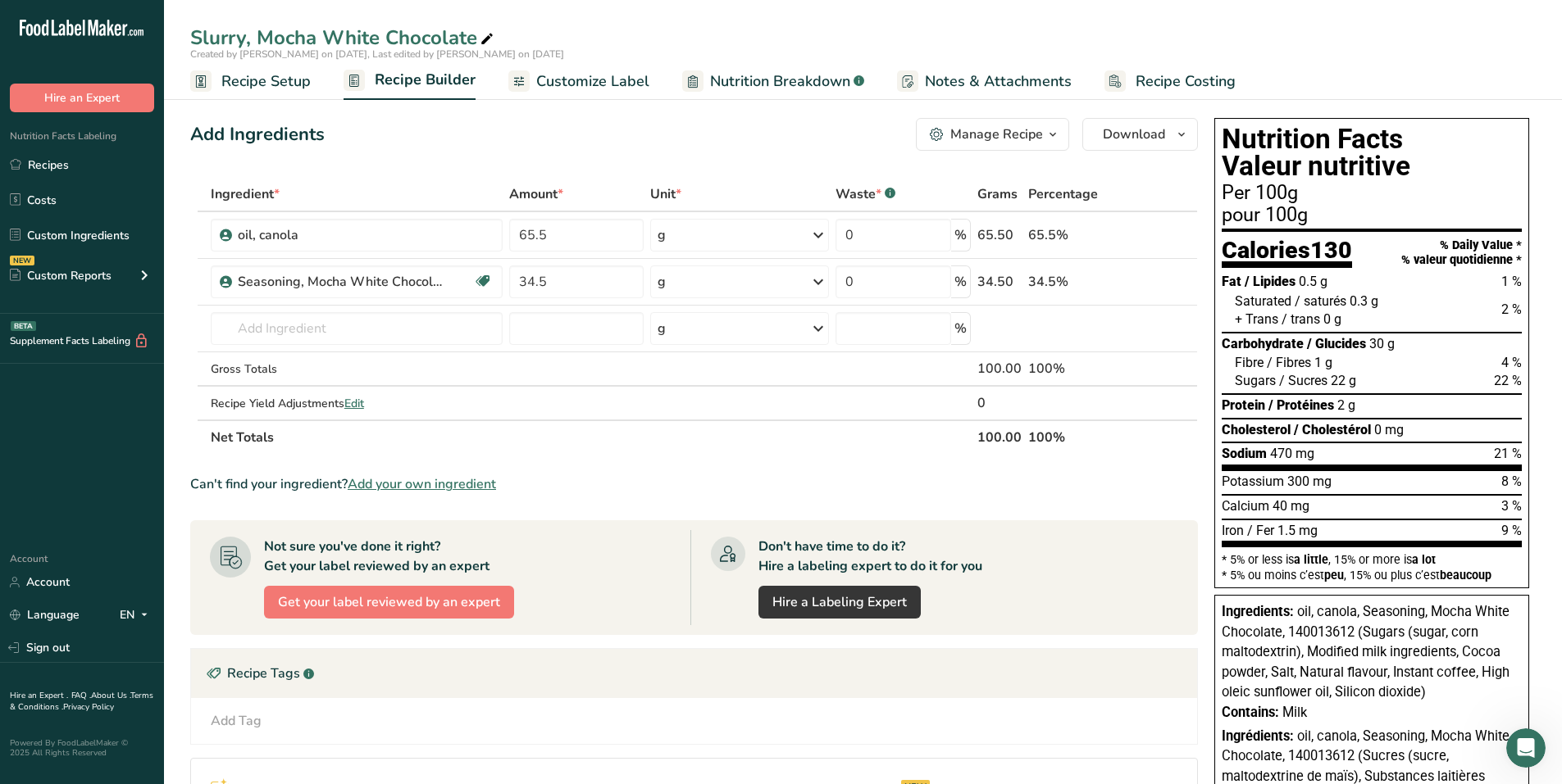
click at [262, 74] on span "Recipe Setup" at bounding box center [266, 82] width 89 height 22
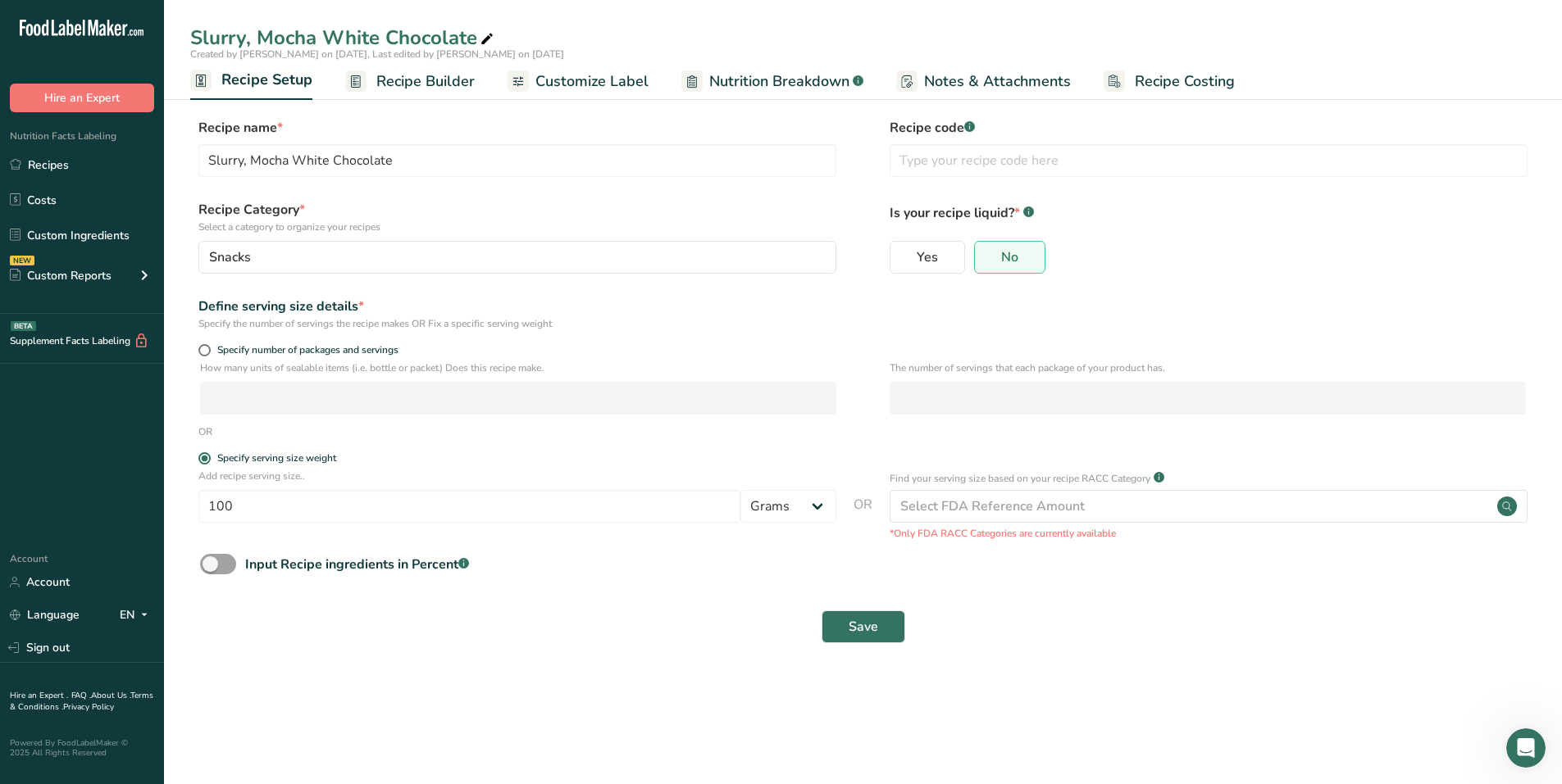
click at [585, 78] on span "Customize Label" at bounding box center [592, 82] width 113 height 22
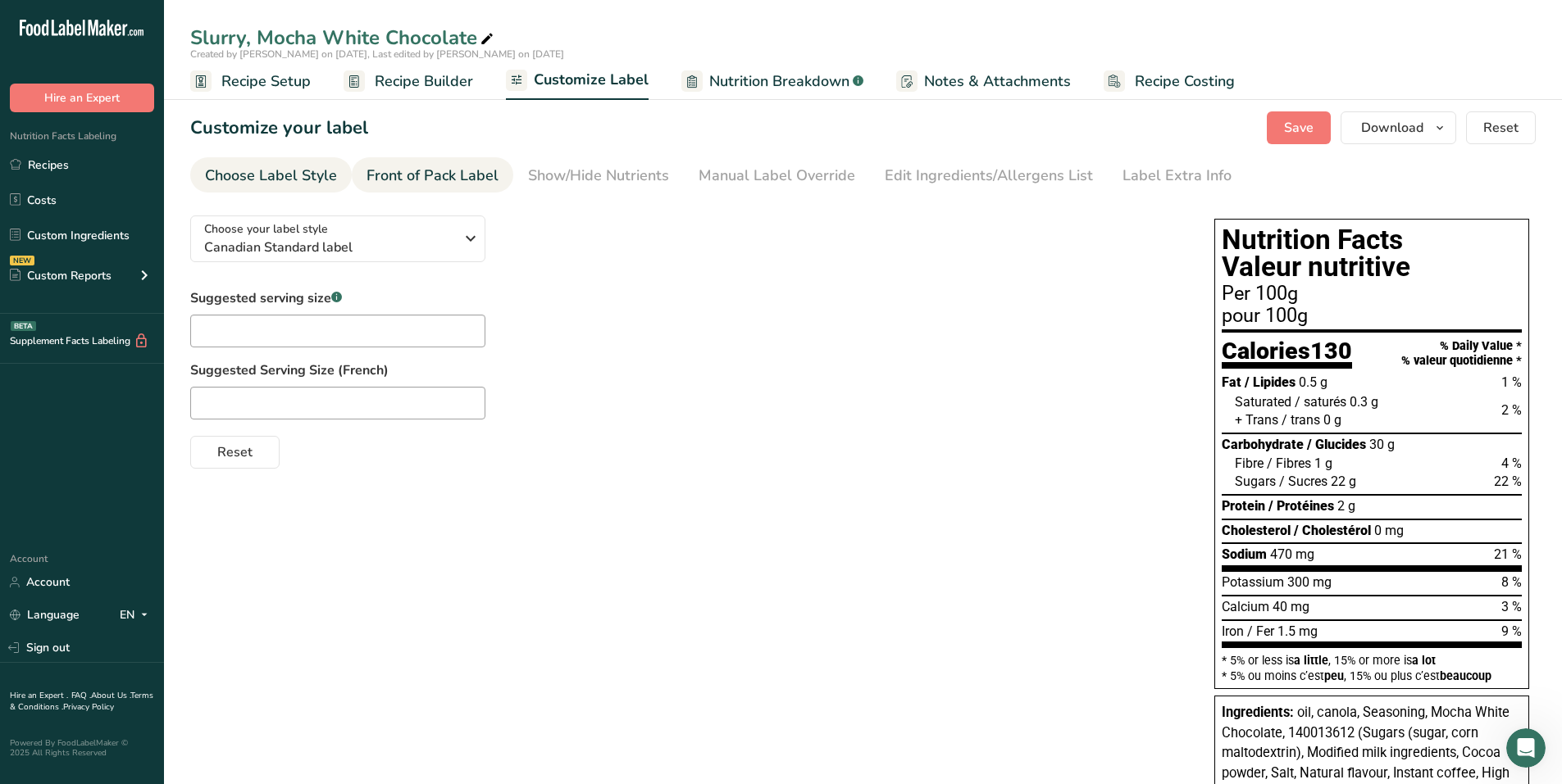
click at [461, 177] on div "Front of Pack Label" at bounding box center [432, 176] width 132 height 22
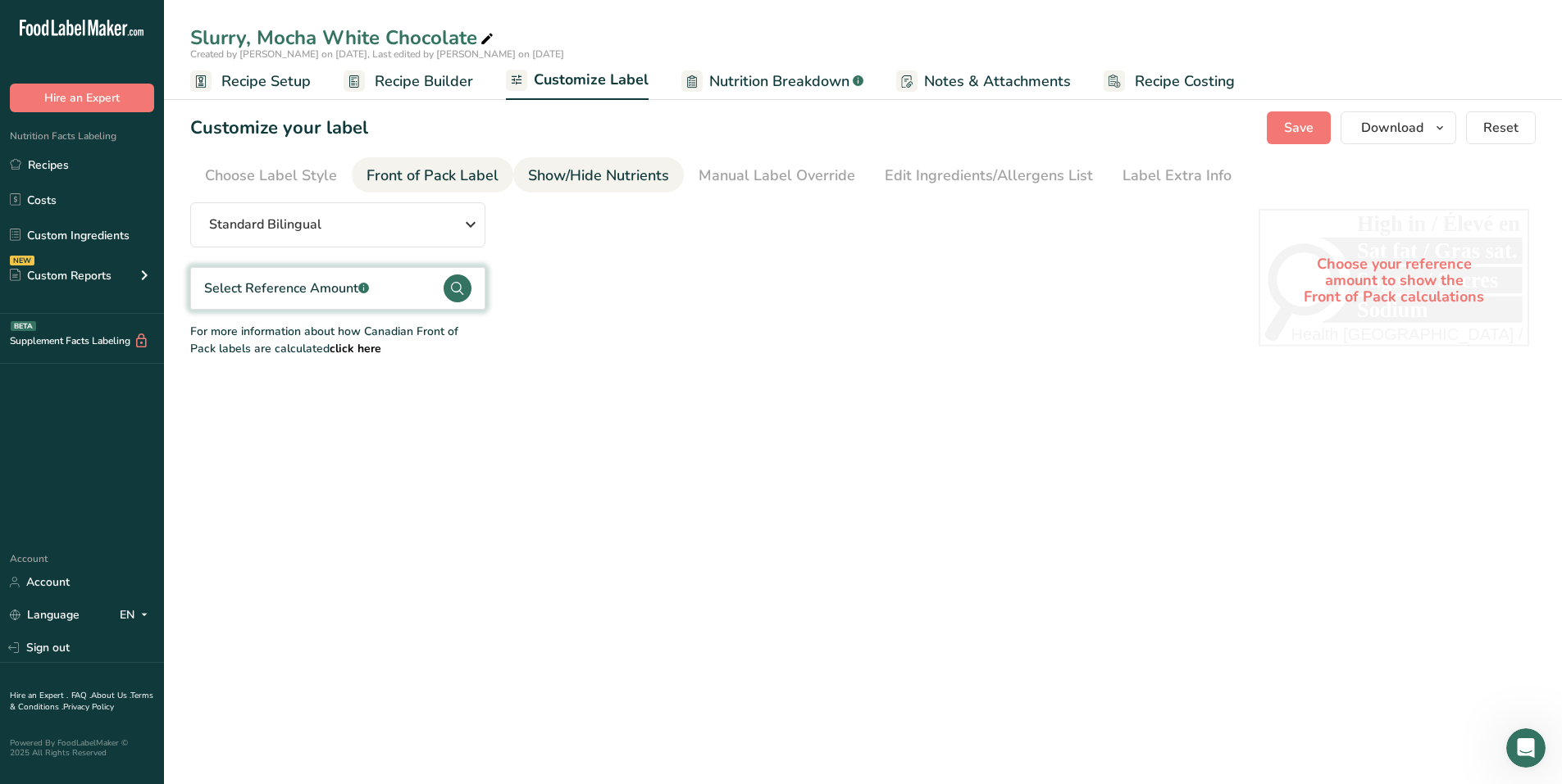
click at [608, 174] on div "Show/Hide Nutrients" at bounding box center [599, 176] width 141 height 22
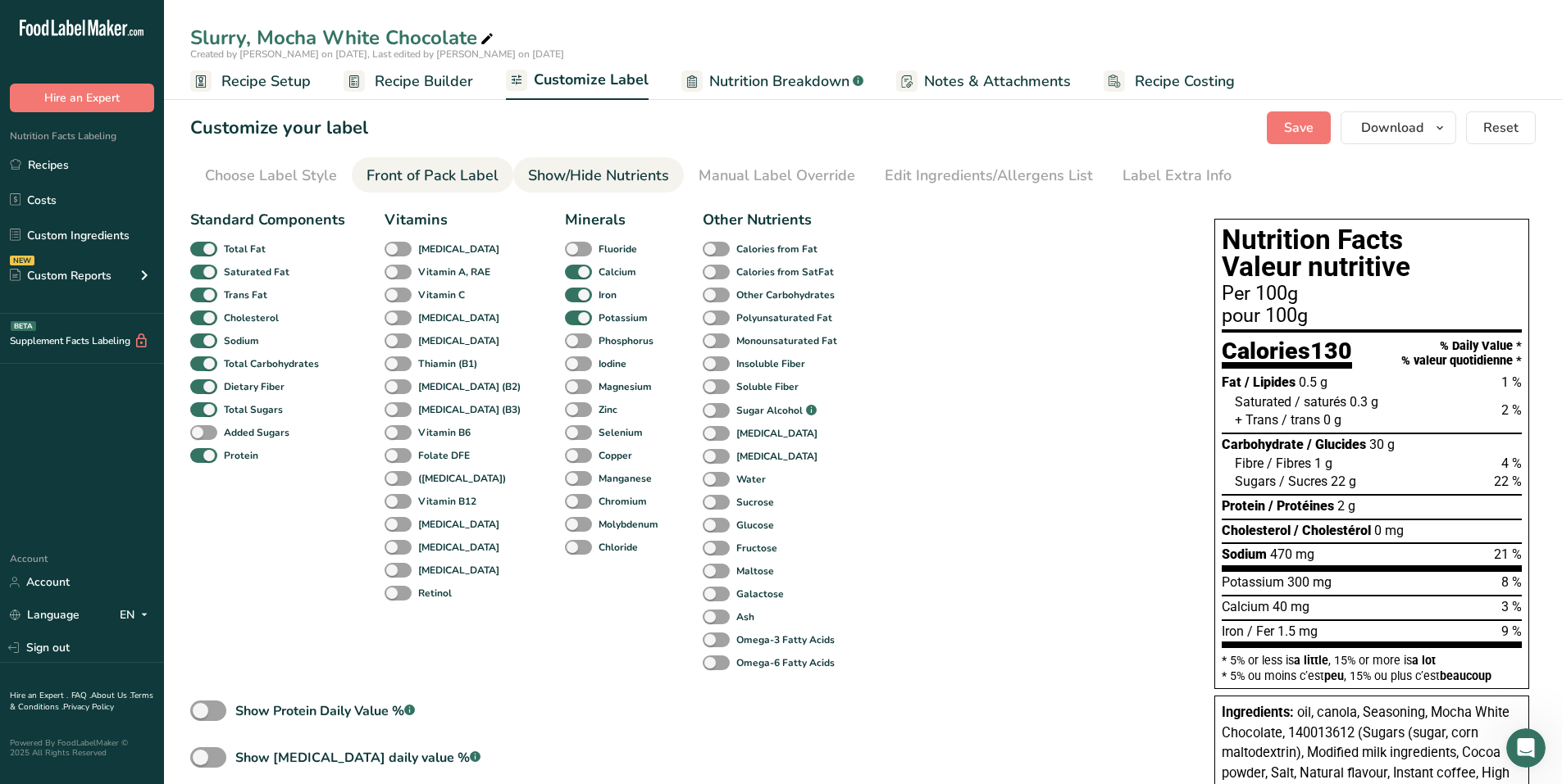
click at [441, 174] on div "Front of Pack Label" at bounding box center [432, 176] width 132 height 22
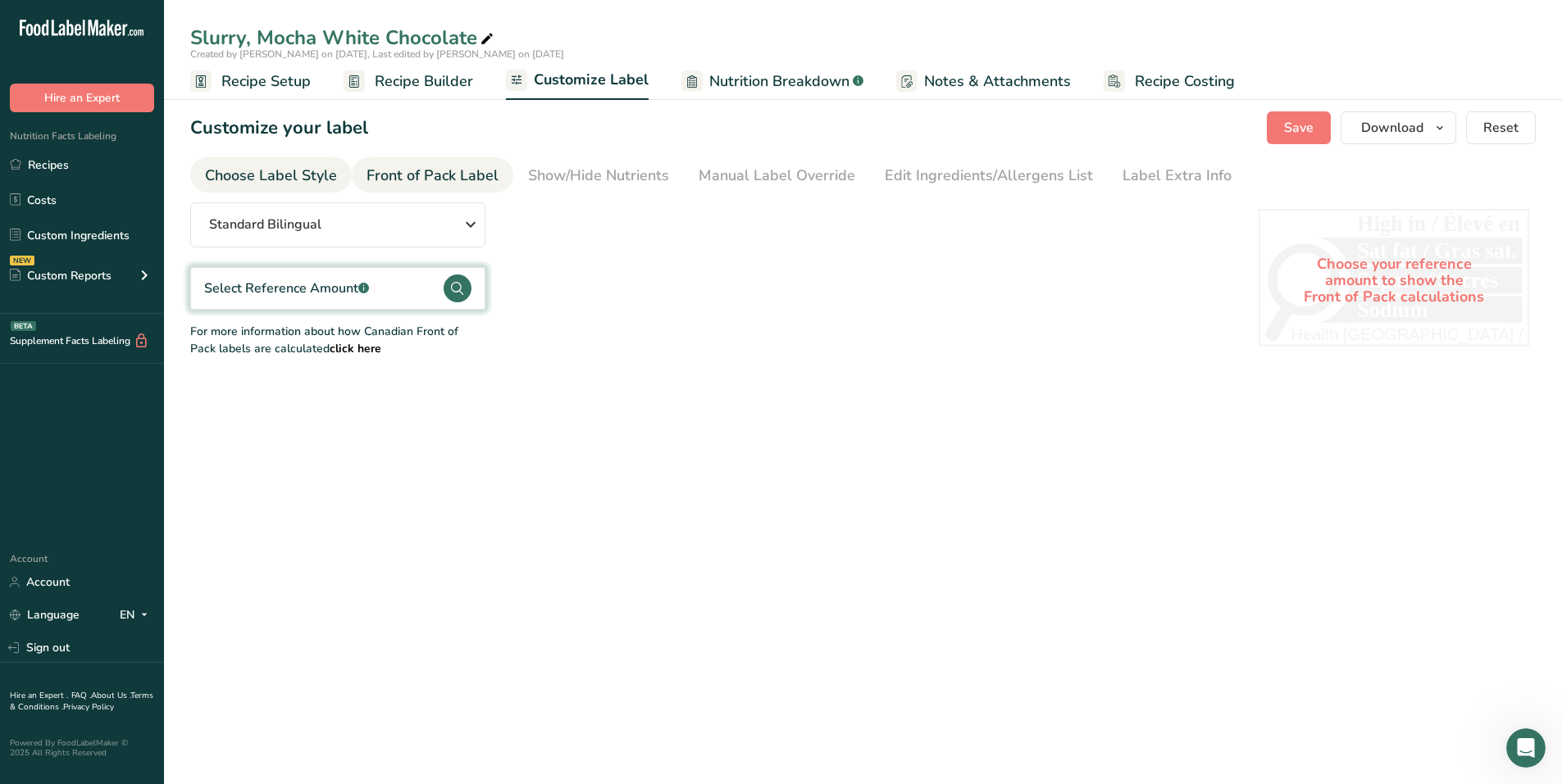
click at [284, 170] on div "Choose Label Style" at bounding box center [271, 176] width 132 height 22
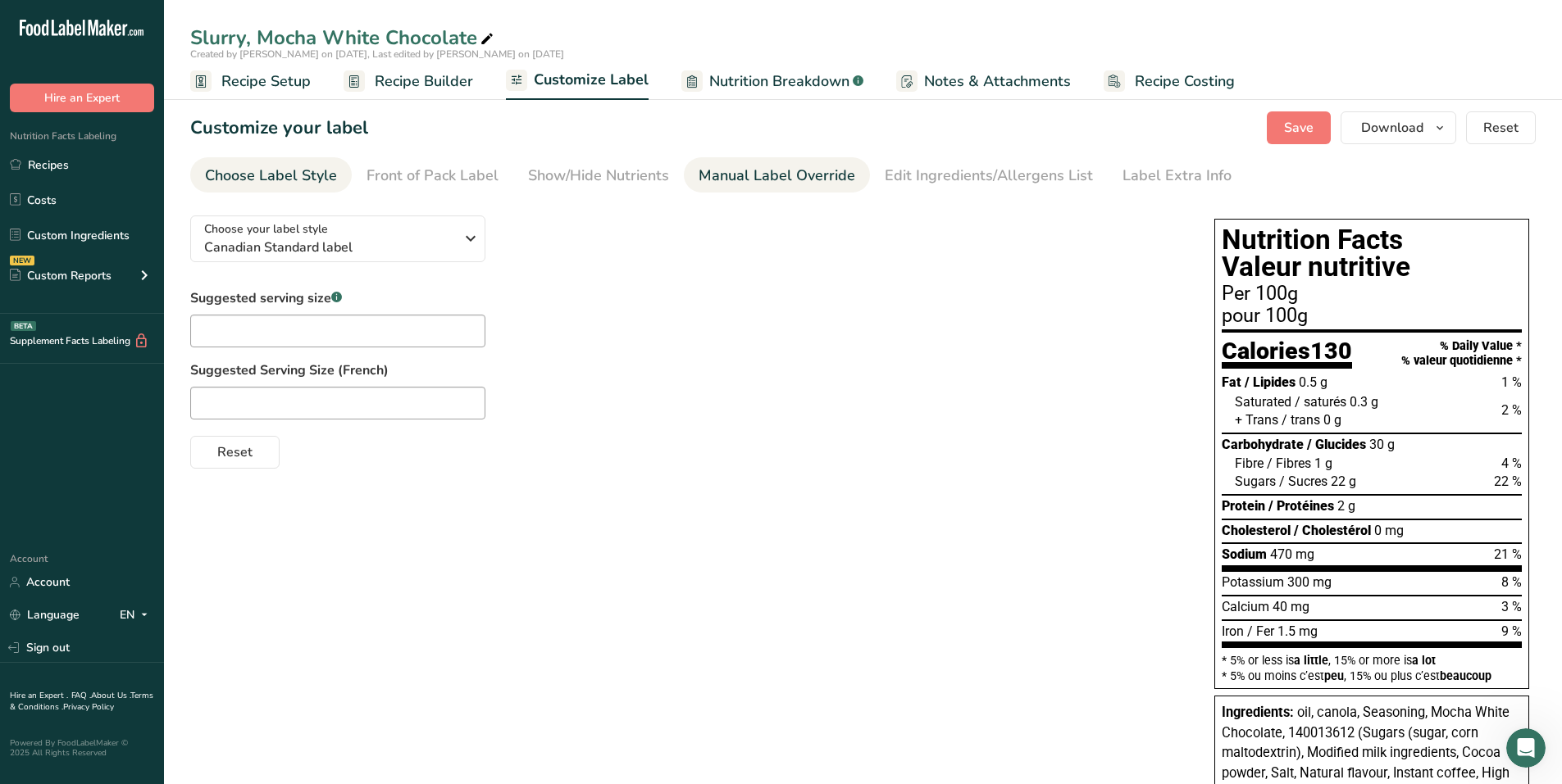
click at [727, 167] on div "Manual Label Override" at bounding box center [777, 176] width 157 height 22
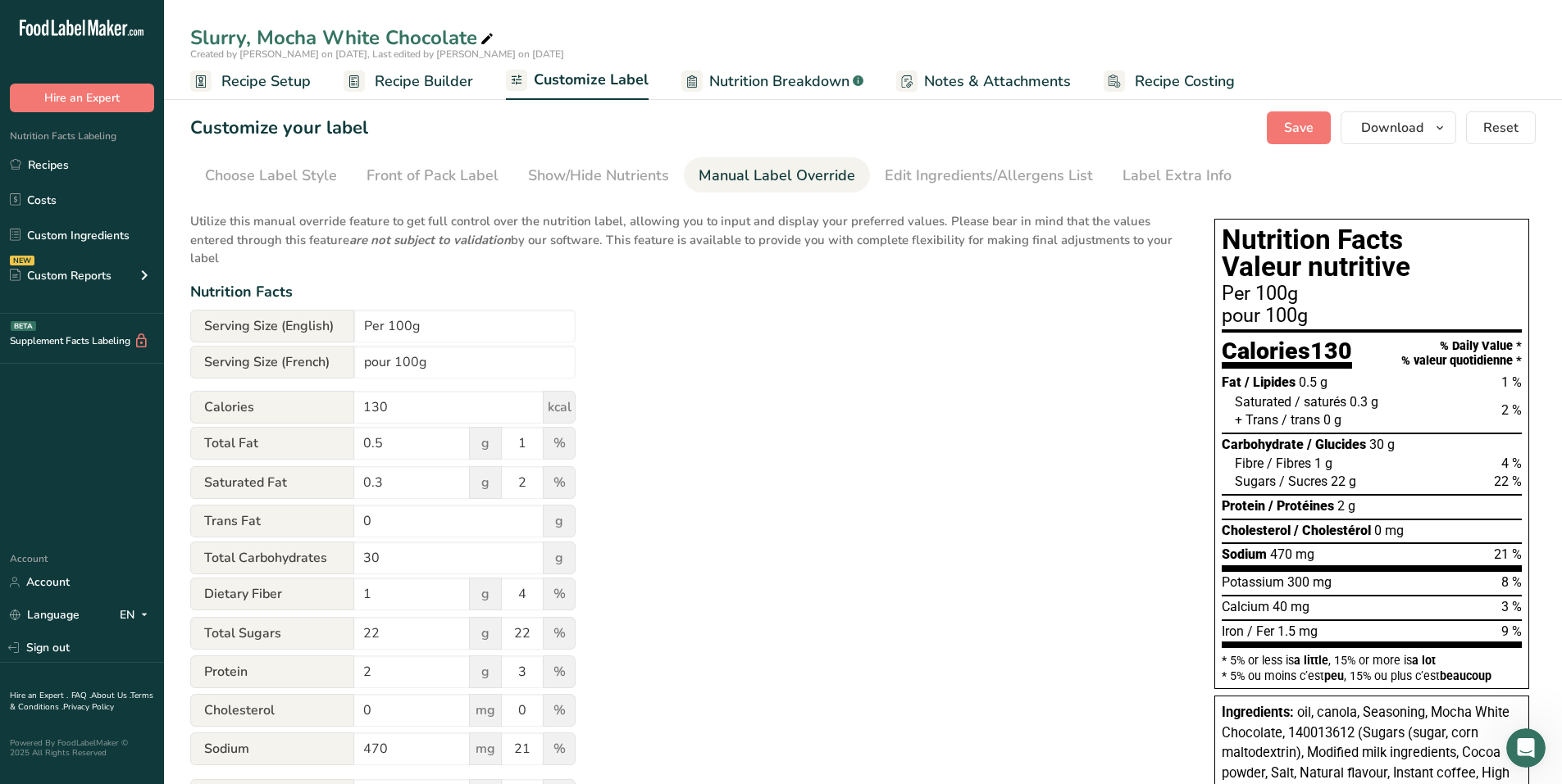
click at [427, 75] on span "Recipe Builder" at bounding box center [424, 82] width 98 height 22
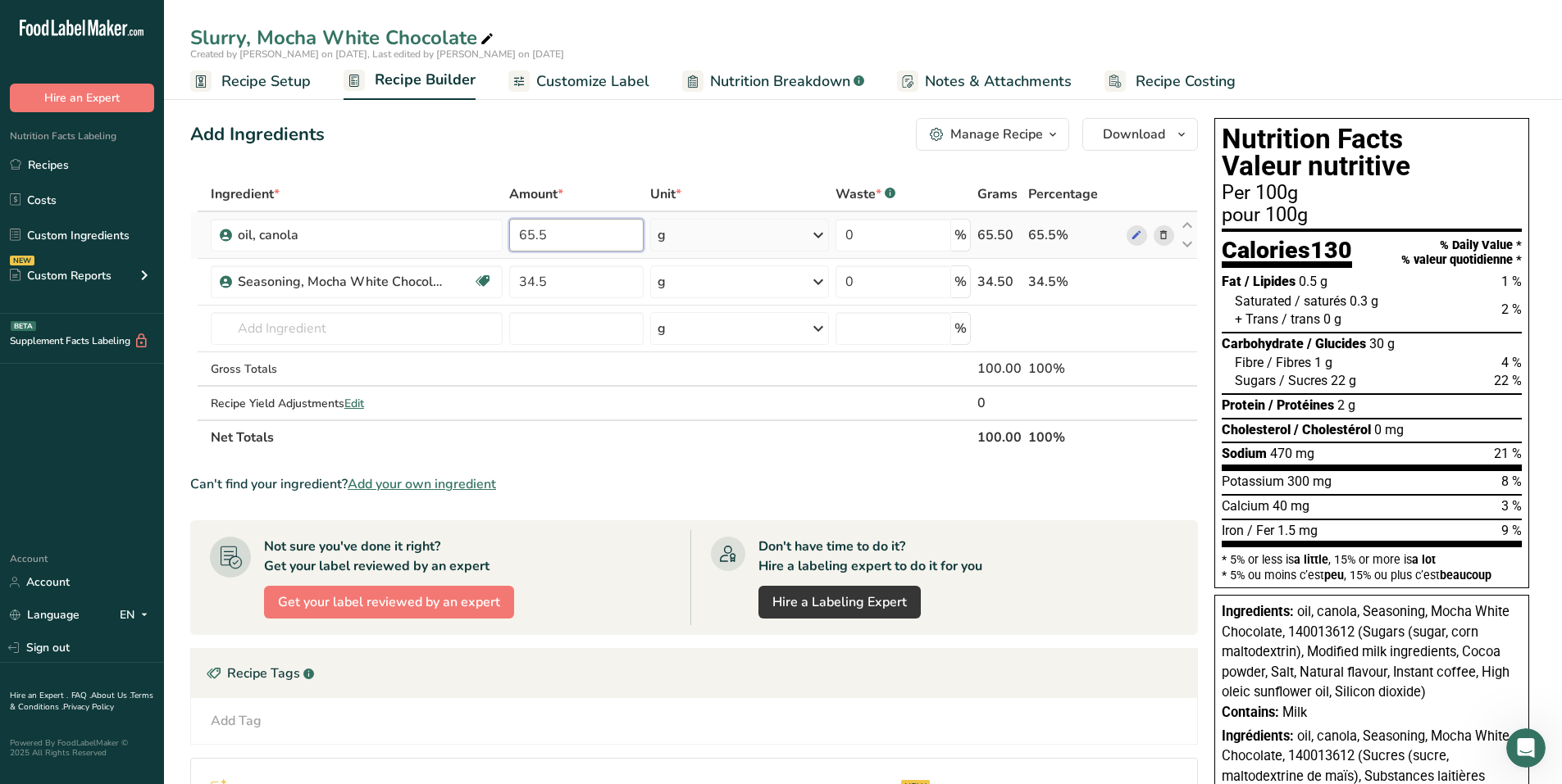
click at [561, 229] on input "65.5" at bounding box center [577, 235] width 136 height 32
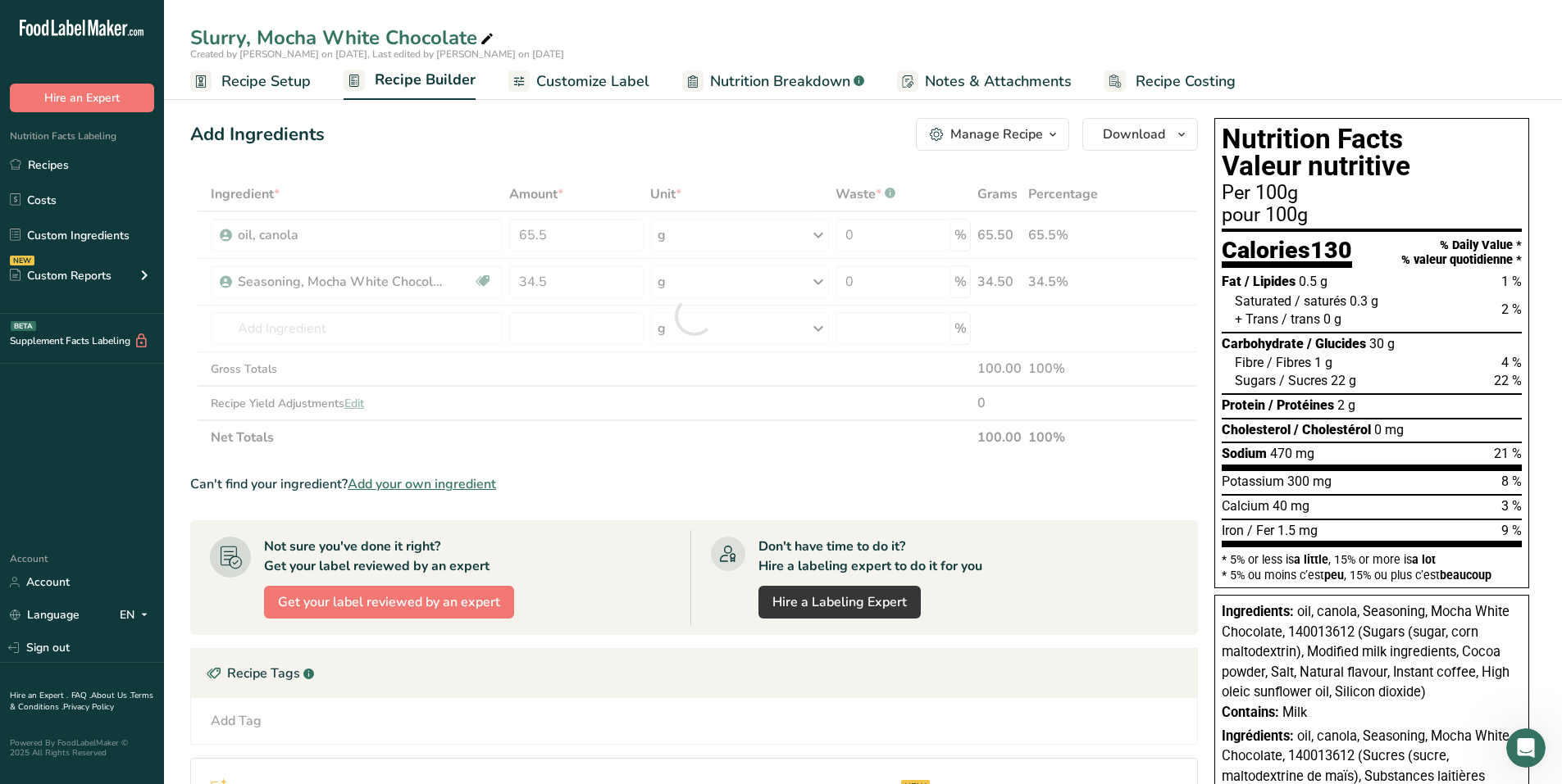
click at [1135, 233] on div "Ingredient * Amount * Unit * Waste * .a-a{fill:#347362;}.b-a{fill:#fff;} Grams …" at bounding box center [694, 315] width 1008 height 277
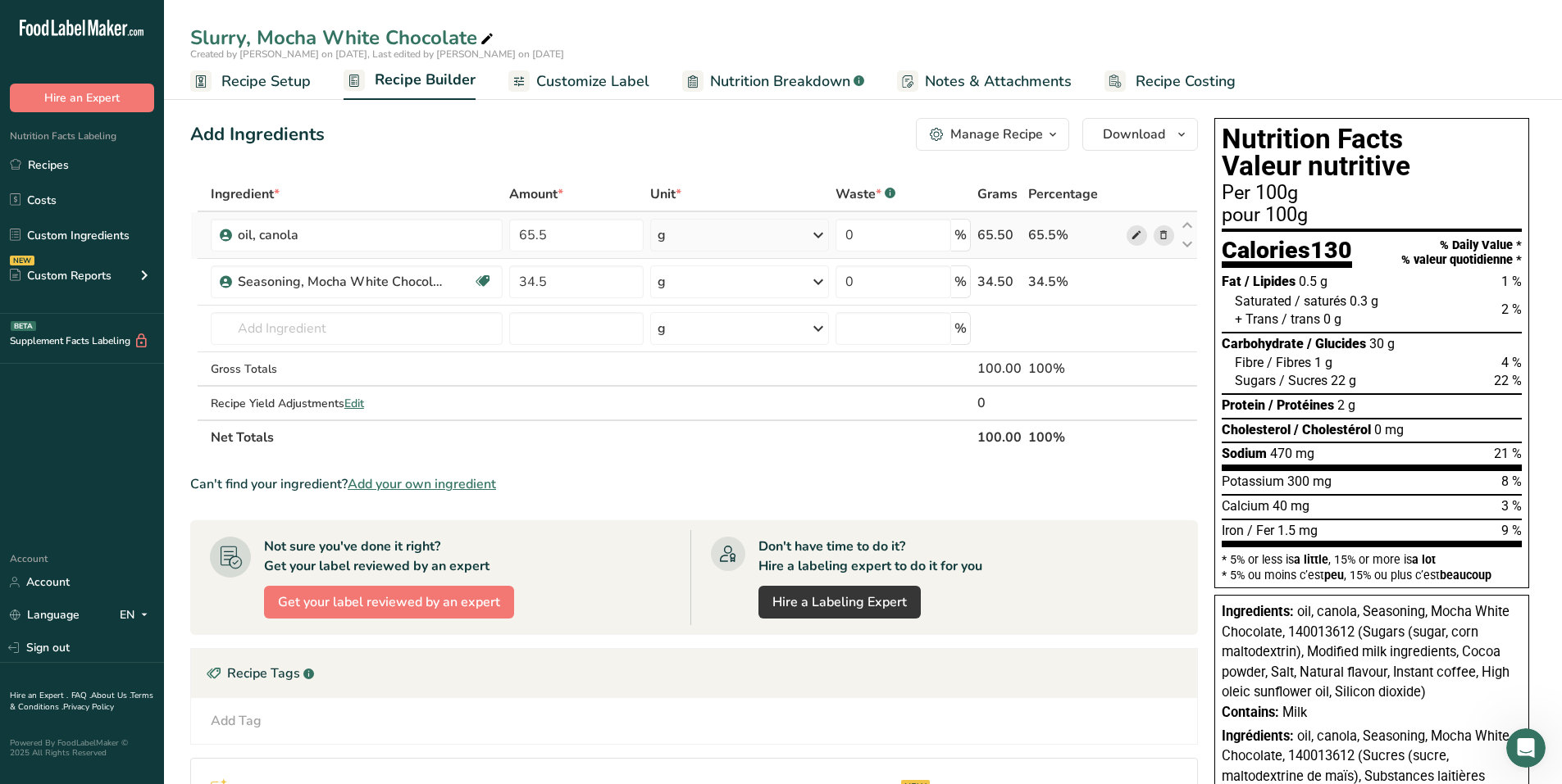
click at [1136, 229] on icon at bounding box center [1136, 236] width 11 height 18
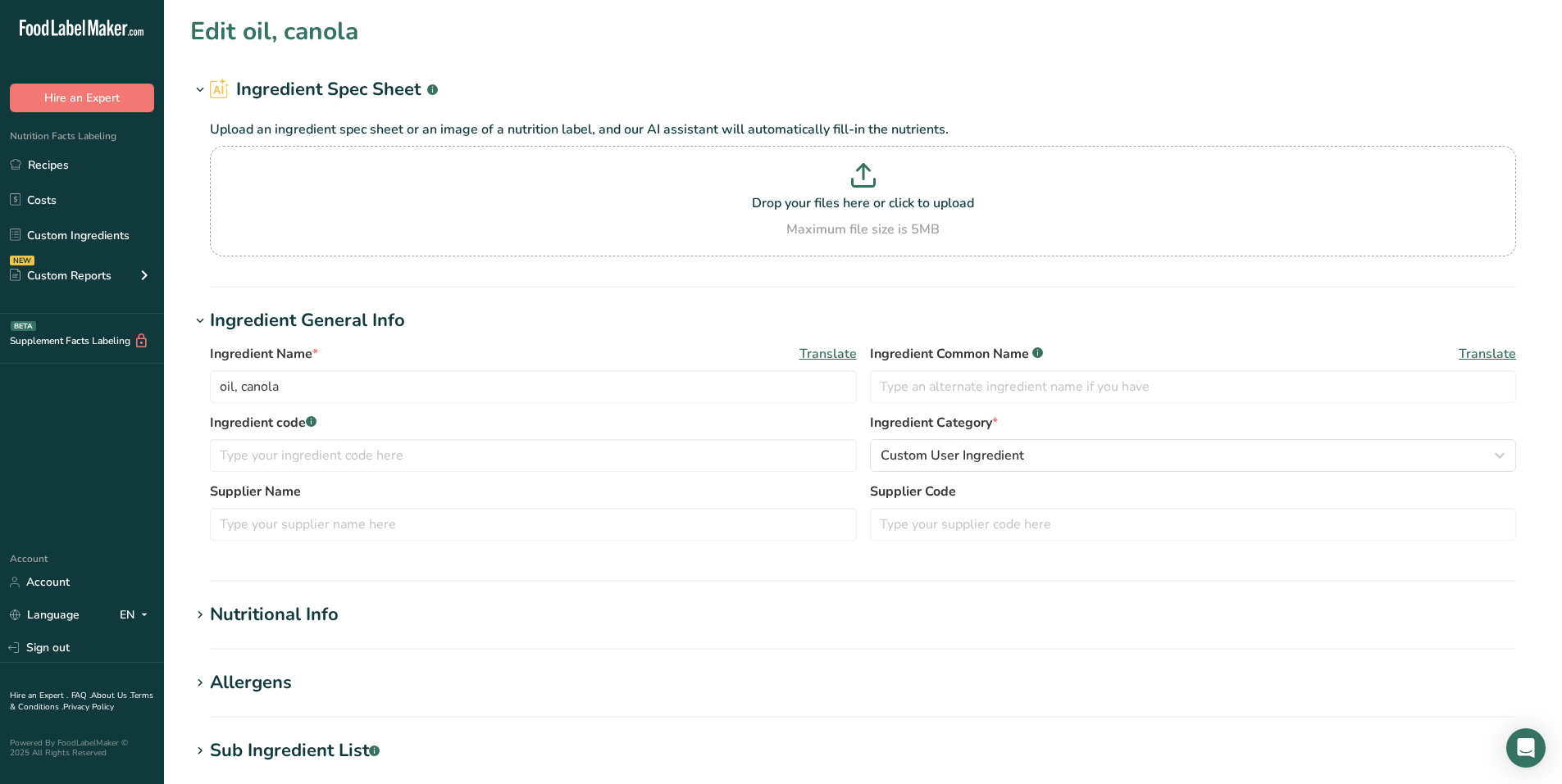
click at [199, 618] on icon at bounding box center [200, 615] width 15 height 23
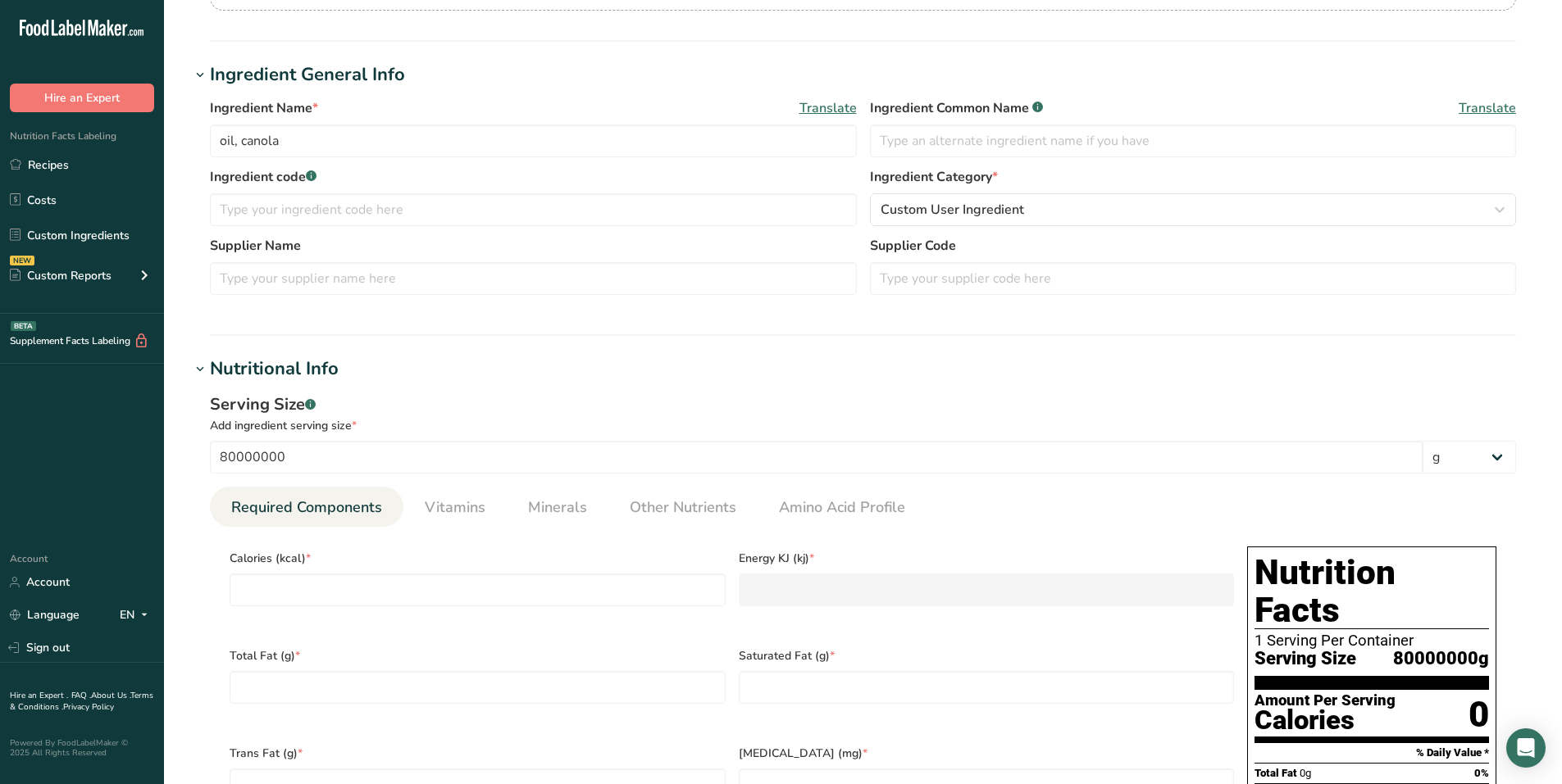
scroll to position [82, 0]
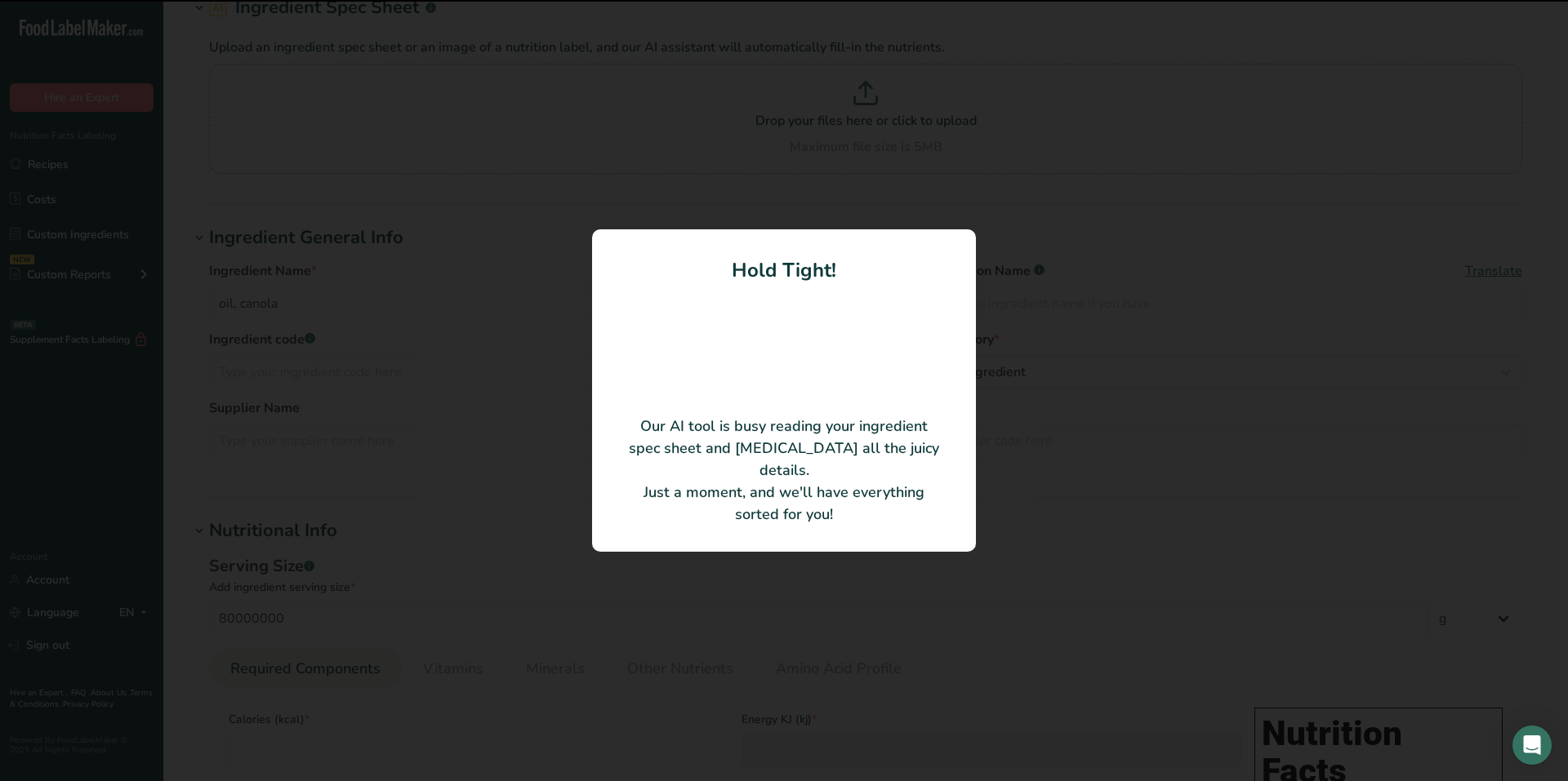
type input "Canola Oil"
type input "A0200D58210000"
type input "Bunge Canada"
type input "5005381"
type input "10"
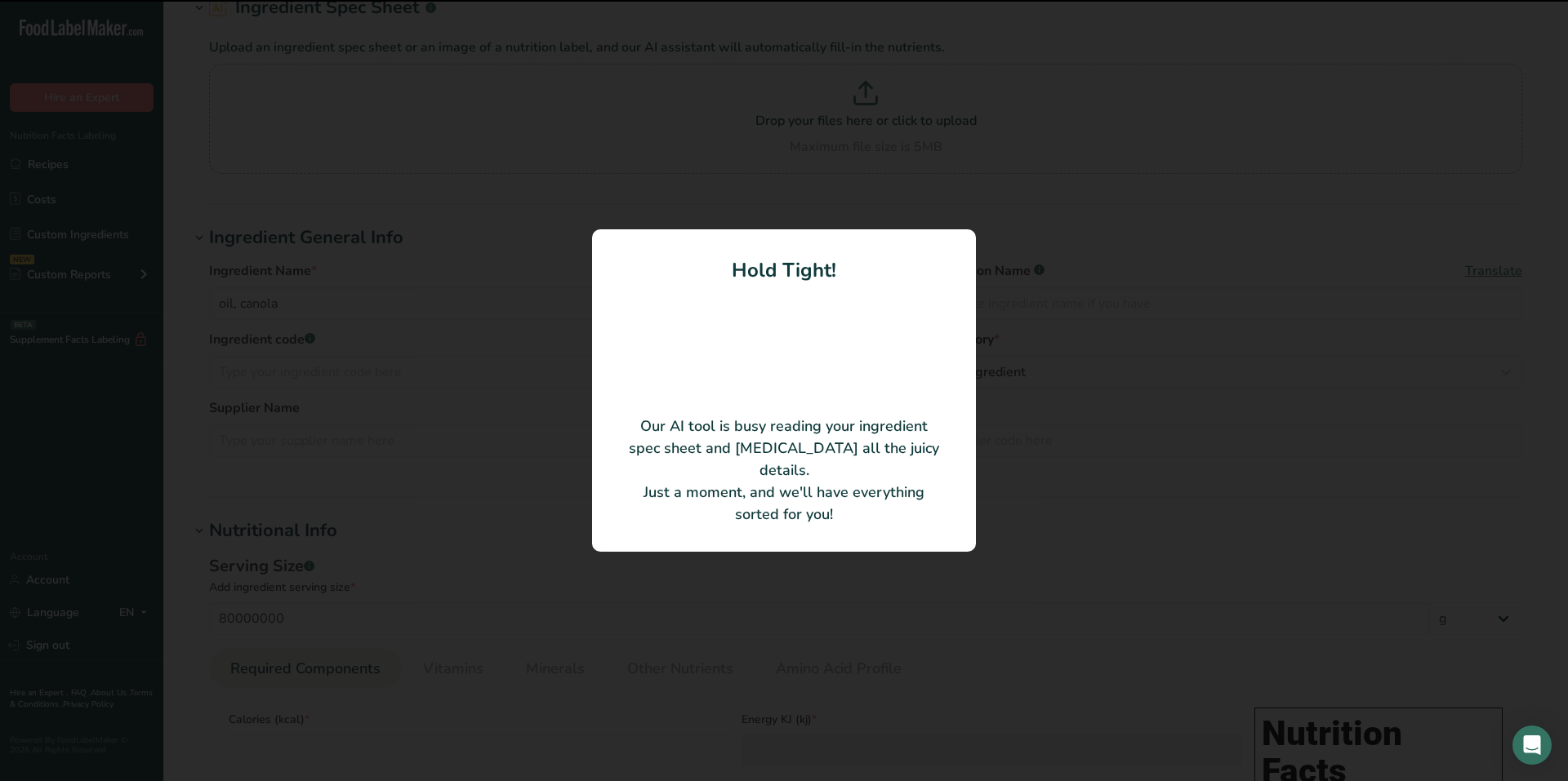
type input "90"
type KJ "376.56"
type Fat "10"
type Fat "0.5"
type Fat "0"
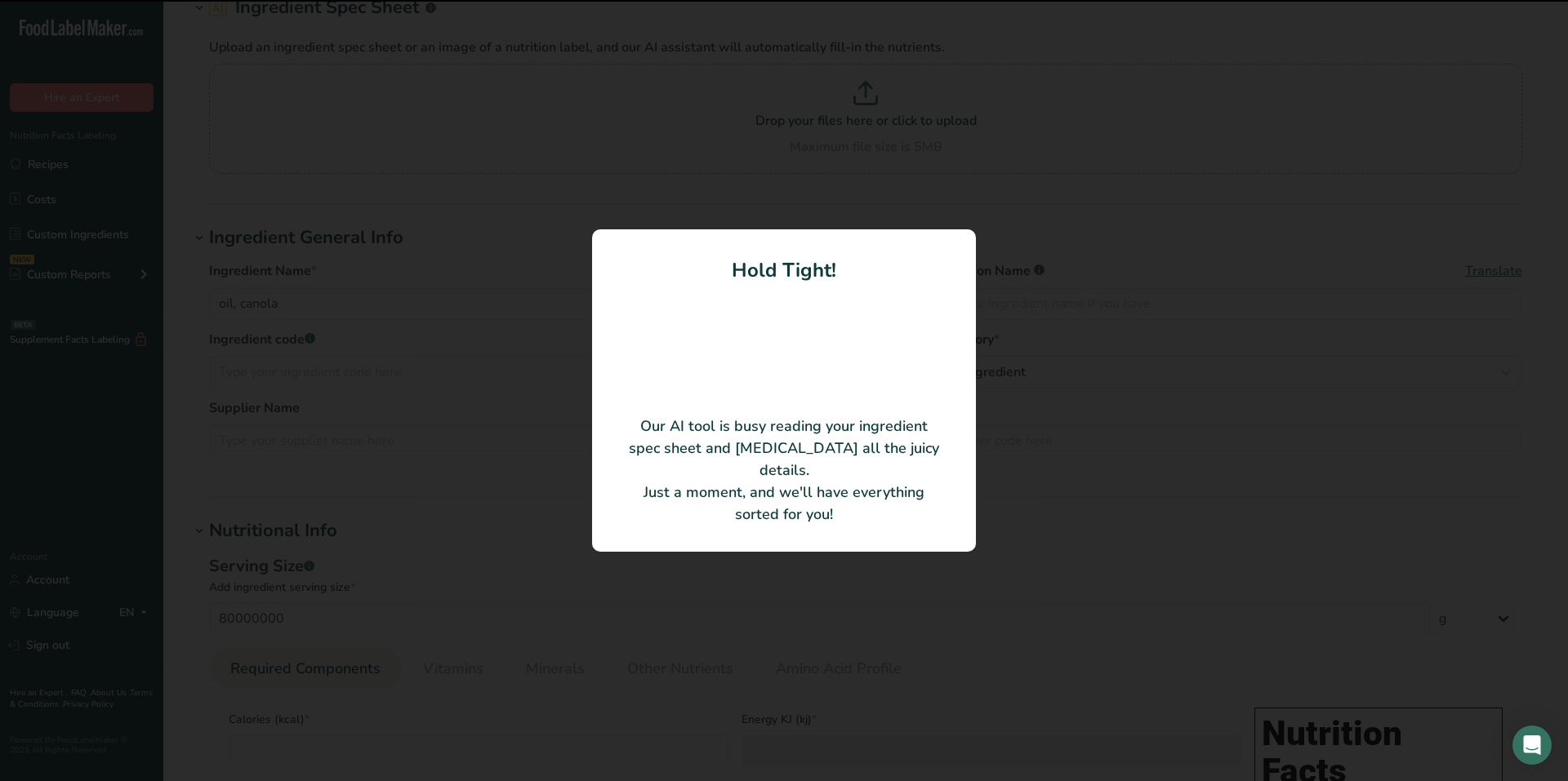
type input "0"
type Carbohydrates "0"
type Fiber "0"
type Sugars "0"
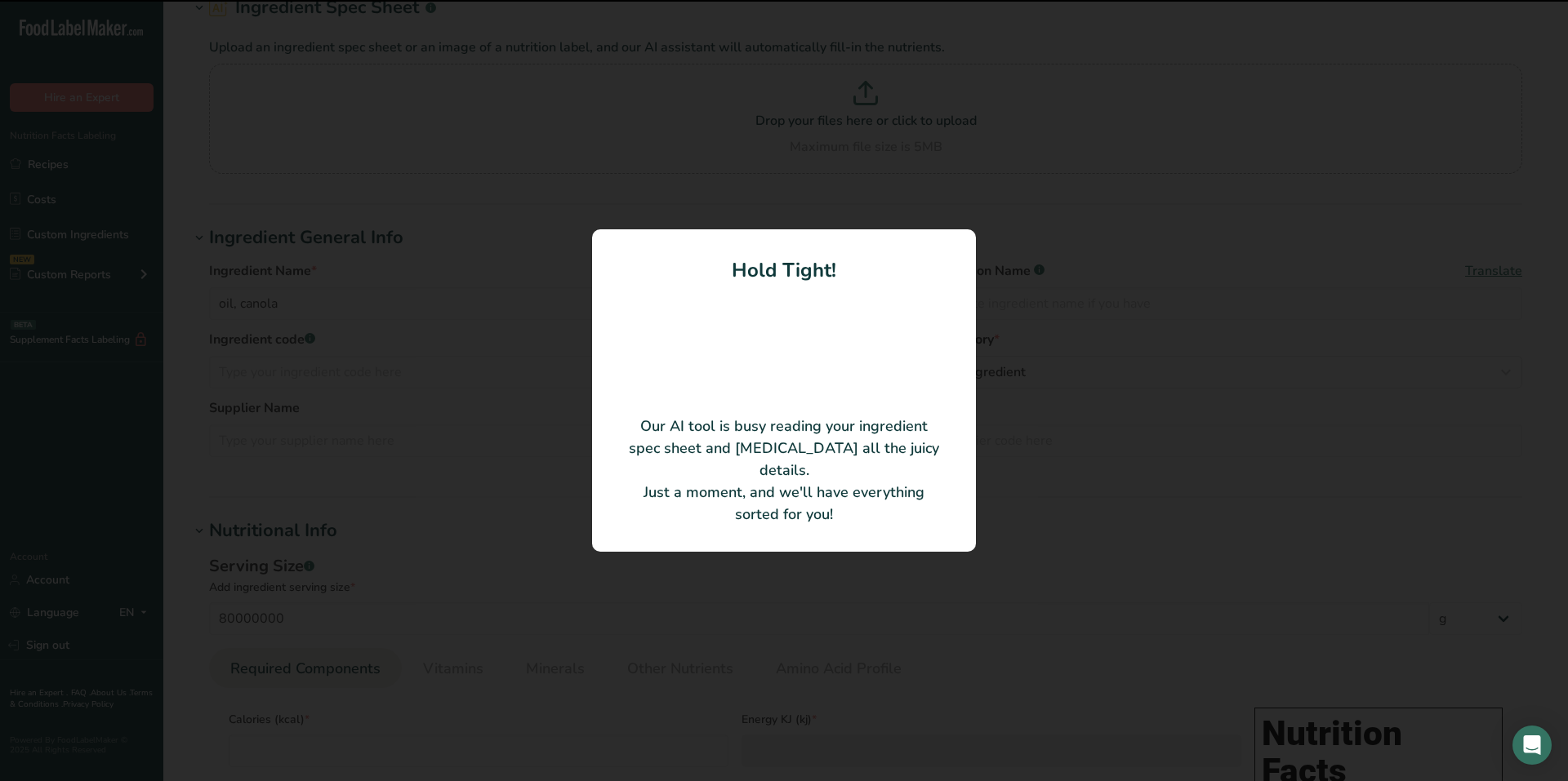
type Sugars "0"
type input "0"
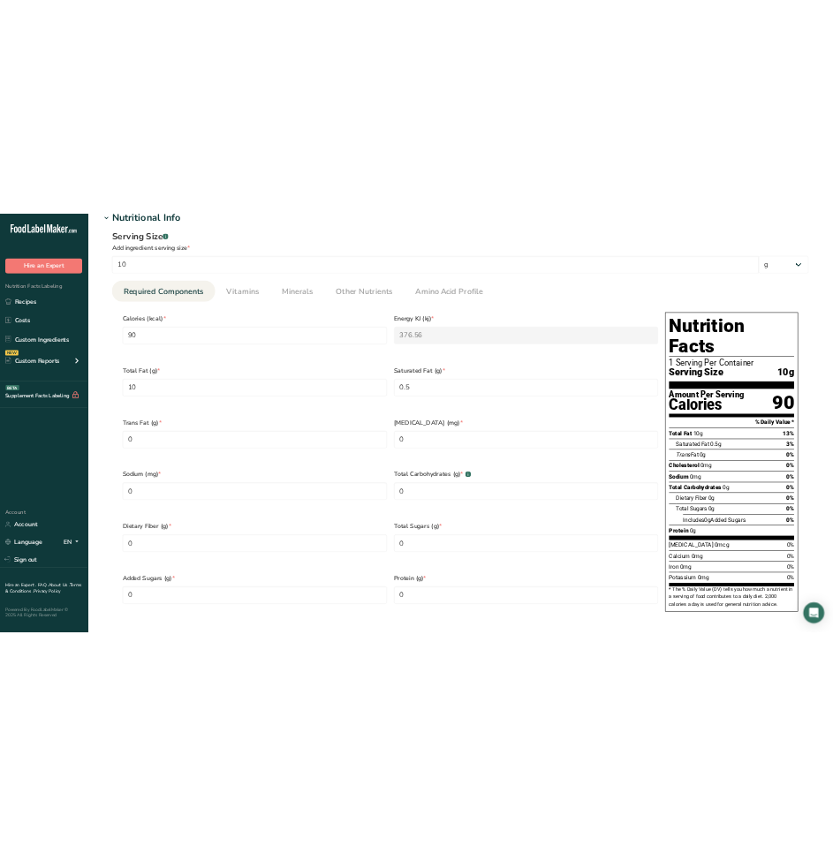
scroll to position [530, 0]
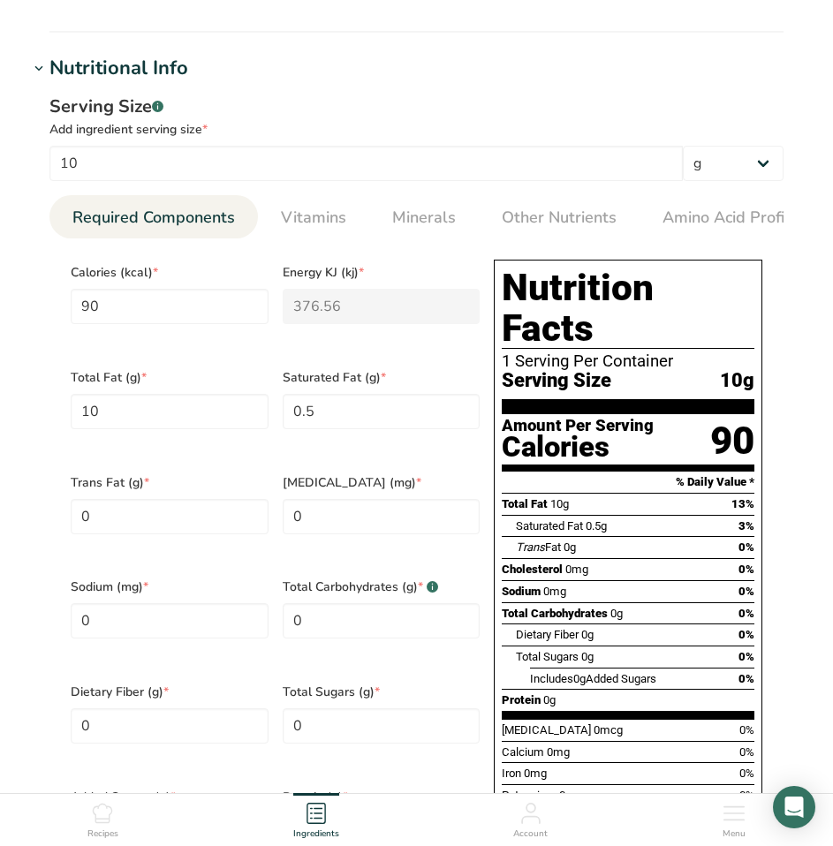
click at [619, 266] on div "Nutrition Facts 1 Serving Per Container Serving Size 10g Amount Per Serving Cal…" at bounding box center [628, 562] width 269 height 605
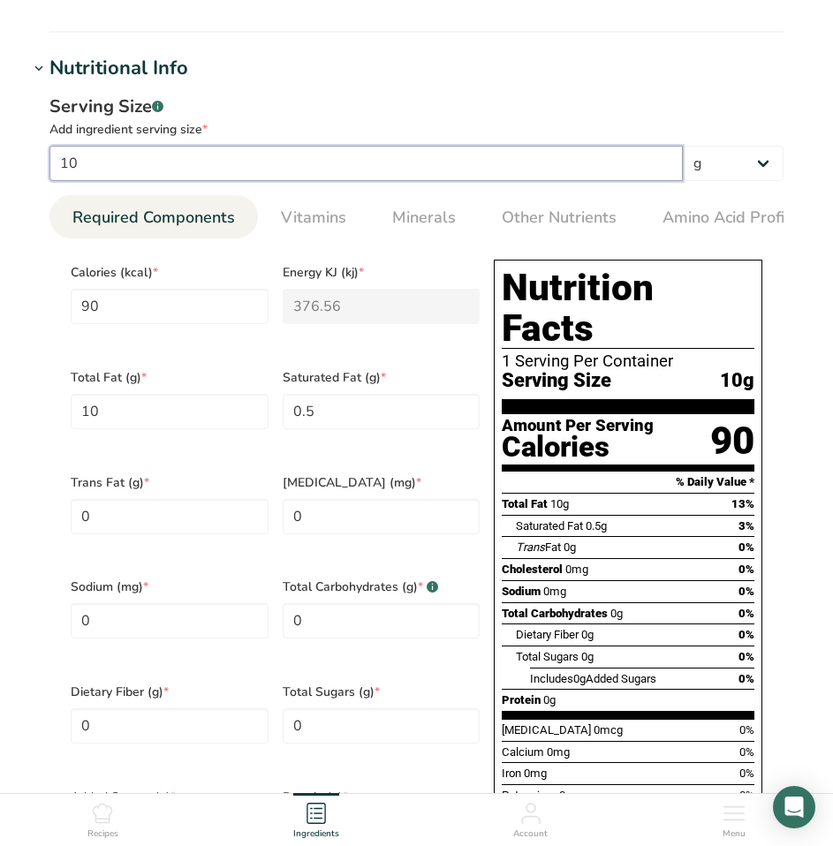
click at [170, 168] on input "10" at bounding box center [365, 163] width 633 height 35
type input "100"
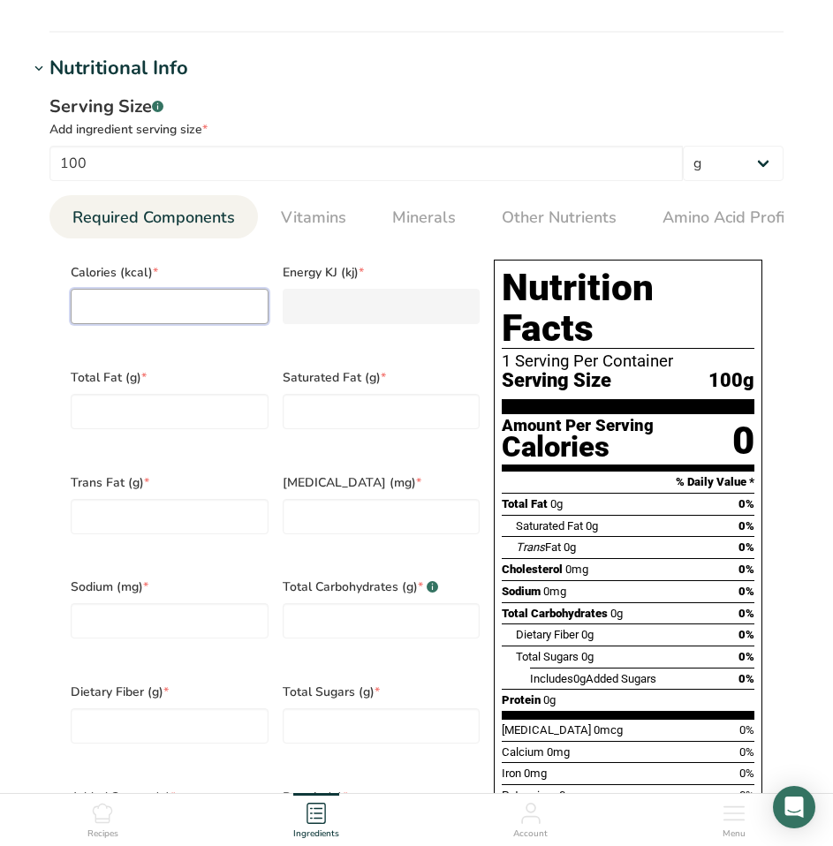
click at [181, 318] on input "number" at bounding box center [170, 306] width 198 height 35
type input "9"
type KJ "37.7"
type input "90"
type KJ "376.6"
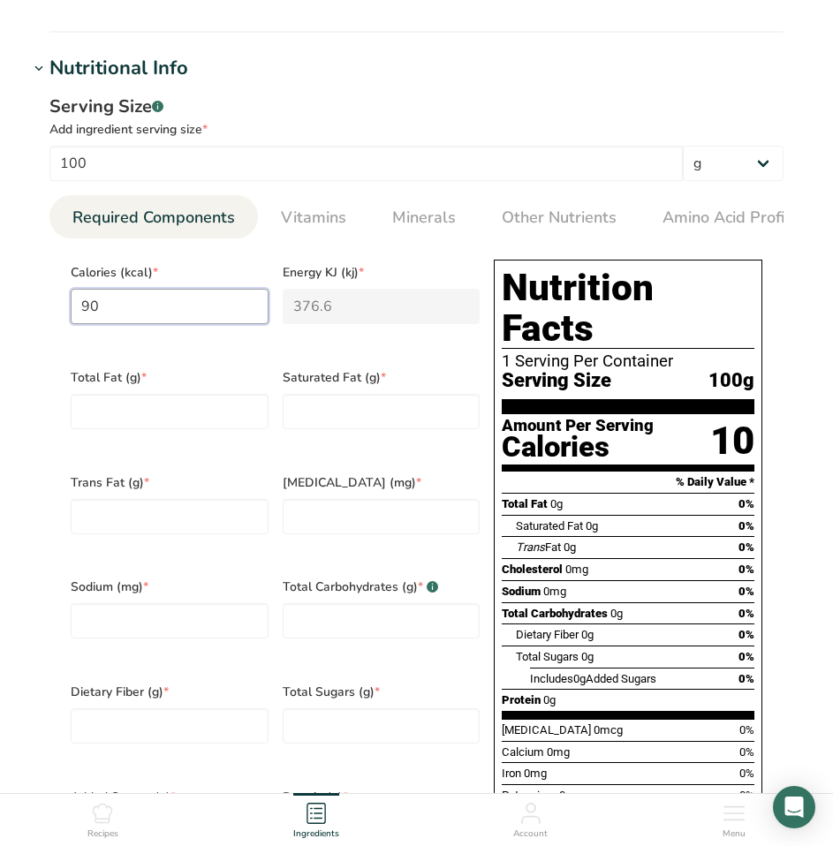
type input "900"
type KJ "3765.6"
type input "900"
click at [180, 397] on Fat "number" at bounding box center [170, 411] width 198 height 35
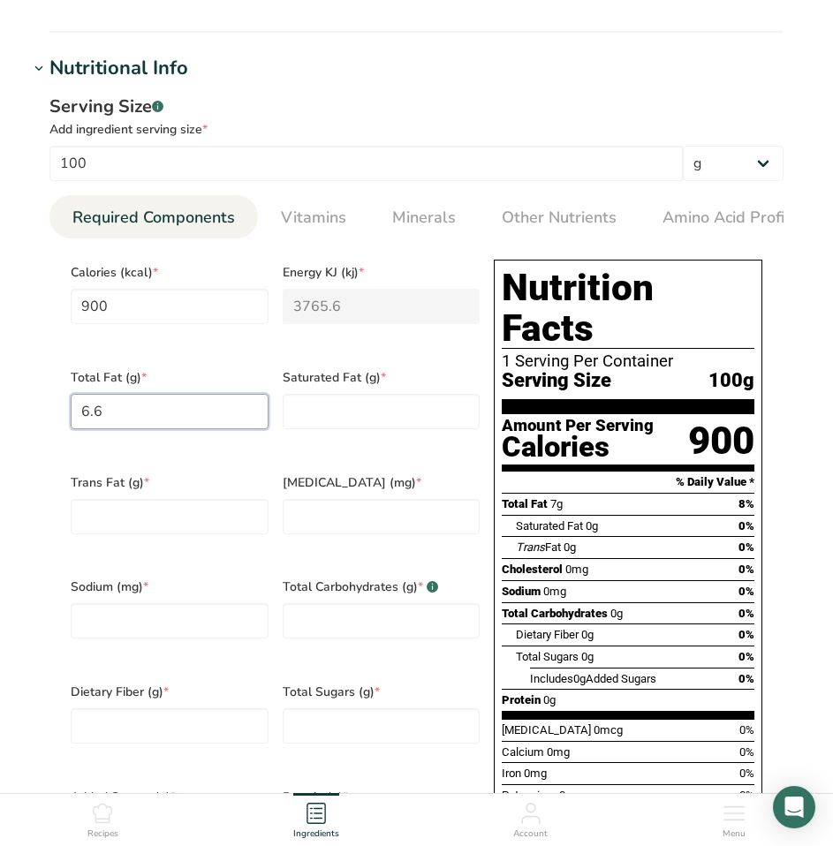
drag, startPoint x: 178, startPoint y: 405, endPoint x: 49, endPoint y: 407, distance: 128.1
click at [49, 407] on section "Calories (kcal) * 900 Energy KJ (kj) * 3765.6 Total Fat (g) * 6.6 Saturated Fat…" at bounding box center [416, 568] width 734 height 658
type Fat "100"
click at [373, 394] on Fat "number" at bounding box center [382, 411] width 198 height 35
type Fat "6.6"
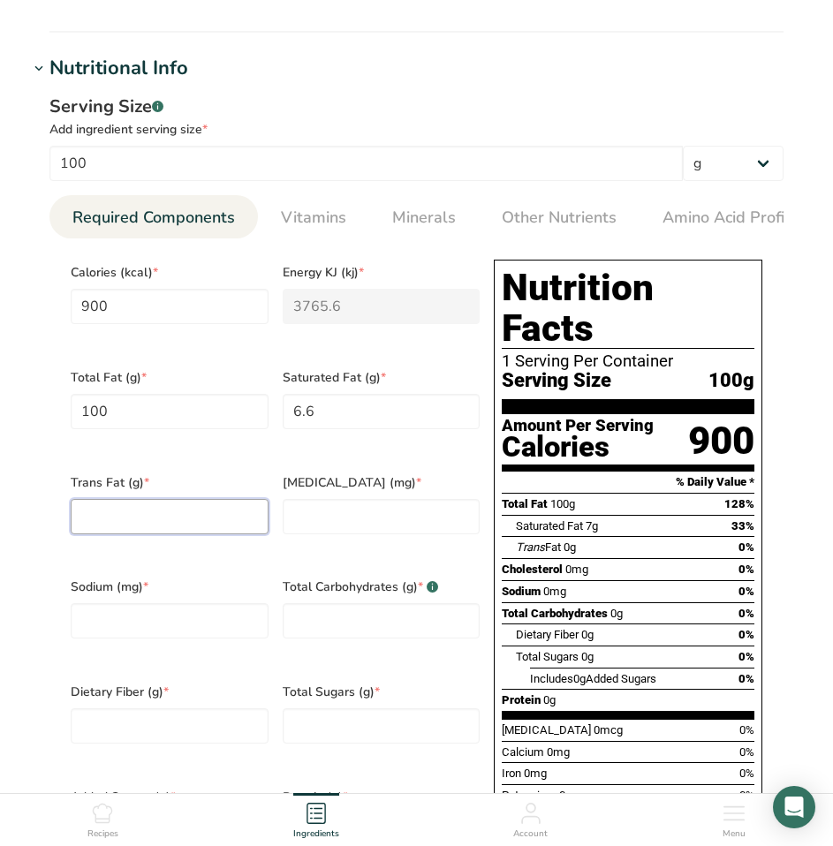
click at [87, 499] on Fat "number" at bounding box center [170, 516] width 198 height 35
type Fat "0.7"
click at [400, 506] on input "number" at bounding box center [382, 516] width 198 height 35
type input "0"
click at [186, 609] on input "number" at bounding box center [170, 620] width 198 height 35
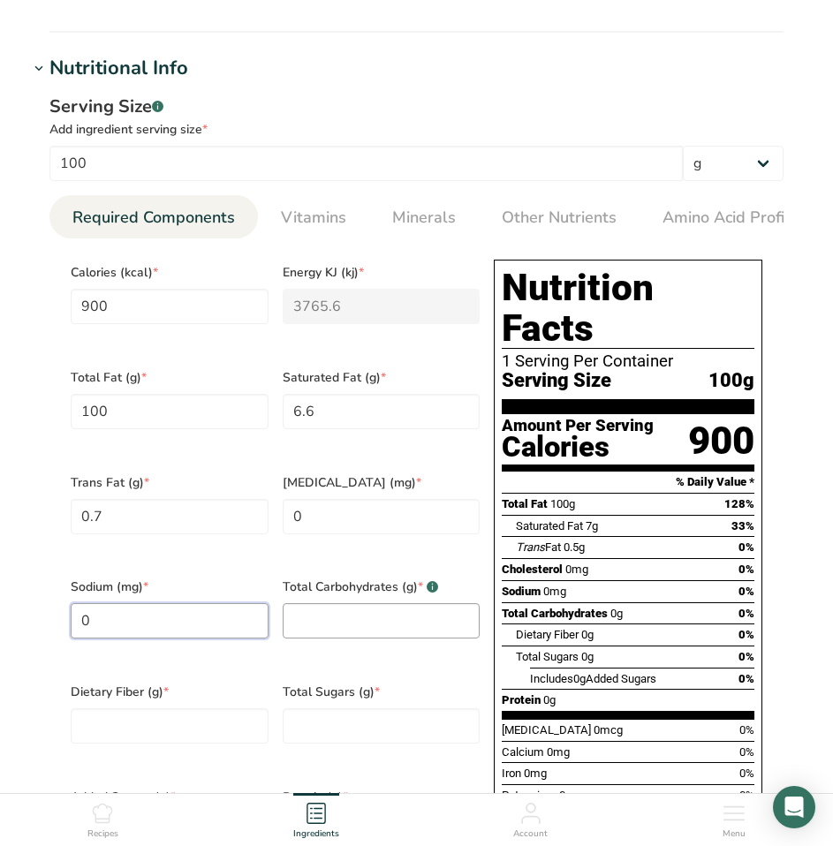
type input "0"
click at [324, 608] on Carbohydrates "number" at bounding box center [382, 620] width 198 height 35
type Carbohydrates "0"
click at [125, 708] on Fiber "number" at bounding box center [170, 725] width 198 height 35
type Fiber "0"
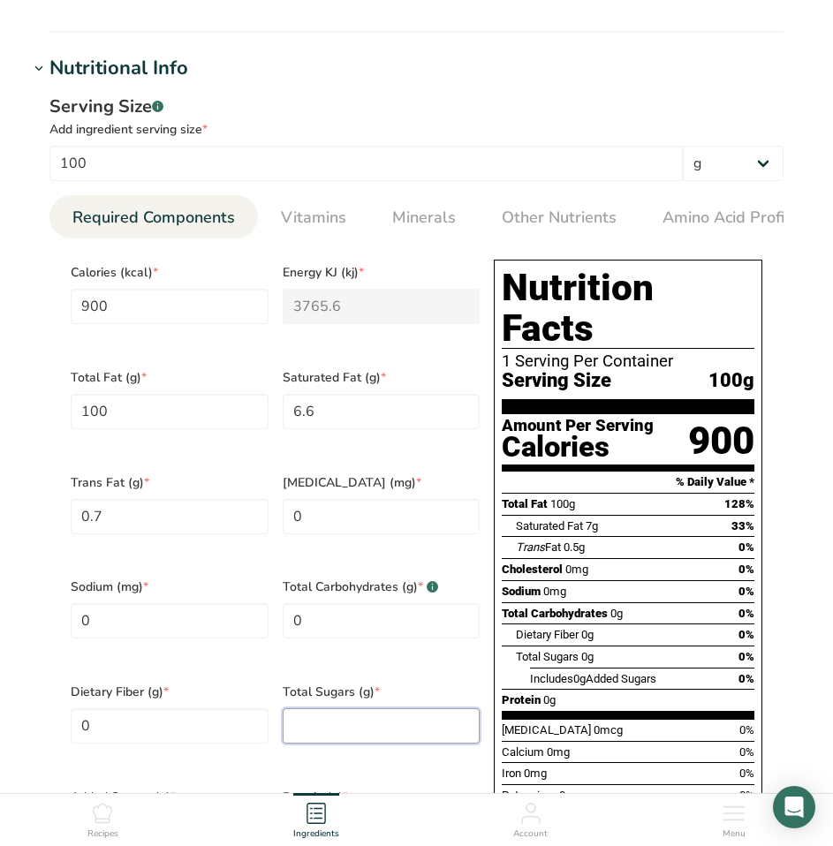
click at [305, 708] on Sugars "number" at bounding box center [382, 725] width 198 height 35
type Sugars "0"
click at [91, 814] on Sugars "number" at bounding box center [170, 831] width 198 height 35
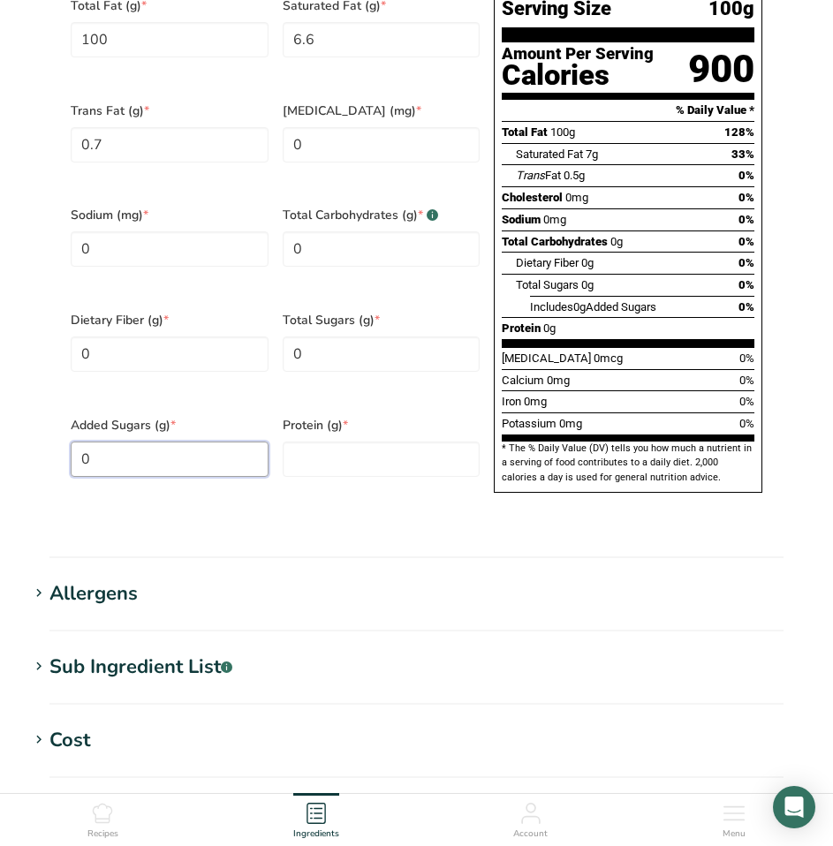
scroll to position [972, 0]
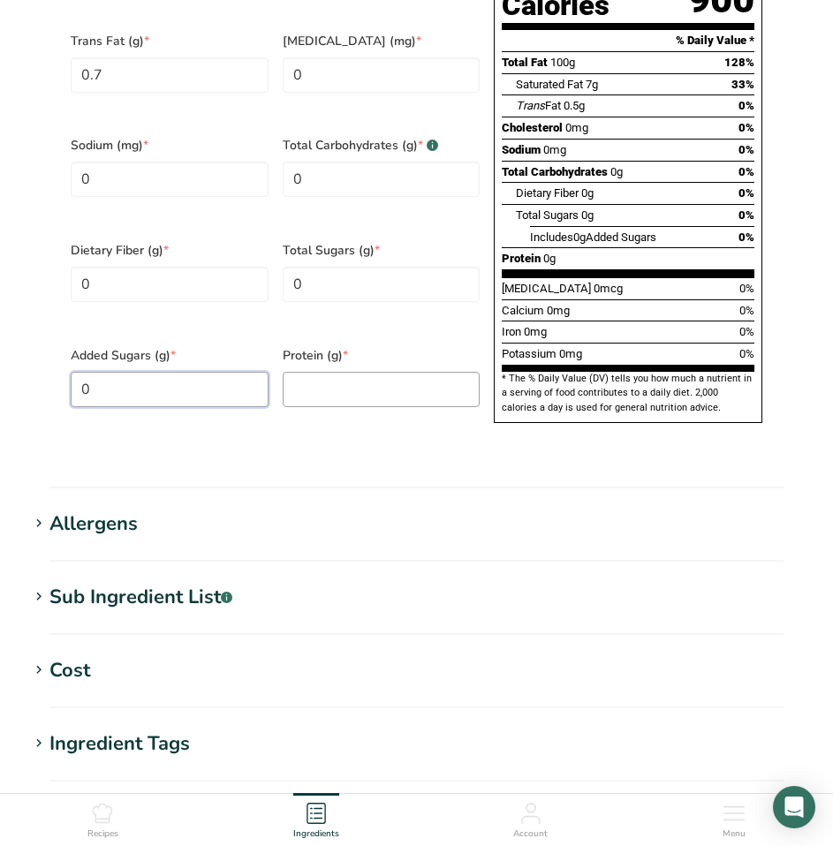
type Sugars "0"
click at [317, 372] on input "number" at bounding box center [382, 389] width 198 height 35
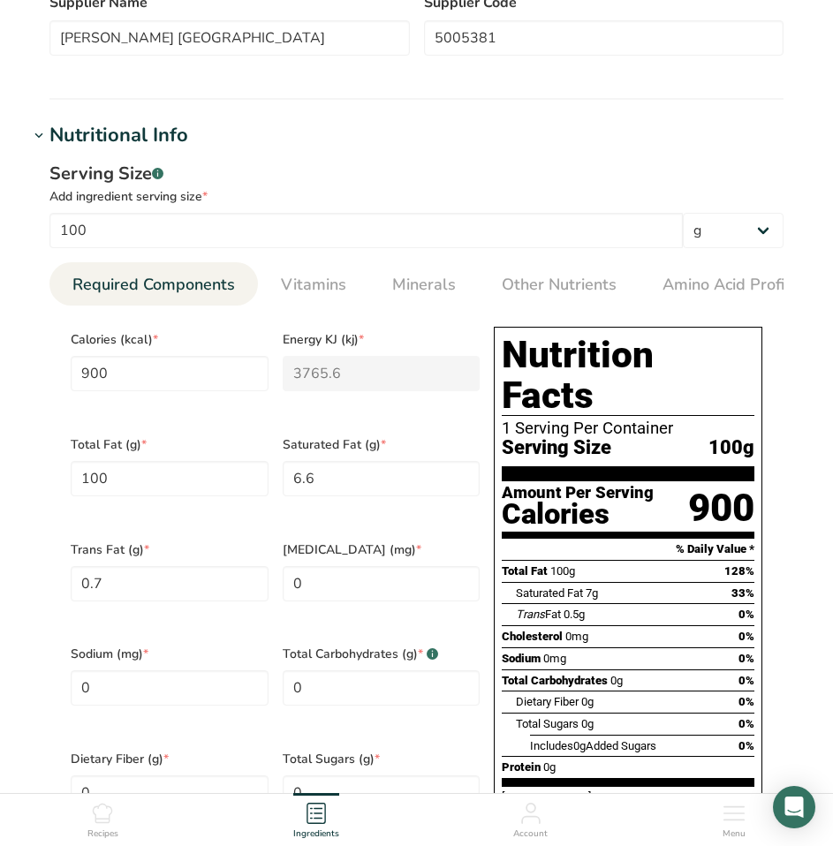
scroll to position [442, 0]
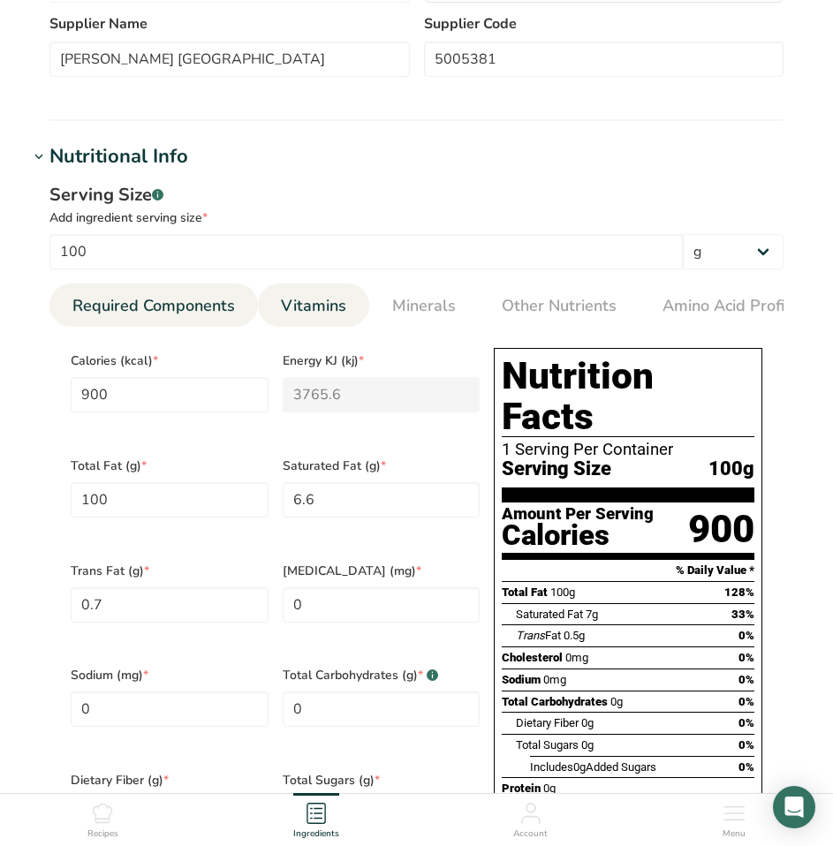
type input "0"
click at [344, 310] on span "Vitamins" at bounding box center [313, 306] width 65 height 24
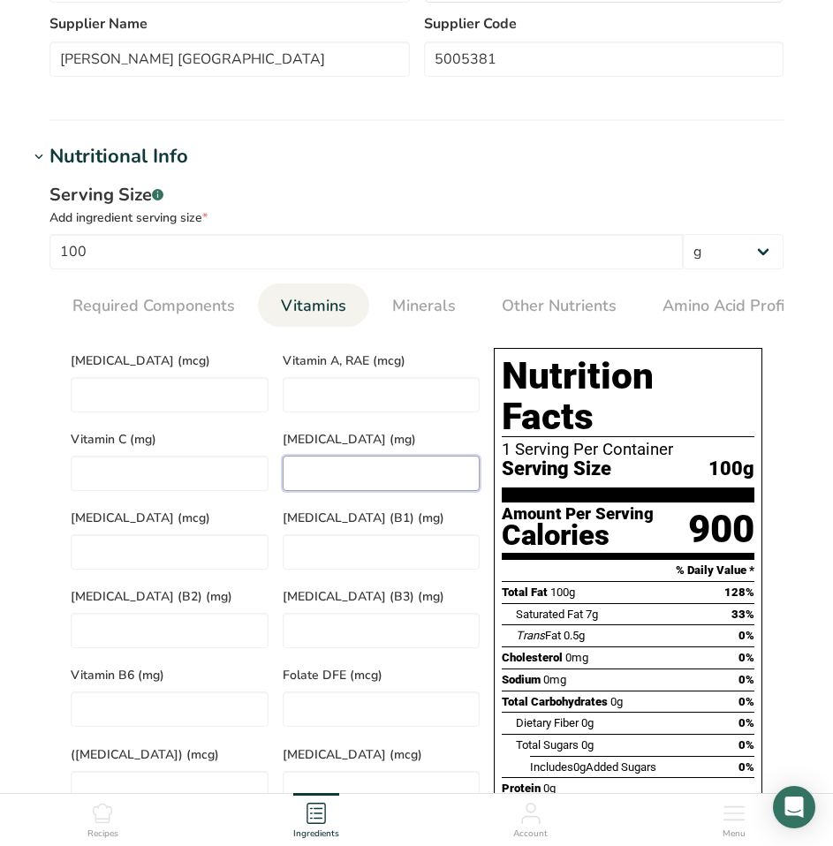
click at [330, 473] on E "number" at bounding box center [382, 473] width 198 height 35
type E "19.9999"
click at [450, 313] on span "Minerals" at bounding box center [424, 306] width 64 height 24
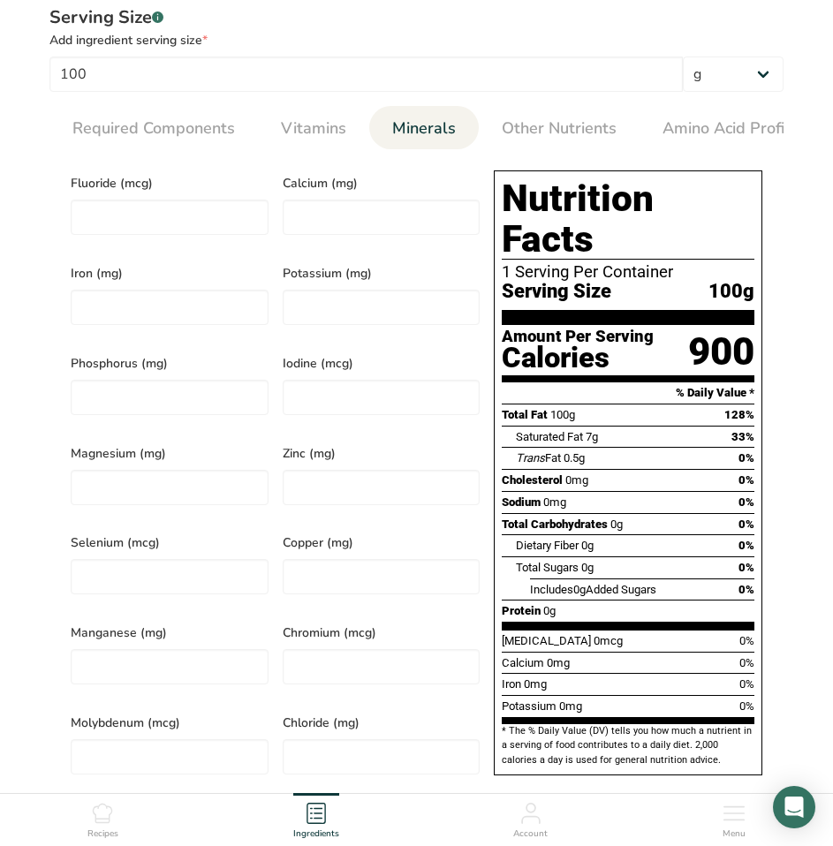
scroll to position [618, 0]
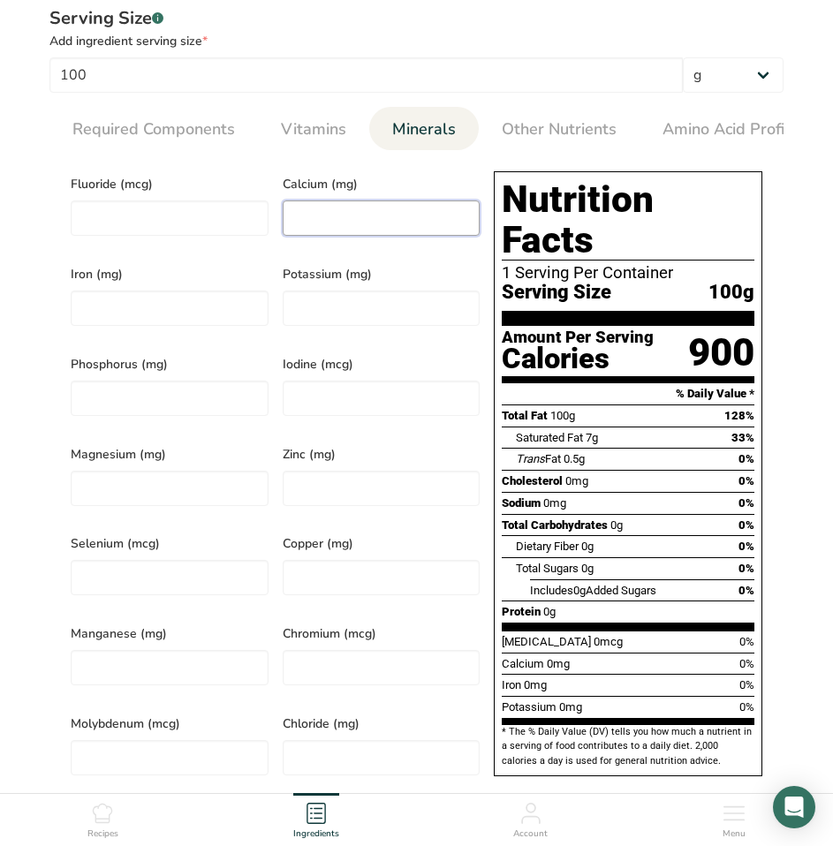
click at [367, 216] on input "number" at bounding box center [382, 218] width 198 height 35
type input "0"
click at [107, 299] on input "number" at bounding box center [170, 308] width 198 height 35
type input "0"
click at [330, 313] on input "number" at bounding box center [382, 308] width 198 height 35
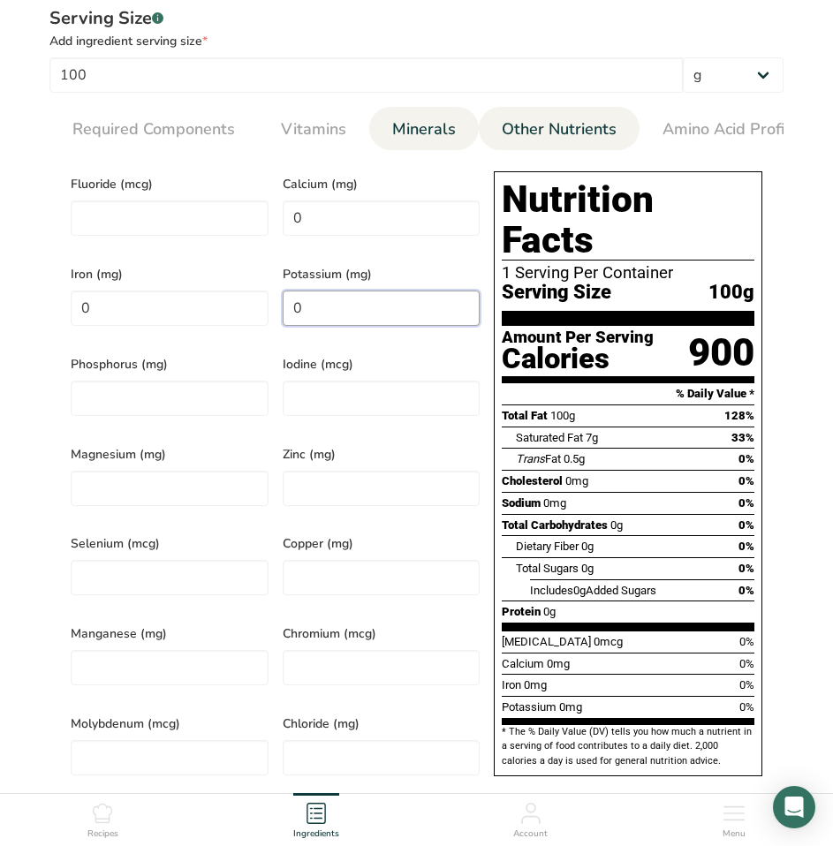
type input "0"
click at [495, 132] on link "Other Nutrients" at bounding box center [559, 129] width 129 height 45
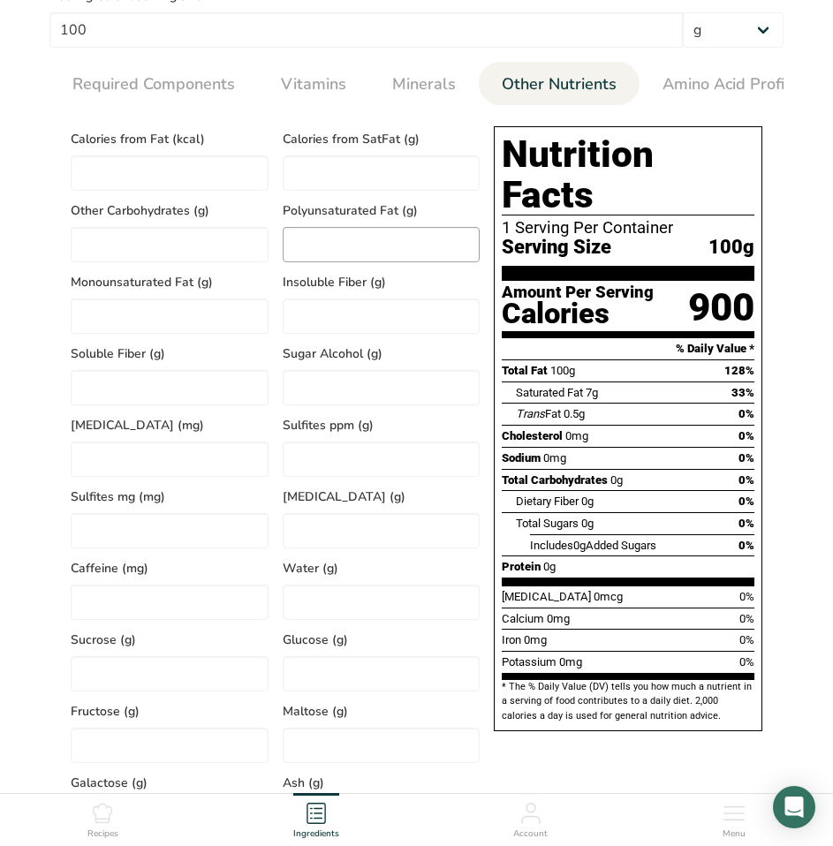
scroll to position [707, 0]
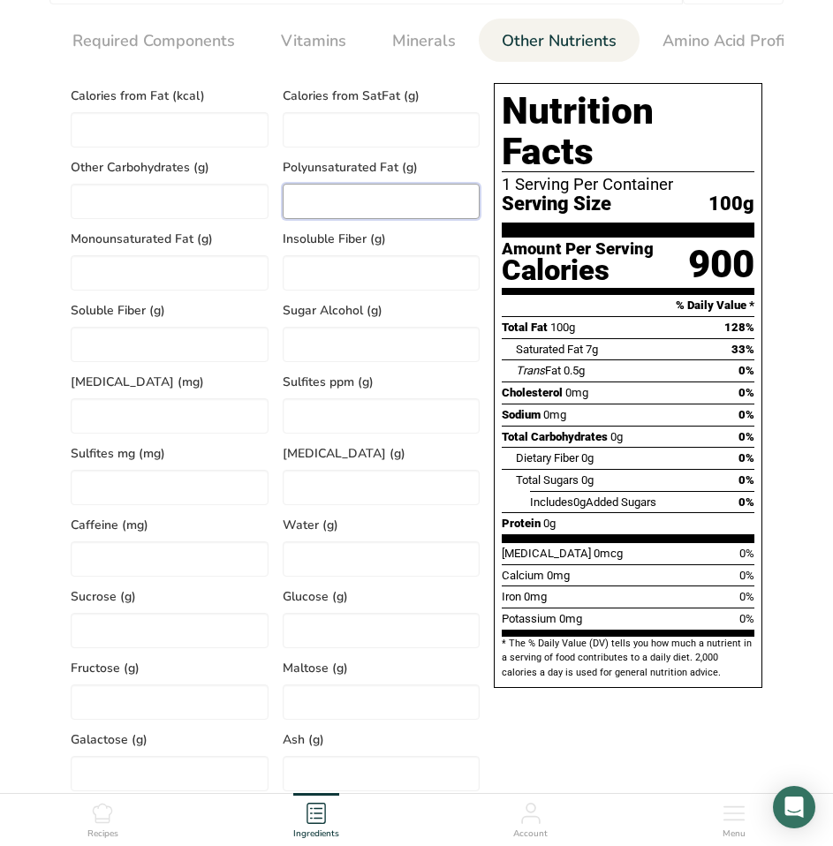
click at [306, 210] on Fat "number" at bounding box center [382, 201] width 198 height 35
type Fat "26.7"
click at [132, 274] on Fat "number" at bounding box center [170, 272] width 198 height 35
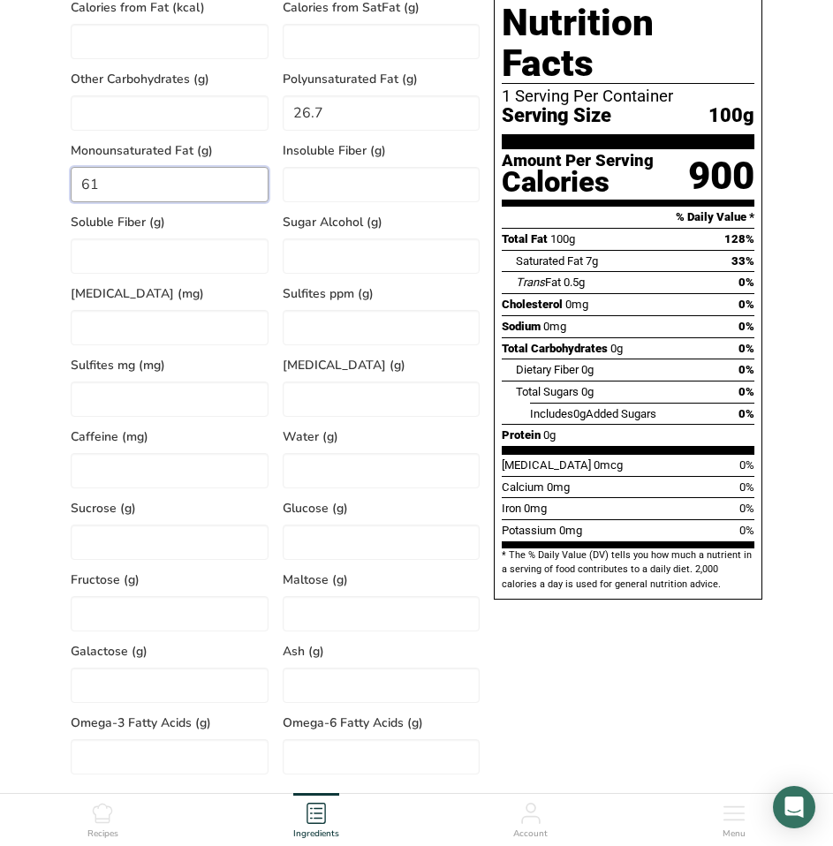
scroll to position [883, 0]
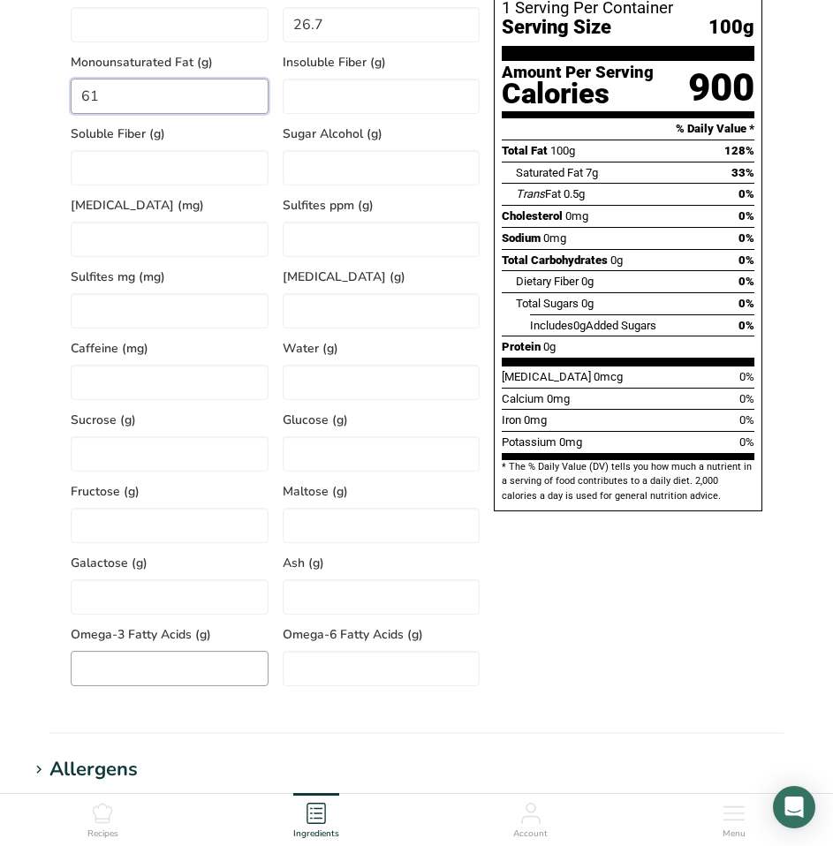
type Fat "61"
click at [113, 682] on Acids "number" at bounding box center [170, 668] width 198 height 35
type Acids "8.2"
click at [339, 678] on Acids "number" at bounding box center [382, 668] width 198 height 35
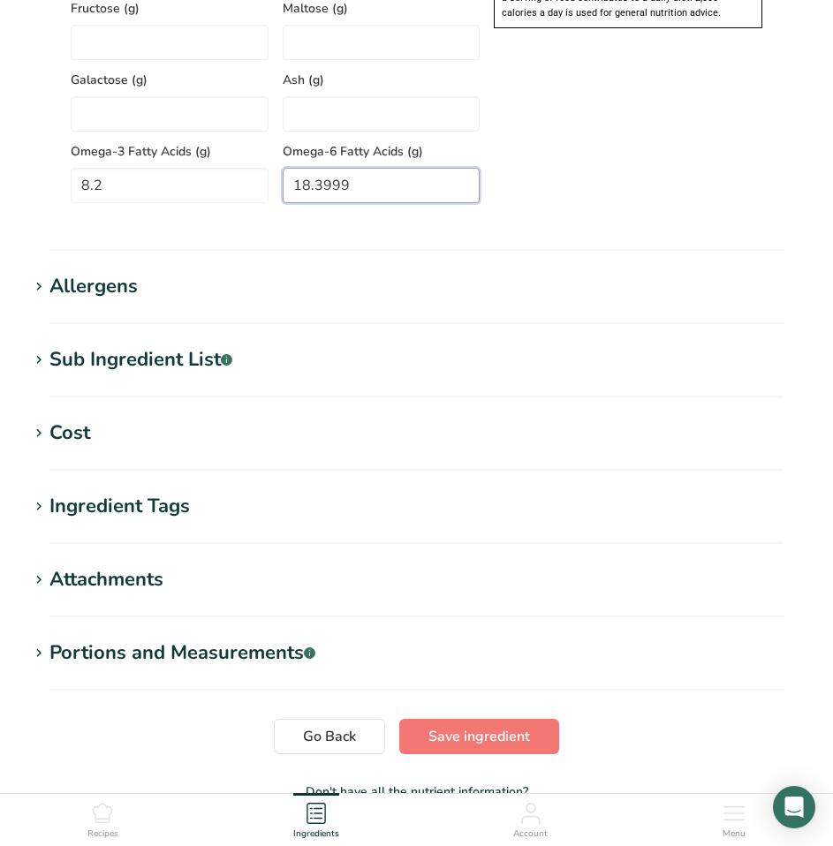
scroll to position [1413, 0]
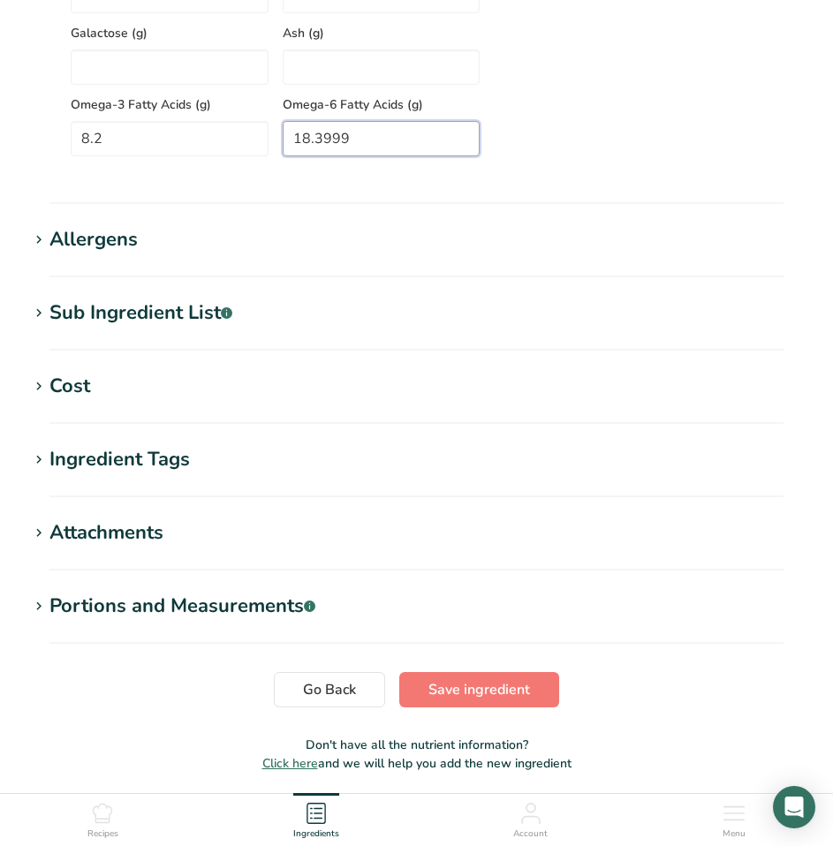
type Acids "18.3999"
click at [110, 245] on div "Allergens" at bounding box center [93, 239] width 88 height 29
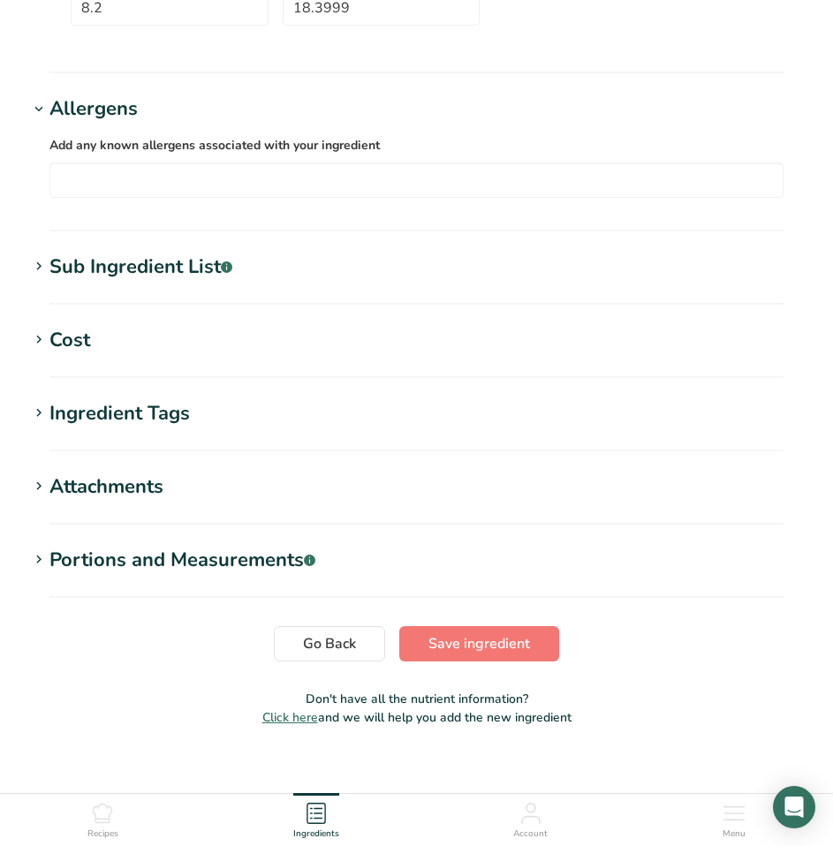
scroll to position [1567, 0]
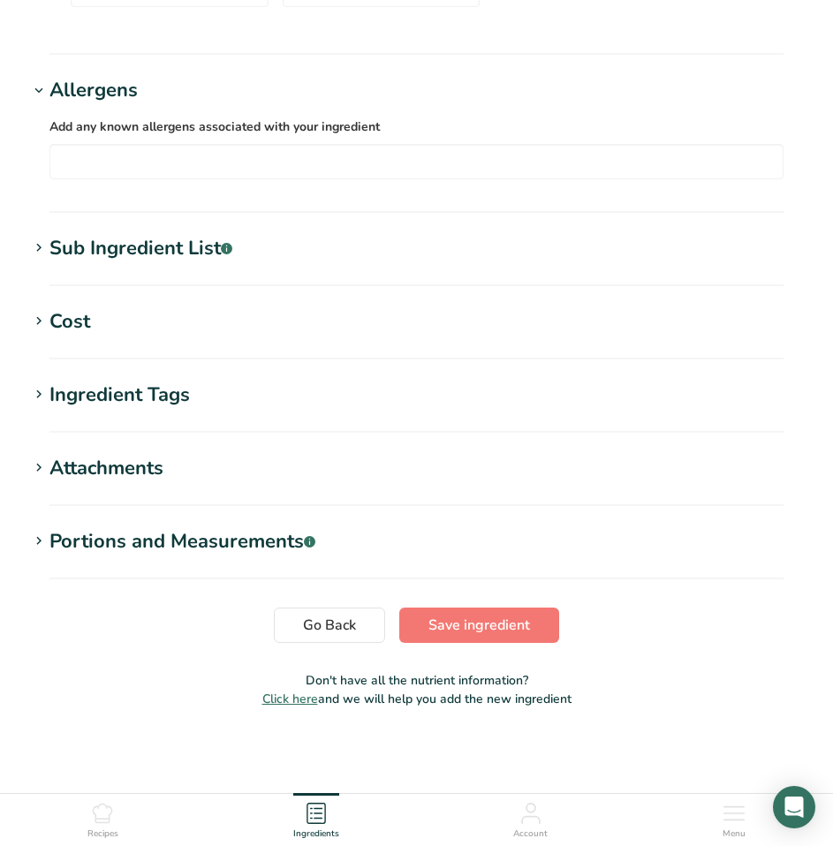
click at [171, 267] on section "Sub Ingredient List .a-a{fill:#347362;}.b-a{fill:#fff;} Translate" at bounding box center [416, 260] width 777 height 52
click at [176, 258] on div "Sub Ingredient List .a-a{fill:#347362;}.b-a{fill:#fff;}" at bounding box center [140, 248] width 183 height 29
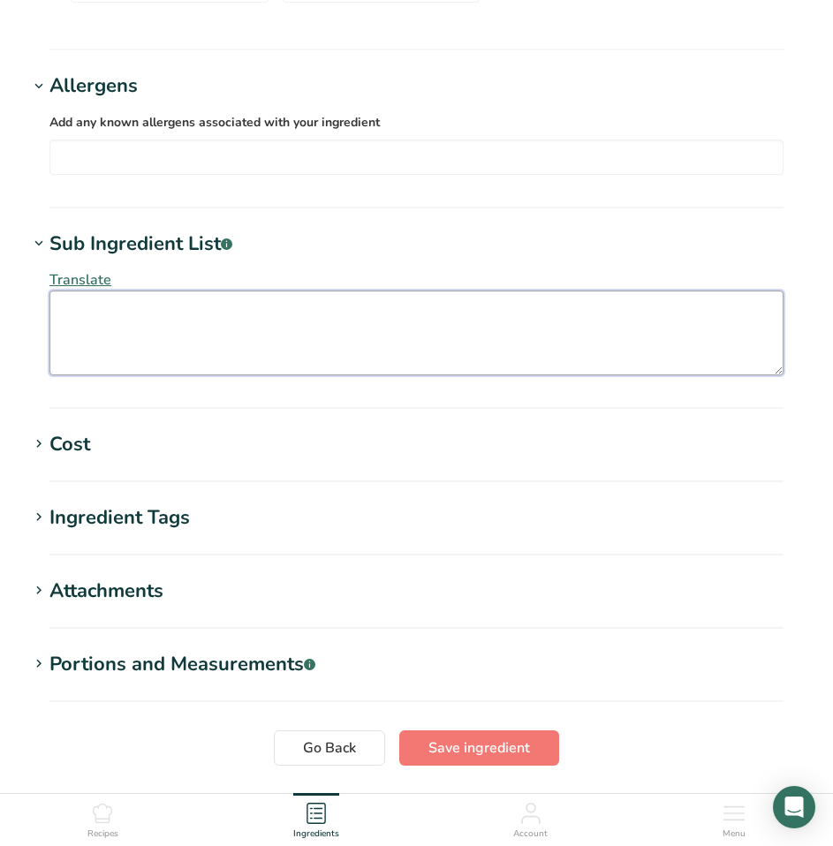
click at [129, 329] on textarea at bounding box center [416, 333] width 734 height 85
type textarea "Canola oil"
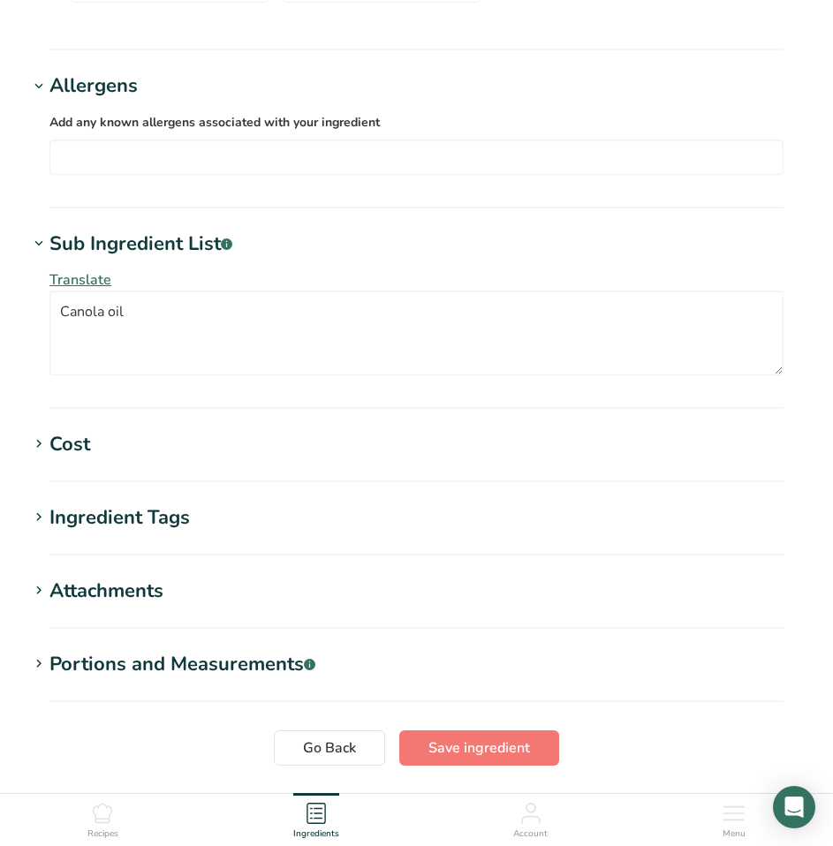
click at [95, 288] on span "Translate" at bounding box center [80, 279] width 62 height 19
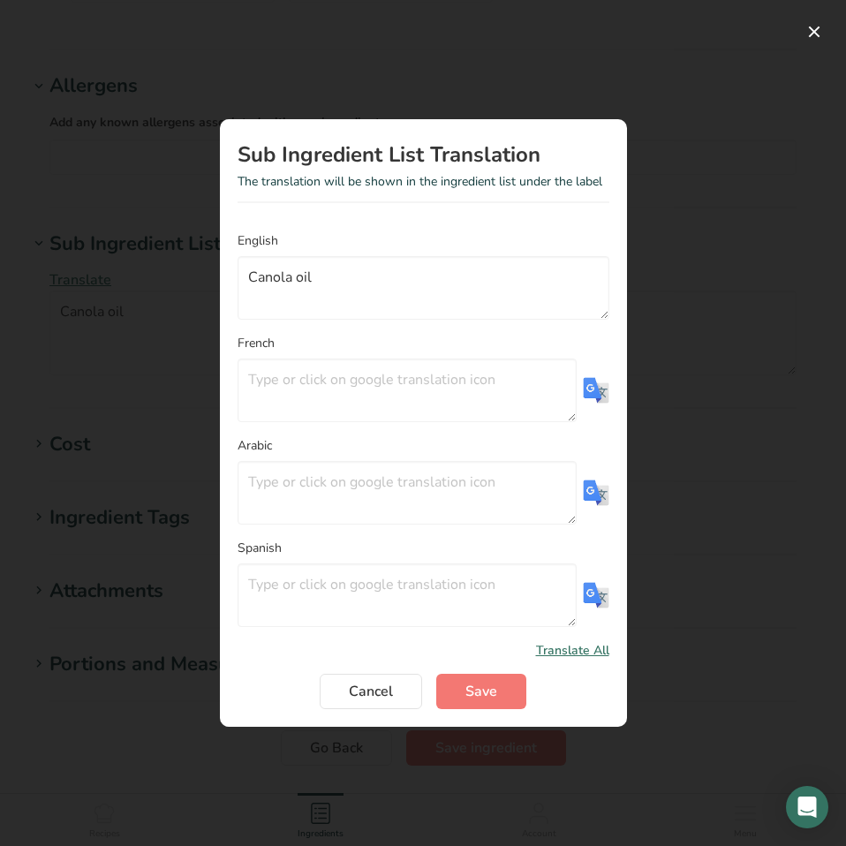
click at [584, 394] on img "Translation Modal" at bounding box center [596, 390] width 27 height 27
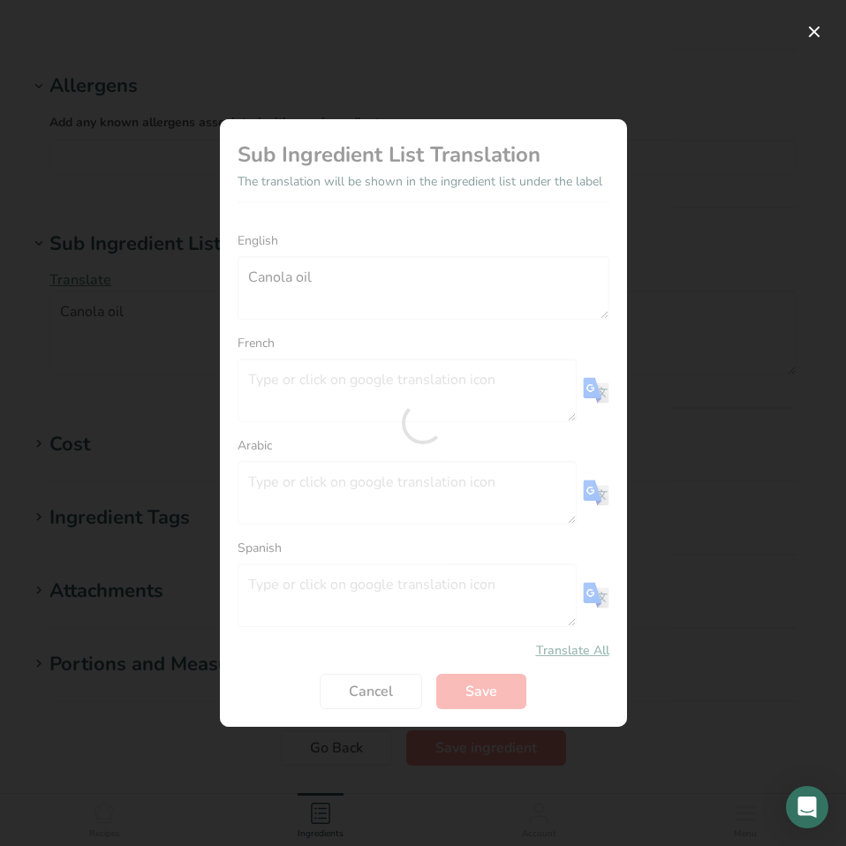
type textarea "Huile de canola"
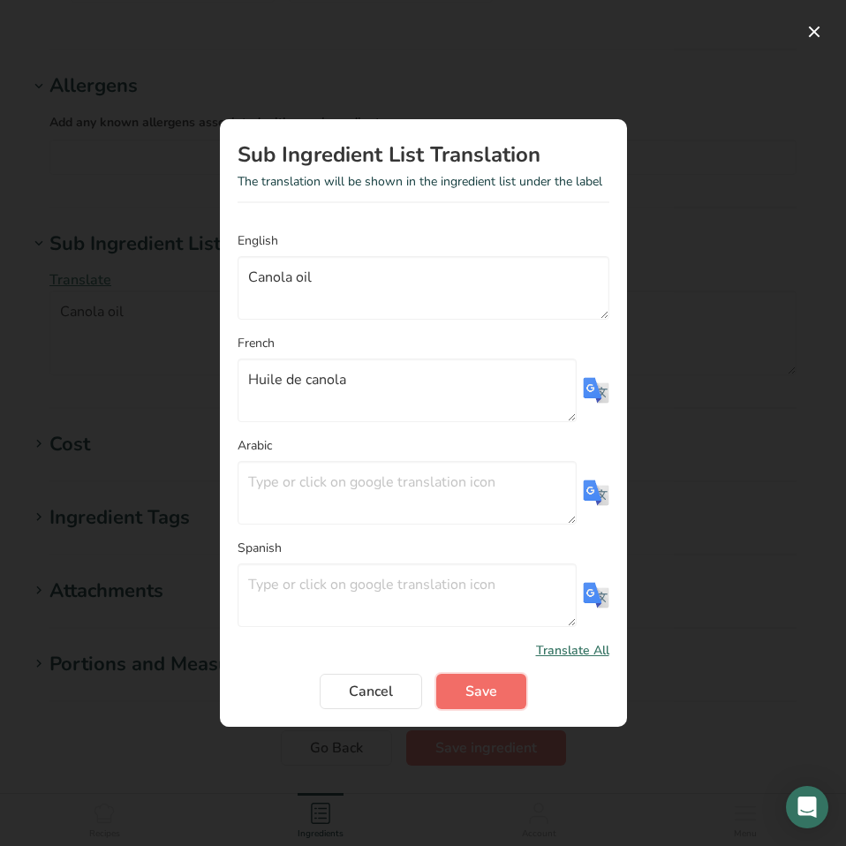
click at [475, 687] on span "Save" at bounding box center [482, 691] width 32 height 21
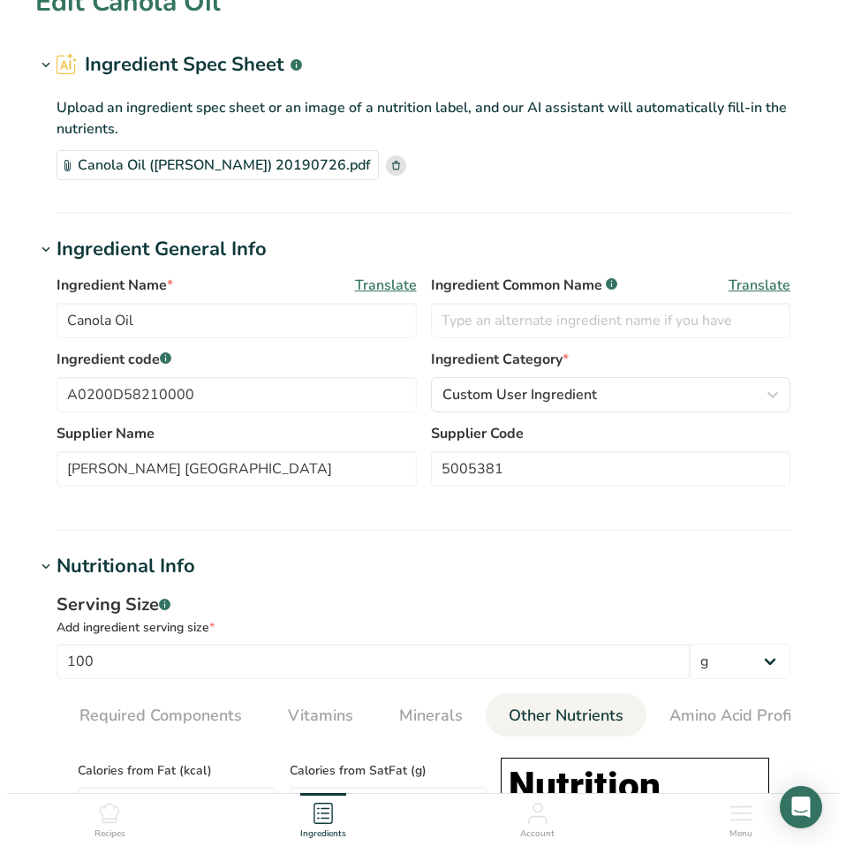
scroll to position [0, 0]
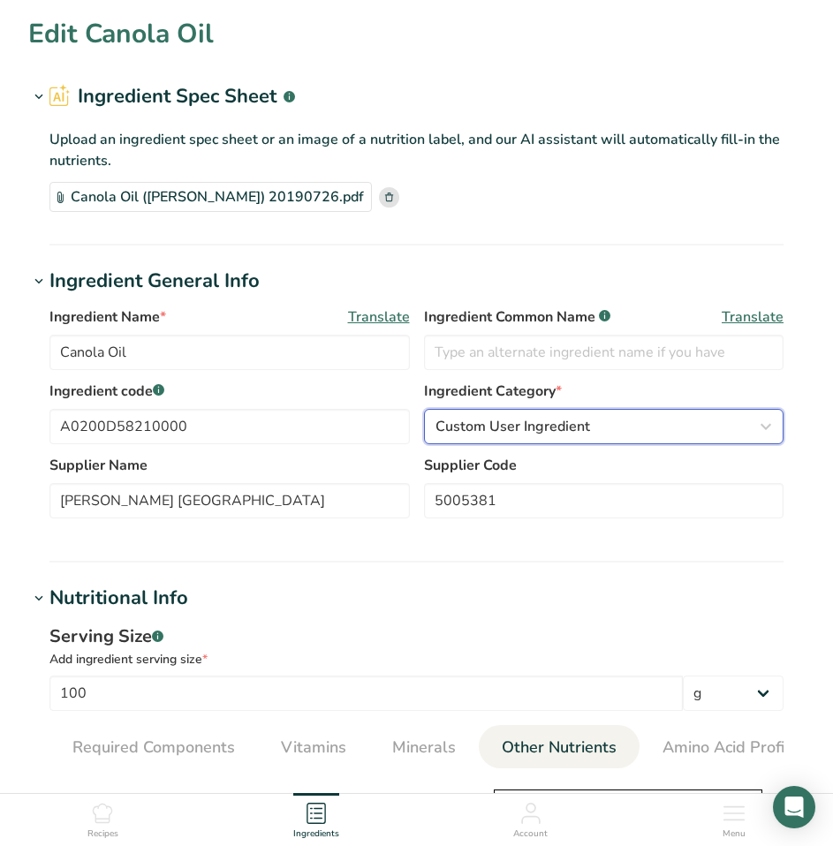
click at [592, 421] on div "Custom User Ingredient" at bounding box center [599, 426] width 327 height 21
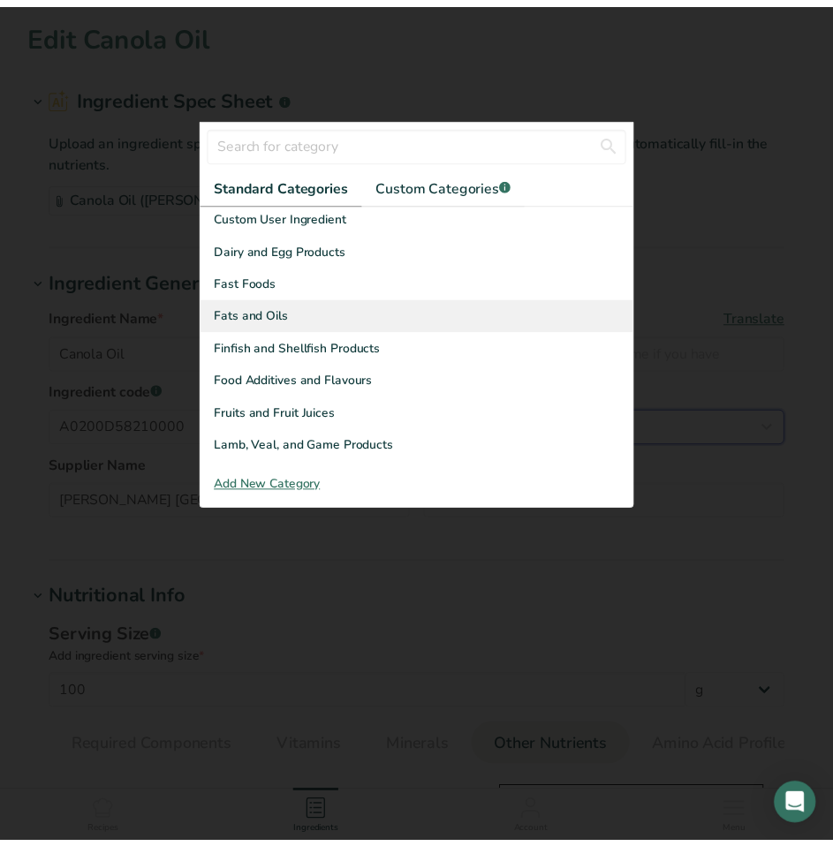
scroll to position [353, 0]
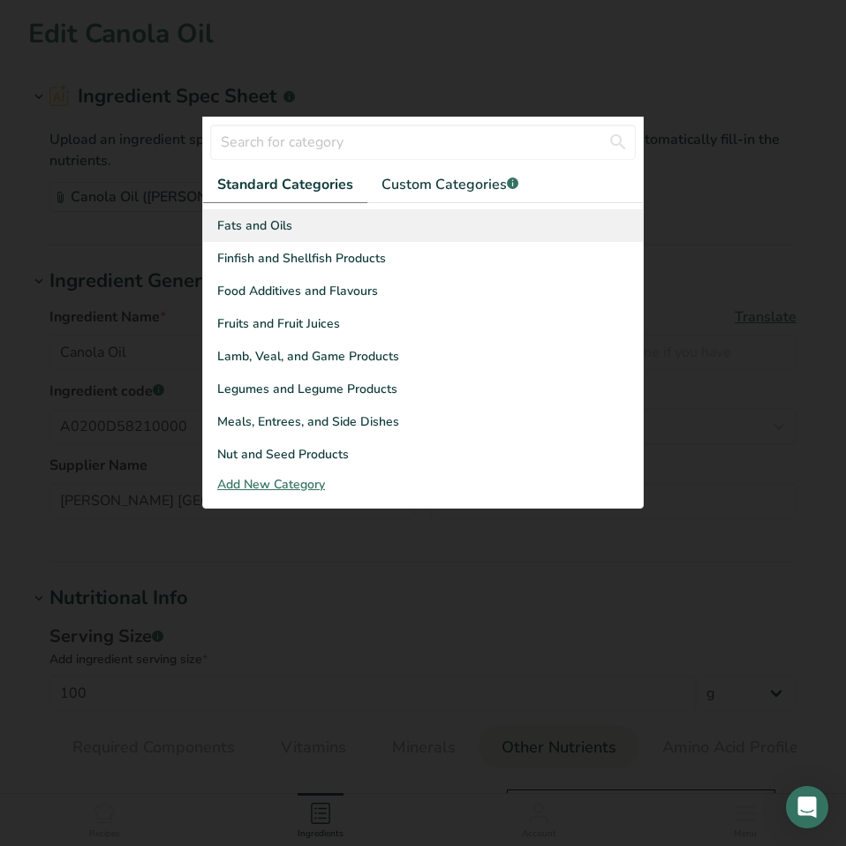
click at [284, 218] on span "Fats and Oils" at bounding box center [254, 225] width 75 height 19
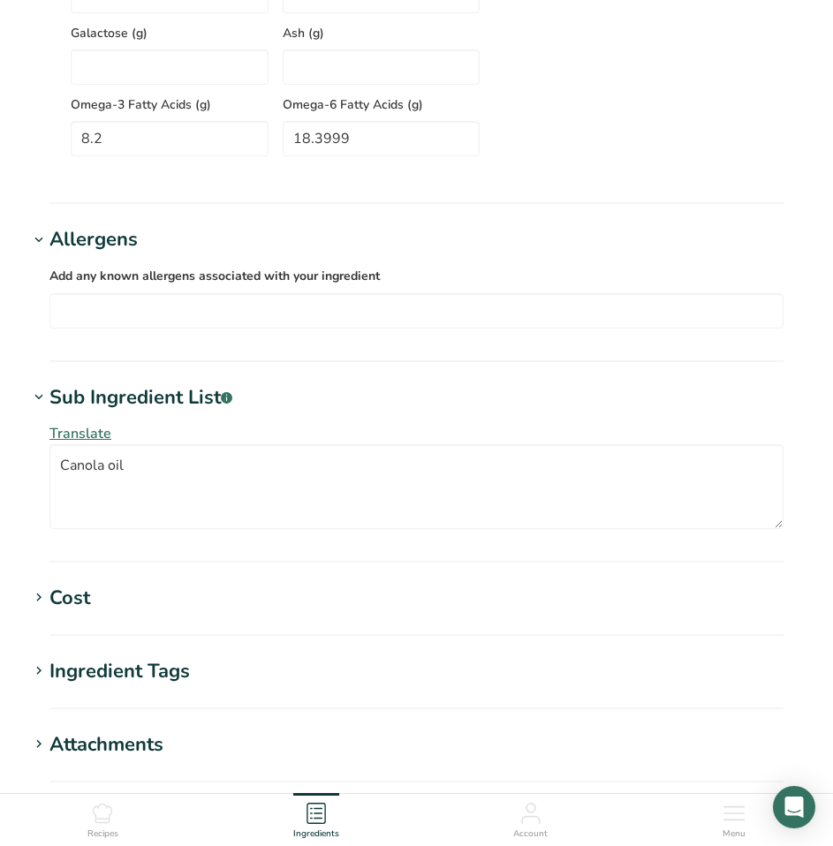
scroll to position [1694, 0]
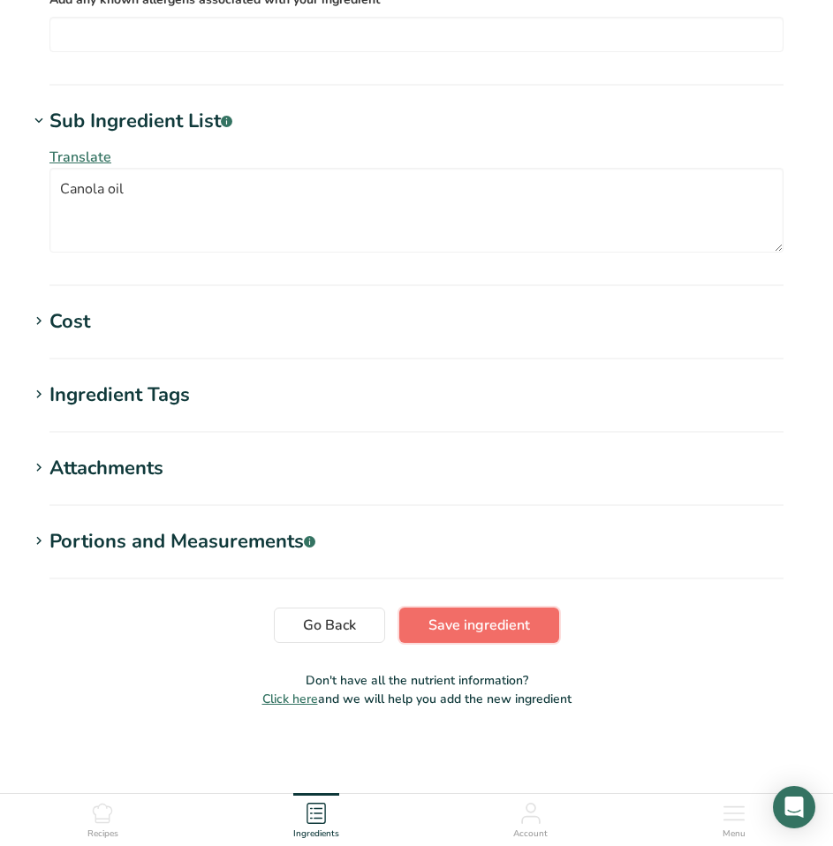
click at [488, 620] on span "Save ingredient" at bounding box center [479, 625] width 102 height 21
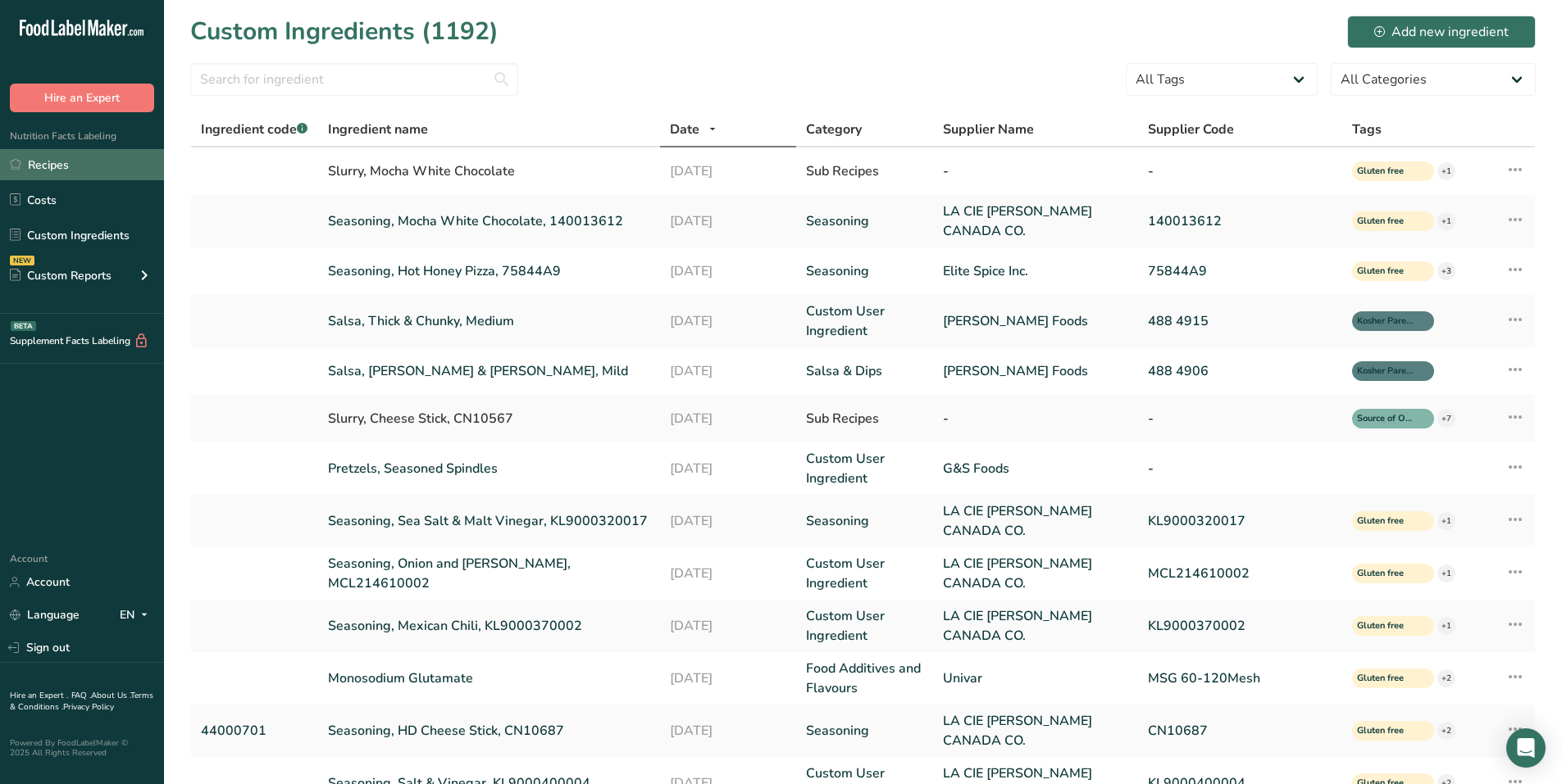
click at [55, 165] on link "Recipes" at bounding box center [82, 165] width 164 height 32
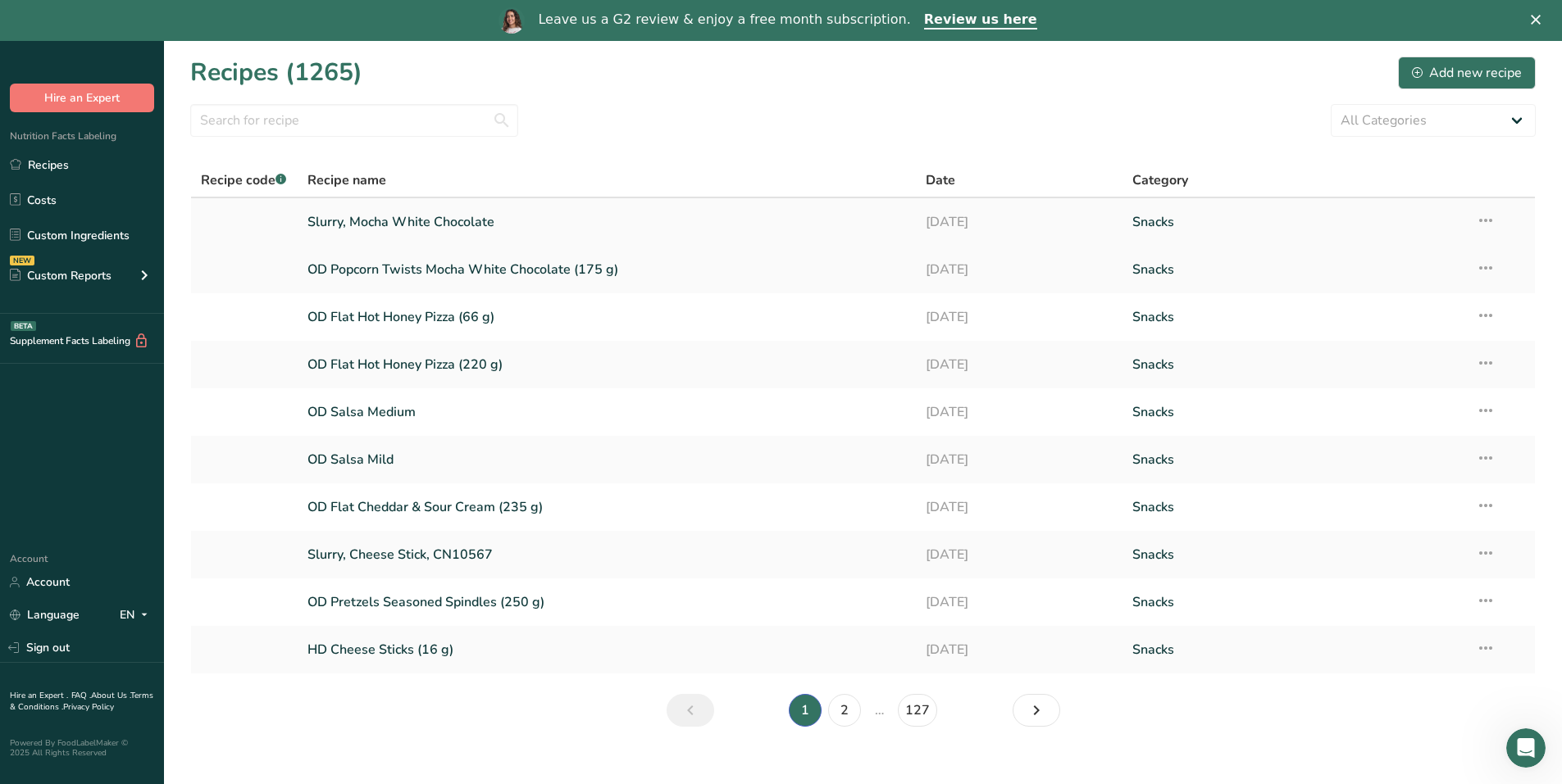
click at [381, 224] on link "Slurry, Mocha White Chocolate" at bounding box center [607, 222] width 600 height 34
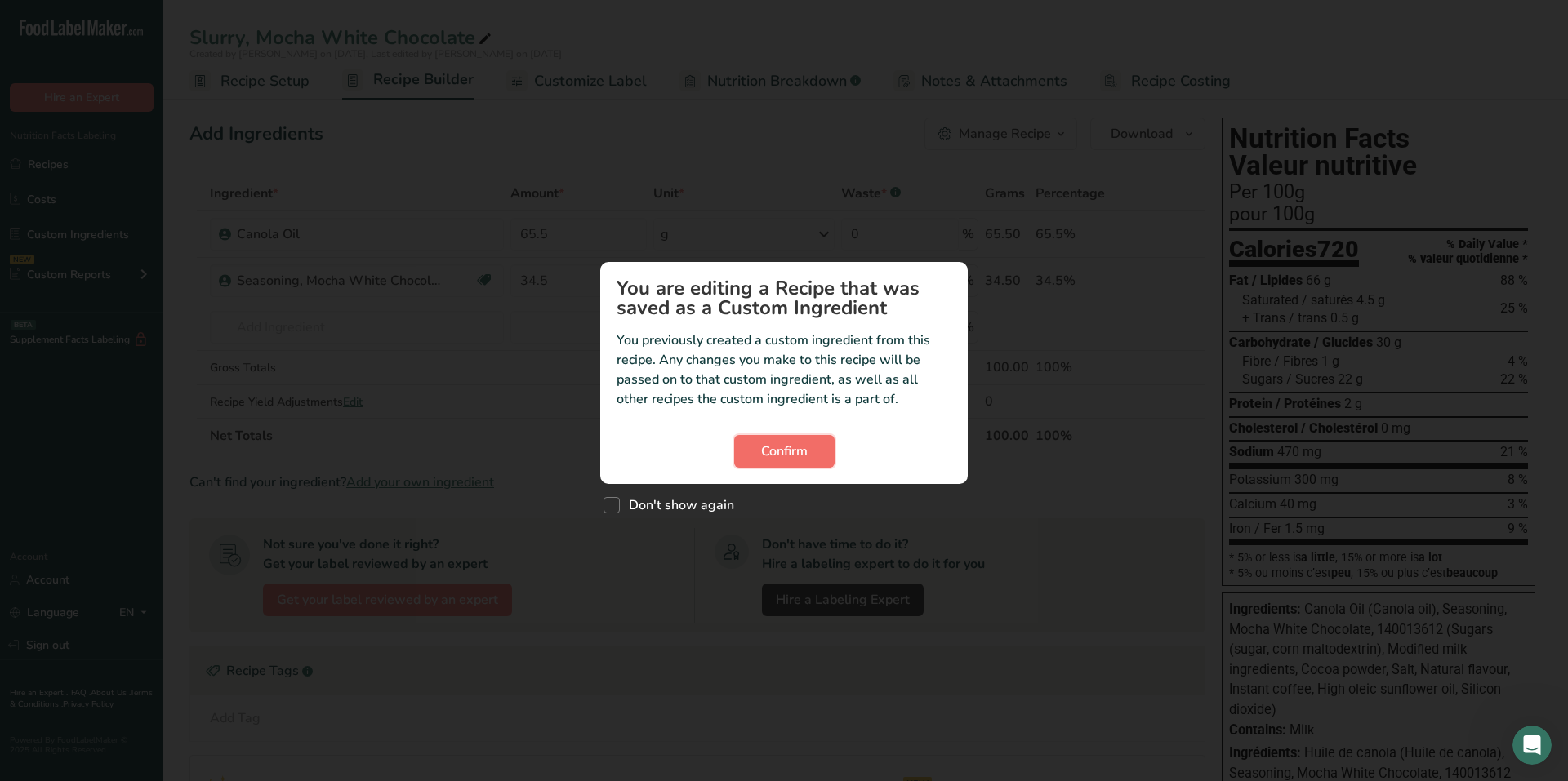
click at [769, 448] on span "Confirm" at bounding box center [784, 451] width 46 height 19
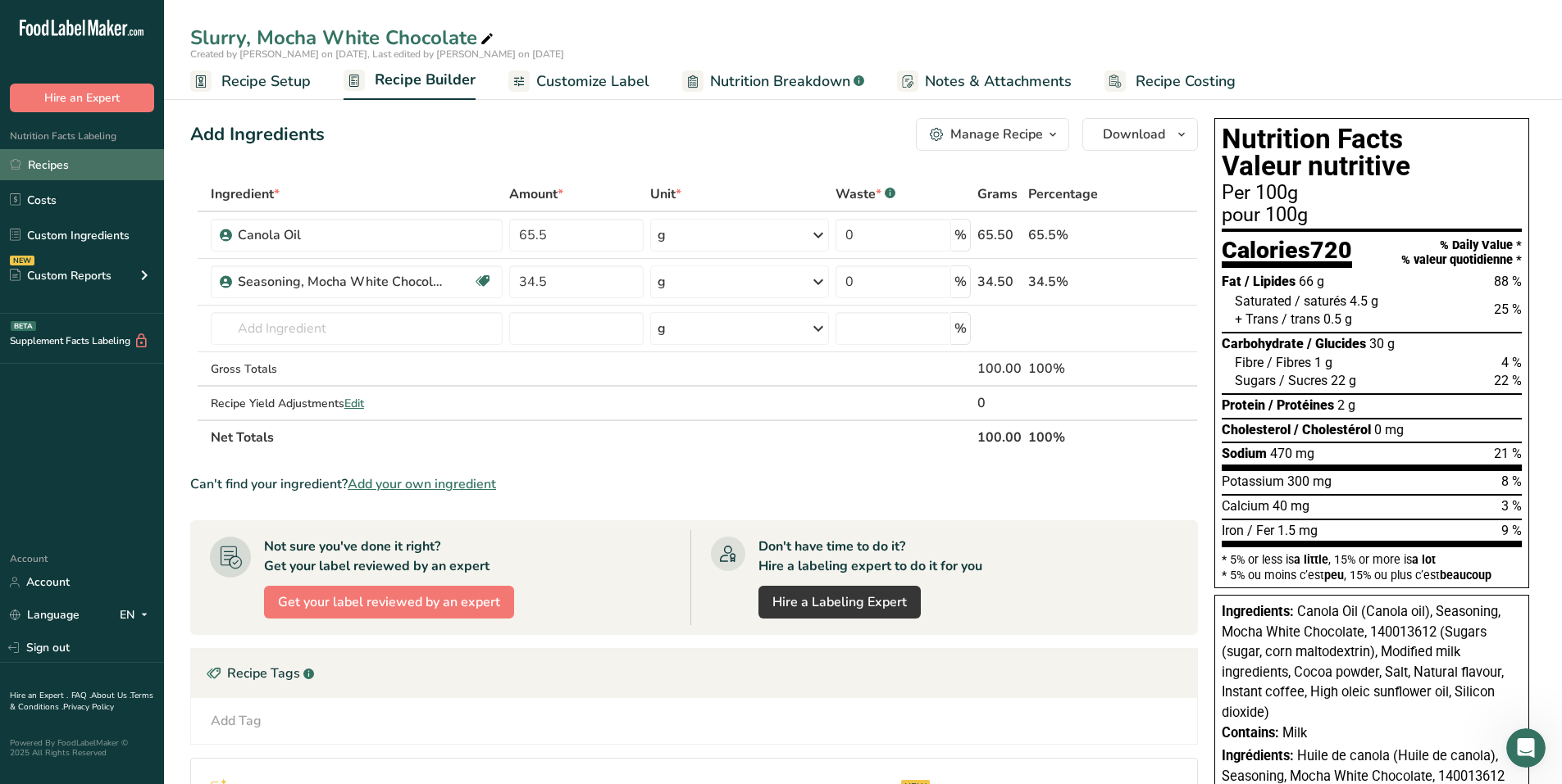
click at [58, 167] on link "Recipes" at bounding box center [82, 165] width 164 height 32
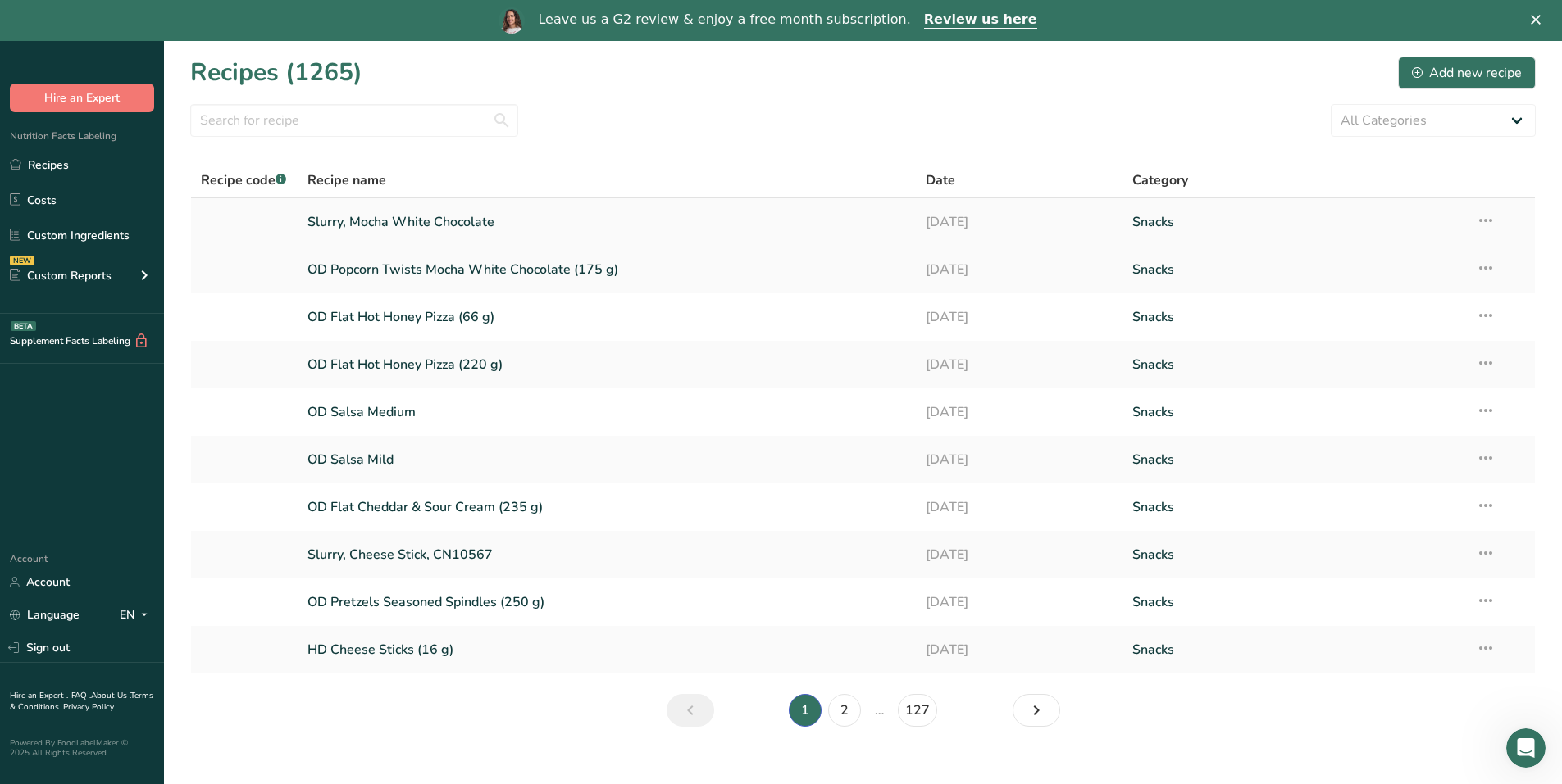
click at [474, 224] on link "Slurry, Mocha White Chocolate" at bounding box center [607, 222] width 600 height 34
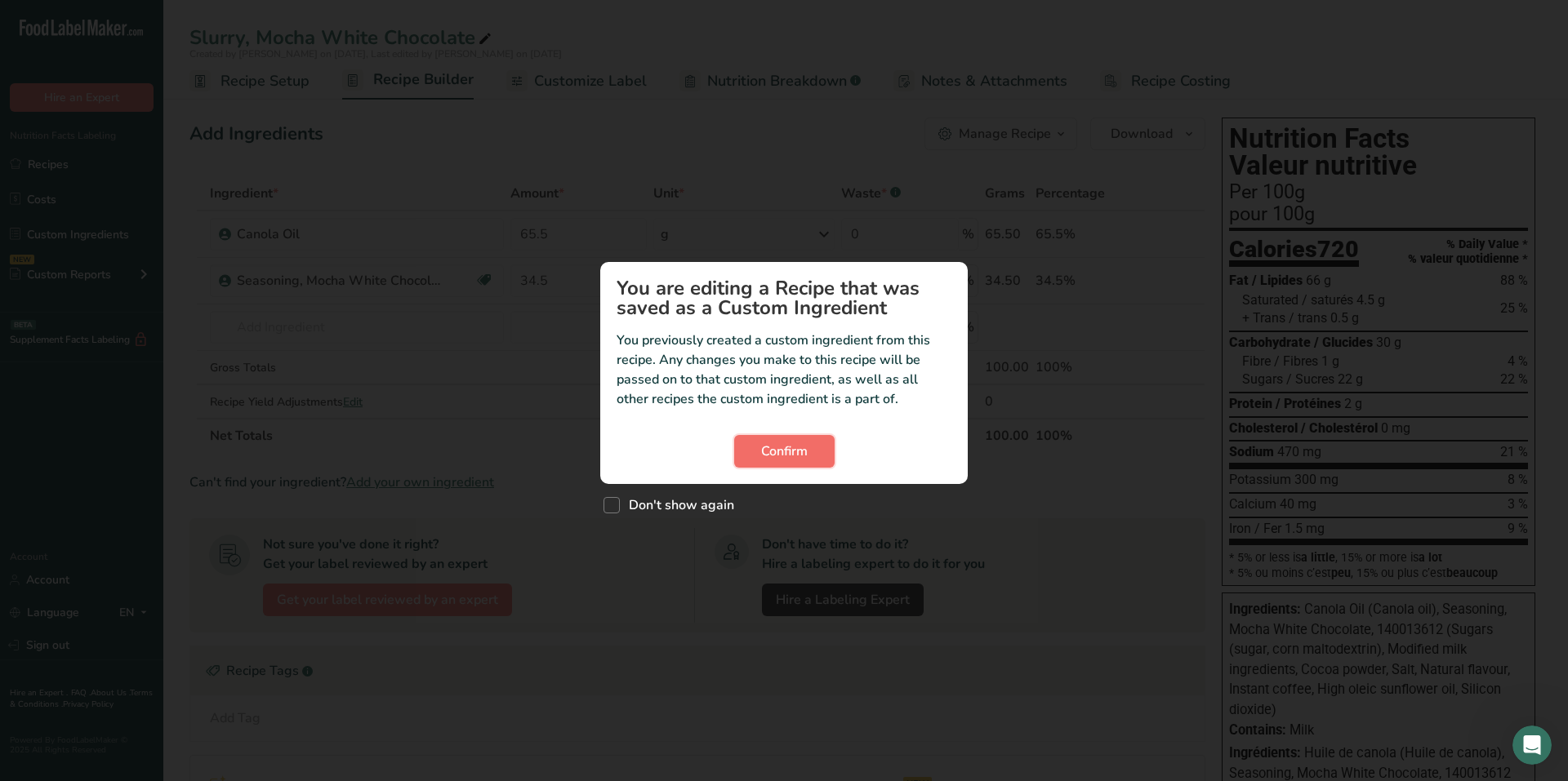
click at [795, 457] on span "Confirm" at bounding box center [784, 451] width 46 height 19
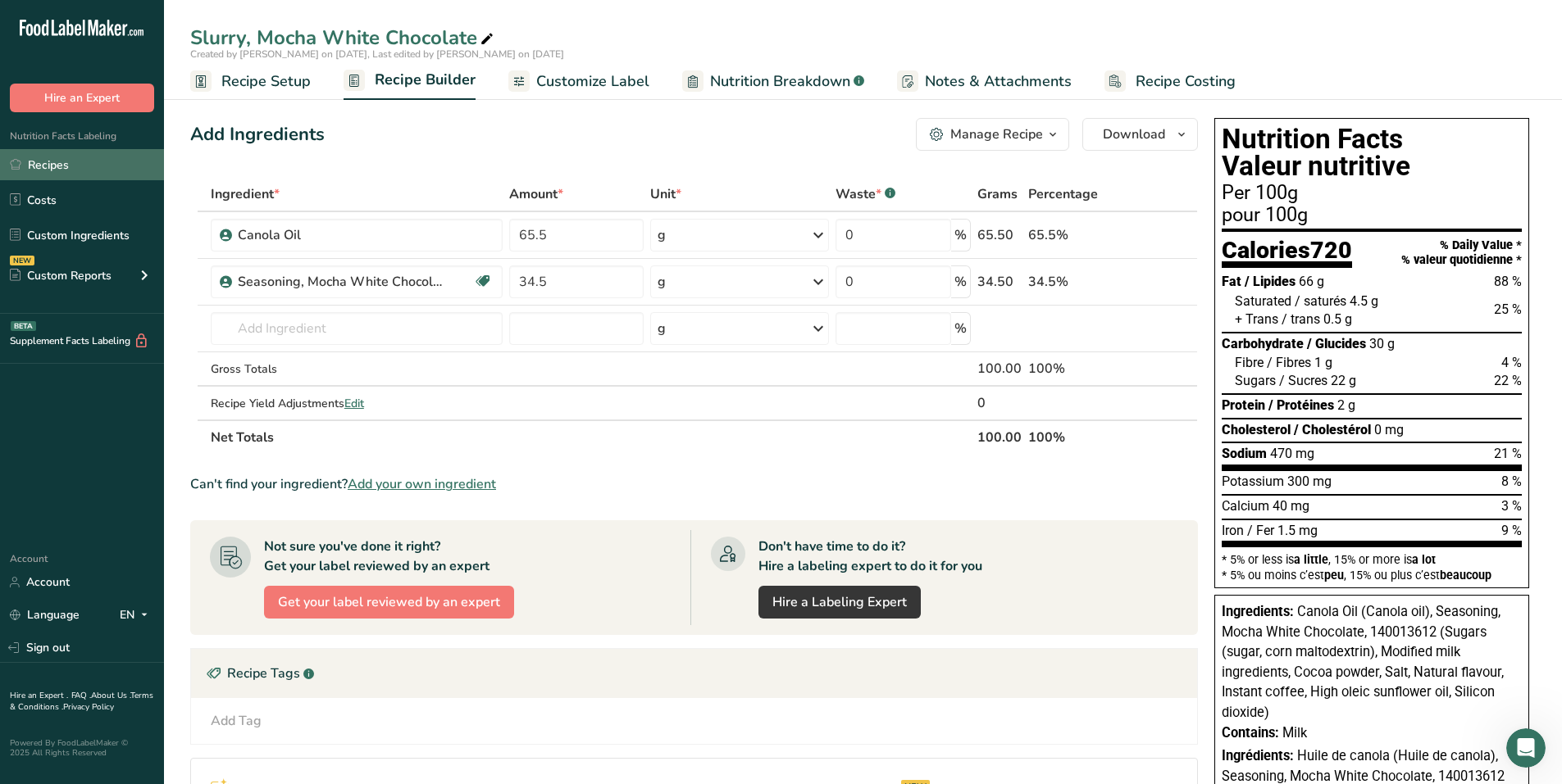
click at [55, 163] on link "Recipes" at bounding box center [82, 165] width 164 height 32
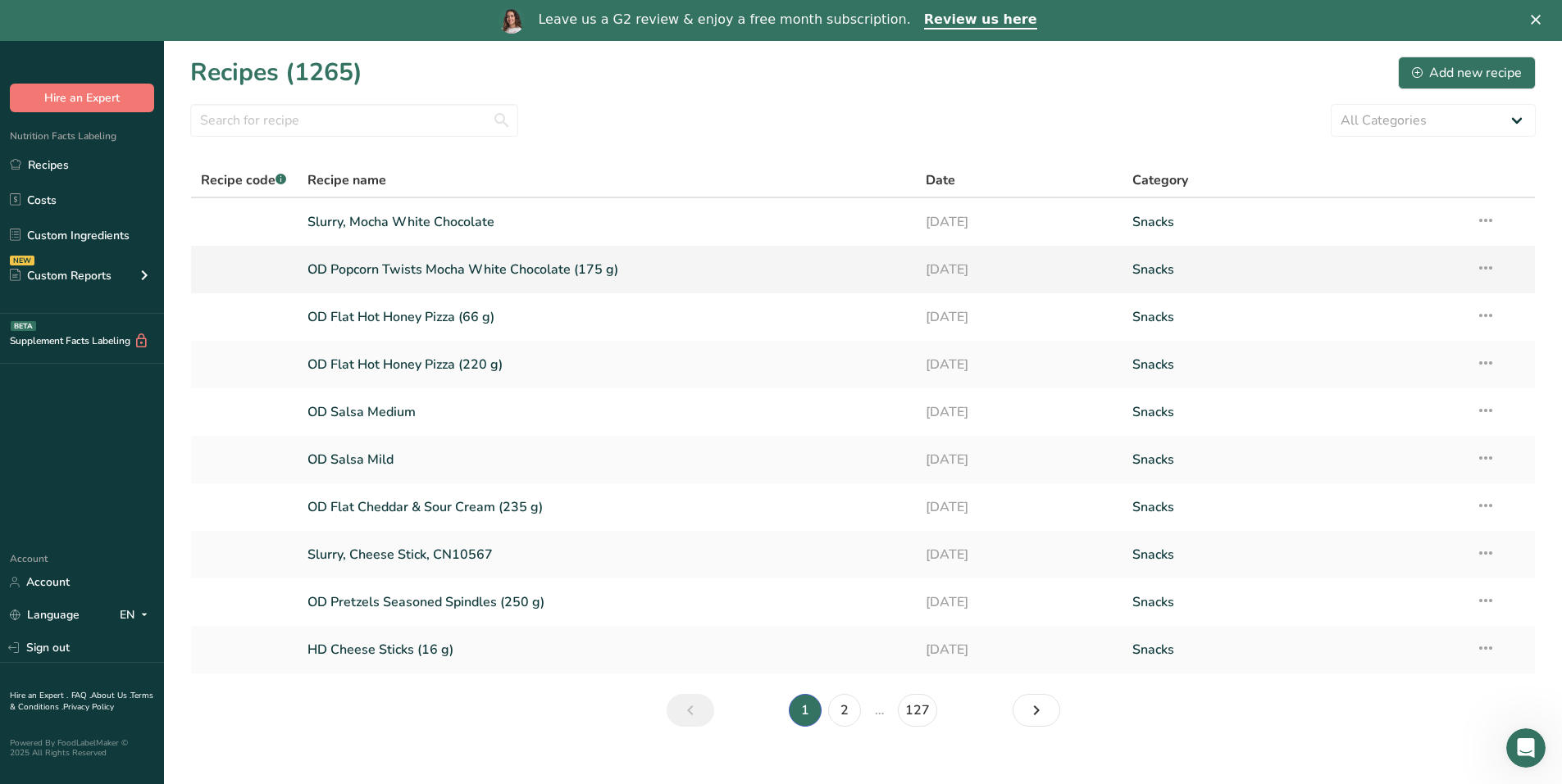
click at [383, 271] on link "OD Popcorn Twists Mocha White Chocolate (175 g)" at bounding box center [607, 269] width 600 height 34
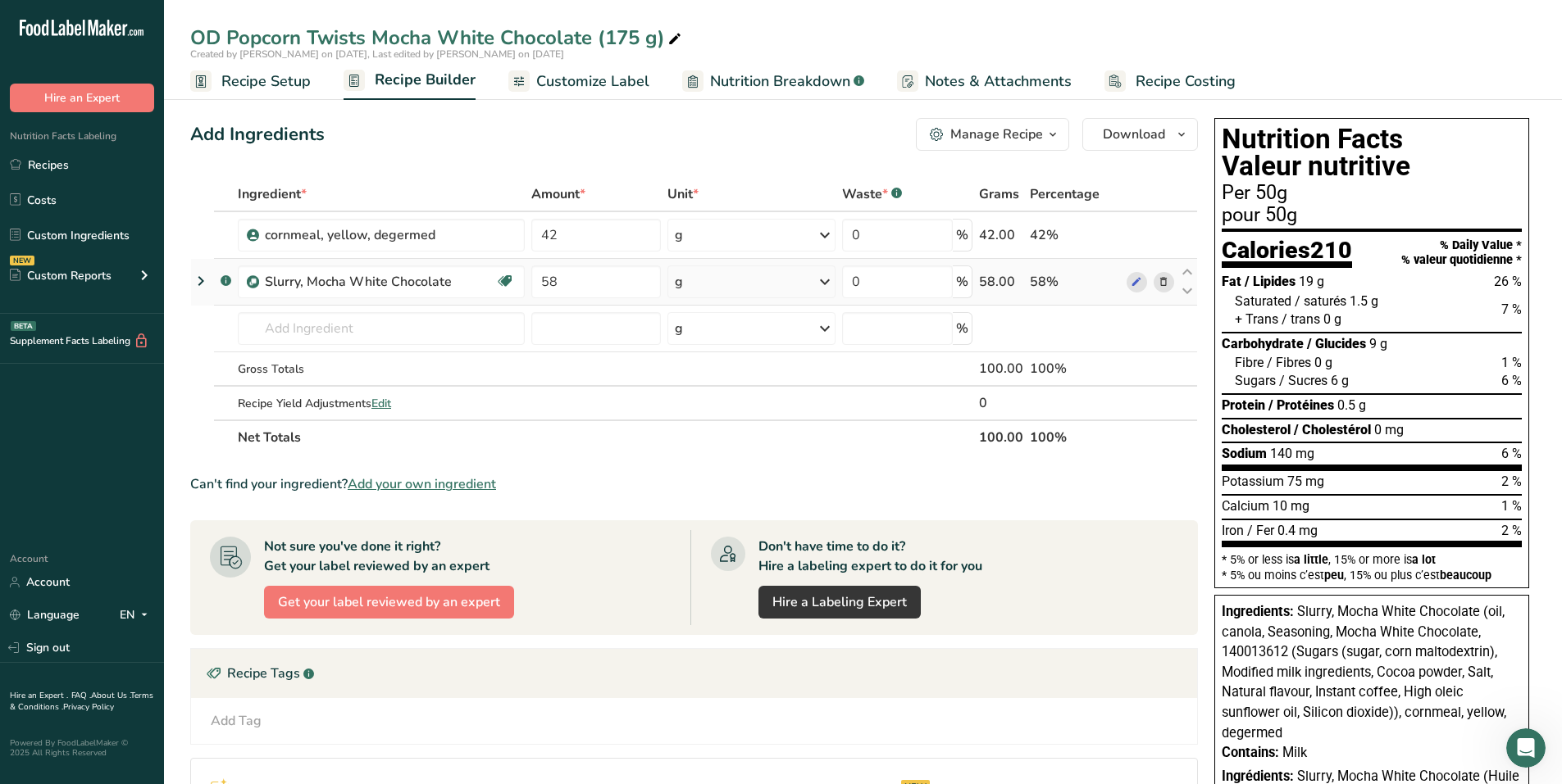
click at [200, 280] on icon at bounding box center [200, 281] width 19 height 30
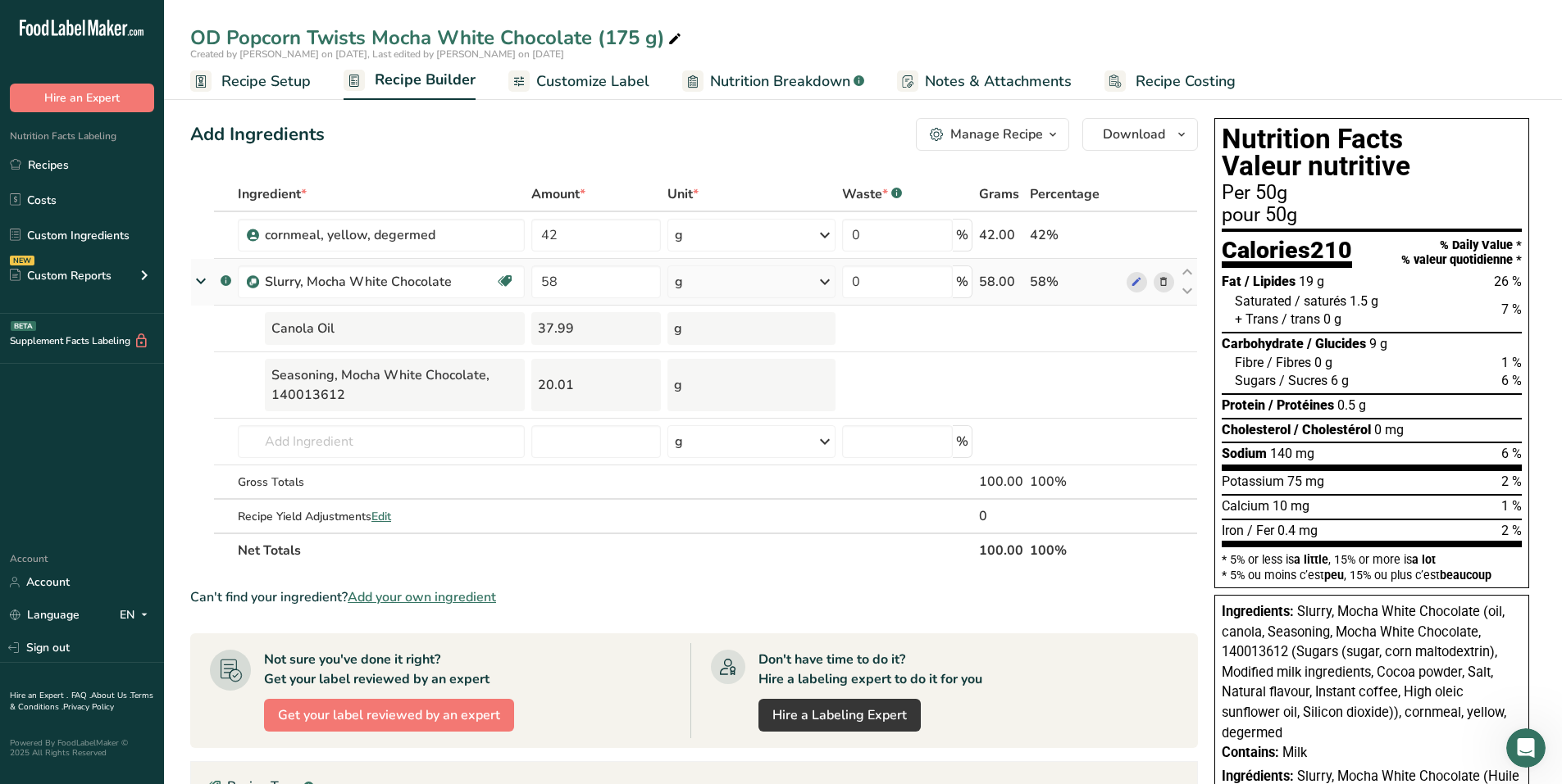
click at [200, 280] on icon at bounding box center [201, 280] width 30 height 19
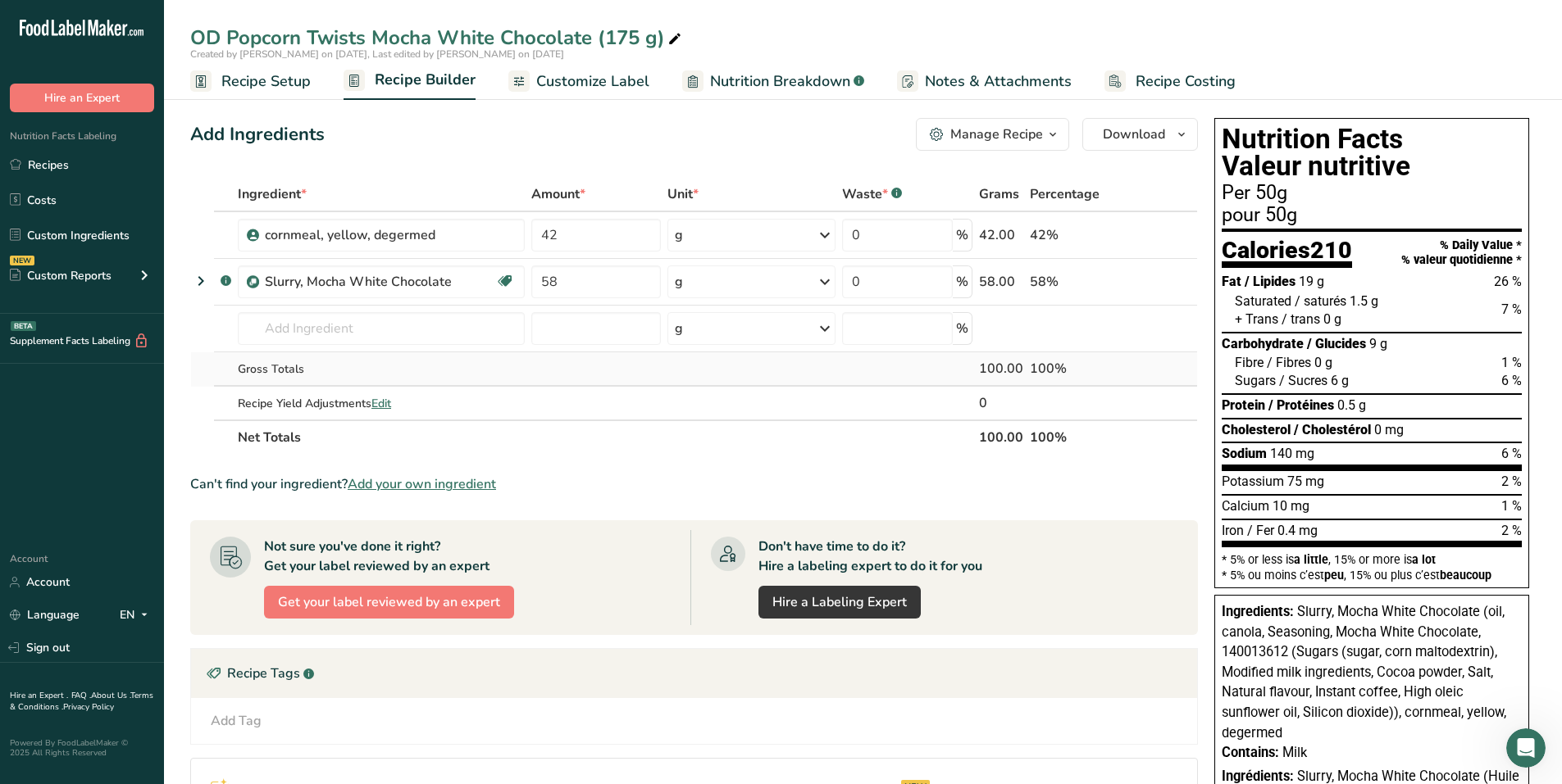
click at [586, 356] on td at bounding box center [596, 369] width 136 height 34
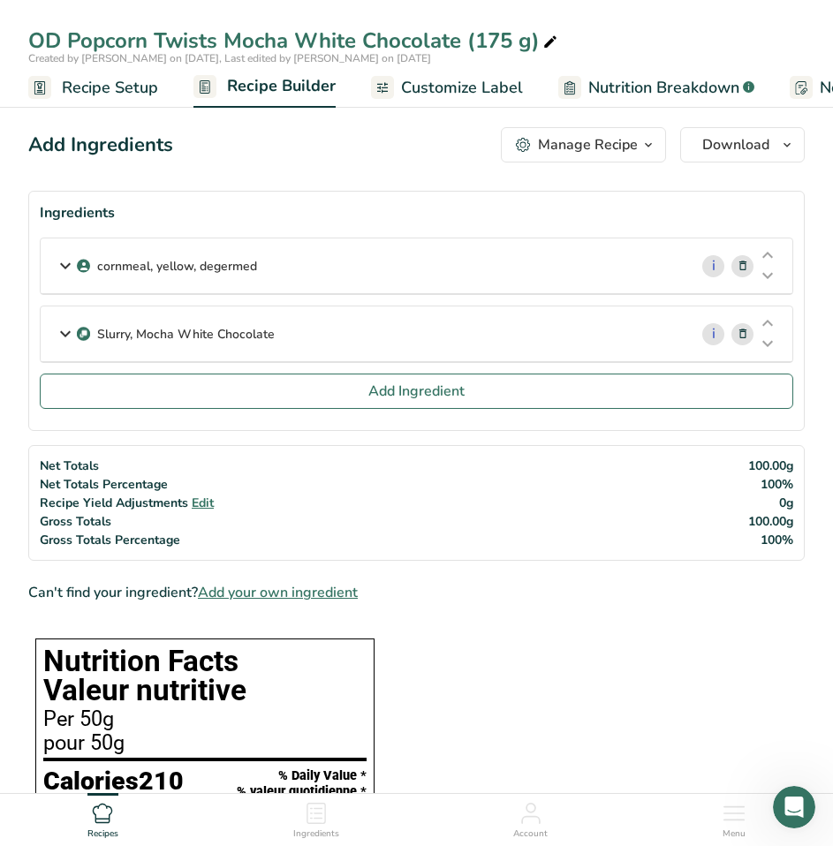
click at [451, 94] on span "Customize Label" at bounding box center [462, 88] width 122 height 24
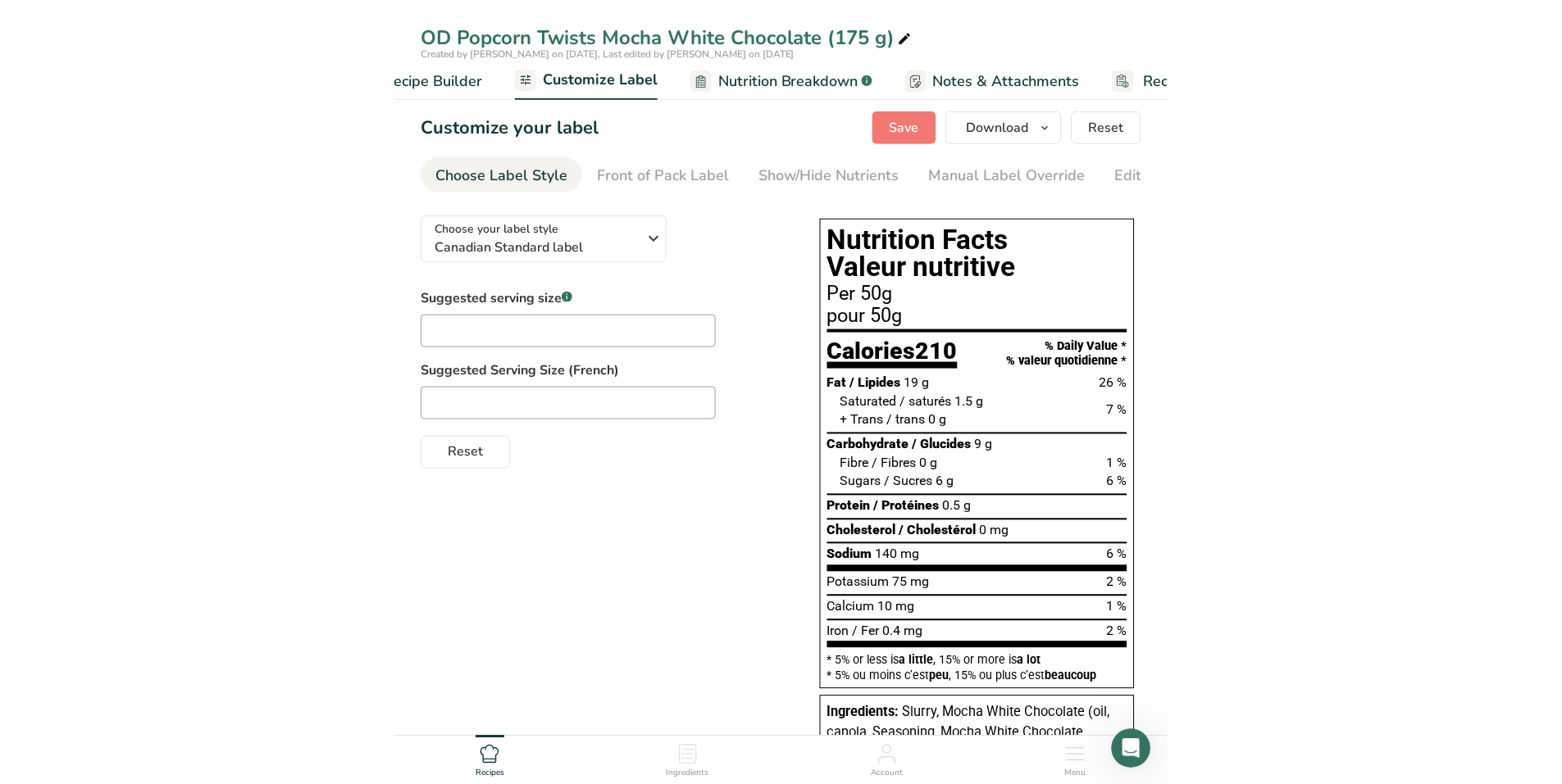
scroll to position [0, 320]
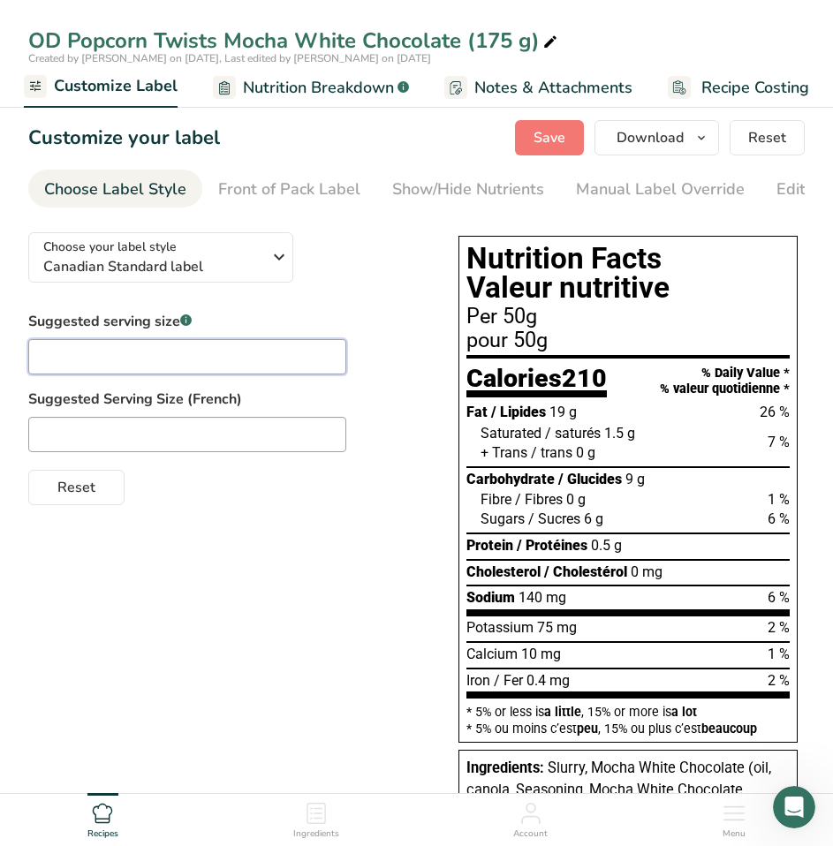
click at [142, 356] on input "text" at bounding box center [187, 356] width 318 height 35
type input "about 2 3/4 cups"
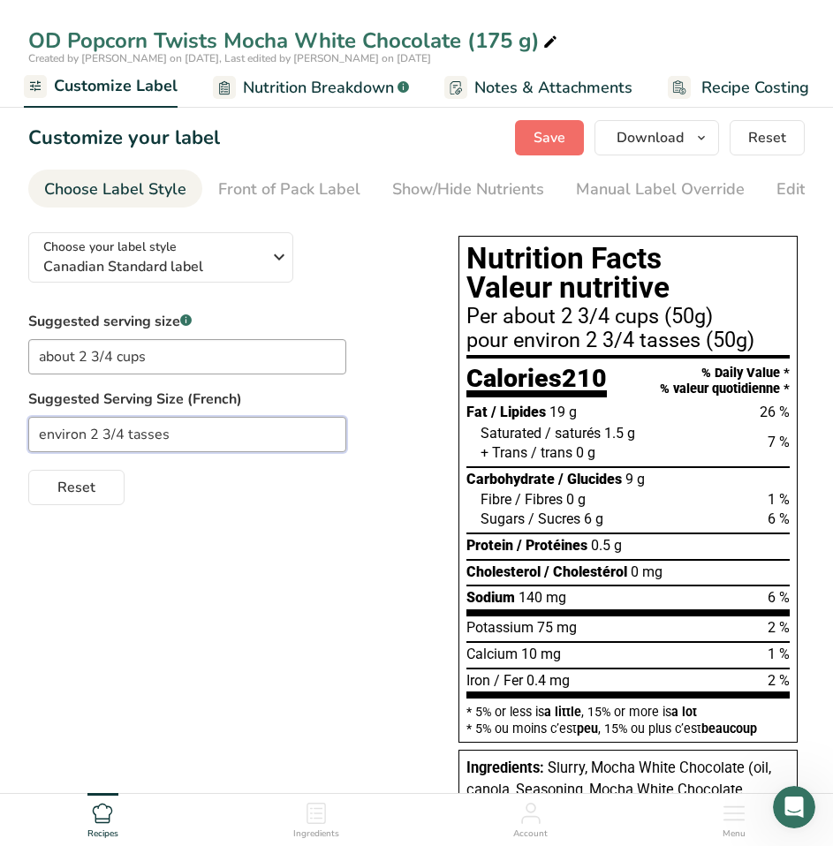
type input "environ 2 3/4 tasses"
click at [555, 131] on span "Save" at bounding box center [550, 137] width 32 height 21
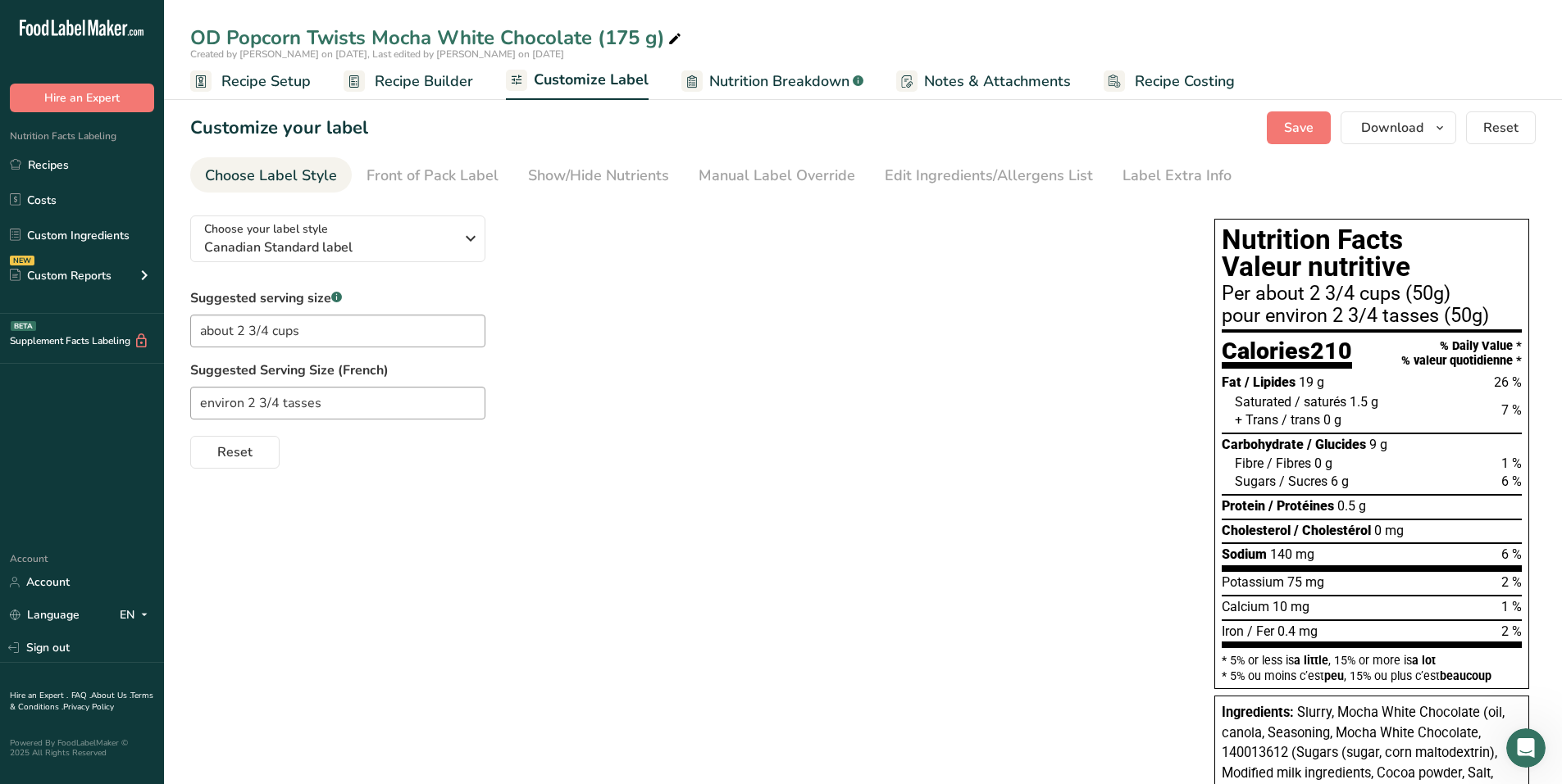
click at [427, 84] on span "Recipe Builder" at bounding box center [424, 82] width 98 height 22
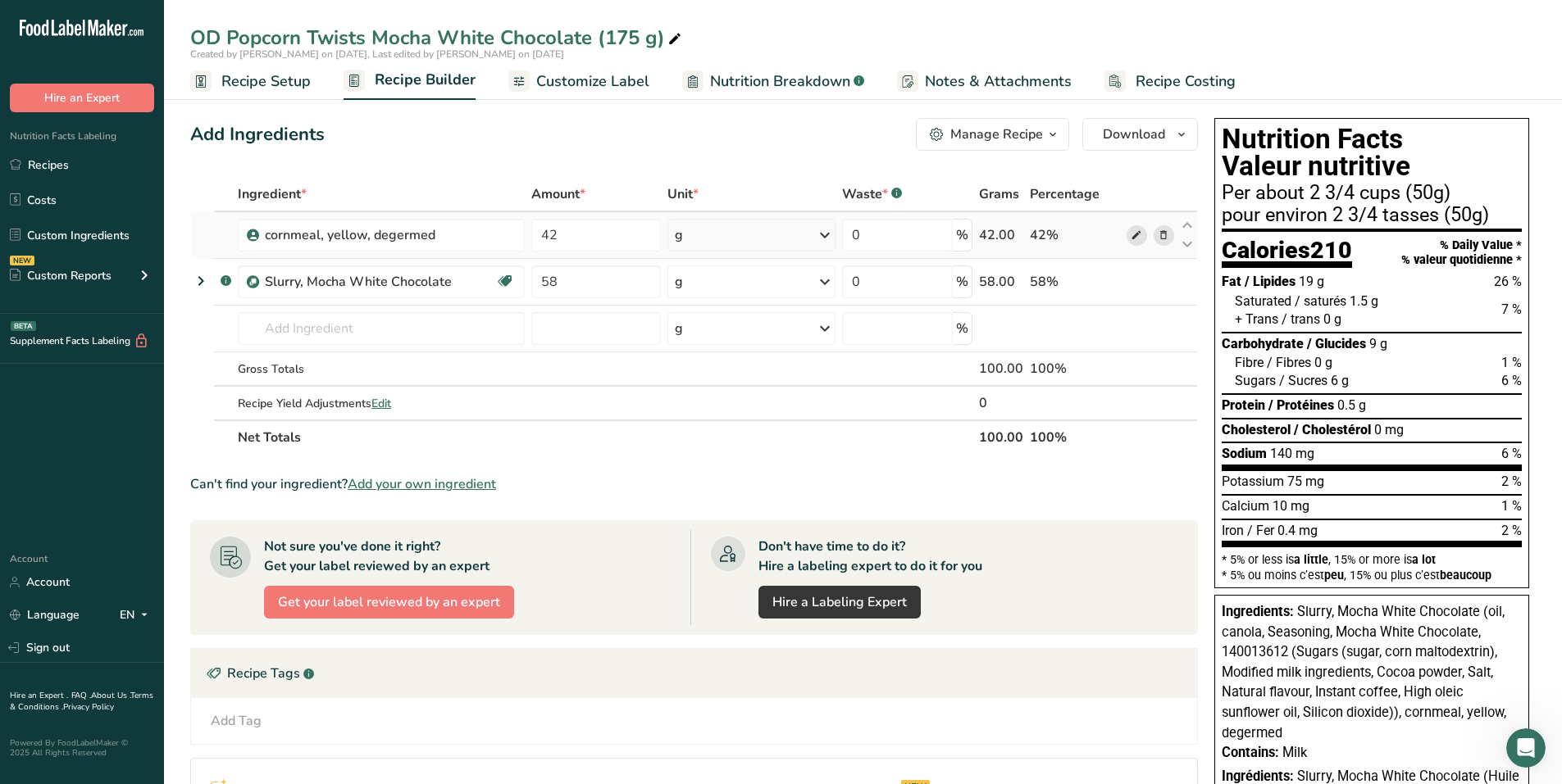
click at [1130, 236] on icon at bounding box center [1136, 236] width 11 height 18
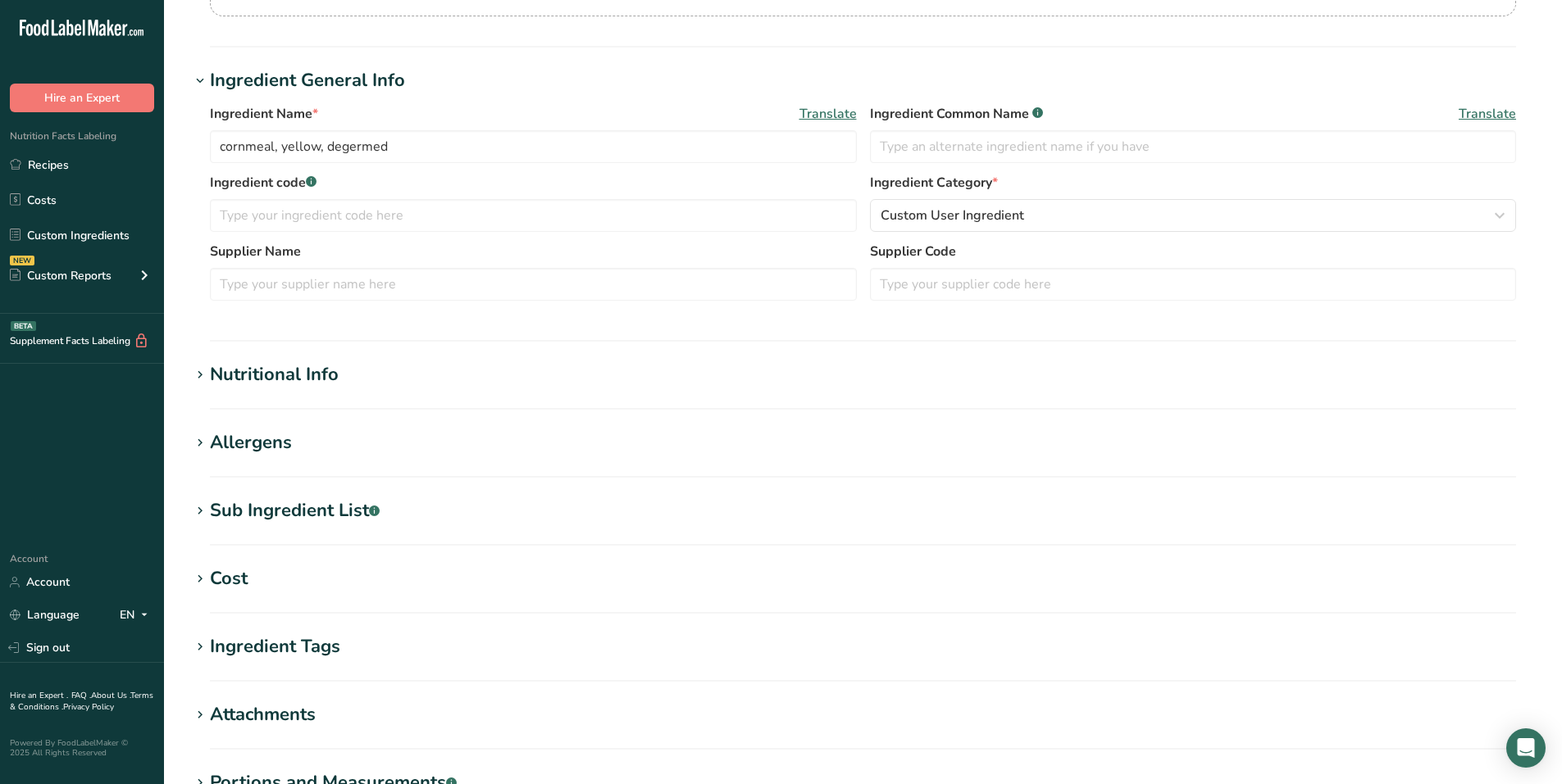
scroll to position [328, 0]
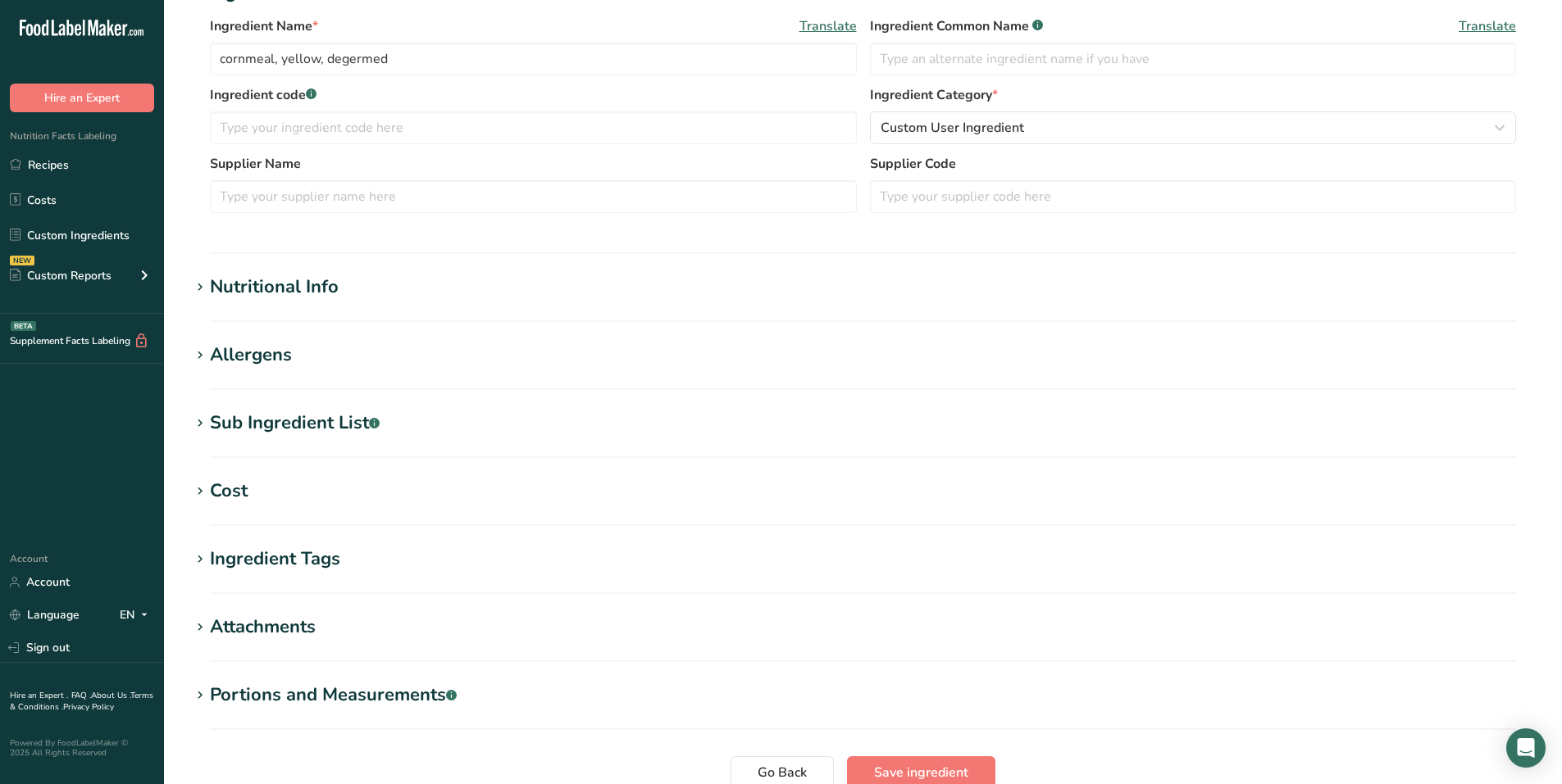
click at [265, 292] on div "Nutritional Info" at bounding box center [274, 287] width 129 height 27
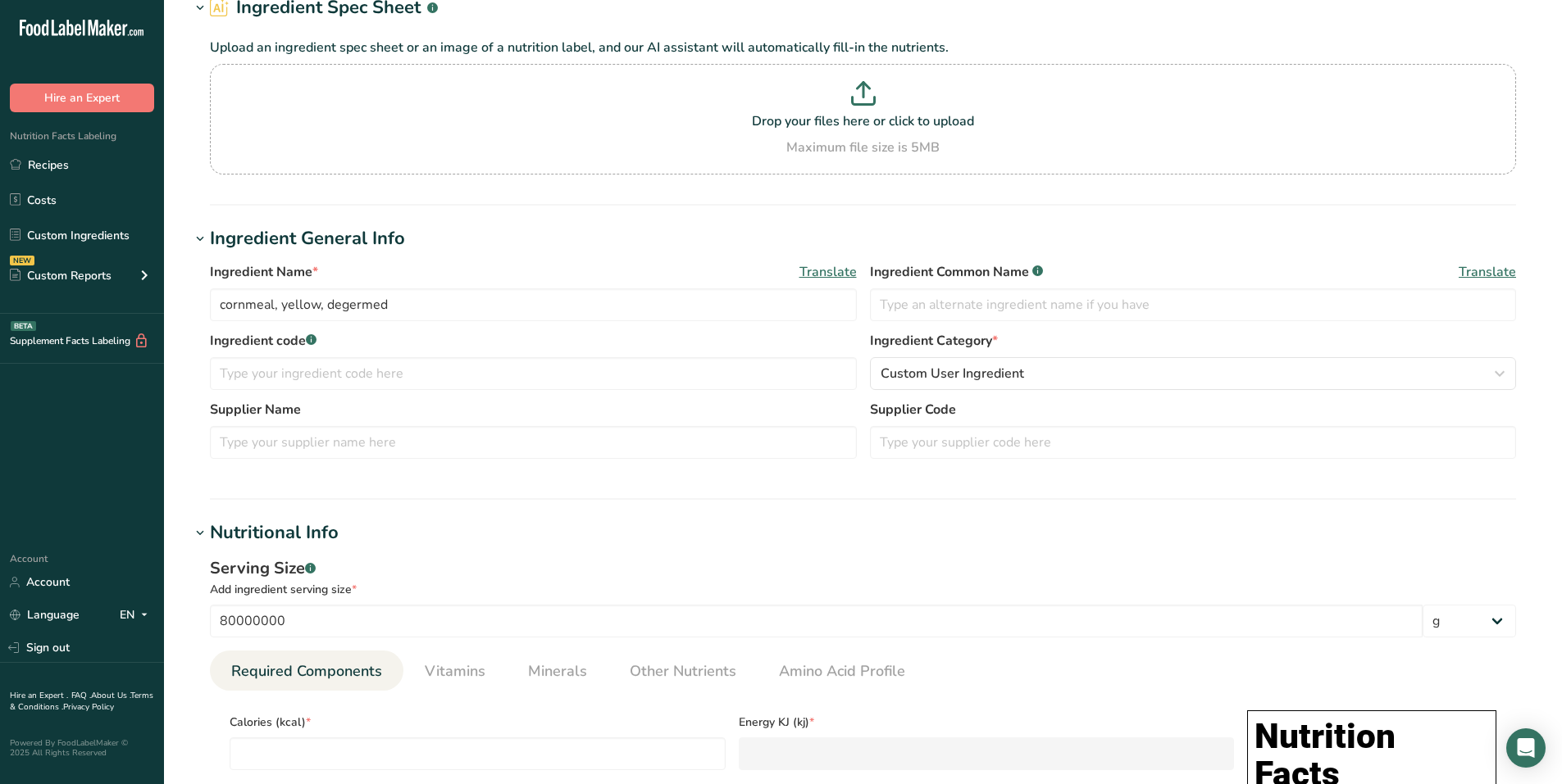
scroll to position [0, 0]
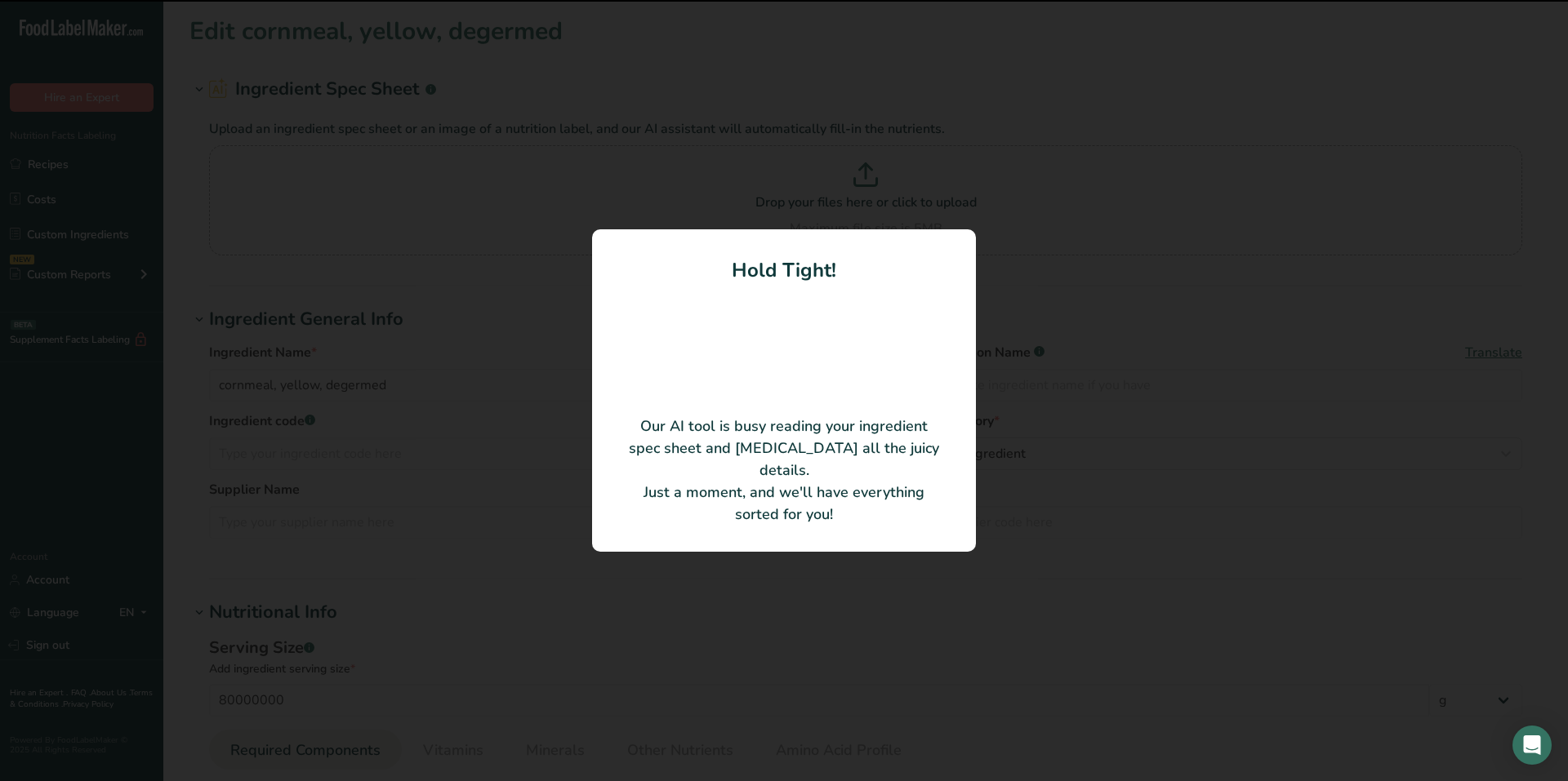
type input "Yellow Snackmeal (Degermed corn meal)"
type input "Agricor, Inc."
type input "M38"
type input "100"
type input "0"
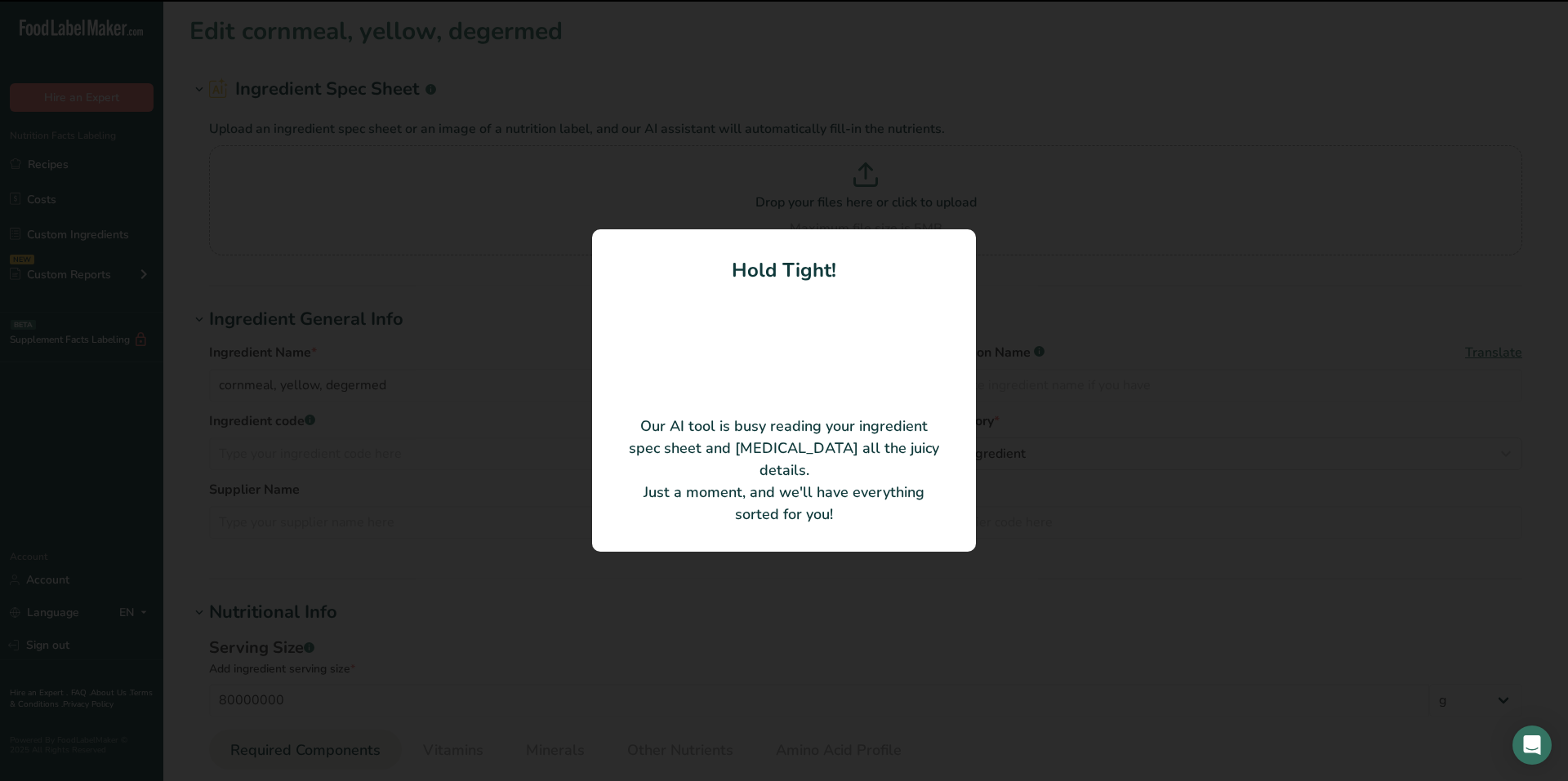
type KJ "0"
type Fat "1"
type Fat "0"
type input "0"
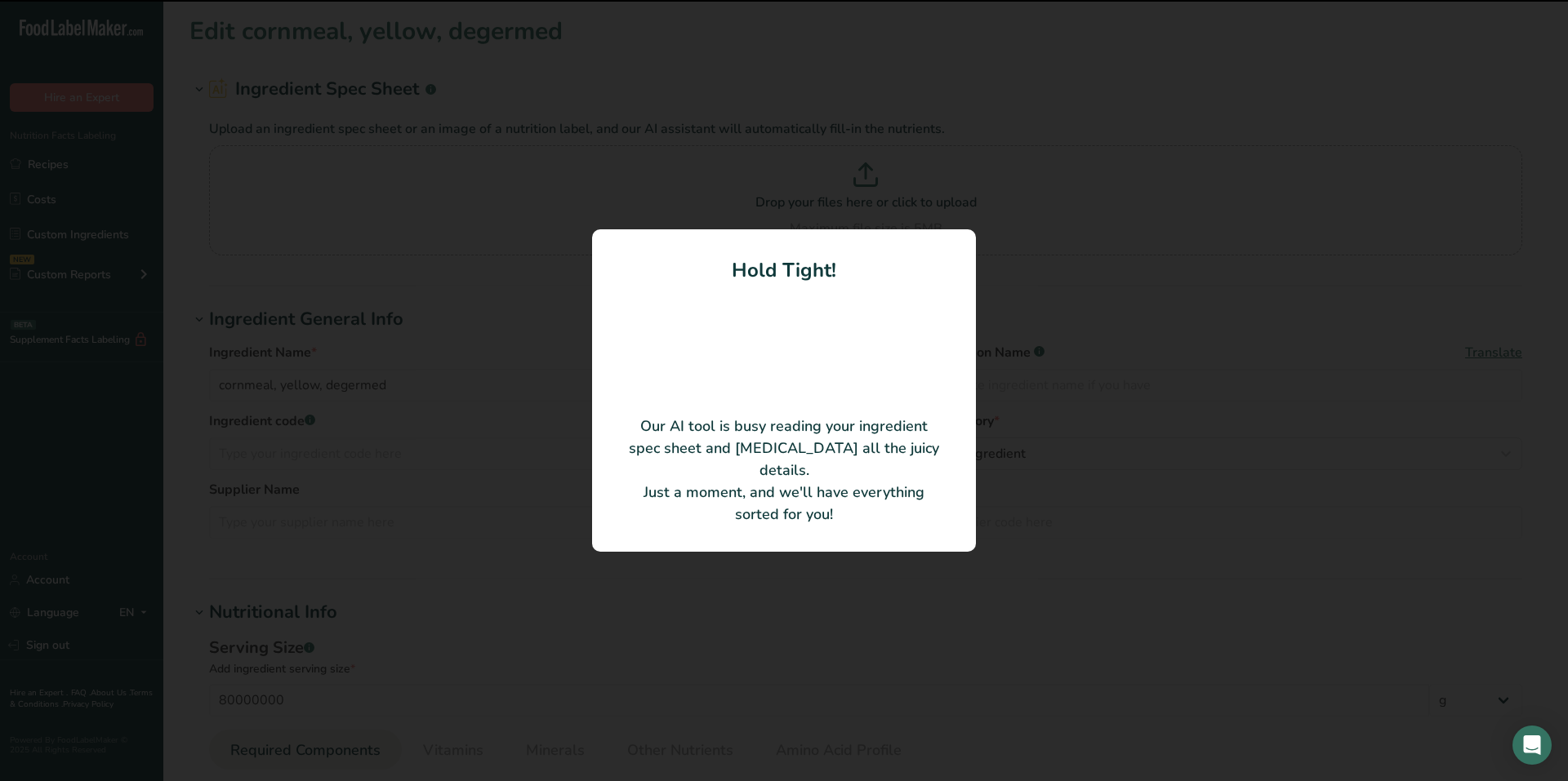
type input "0"
type Carbohydrates "0"
type Fiber "0"
type Sugars "0"
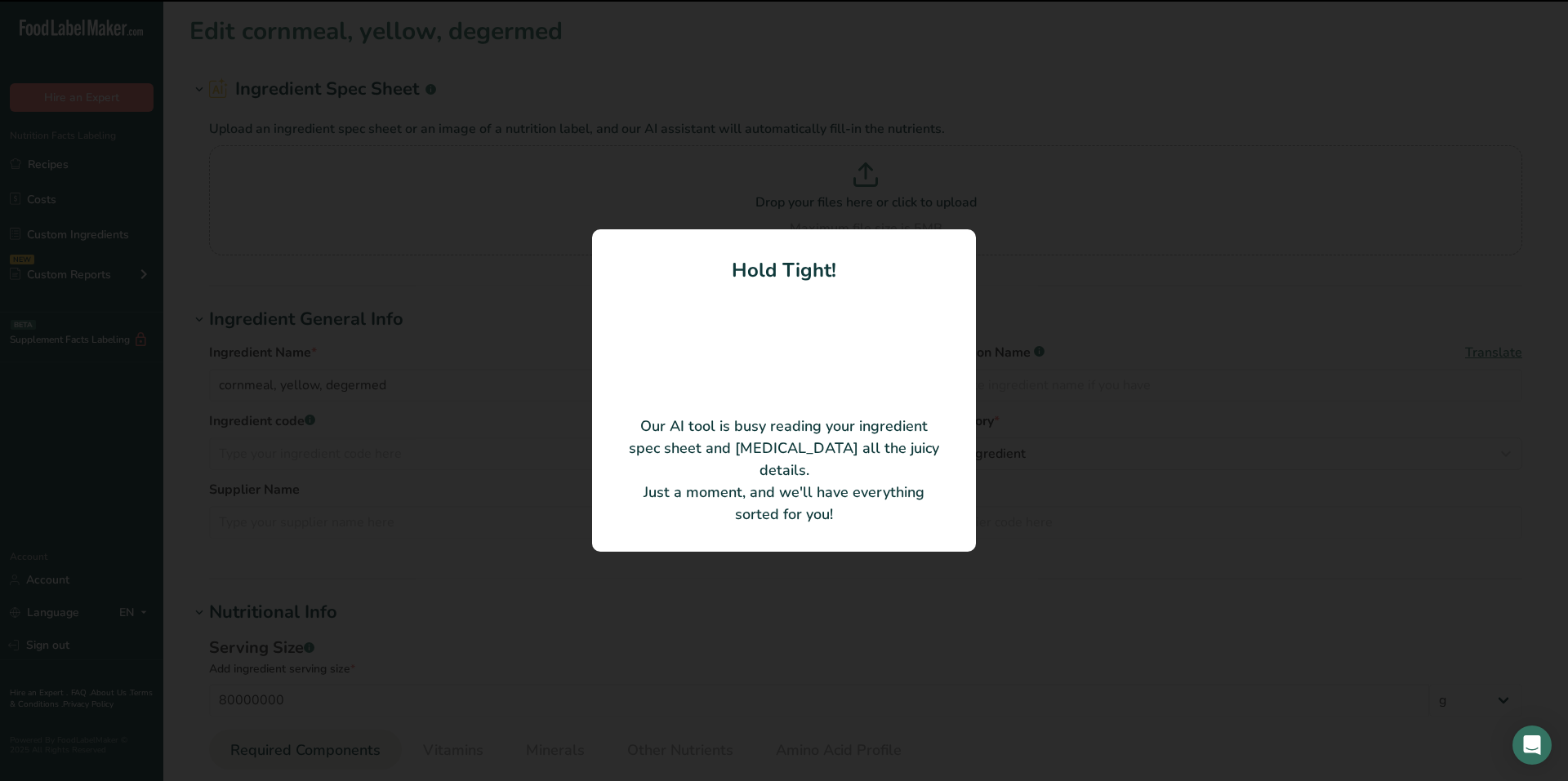
type input "5"
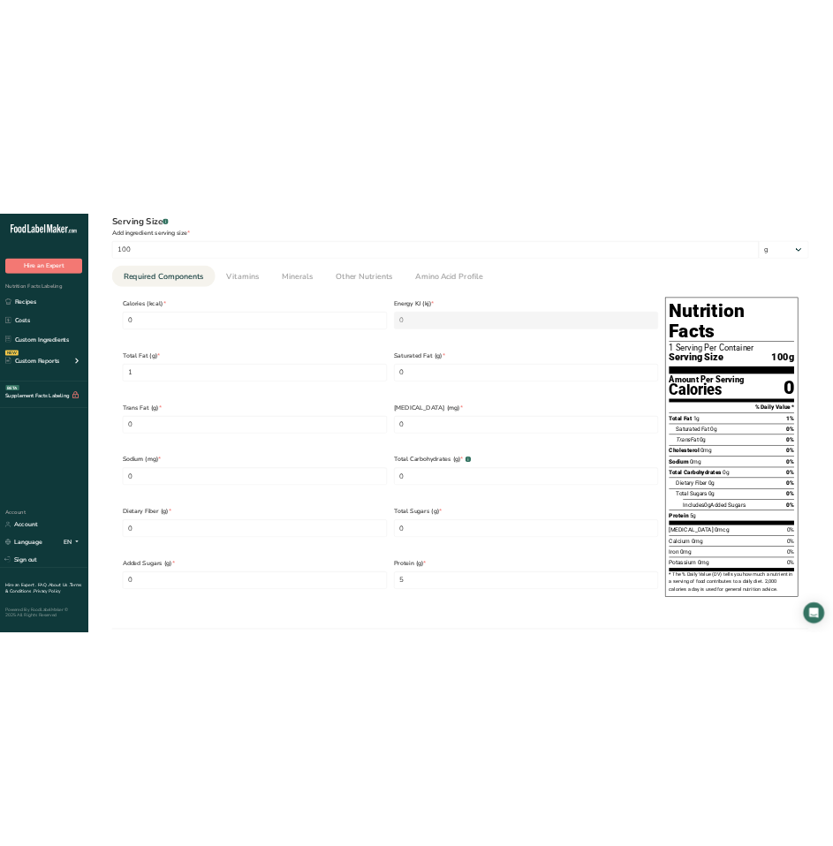
scroll to position [618, 0]
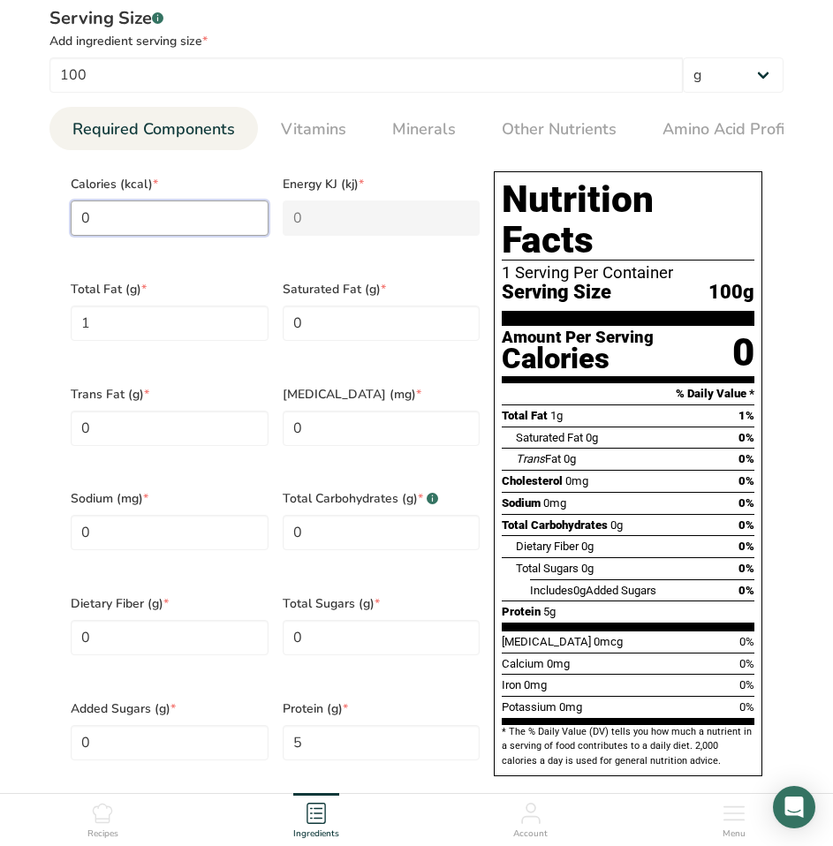
drag, startPoint x: 143, startPoint y: 216, endPoint x: 95, endPoint y: 226, distance: 48.7
click at [35, 222] on div "Serving Size .a-a{fill:#347362;}.b-a{fill:#fff;} Add ingredient serving size * …" at bounding box center [416, 407] width 777 height 824
type input "3"
type KJ "12.6"
type input "34"
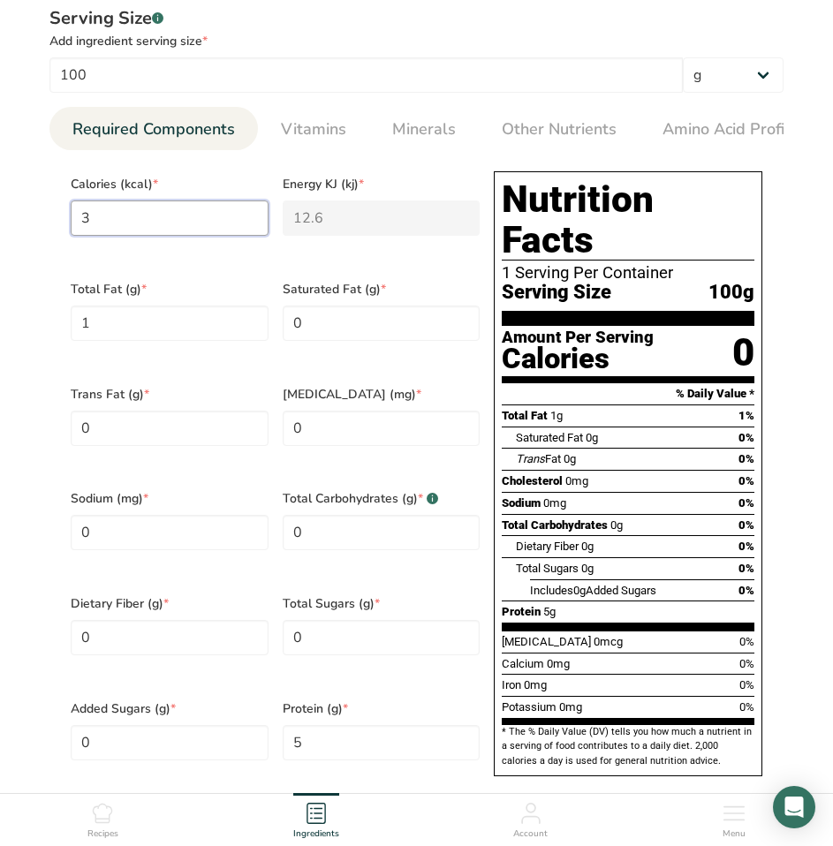
type KJ "142.3"
type input "345"
type KJ "1443.5"
type input "345.9"
type KJ "1447.2"
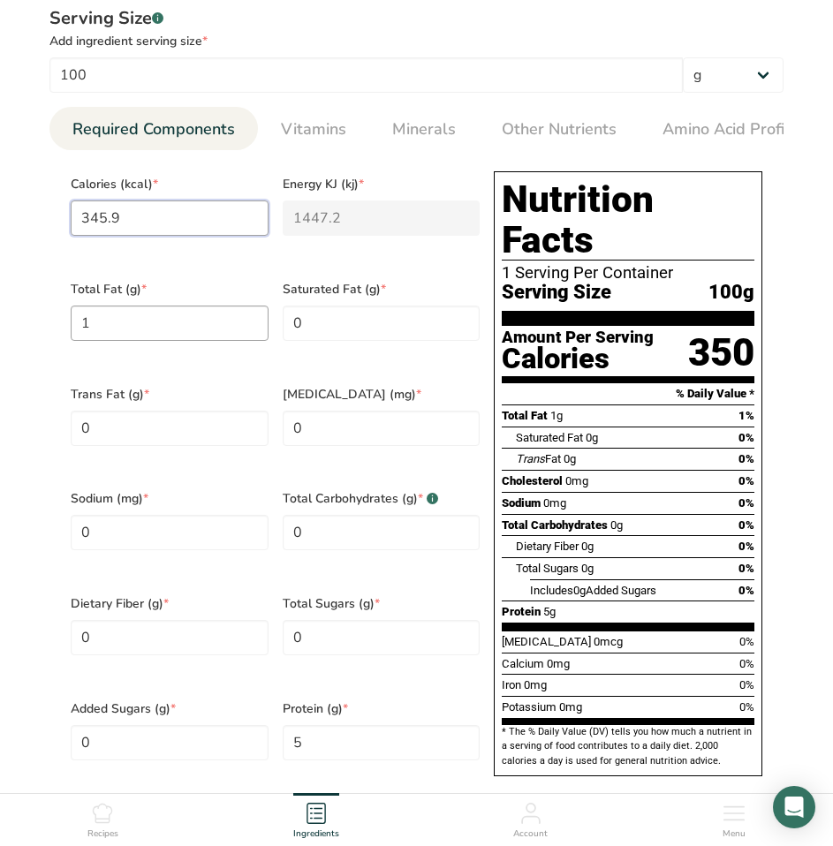
type input "345.9"
drag, startPoint x: 155, startPoint y: 314, endPoint x: 61, endPoint y: 310, distance: 94.6
click at [61, 310] on section "Calories (kcal) * 345.9 Energy KJ (kj) * 1447.2 Total Fat (g) * 1 Saturated Fat…" at bounding box center [416, 479] width 734 height 658
type Fat "0.7"
click at [338, 326] on Fat "0" at bounding box center [382, 323] width 198 height 35
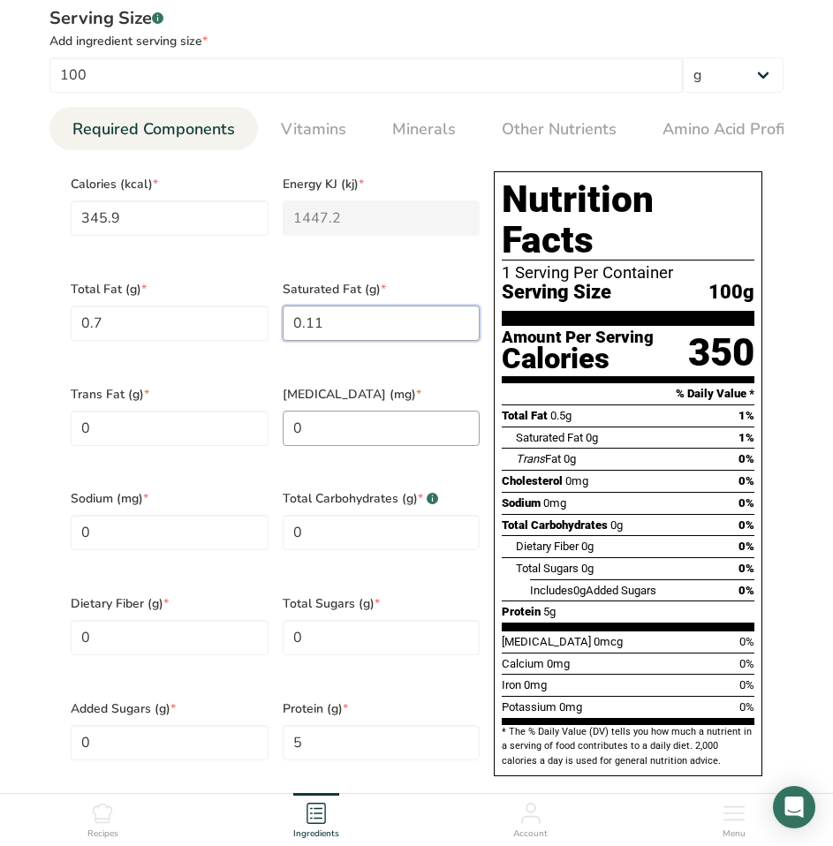
type Fat "0.11"
click at [333, 417] on input "0" at bounding box center [382, 428] width 198 height 35
drag, startPoint x: 118, startPoint y: 519, endPoint x: 72, endPoint y: 513, distance: 46.2
click at [76, 515] on input "0" at bounding box center [170, 532] width 198 height 35
type input "3"
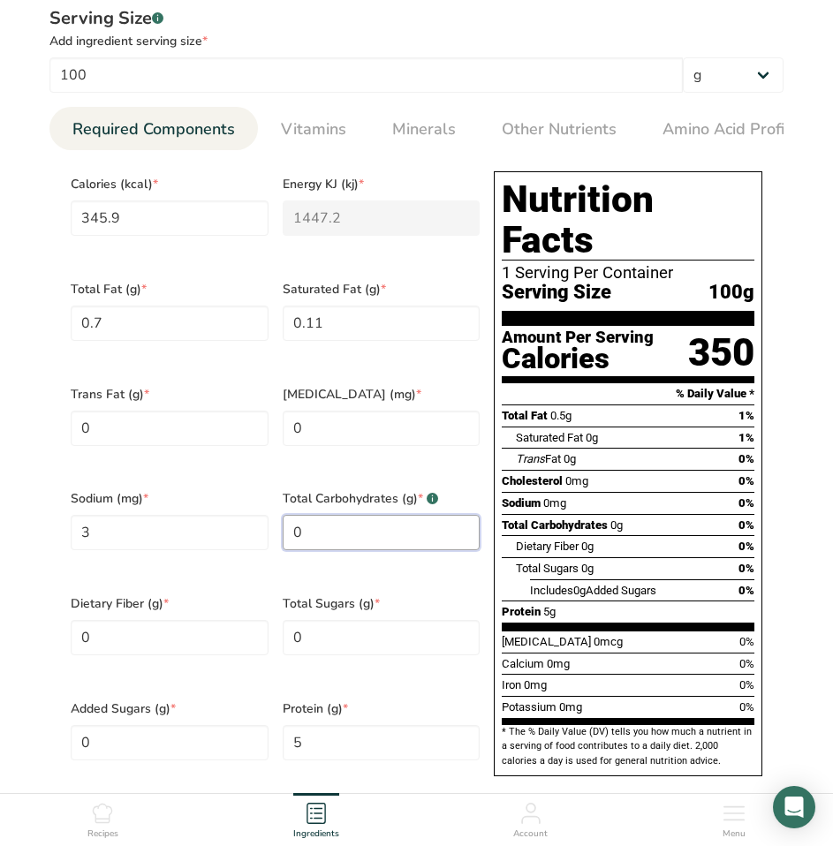
drag, startPoint x: 322, startPoint y: 521, endPoint x: 285, endPoint y: 519, distance: 37.1
click at [290, 519] on Carbohydrates "0" at bounding box center [382, 532] width 198 height 35
type Carbohydrates "79.9"
drag, startPoint x: 108, startPoint y: 611, endPoint x: 48, endPoint y: 605, distance: 60.4
click at [39, 611] on div "Serving Size .a-a{fill:#347362;}.b-a{fill:#fff;} Add ingredient serving size * …" at bounding box center [416, 407] width 777 height 824
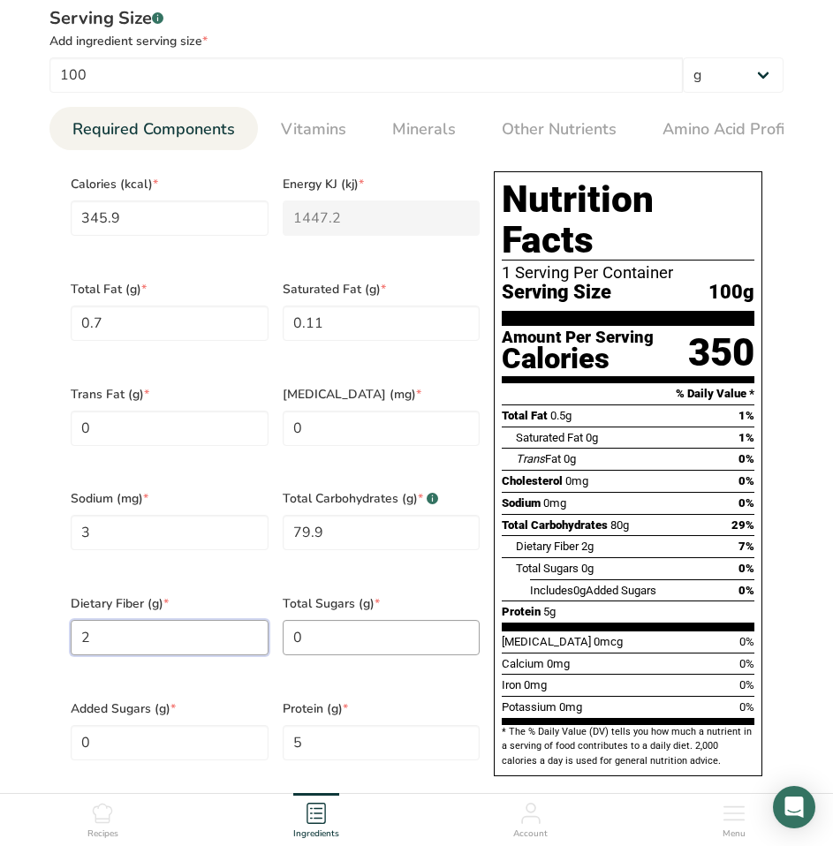
type Fiber "2"
drag, startPoint x: 347, startPoint y: 618, endPoint x: 267, endPoint y: 616, distance: 80.4
click at [267, 616] on div "Calories (kcal) * 345.9 Energy KJ (kj) * 1447.2 Total Fat (g) * 0.7 Saturated F…" at bounding box center [275, 479] width 423 height 630
type Sugars "1"
drag, startPoint x: 337, startPoint y: 715, endPoint x: 275, endPoint y: 706, distance: 62.5
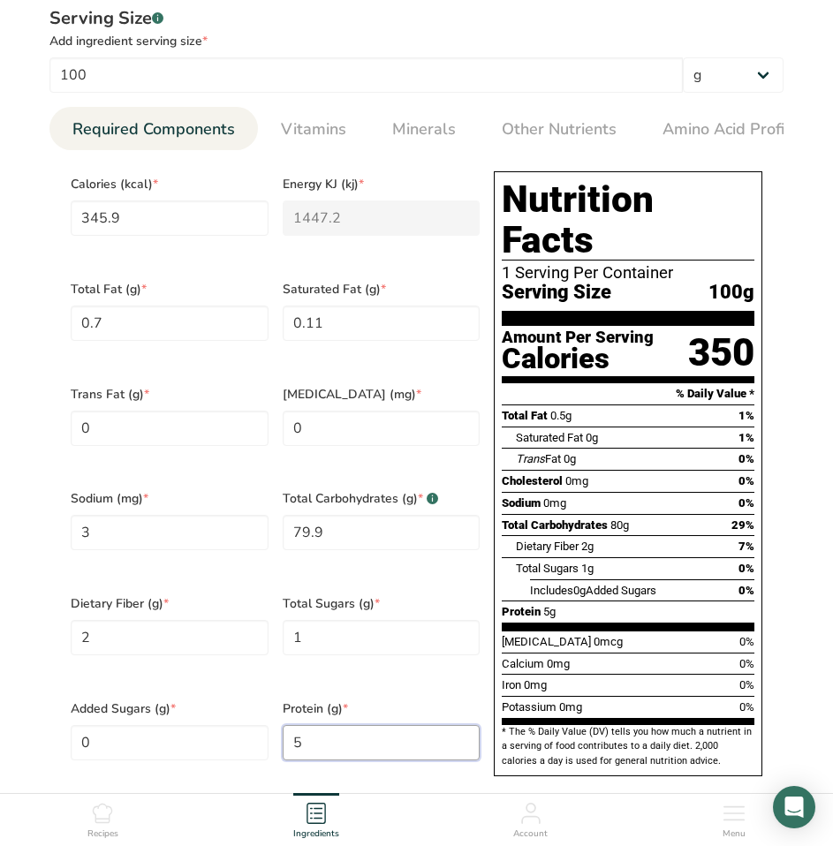
click at [283, 725] on input "5" at bounding box center [382, 742] width 198 height 35
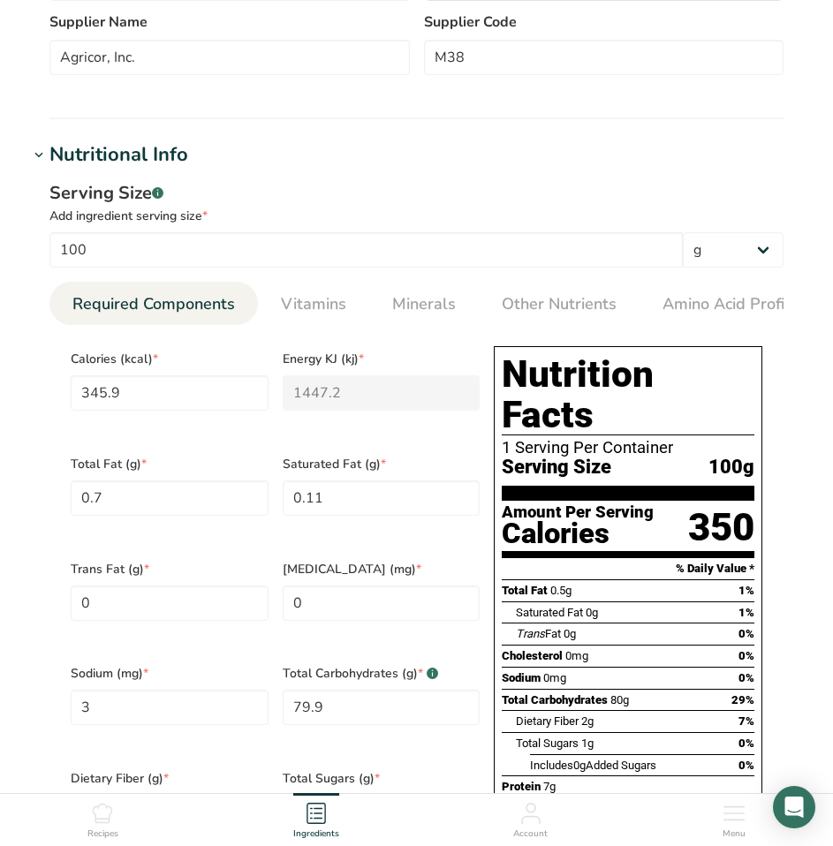
scroll to position [442, 0]
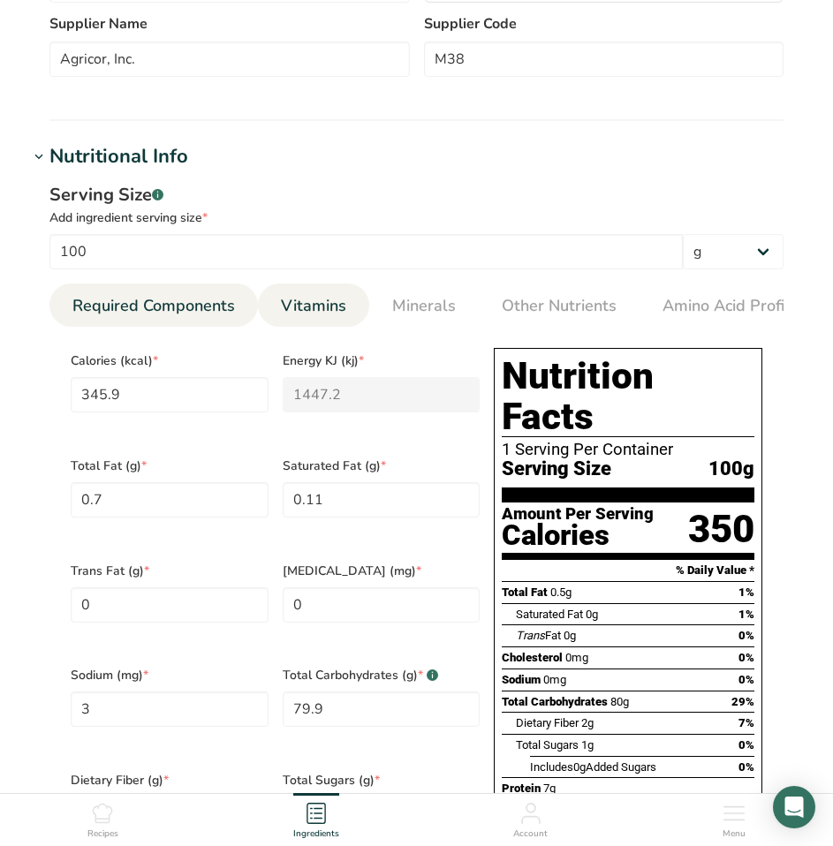
type input "7"
click at [333, 309] on span "Vitamins" at bounding box center [313, 306] width 65 height 24
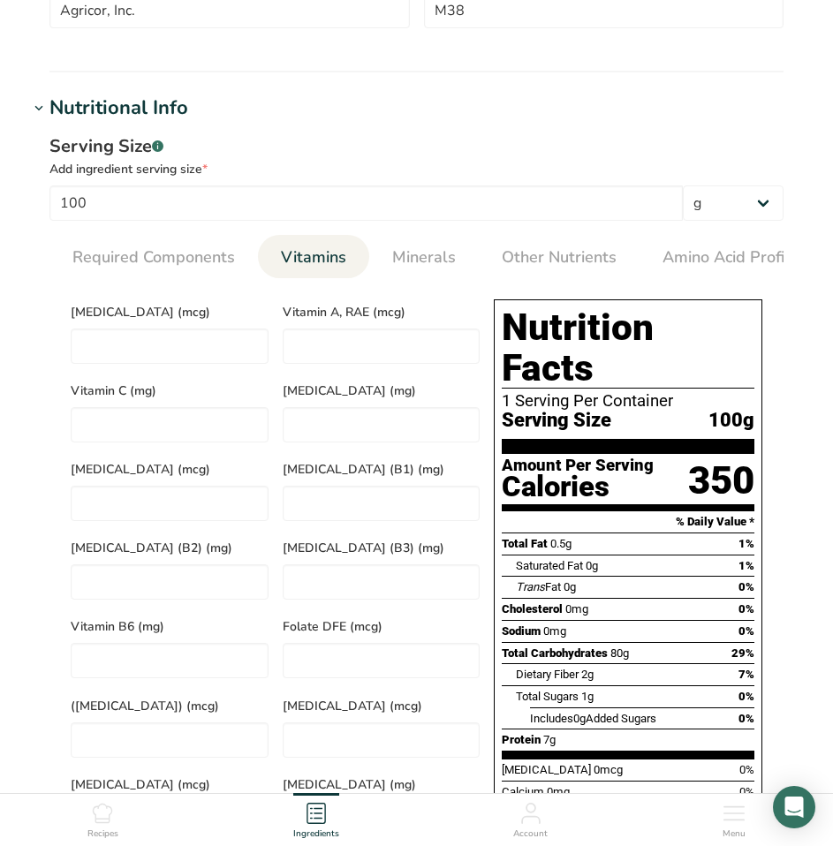
scroll to position [530, 0]
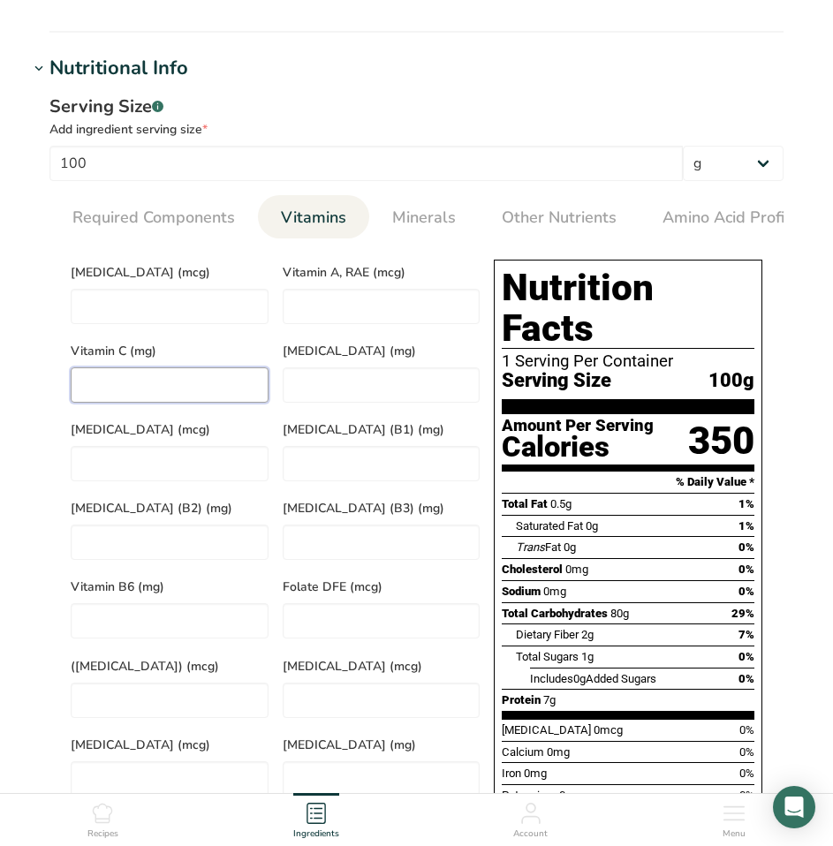
click at [210, 383] on C "number" at bounding box center [170, 384] width 198 height 35
type C "0"
drag, startPoint x: 104, startPoint y: 389, endPoint x: 53, endPoint y: 392, distance: 51.4
click at [53, 392] on section "Calories (kcal) * 345.9 Energy KJ (kj) * 1447.2 Total Fat (g) * 0.7 Saturated F…" at bounding box center [416, 568] width 734 height 658
click at [181, 299] on D "number" at bounding box center [170, 306] width 198 height 35
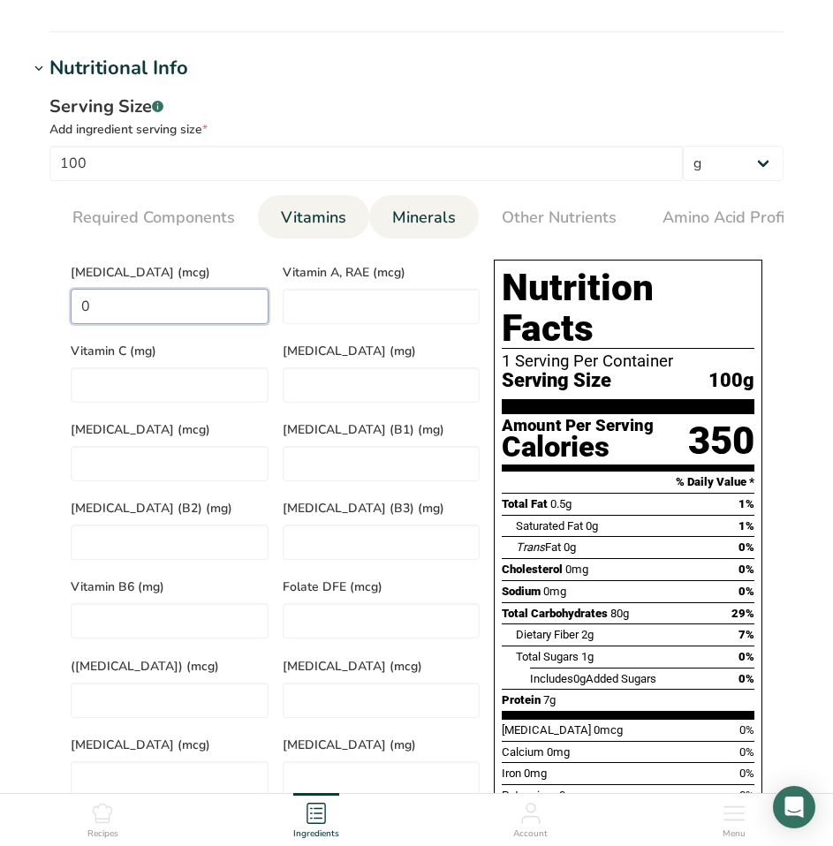
type D "0"
click at [396, 218] on span "Minerals" at bounding box center [424, 218] width 64 height 24
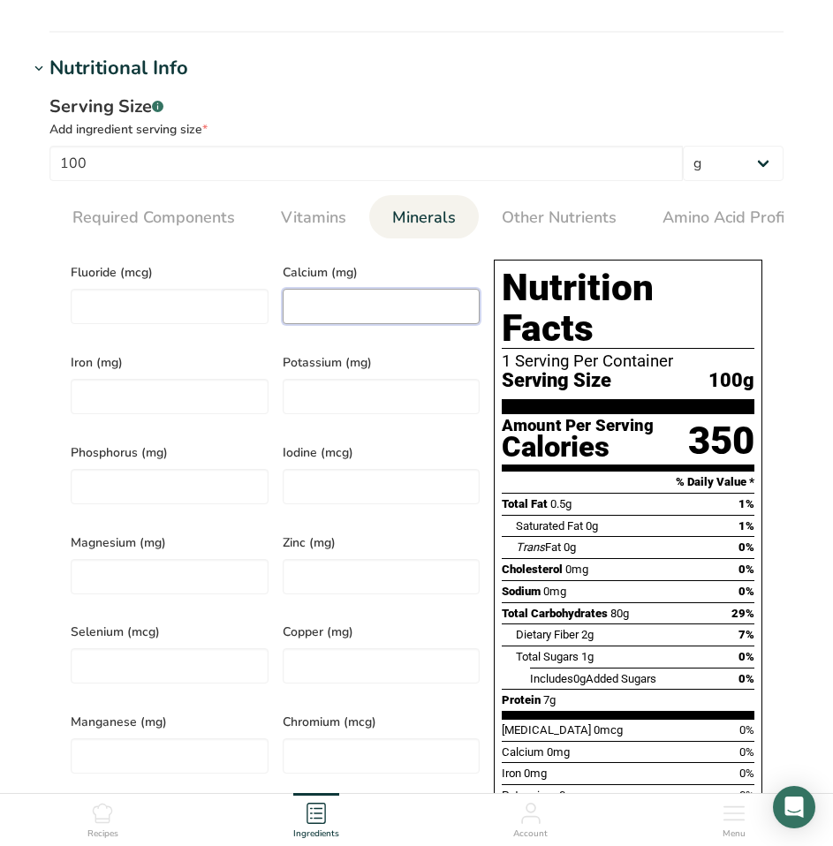
click at [337, 299] on input "number" at bounding box center [382, 306] width 198 height 35
type input "5"
click at [221, 392] on input "number" at bounding box center [170, 396] width 198 height 35
type input "1"
click at [323, 393] on input "number" at bounding box center [382, 396] width 198 height 35
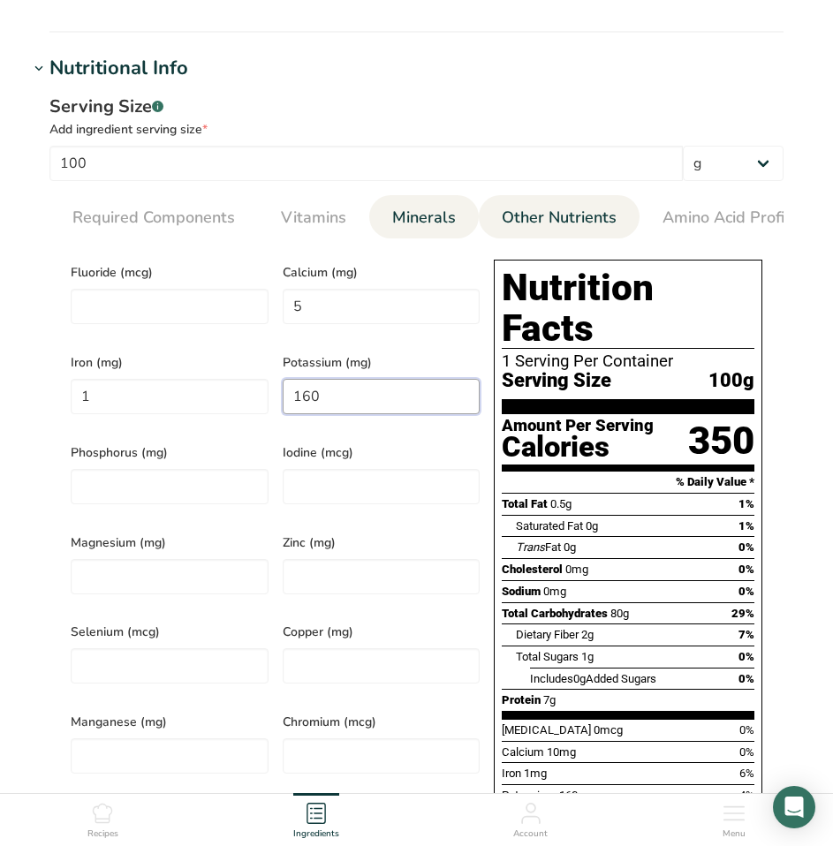
type input "160"
click at [577, 224] on span "Other Nutrients" at bounding box center [559, 218] width 115 height 24
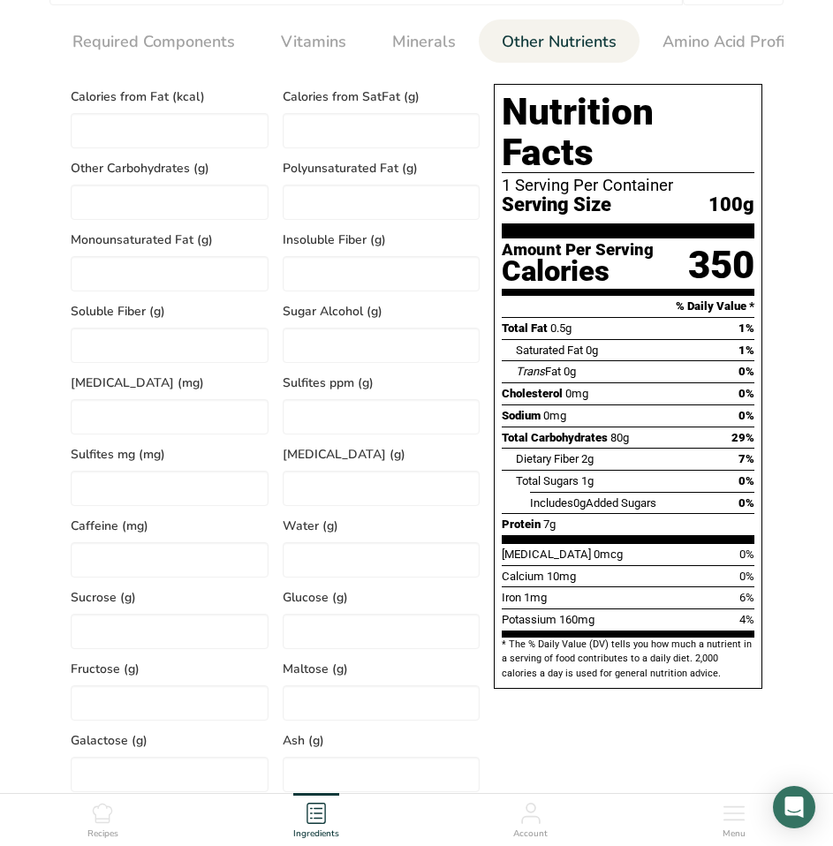
scroll to position [707, 0]
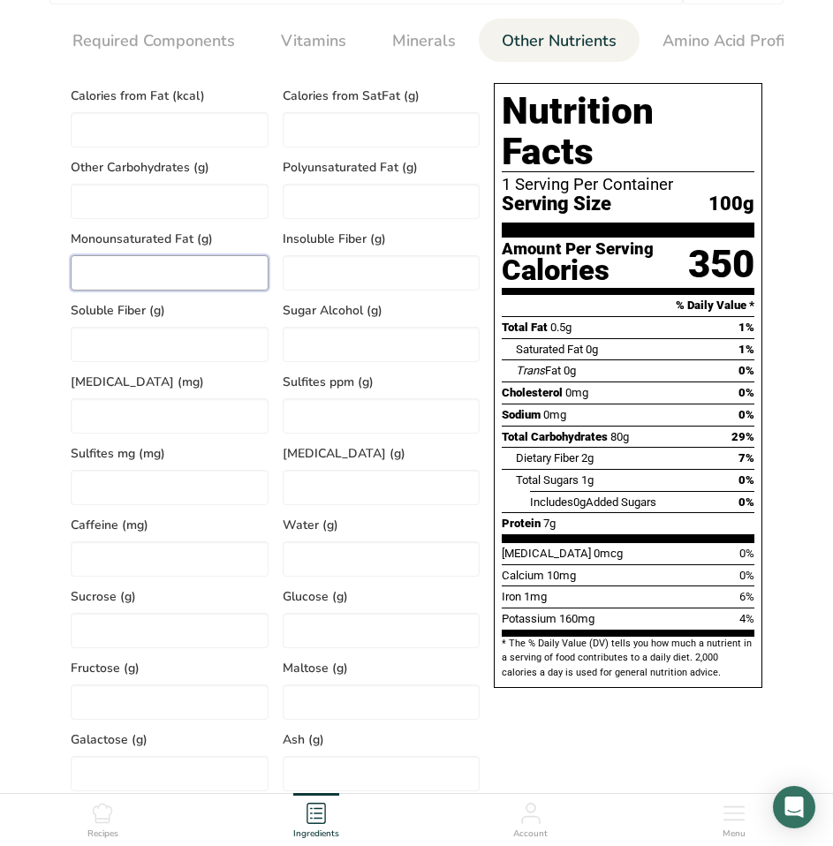
click at [149, 277] on Fat "number" at bounding box center [170, 272] width 198 height 35
click at [403, 278] on Fiber "number" at bounding box center [382, 272] width 198 height 35
drag, startPoint x: 105, startPoint y: 269, endPoint x: 76, endPoint y: 273, distance: 29.4
click at [76, 273] on Fat "2" at bounding box center [170, 272] width 198 height 35
type Fat "0.2"
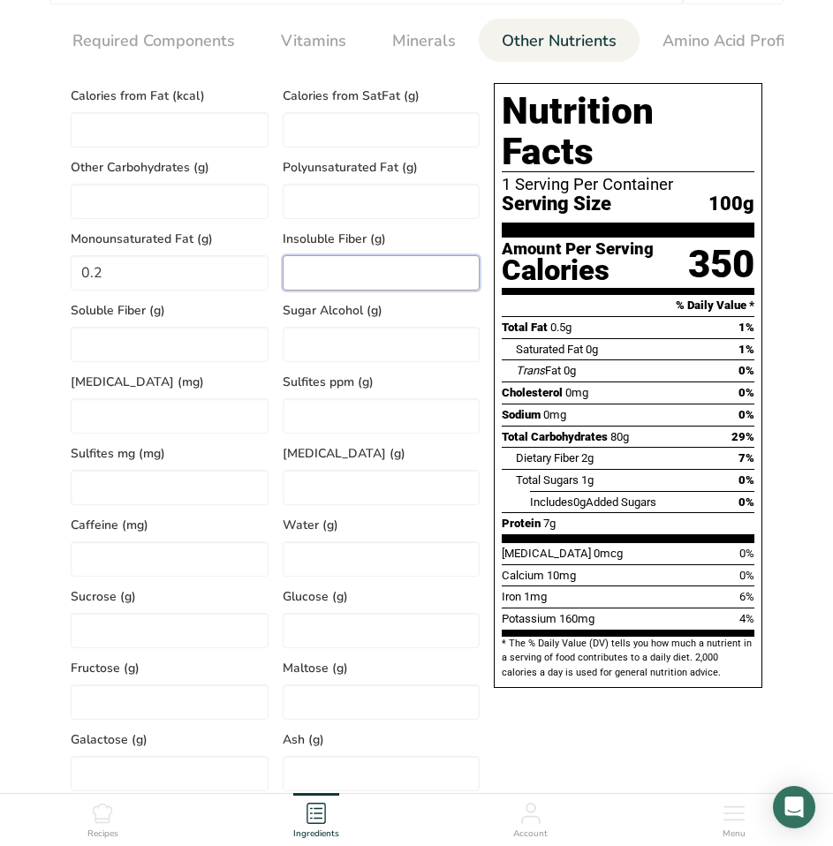
click at [382, 285] on Fiber "number" at bounding box center [382, 272] width 198 height 35
click at [383, 192] on Fat "number" at bounding box center [382, 201] width 198 height 35
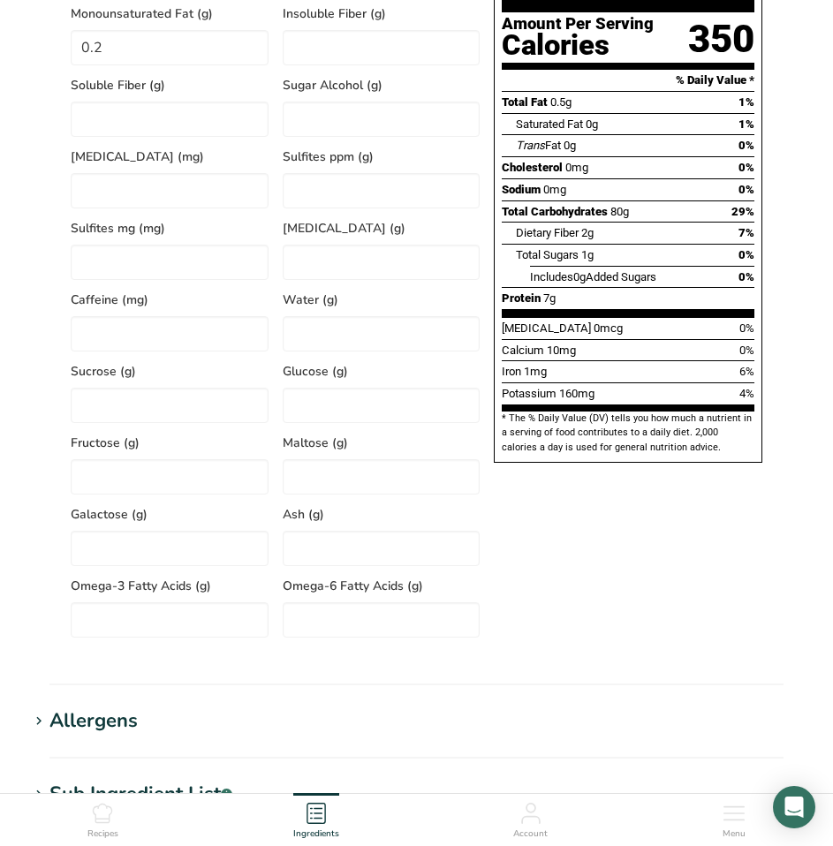
scroll to position [972, 0]
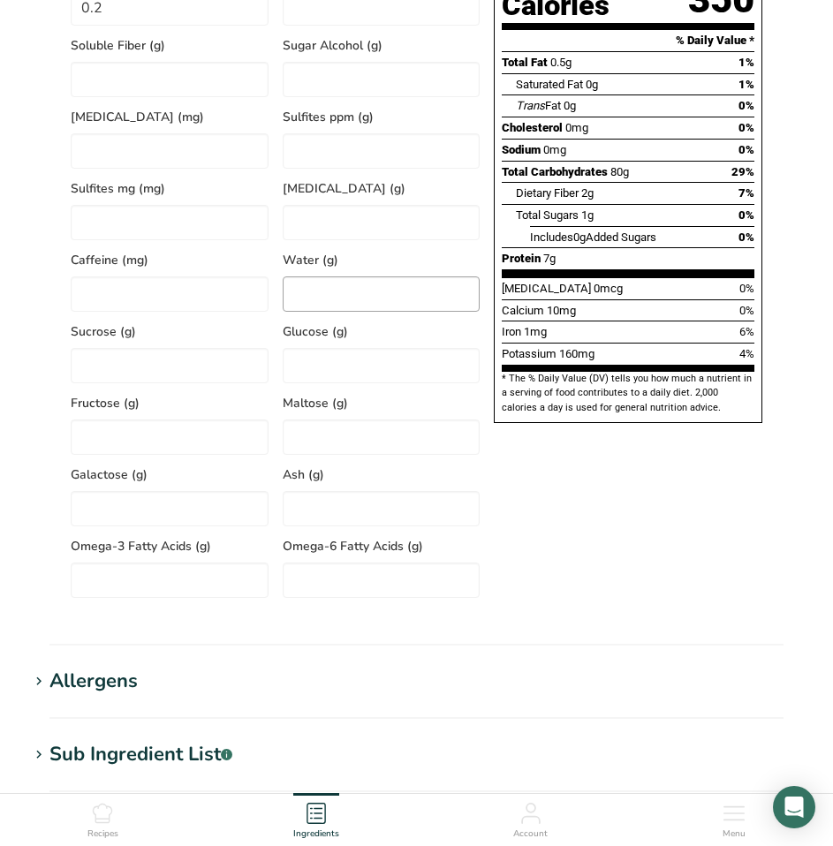
type Fat "0.39"
click at [318, 296] on input "number" at bounding box center [382, 294] width 198 height 35
type input "12"
click at [345, 503] on input "number" at bounding box center [382, 508] width 198 height 35
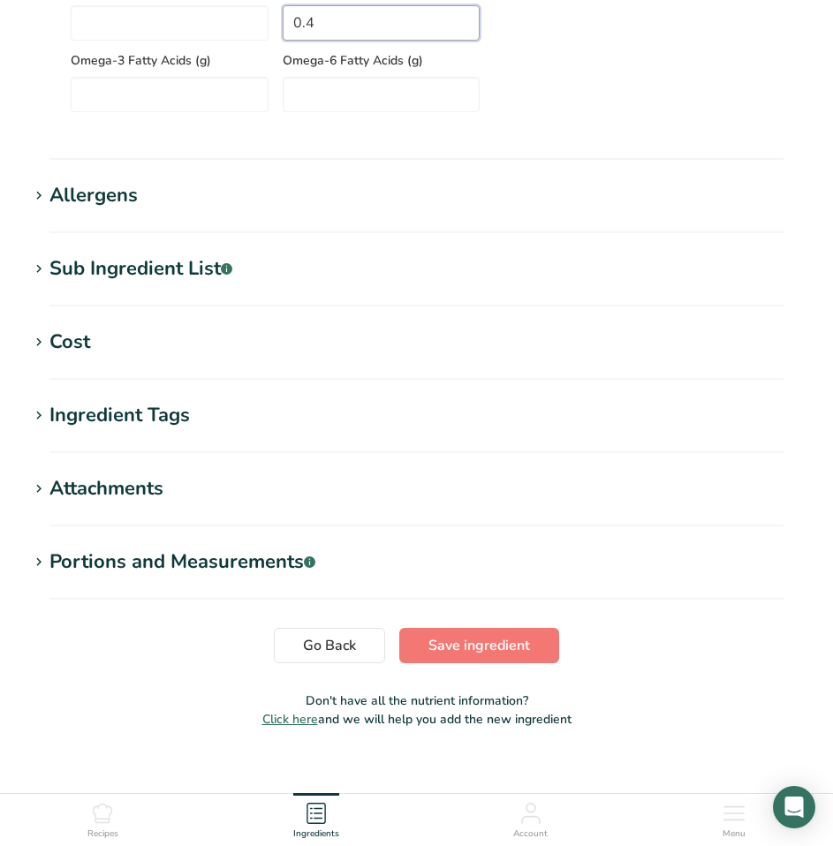
scroll to position [1482, 0]
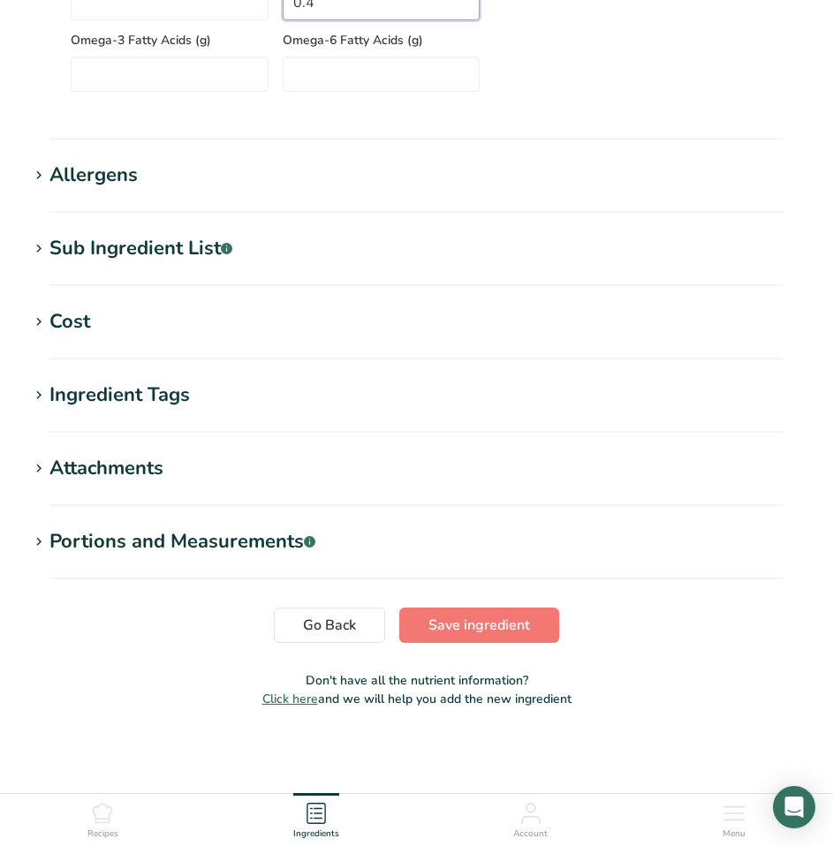
type input "0.4"
click at [39, 250] on icon at bounding box center [39, 249] width 16 height 25
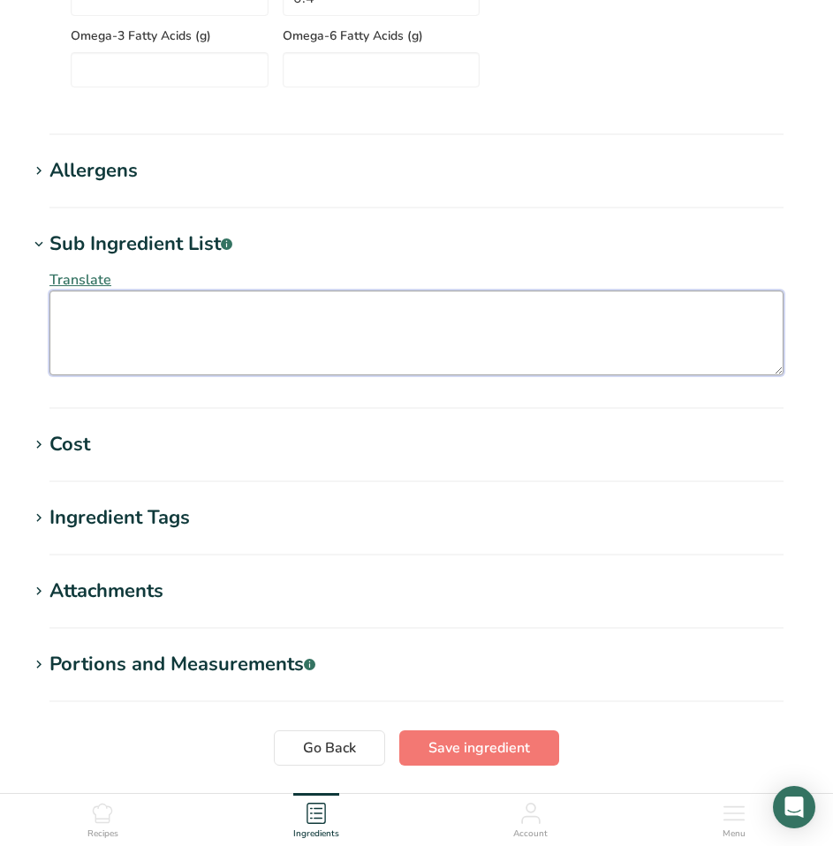
click at [97, 314] on textarea at bounding box center [416, 333] width 734 height 85
type textarea "c"
type textarea "Cornmeal"
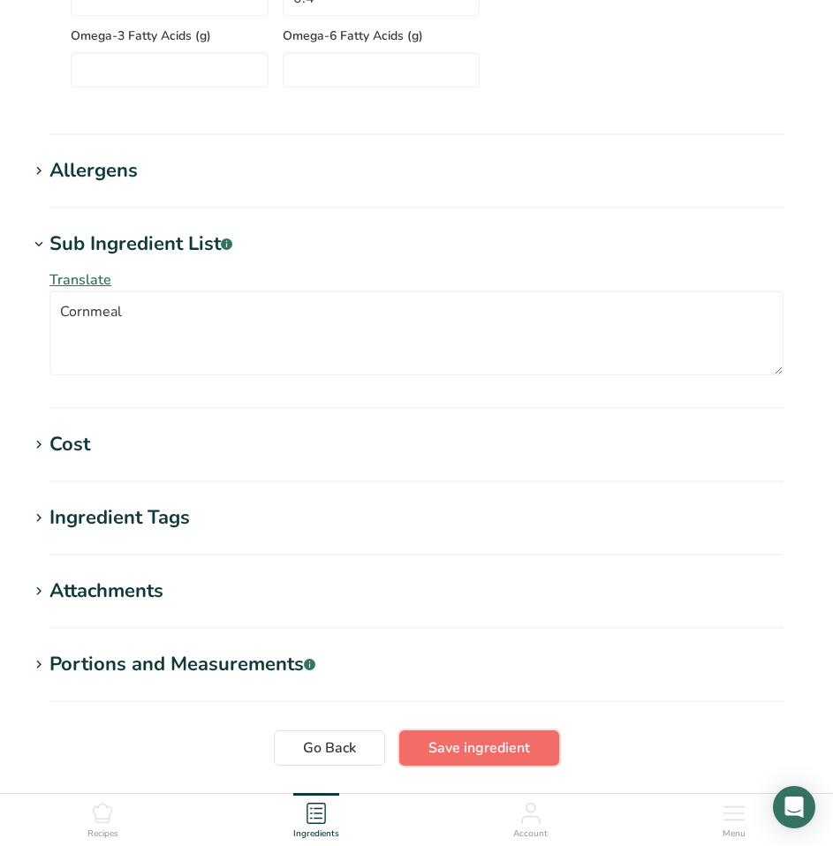
click at [509, 752] on span "Save ingredient" at bounding box center [479, 748] width 102 height 21
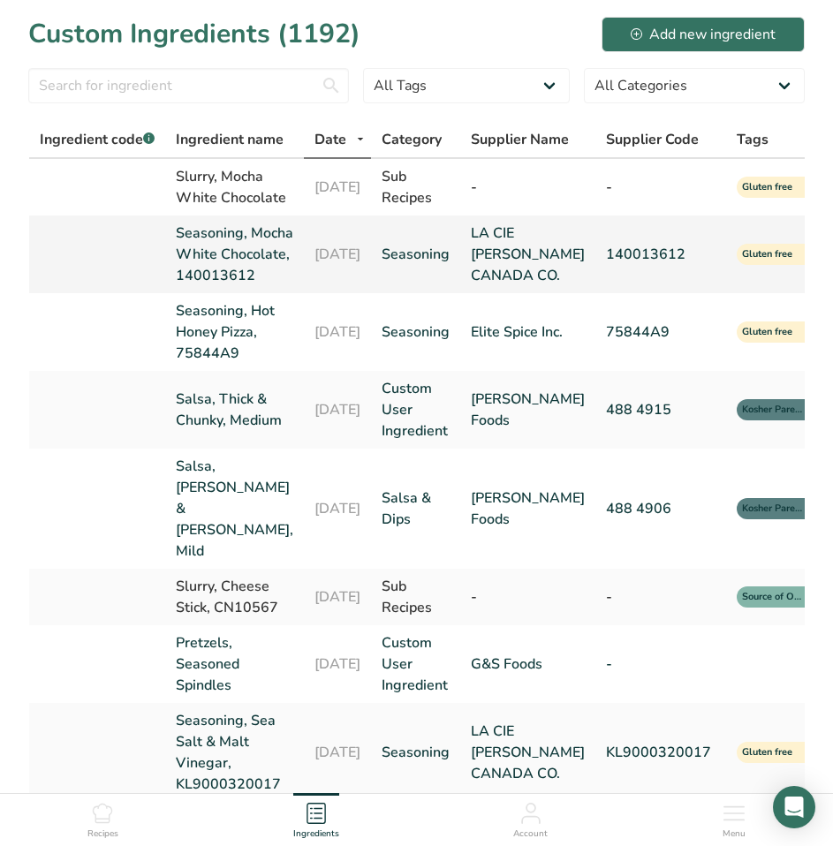
click at [231, 286] on link "Seasoning, Mocha White Chocolate, 140013612" at bounding box center [234, 255] width 117 height 64
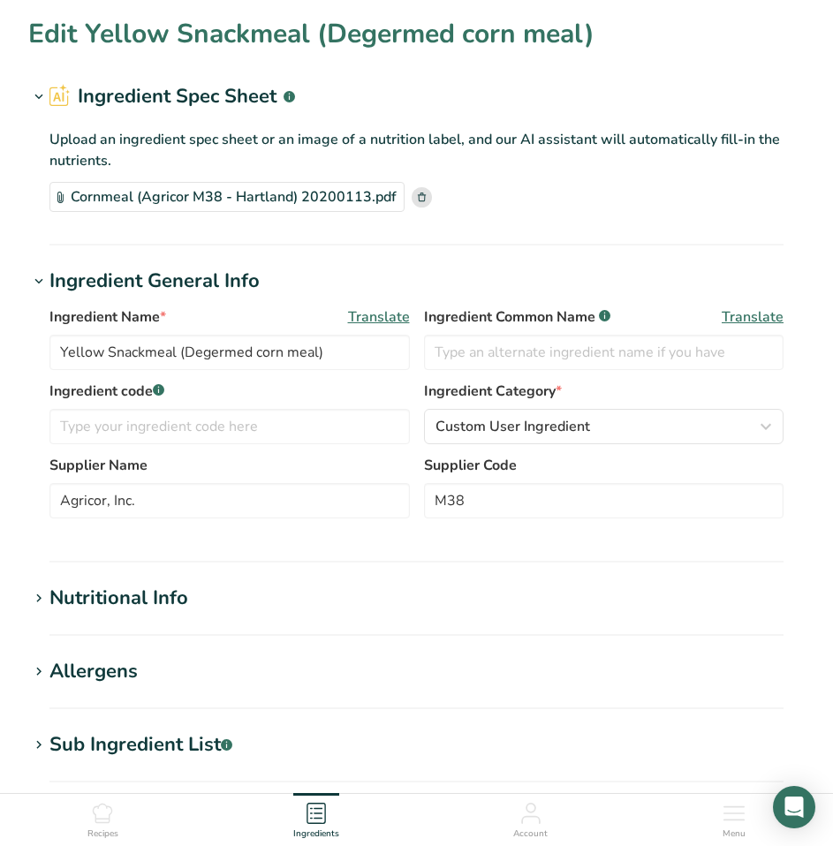
type input "Seasoning, Mocha White Chocolate, 140013612"
type input "LA CIE MCCORMICK CANADA CO."
type input "140013612"
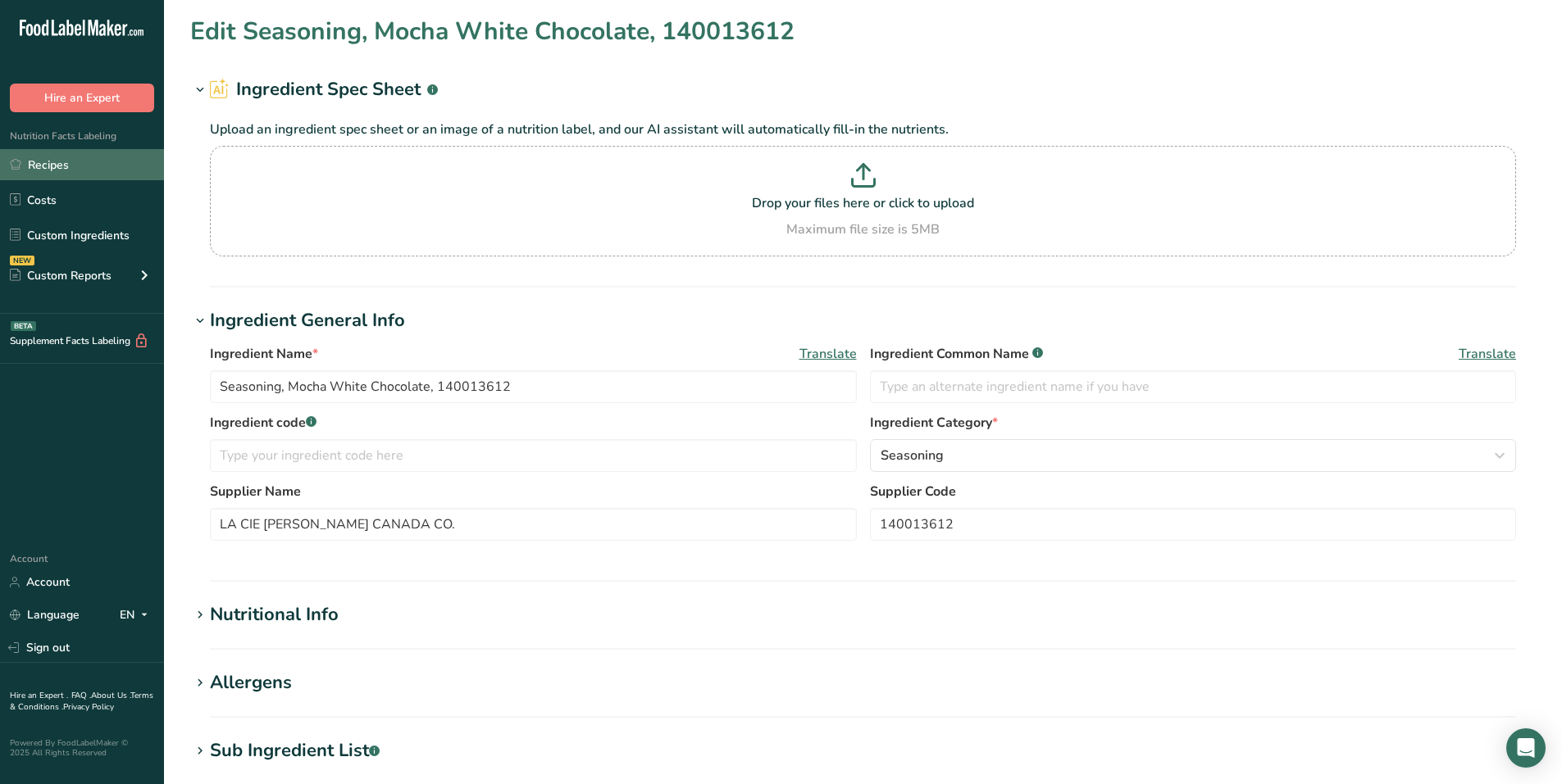
click at [50, 166] on link "Recipes" at bounding box center [82, 165] width 164 height 32
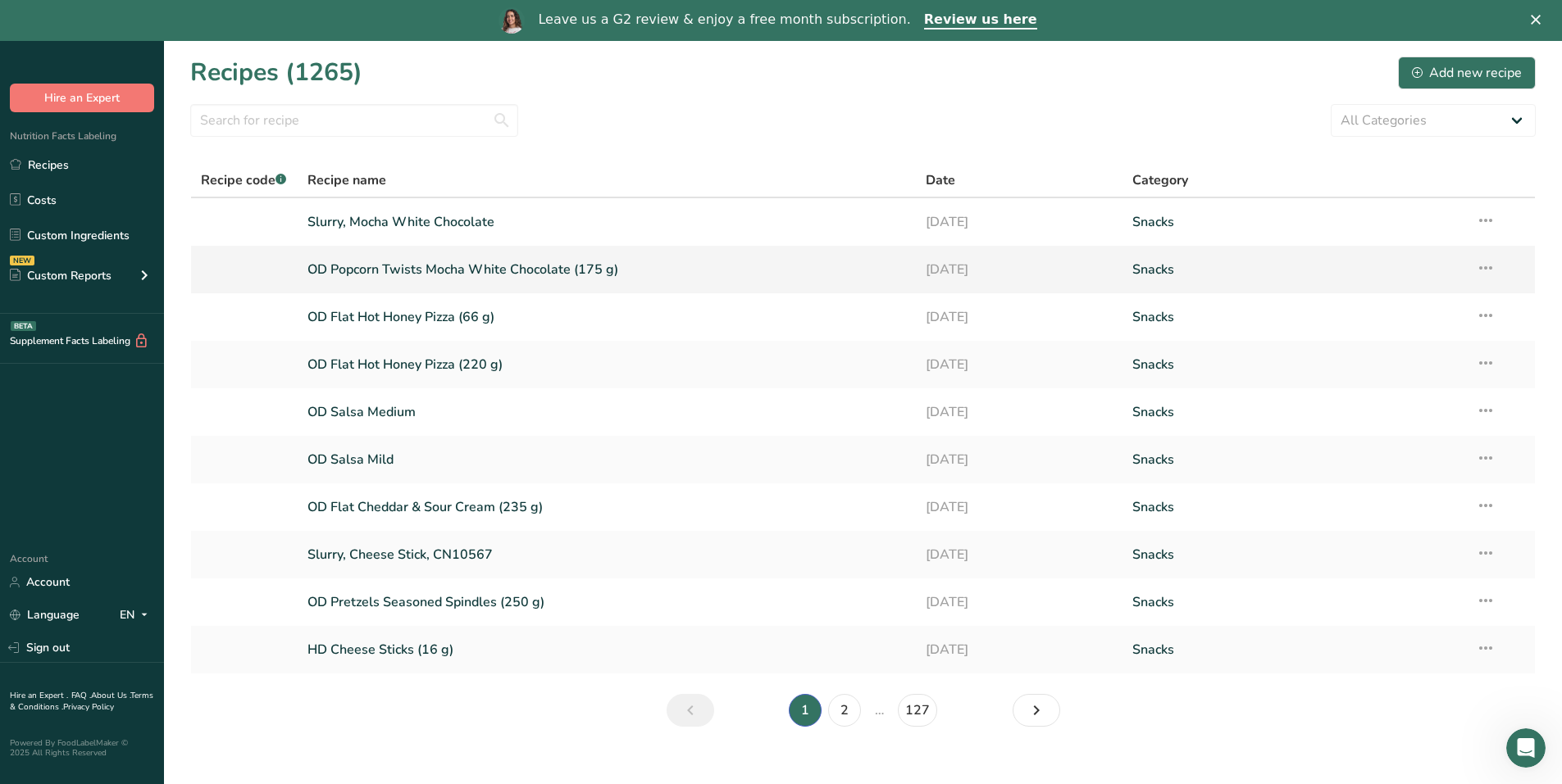
click at [573, 275] on link "OD Popcorn Twists Mocha White Chocolate (175 g)" at bounding box center [607, 269] width 600 height 34
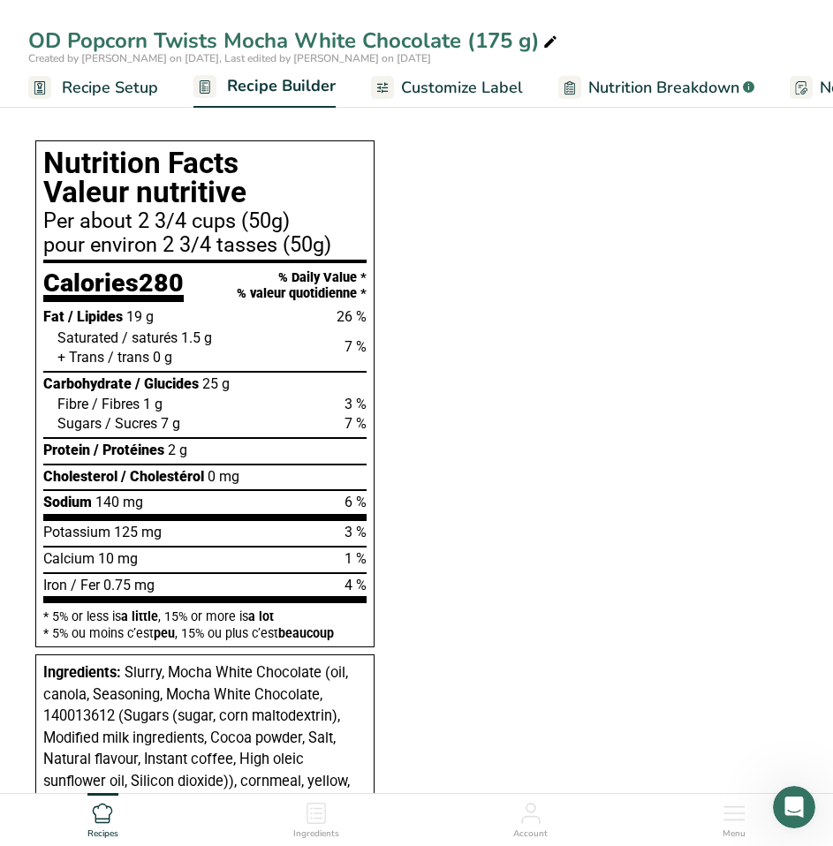
scroll to position [530, 0]
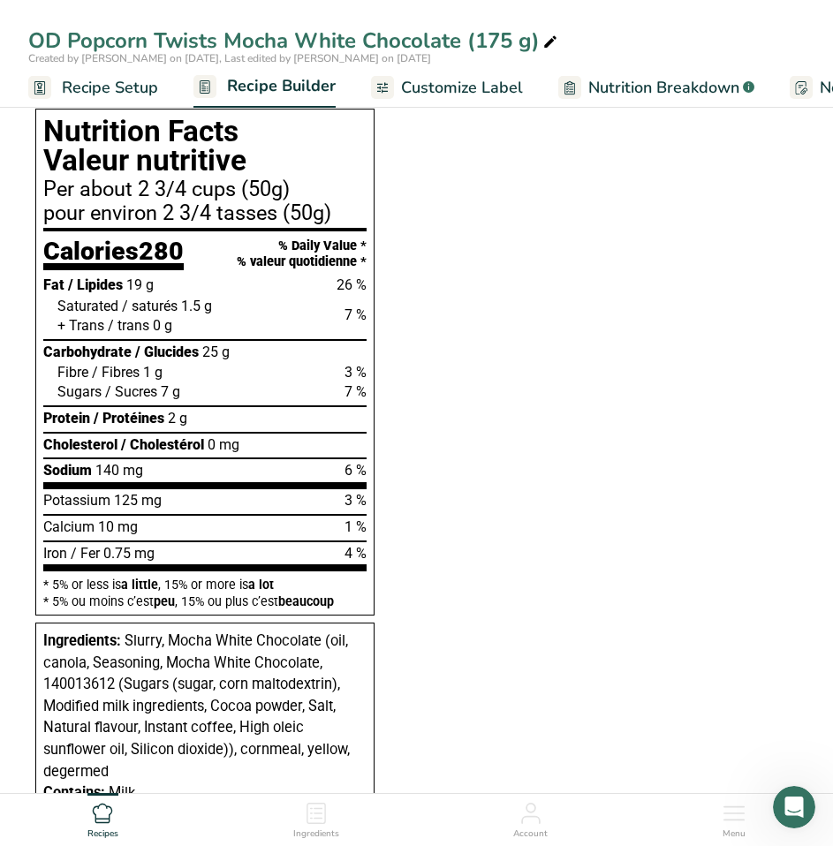
drag, startPoint x: 412, startPoint y: 474, endPoint x: 458, endPoint y: 474, distance: 46.8
click at [458, 474] on section "Ingredients Yellow Snackmeal (Degermed corn meal) i Amount 42 Unit g Weight Uni…" at bounding box center [416, 687] width 777 height 2053
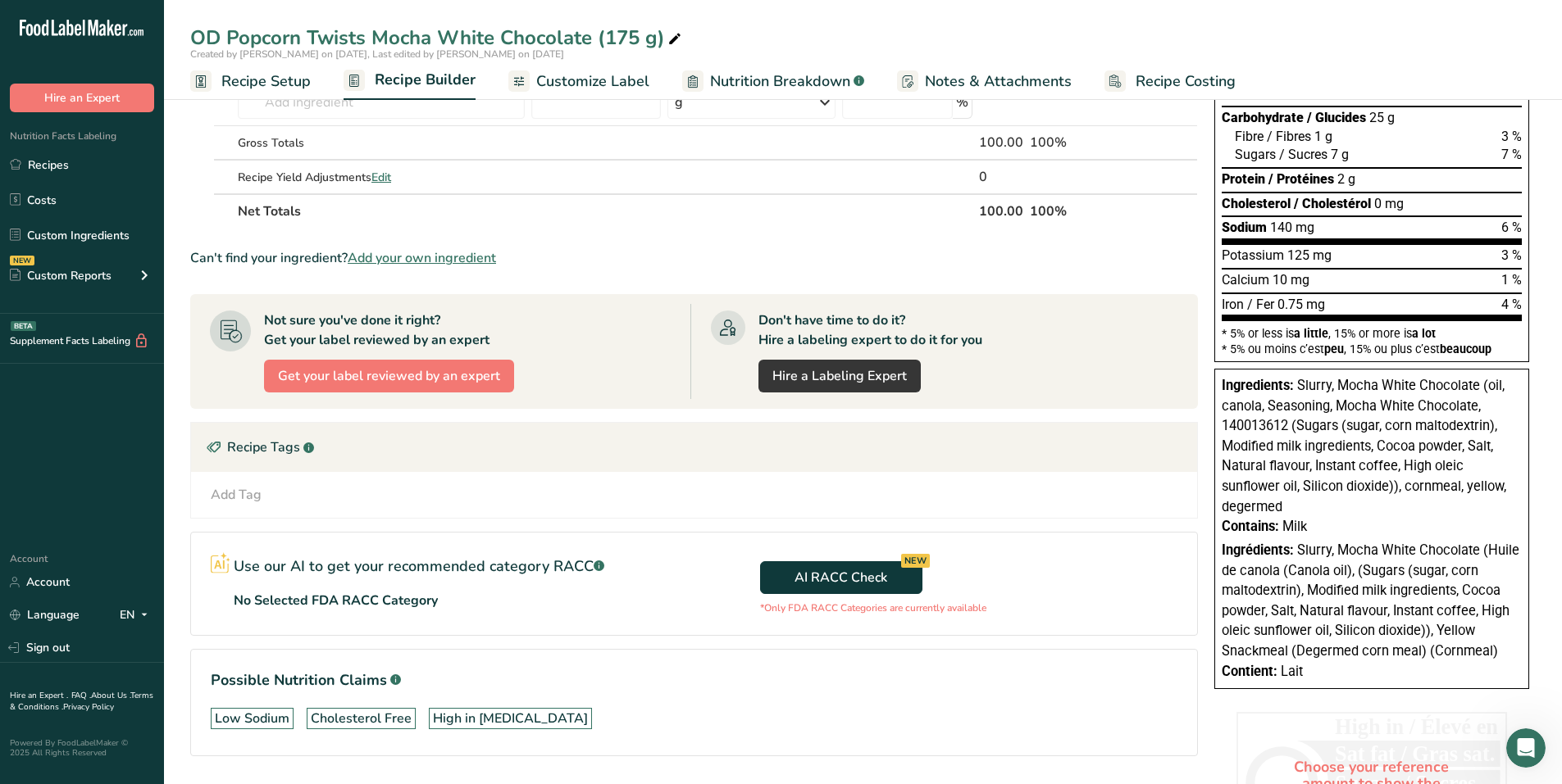
scroll to position [0, 0]
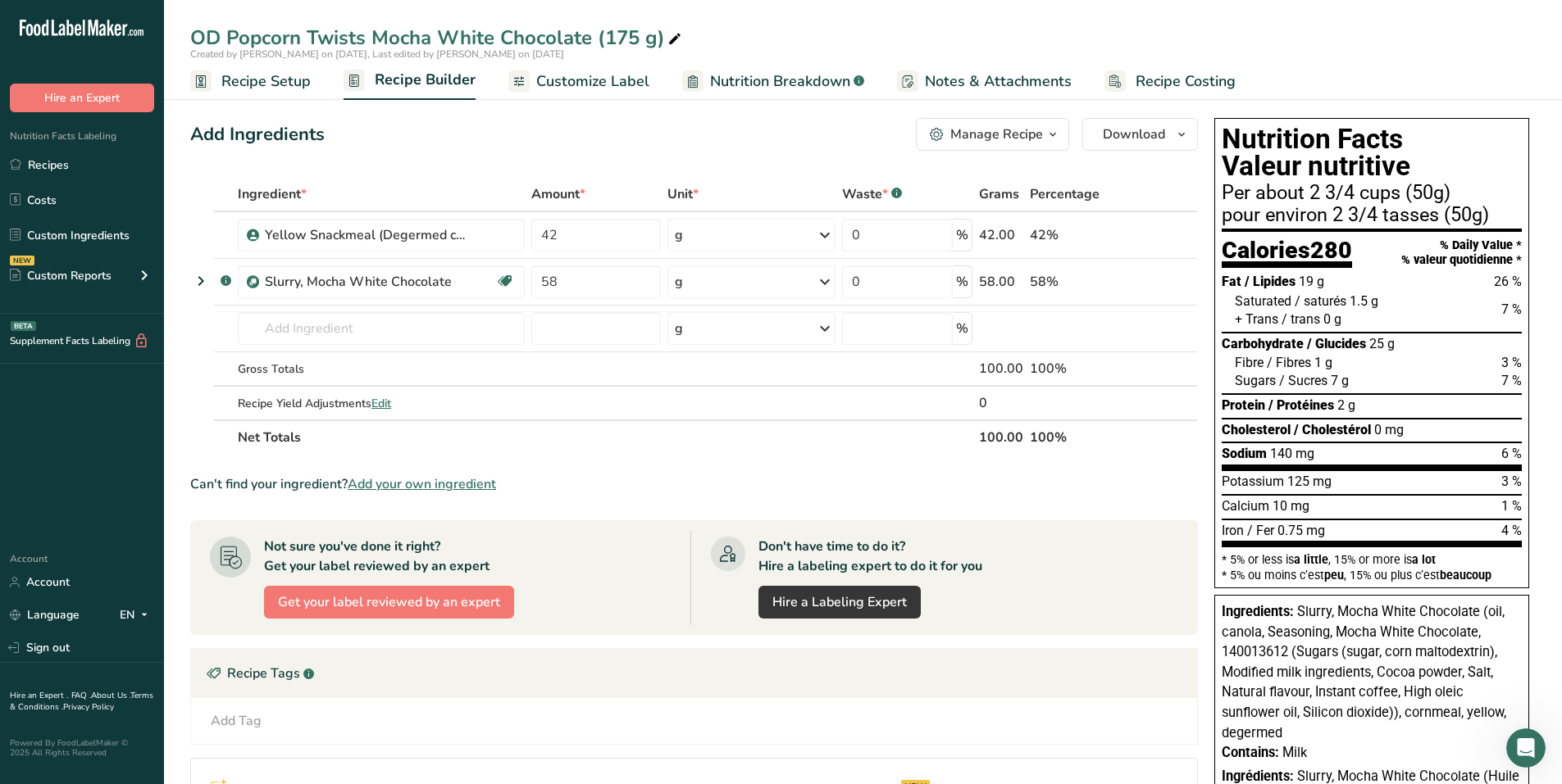
click at [567, 79] on span "Customize Label" at bounding box center [593, 82] width 113 height 22
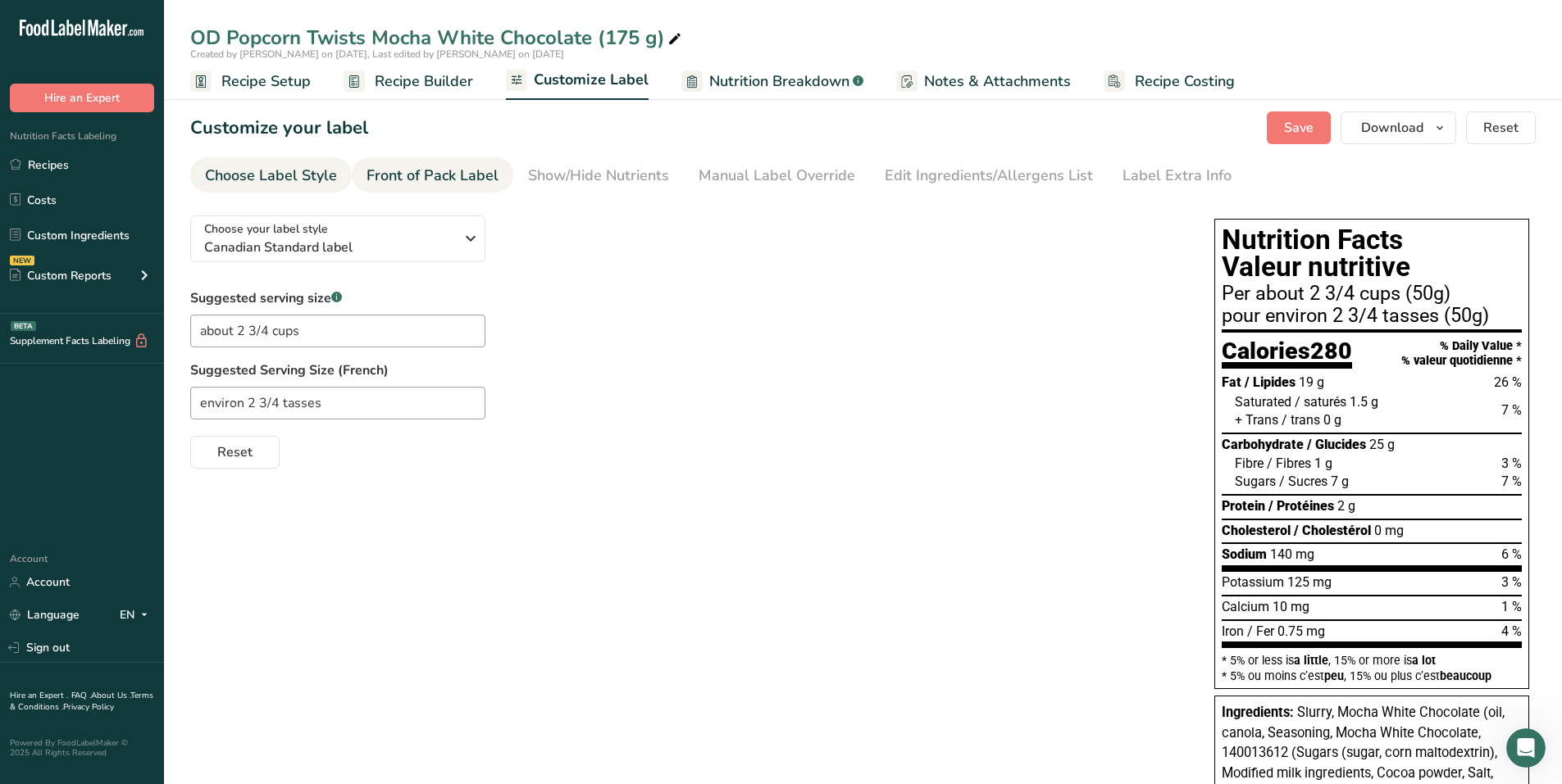
click at [426, 176] on div "Front of Pack Label" at bounding box center [432, 176] width 132 height 22
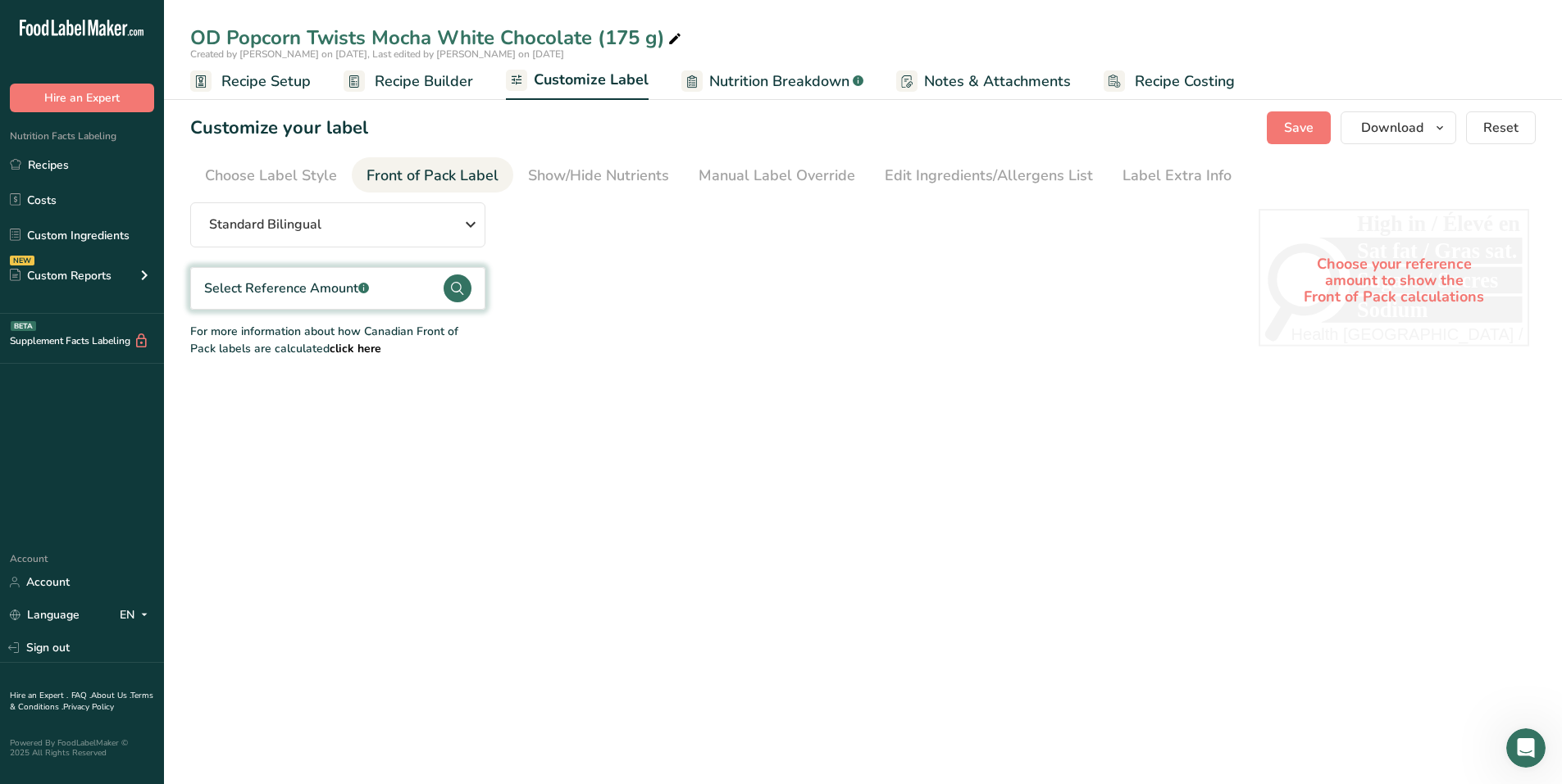
click at [460, 285] on circle at bounding box center [458, 289] width 28 height 28
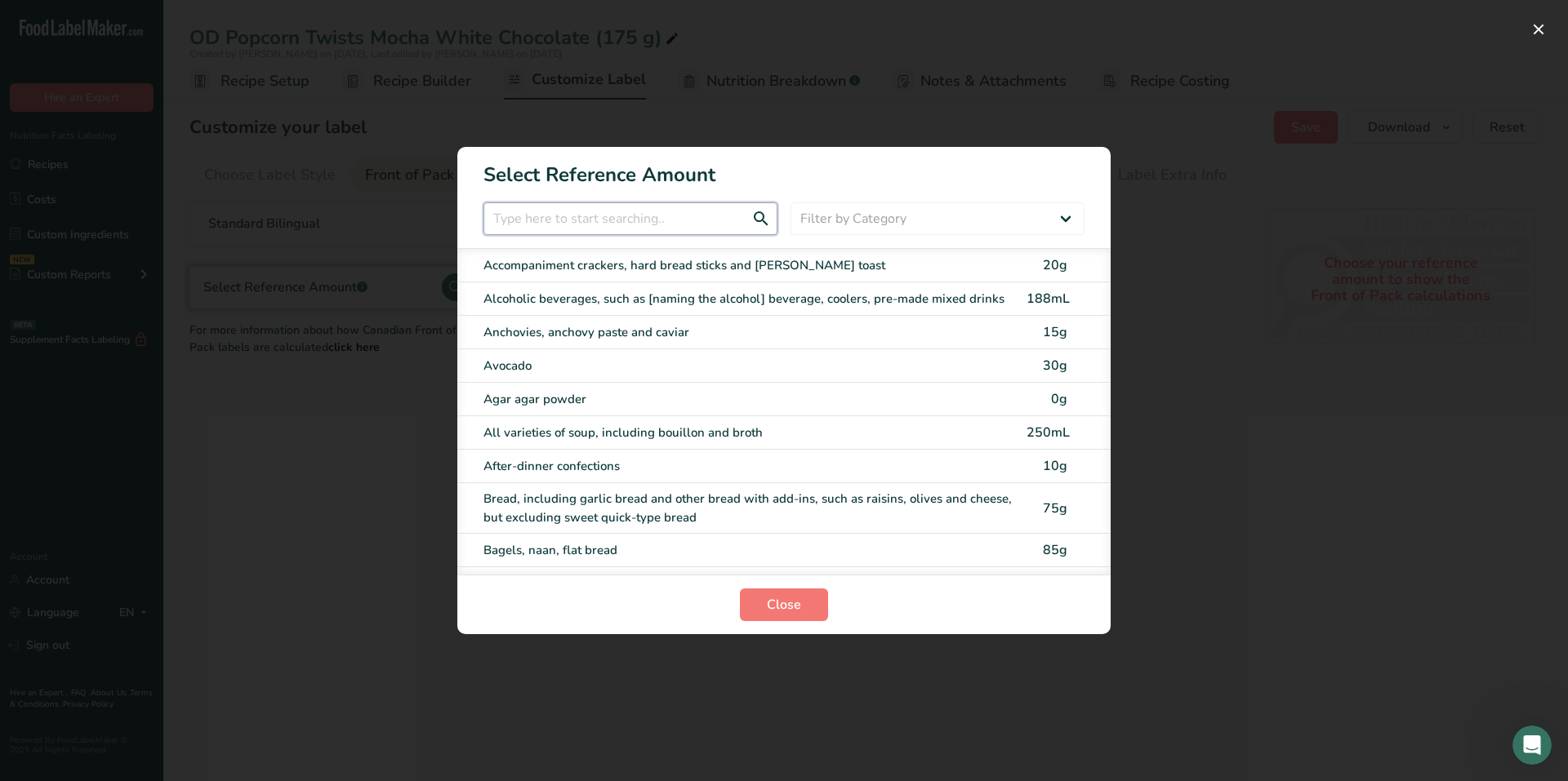
click at [613, 209] on input "FOP Category Selection Modal" at bounding box center [631, 218] width 294 height 32
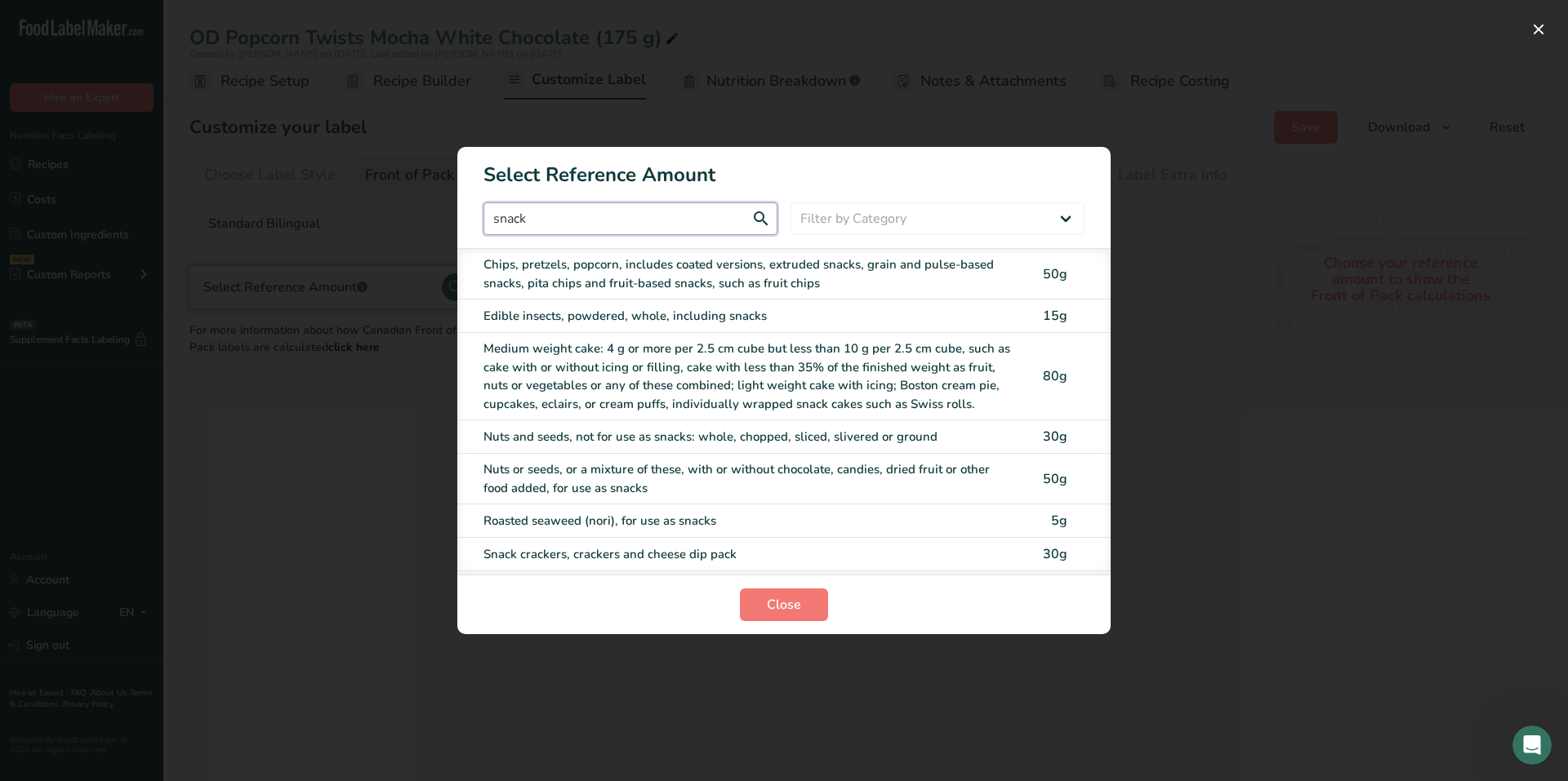
type input "snack"
click at [630, 263] on div "Chips, pretzels, popcorn, includes coated versions, extruded snacks, grain and …" at bounding box center [750, 275] width 533 height 37
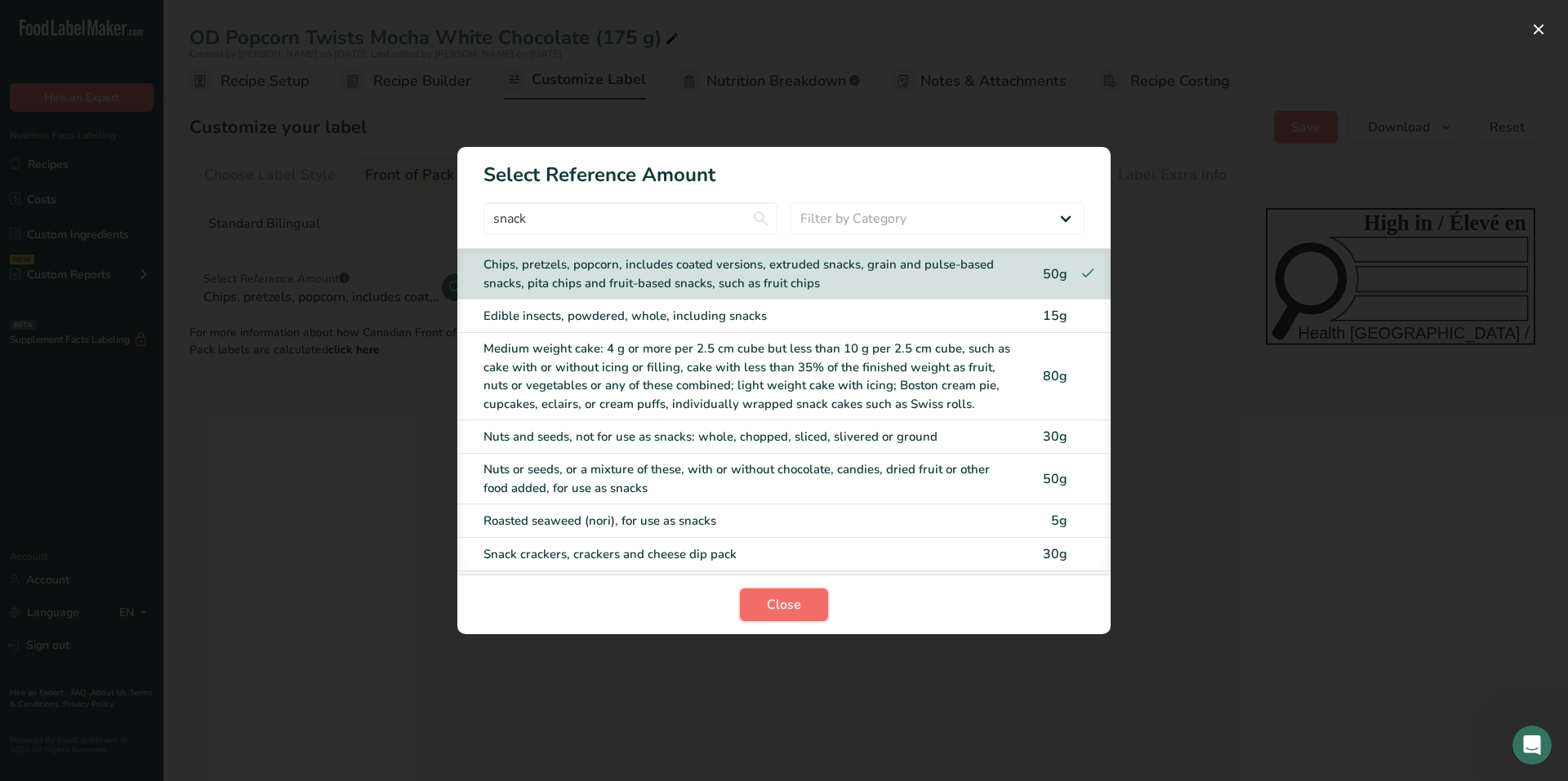
click at [774, 604] on span "Close" at bounding box center [784, 604] width 34 height 19
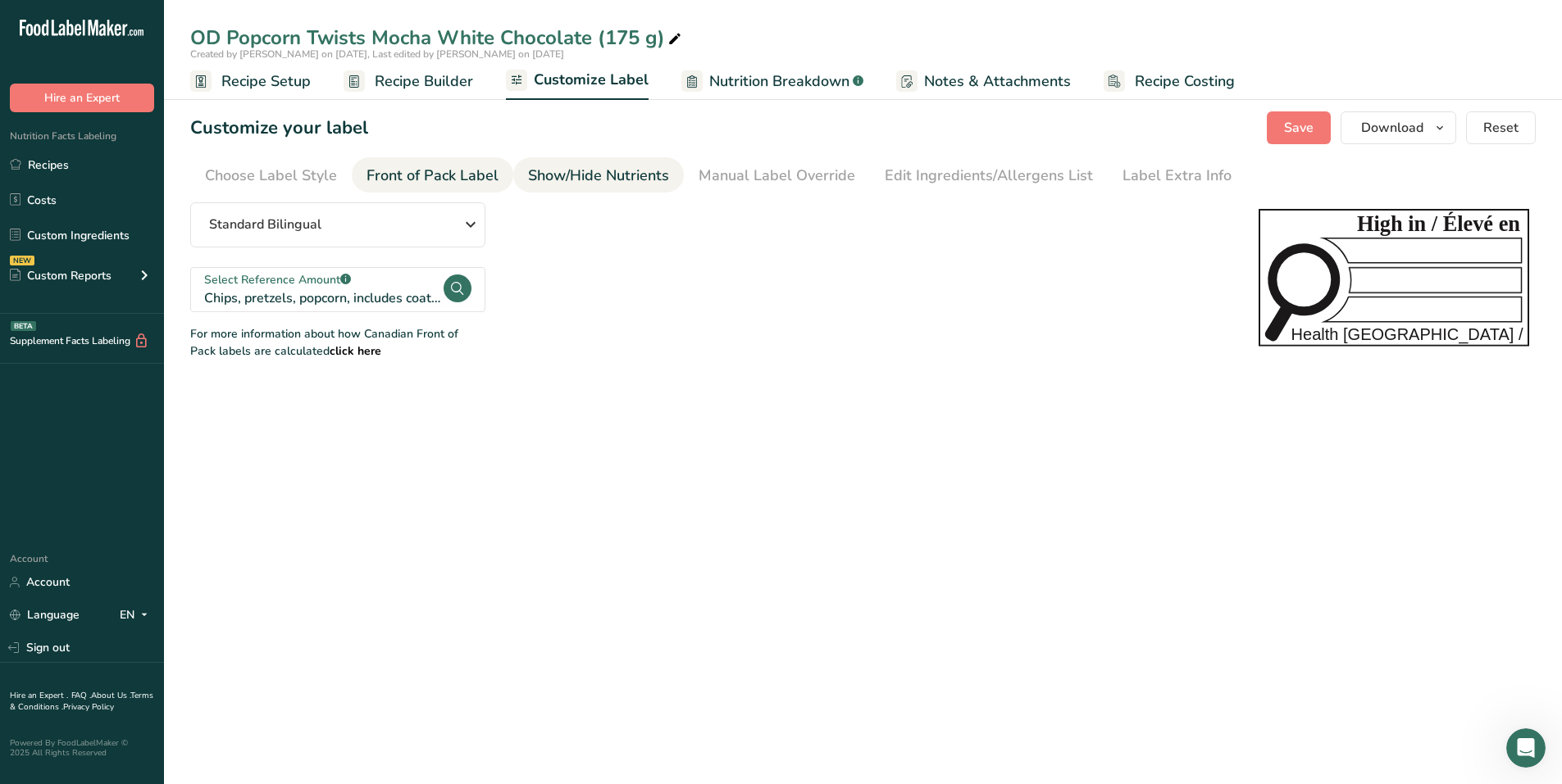
click at [580, 179] on div "Show/Hide Nutrients" at bounding box center [599, 176] width 141 height 22
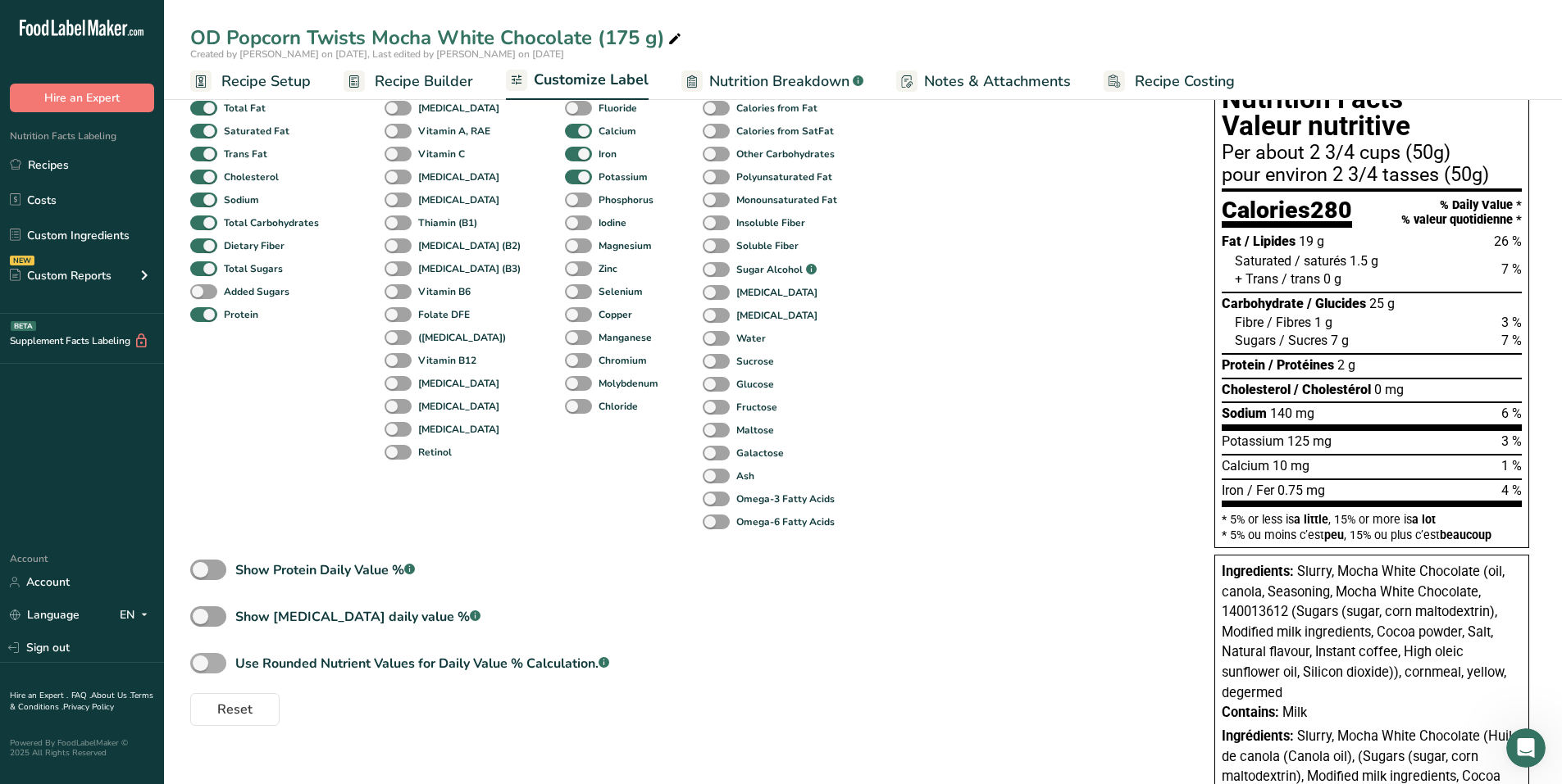
scroll to position [275, 0]
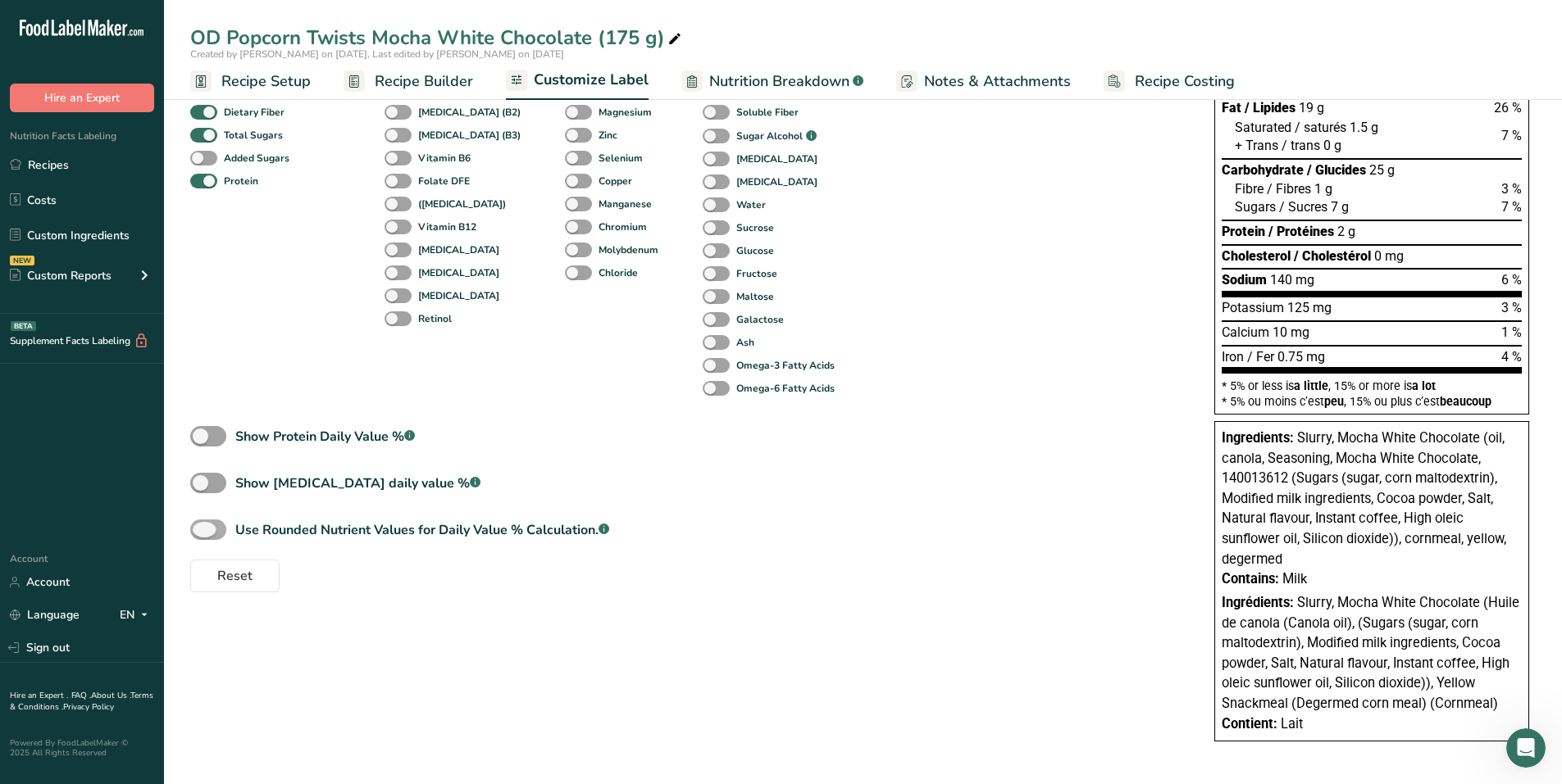
click at [214, 536] on span at bounding box center [208, 530] width 36 height 20
click at [200, 535] on input "Use Rounded Nutrient Values for Daily Value % Calculation. .a-a{fill:#347362;}.…" at bounding box center [195, 529] width 10 height 10
checkbox input "true"
type input "25"
type input "8"
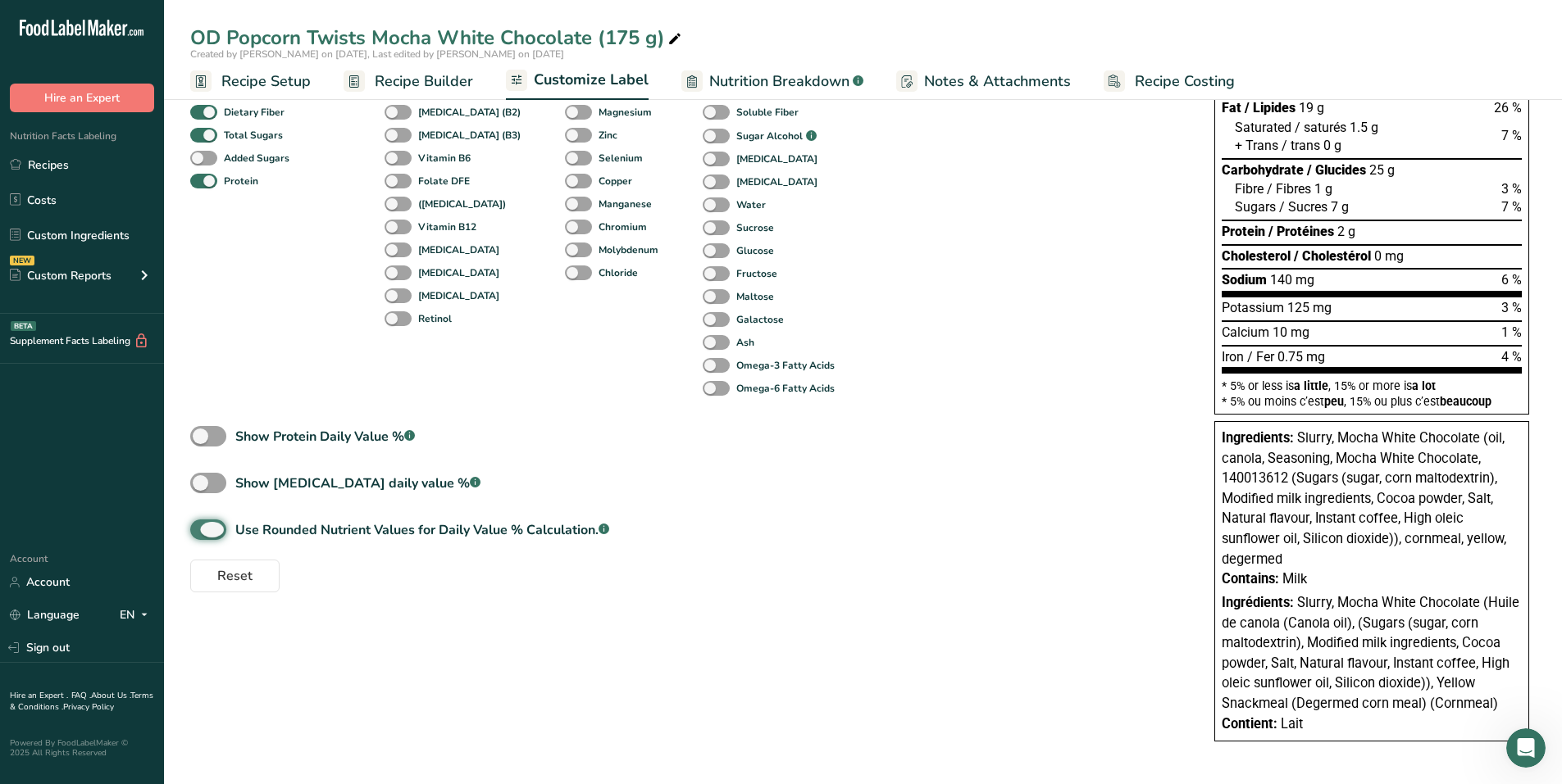
type input "4"
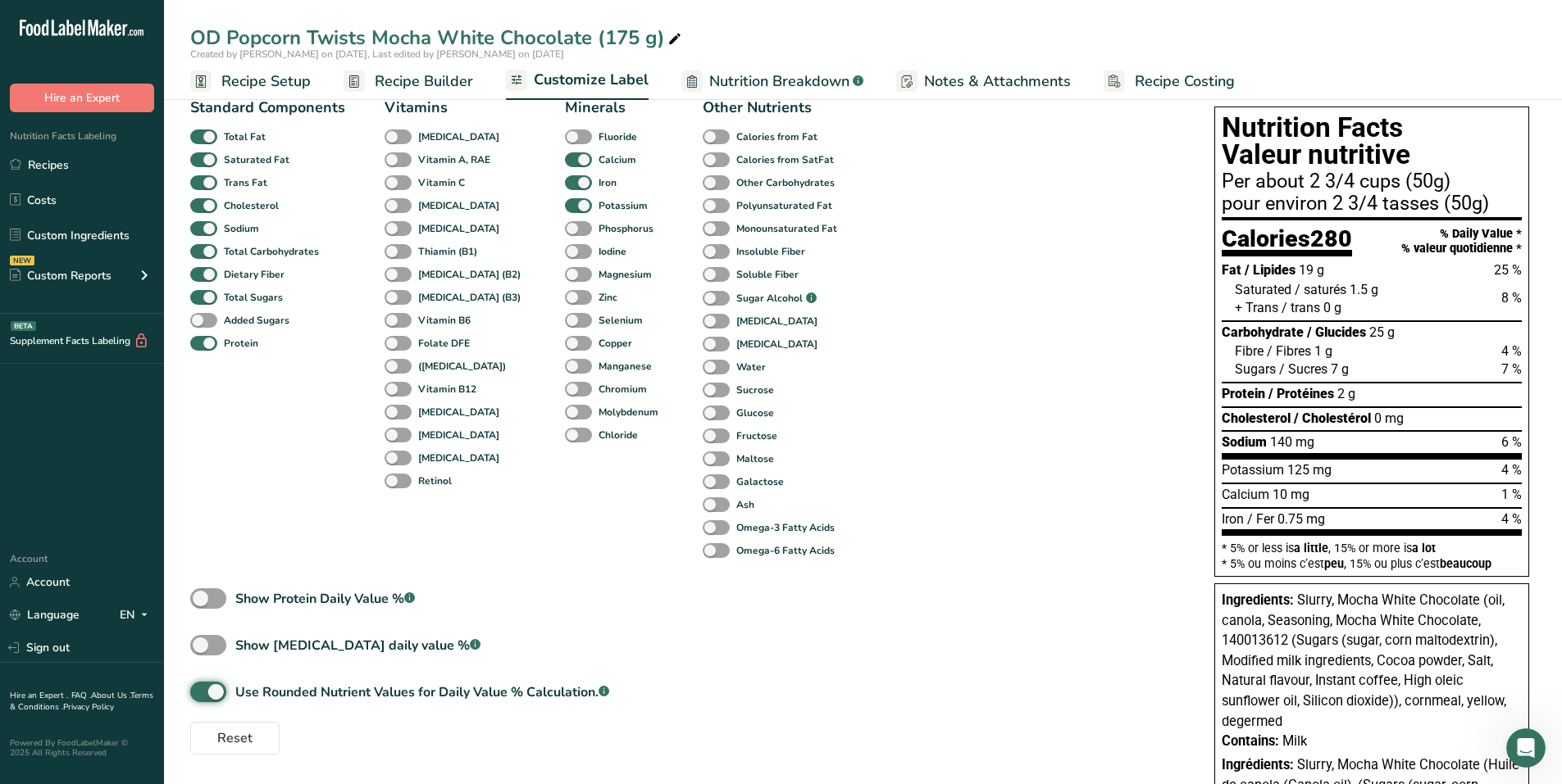
scroll to position [0, 0]
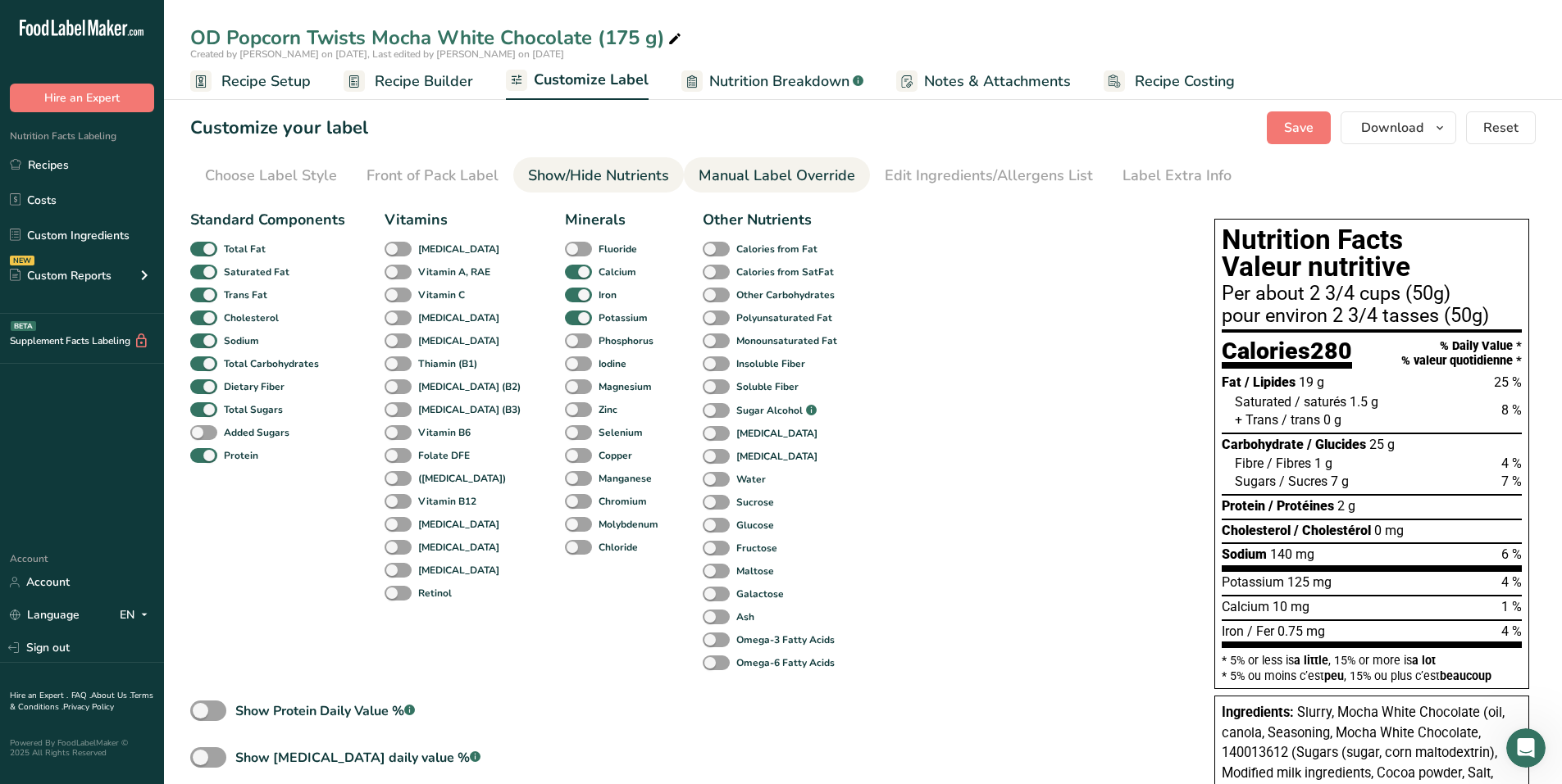
click at [756, 177] on div "Manual Label Override" at bounding box center [777, 176] width 157 height 22
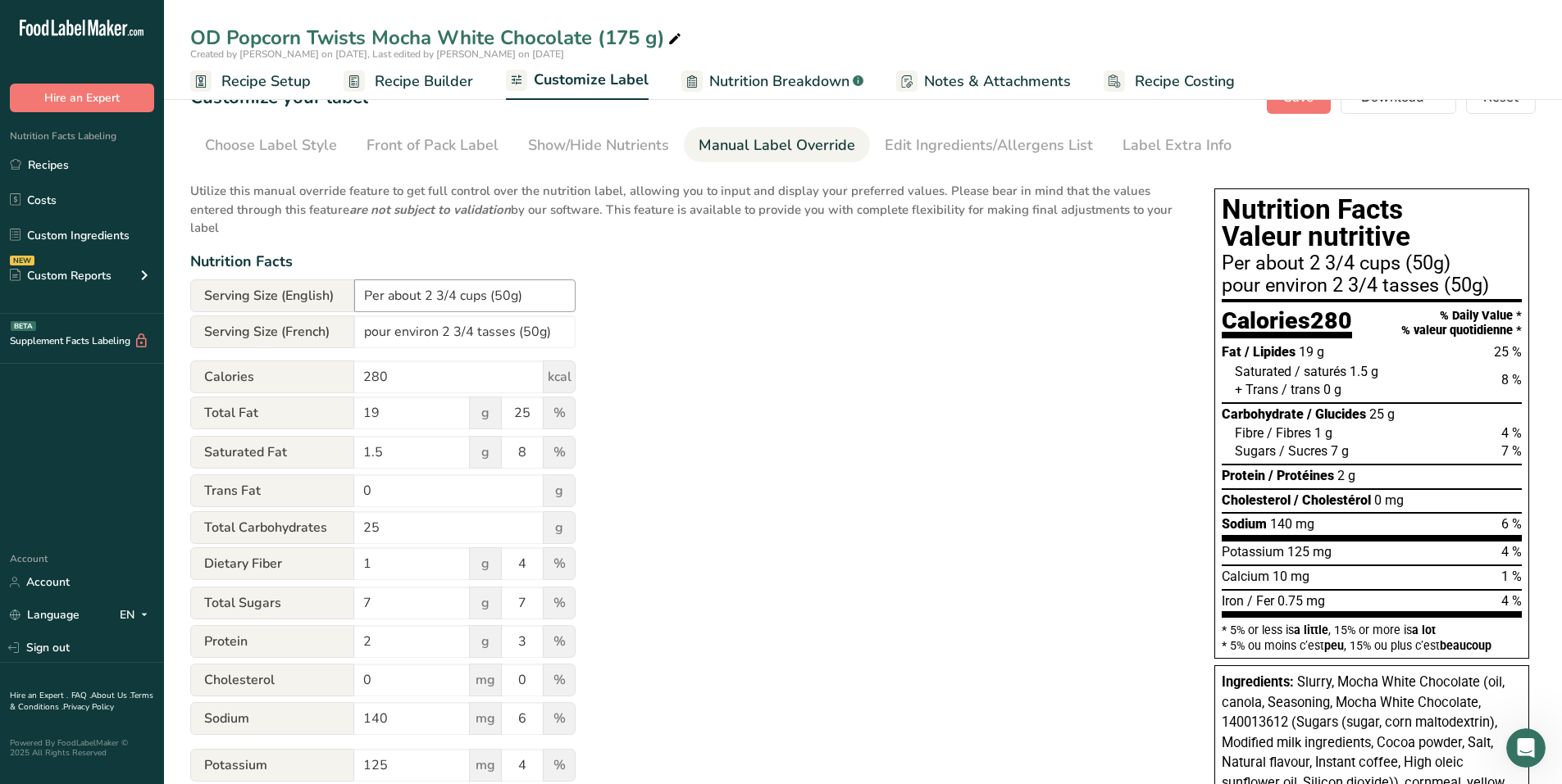
scroll to position [82, 0]
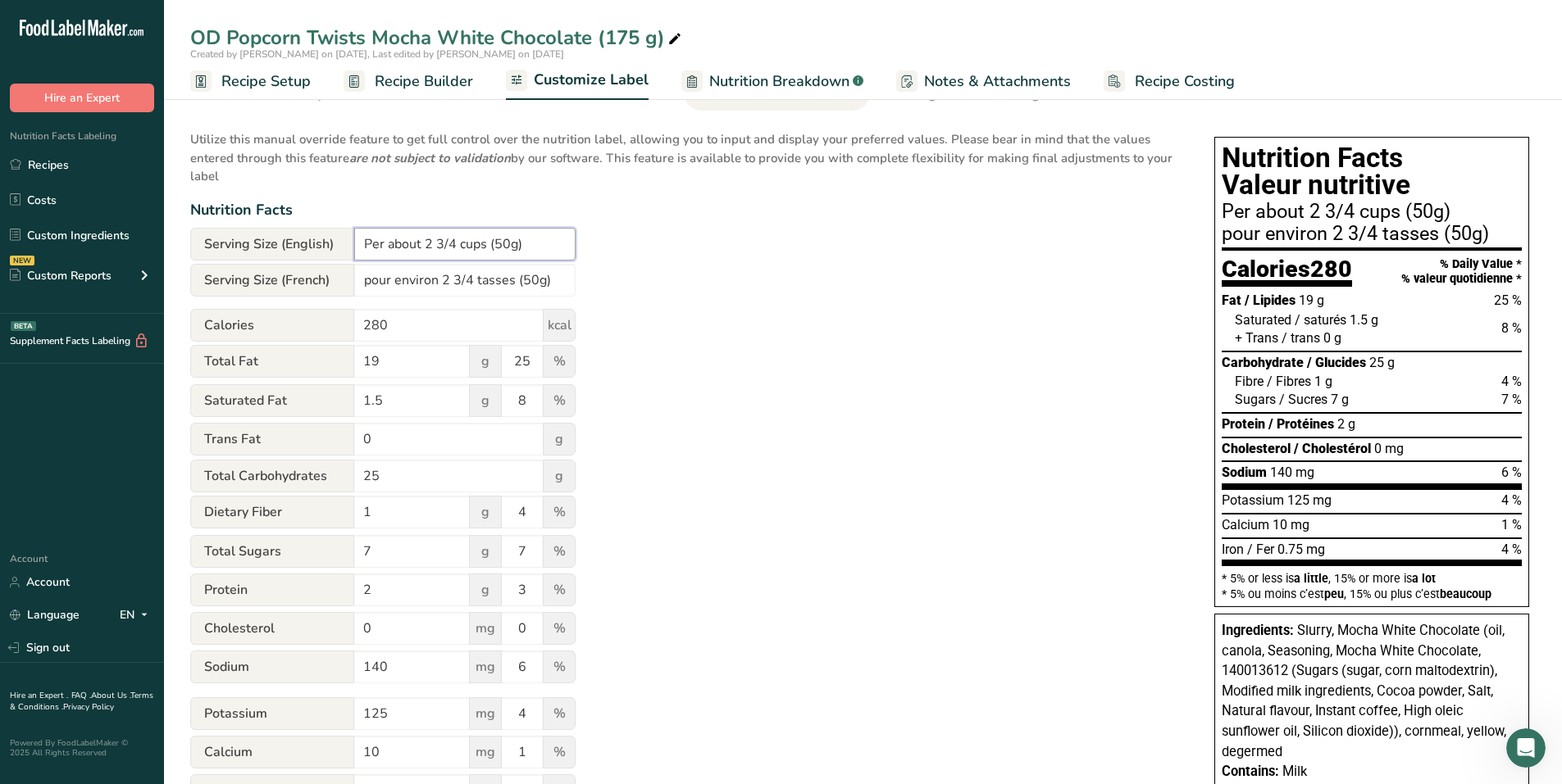
click at [510, 240] on input "Per about 2 3/4 cups (50g)" at bounding box center [465, 244] width 222 height 32
type input "Per about 2 3/4 cups (50 g)"
click at [535, 278] on input "pour environ 2 3/4 tasses (50g)" at bounding box center [465, 279] width 222 height 32
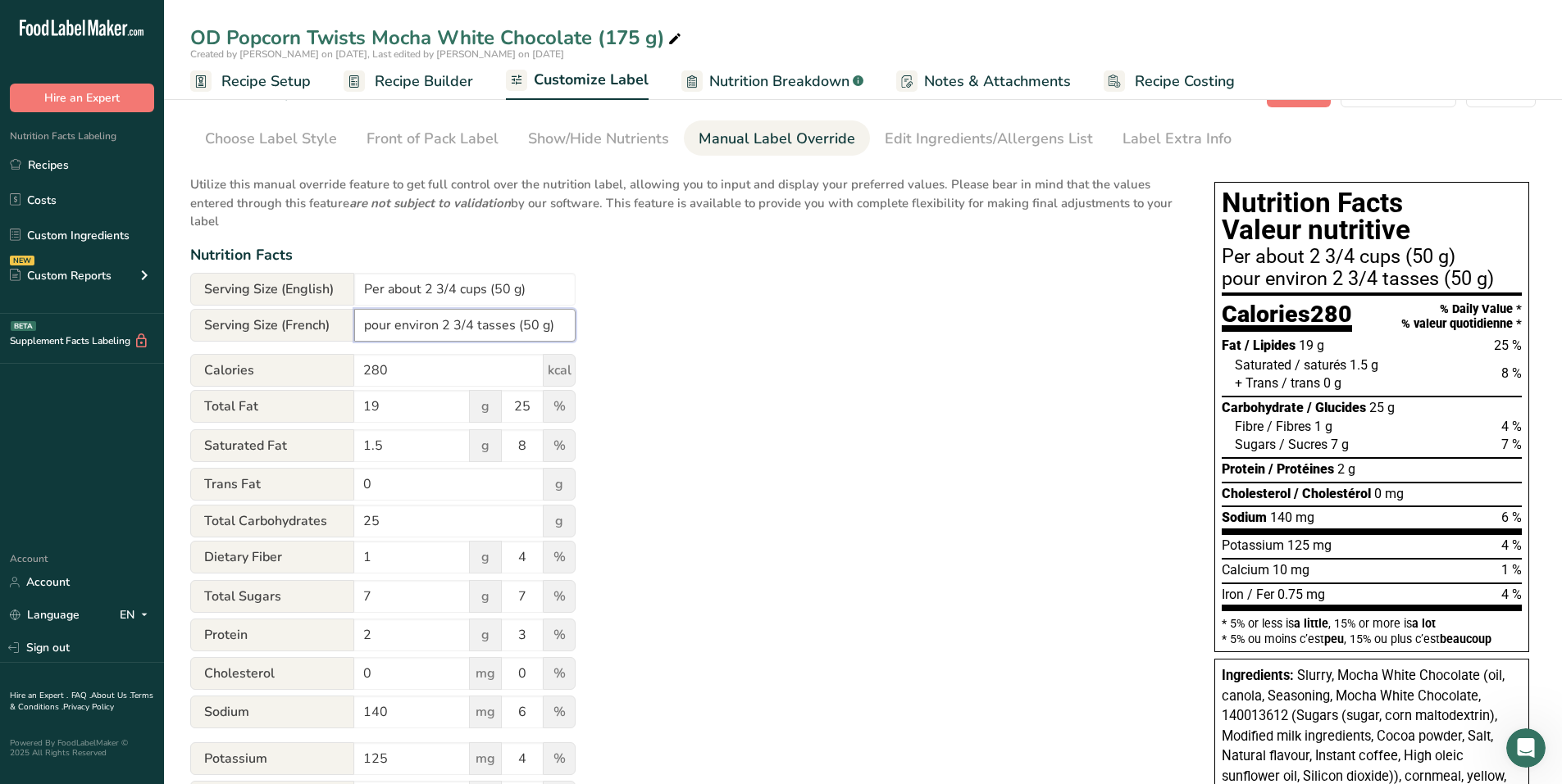
scroll to position [0, 0]
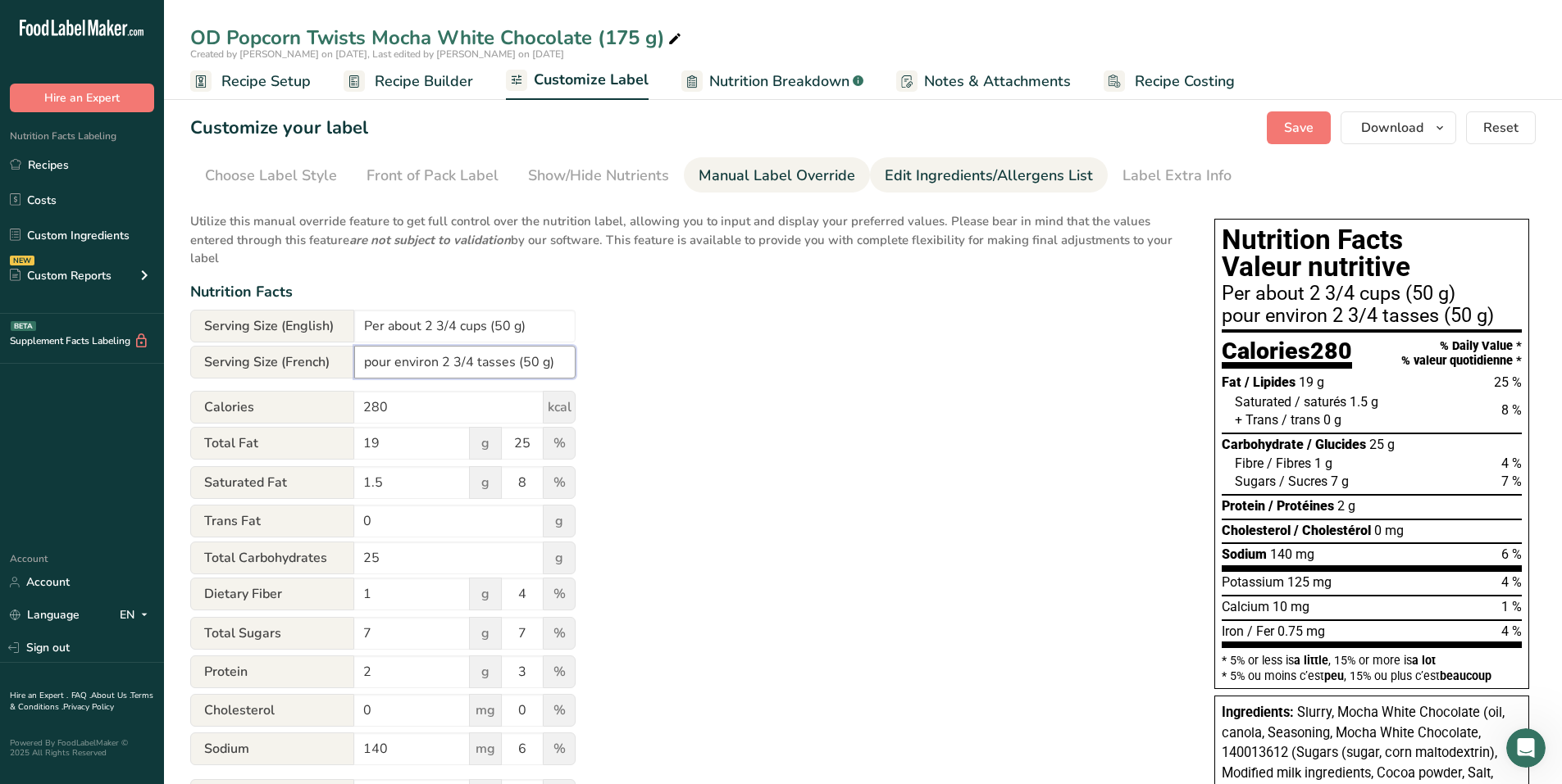
type input "pour environ 2 3/4 tasses (50 g)"
click at [956, 168] on div "Edit Ingredients/Allergens List" at bounding box center [988, 176] width 208 height 22
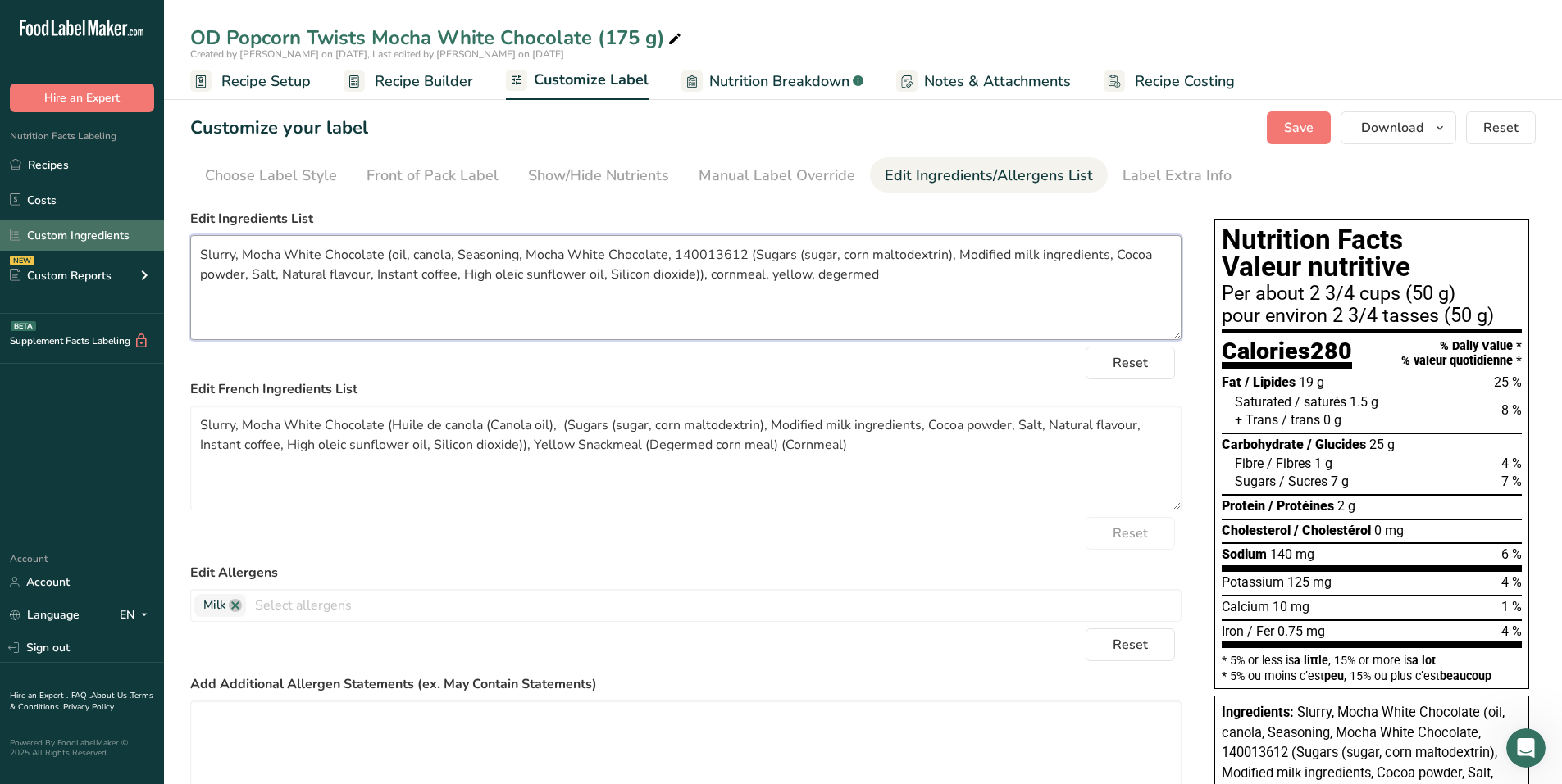
drag, startPoint x: 924, startPoint y: 281, endPoint x: 151, endPoint y: 234, distance: 774.4
click at [151, 234] on div ".a-20{fill:#fff;} Hire an Expert Nutrition Facts Labeling Recipes Costs Custom …" at bounding box center [781, 529] width 1562 height 1059
paste textarea "Cornmeal, Vegetable oil, Sugars (sugar, corn maltodextrin), Modified milk ingre…"
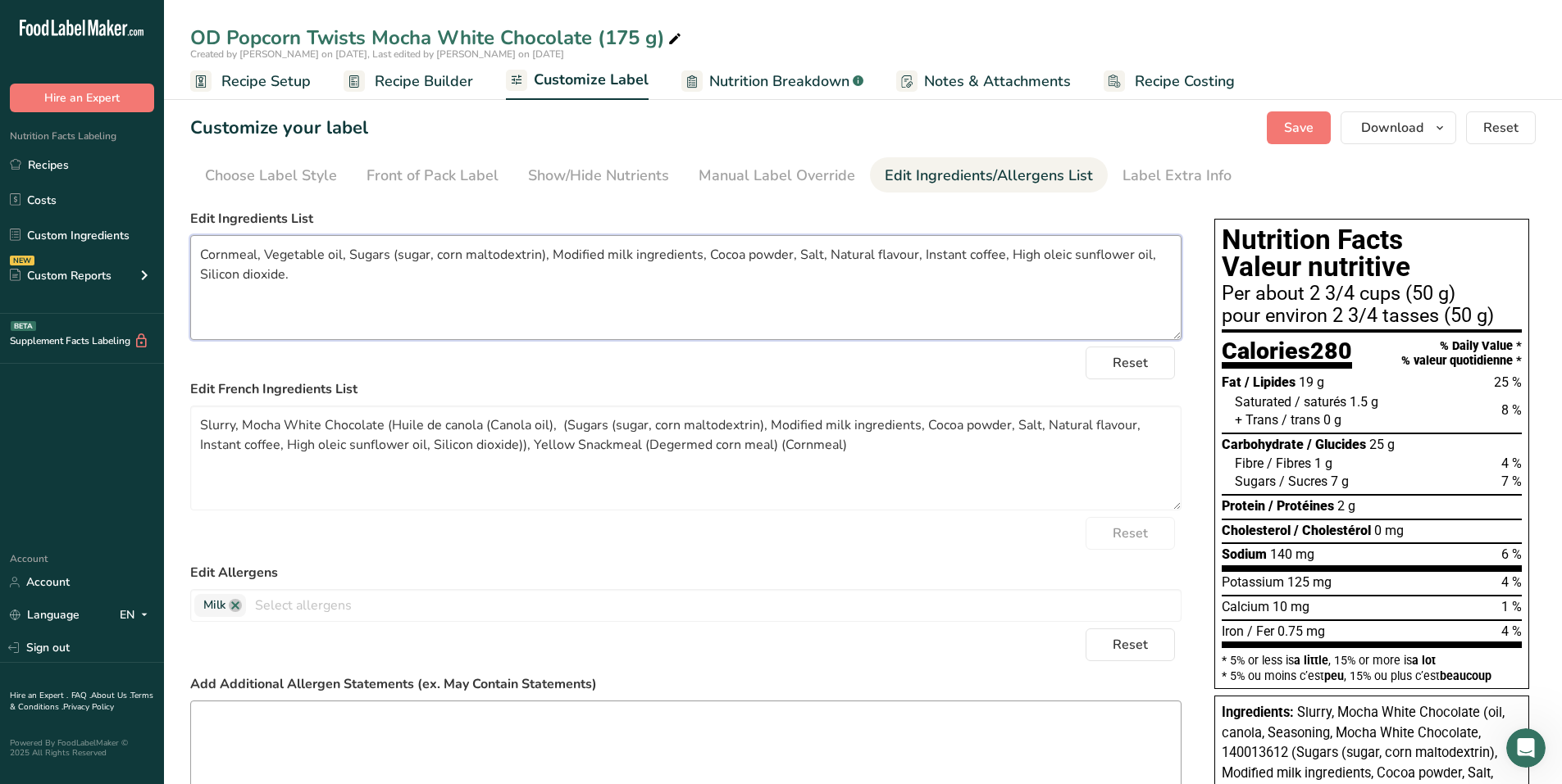
type textarea "Cornmeal, Vegetable oil, Sugars (sugar, corn maltodextrin), Modified milk ingre…"
drag, startPoint x: 883, startPoint y: 451, endPoint x: 192, endPoint y: 404, distance: 692.6
click at [192, 404] on div "Edit French Ingredients List Slurry, Mocha White Chocolate (Huile de canola (Ca…" at bounding box center [686, 444] width 991 height 131
paste textarea "emoule de maïs, Huile végétale, Sucres (sucre, maltodextrine de maïs), Substanc…"
type textarea "Semoule de maïs, Huile végétale, Sucres (sucre, maltodextrine de maïs), Substan…"
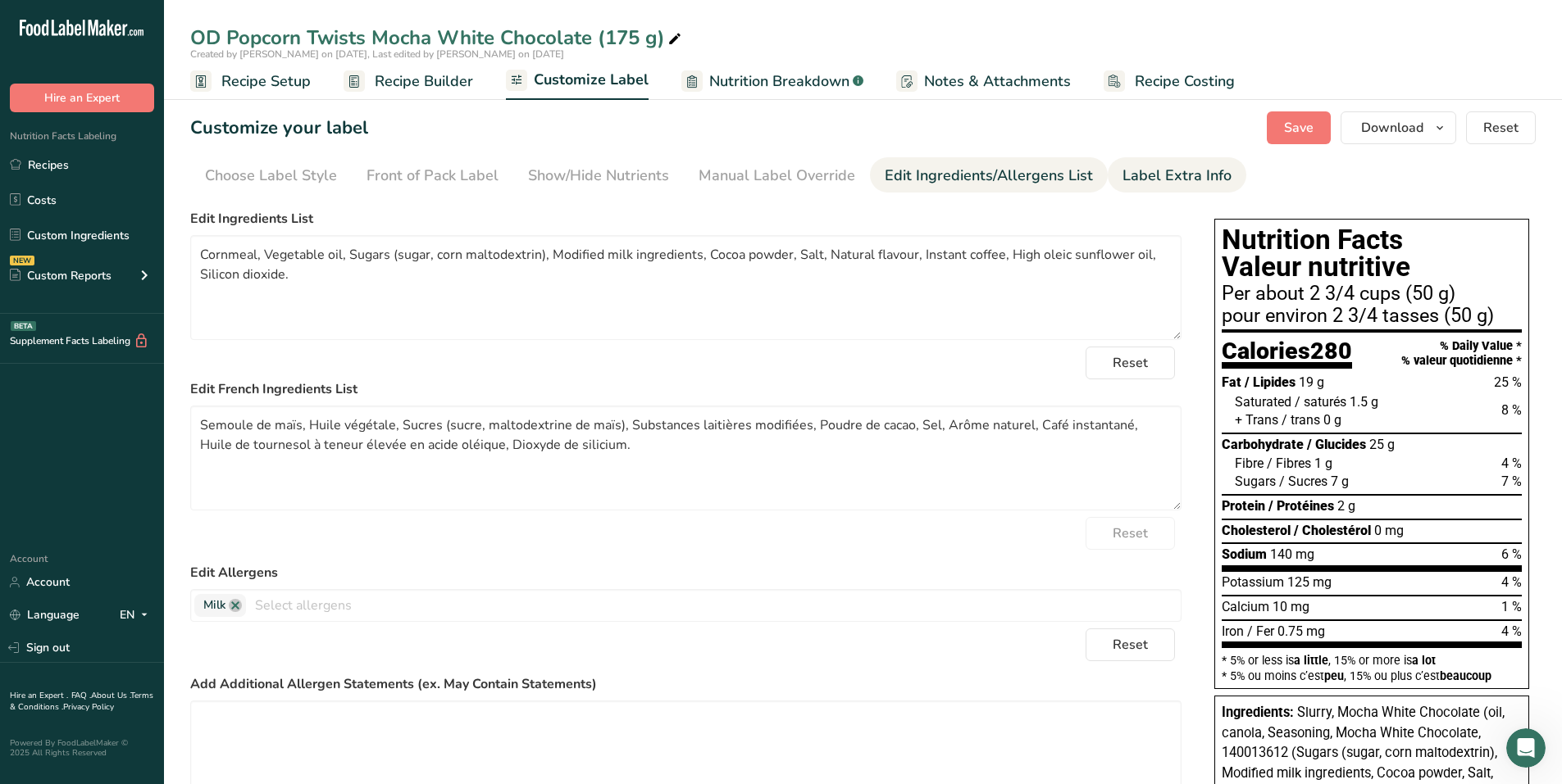
click at [1151, 170] on div "Label Extra Info" at bounding box center [1176, 176] width 109 height 22
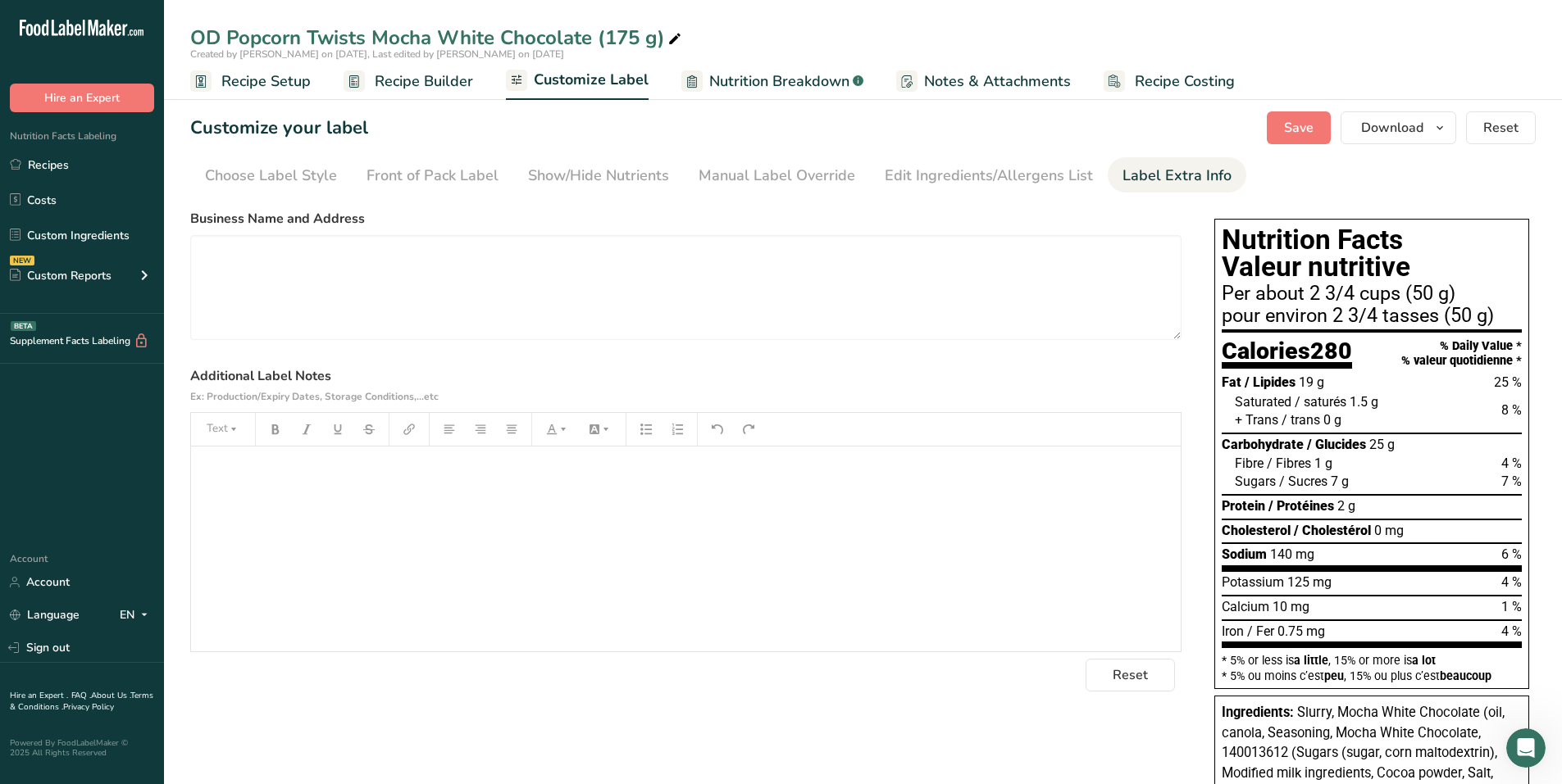
click at [257, 492] on div "﻿" at bounding box center [686, 548] width 989 height 205
click at [436, 77] on span "Recipe Builder" at bounding box center [424, 82] width 98 height 22
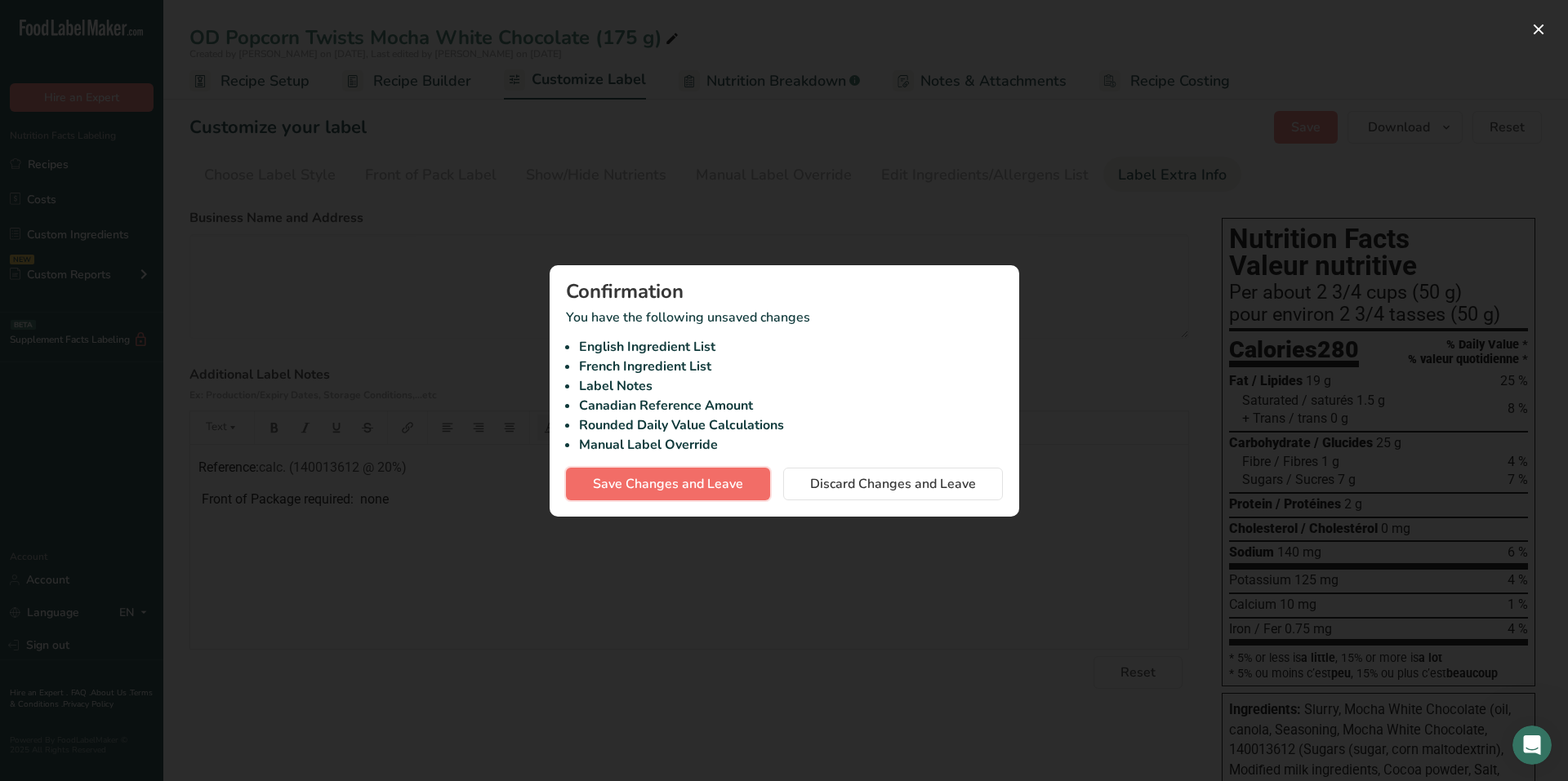
click at [654, 481] on span "Save Changes and Leave" at bounding box center [668, 483] width 151 height 19
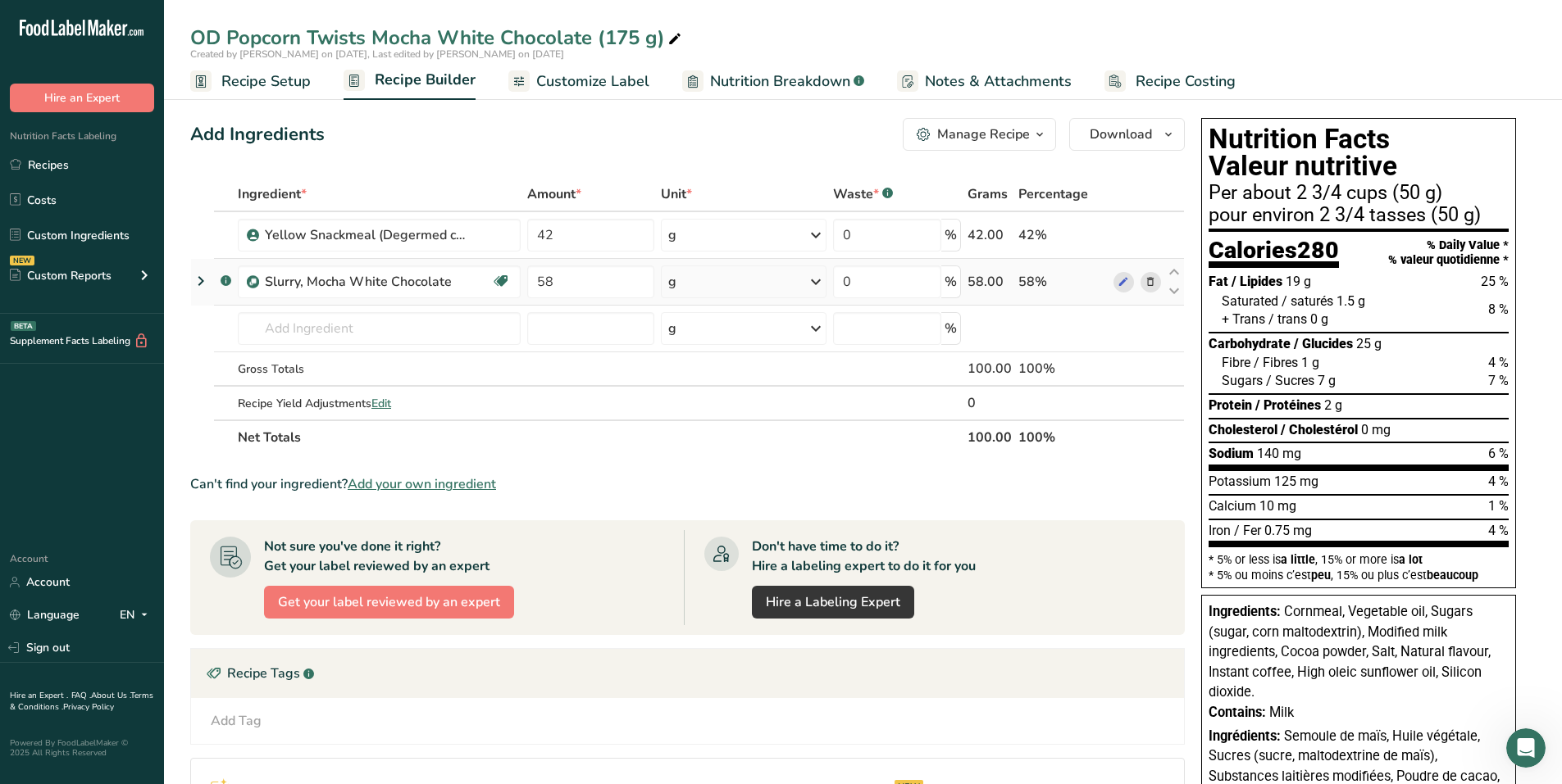
click at [208, 275] on icon at bounding box center [200, 281] width 19 height 30
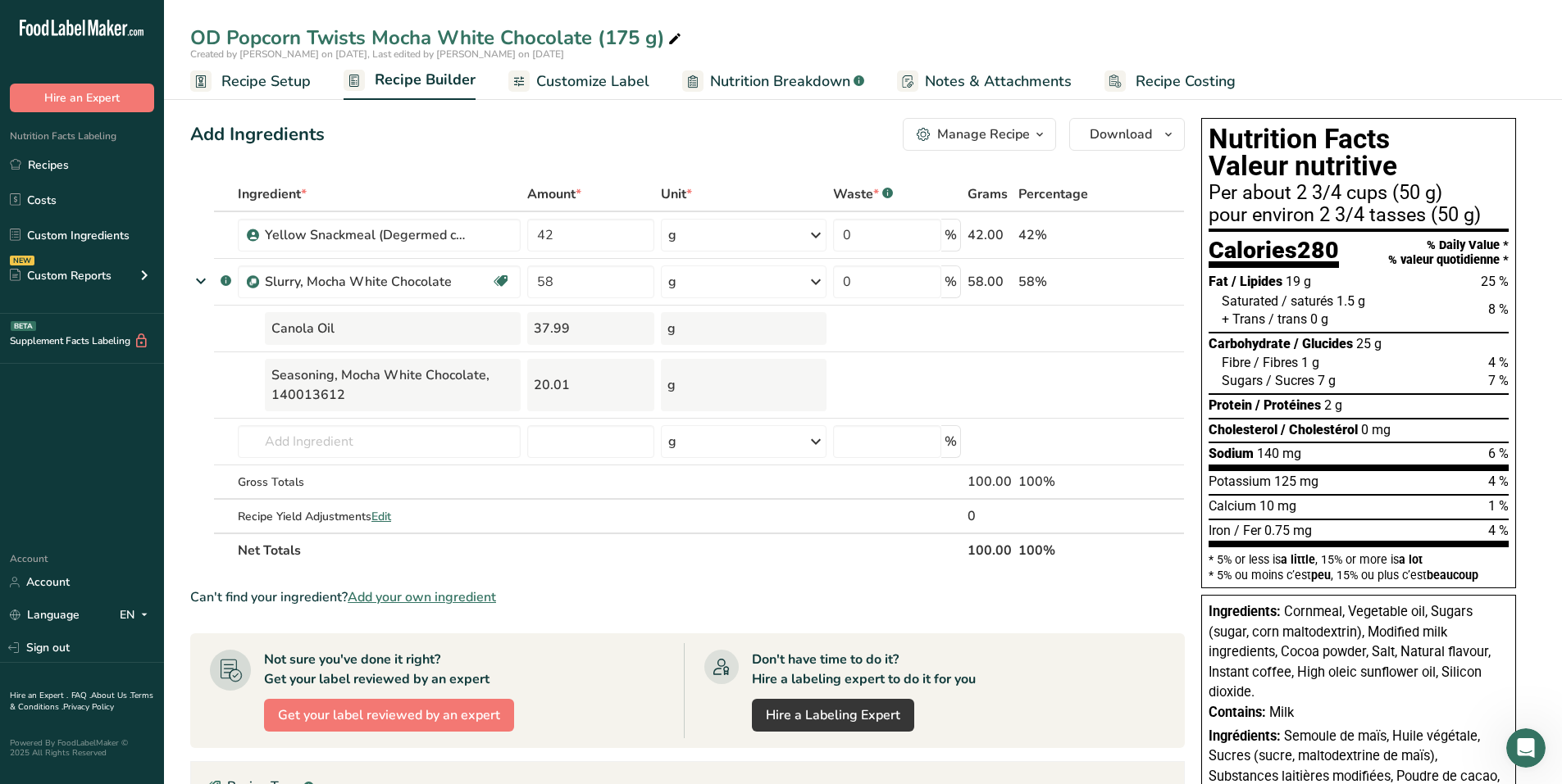
click at [628, 83] on span "Customize Label" at bounding box center [593, 82] width 113 height 22
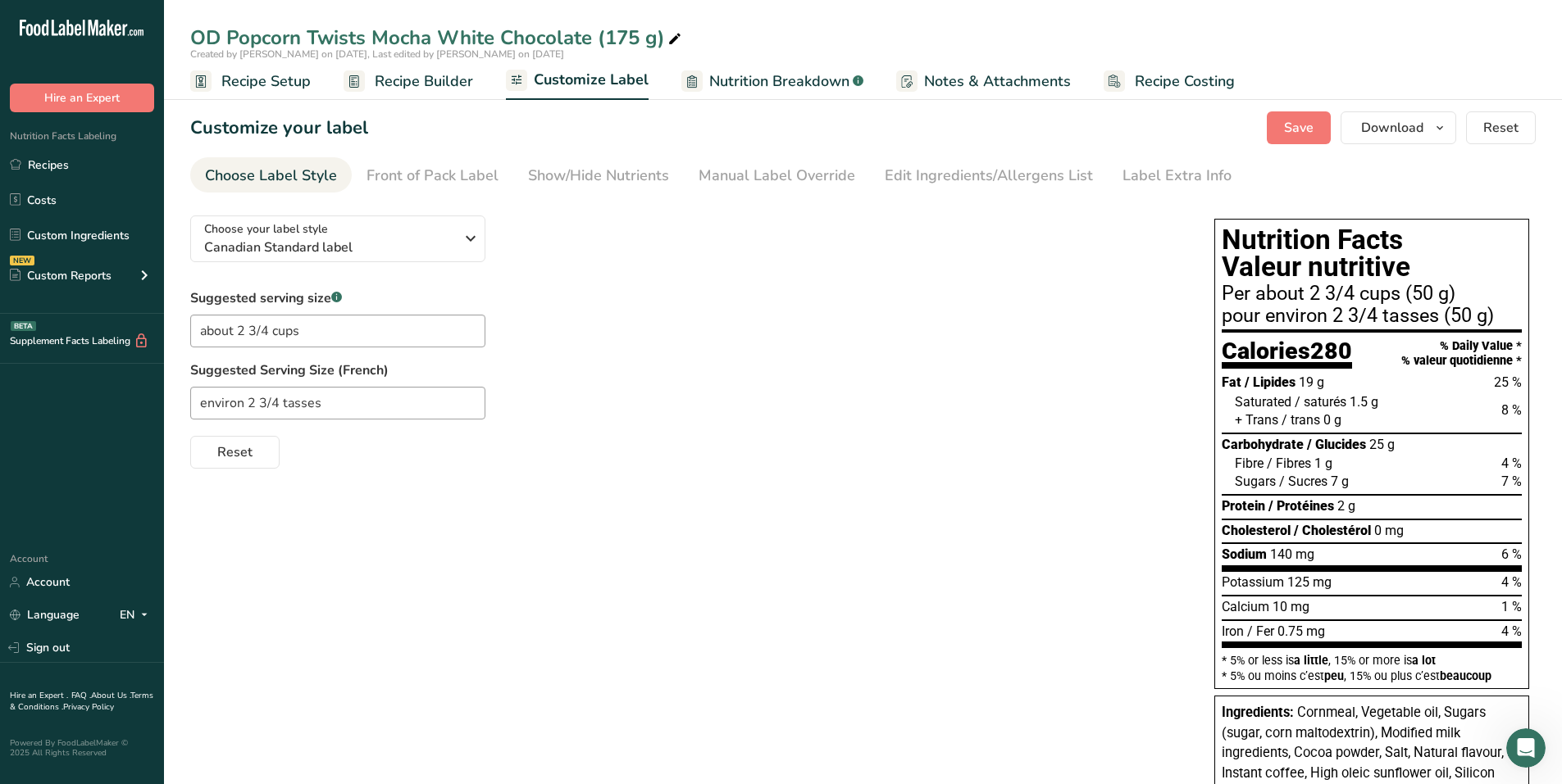
click at [252, 77] on span "Recipe Setup" at bounding box center [266, 82] width 89 height 22
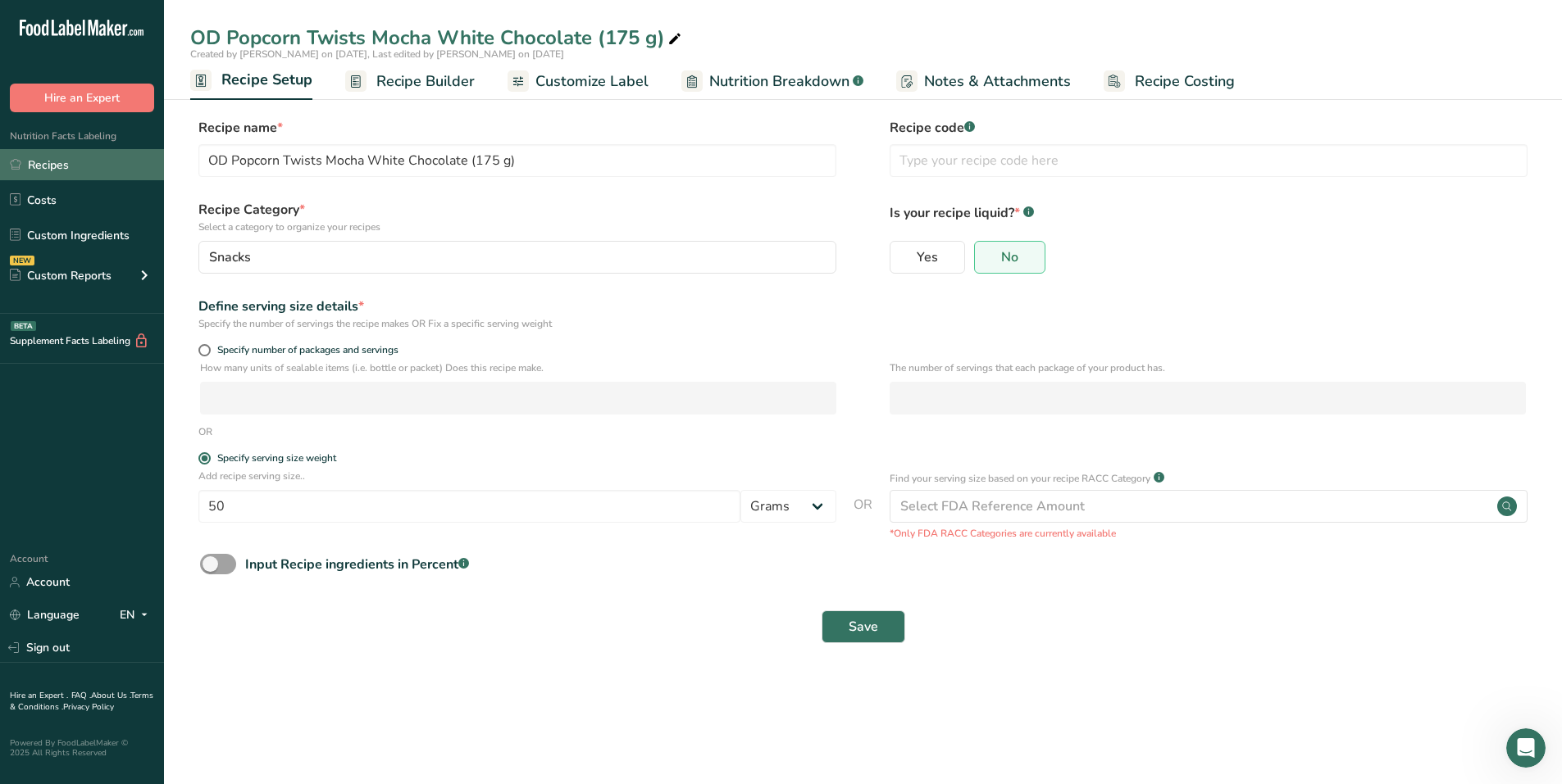
click at [71, 156] on link "Recipes" at bounding box center [82, 165] width 164 height 32
